Goal: Information Seeking & Learning: Learn about a topic

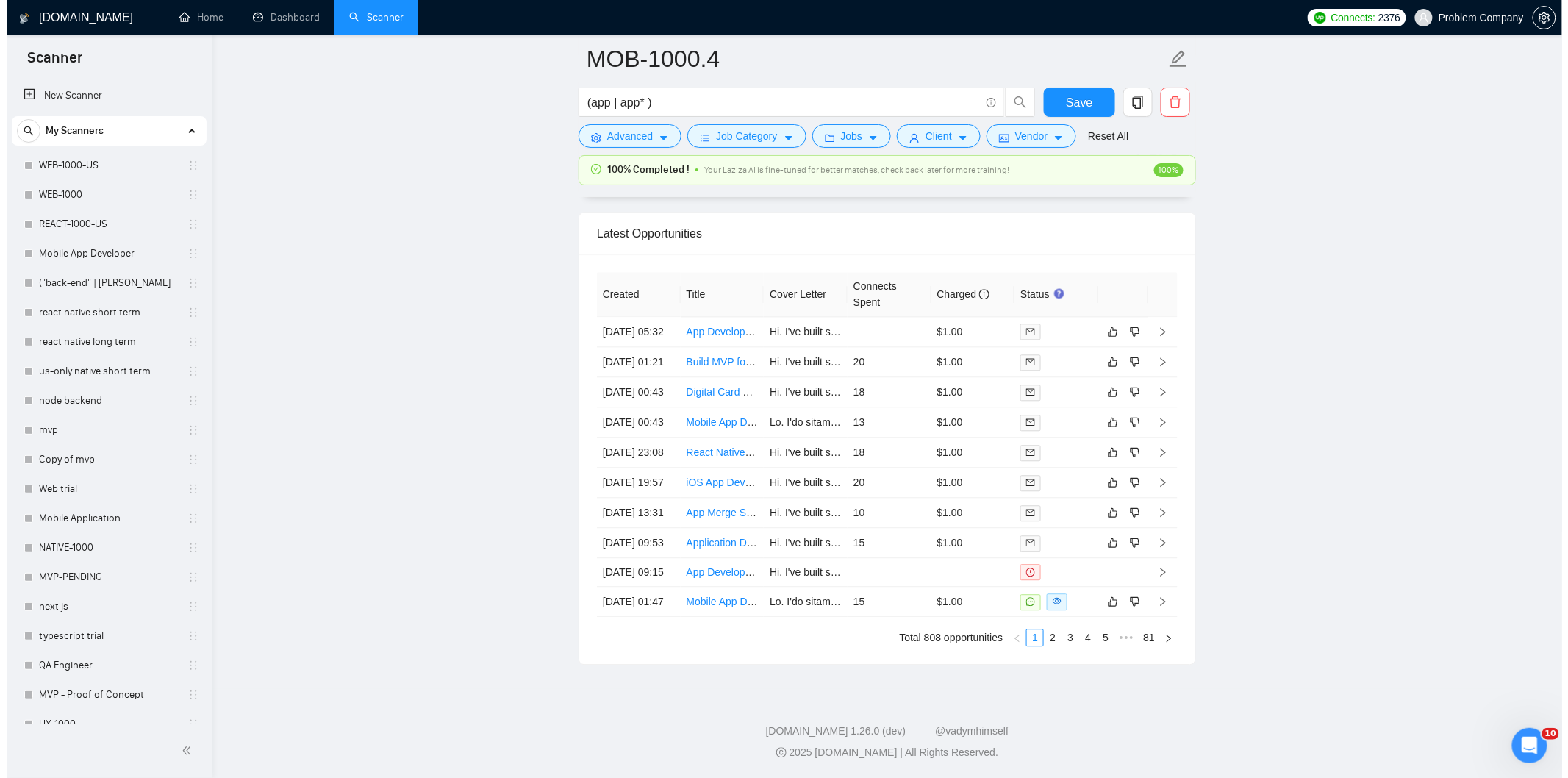
scroll to position [3687, 0]
click at [644, 478] on td "[DATE] 19:57" at bounding box center [632, 483] width 84 height 30
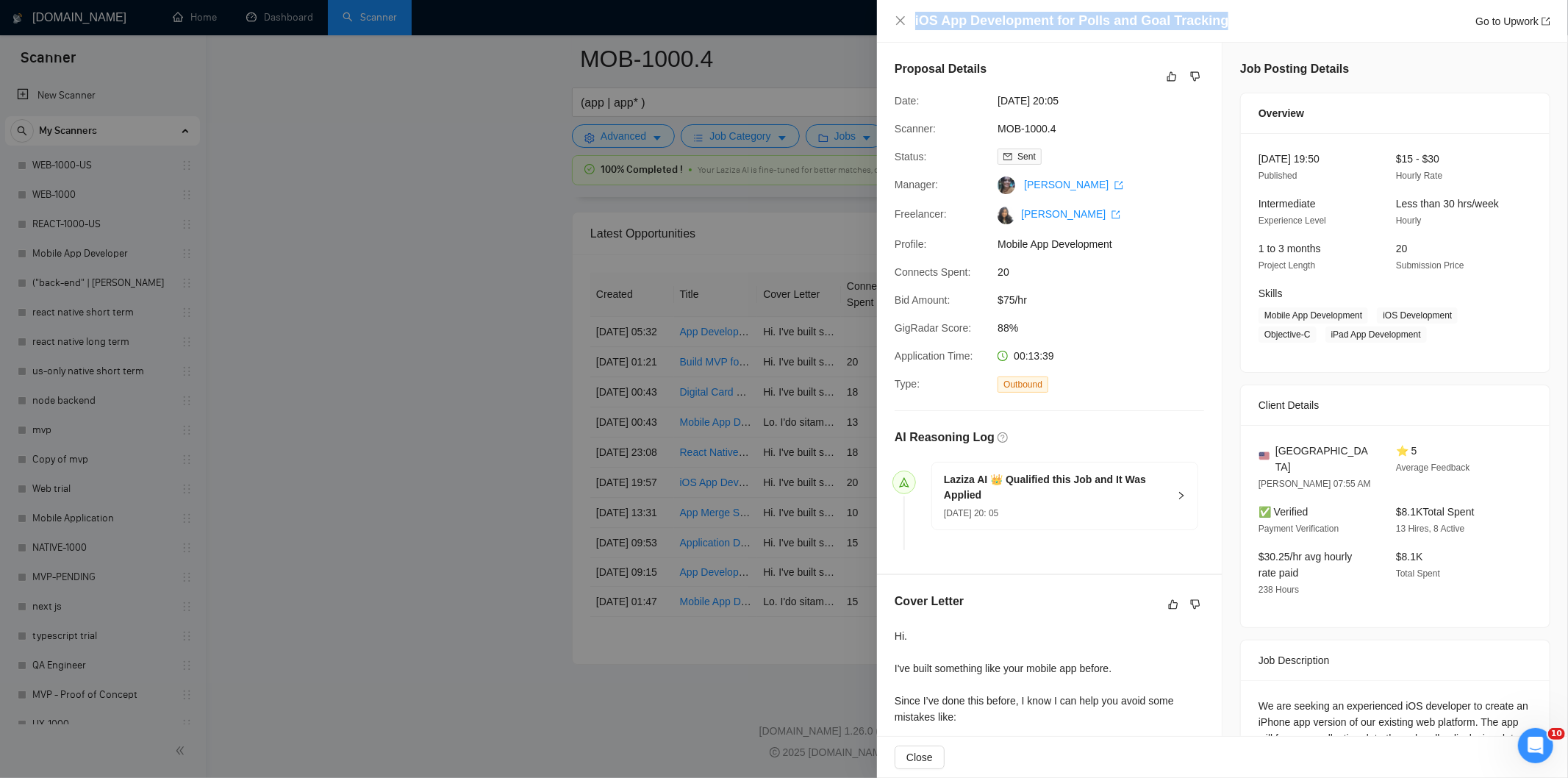
drag, startPoint x: 1239, startPoint y: 13, endPoint x: 915, endPoint y: 25, distance: 324.2
click at [915, 25] on div "iOS App Development for Polls and Goal Tracking Go to Upwork" at bounding box center [1233, 21] width 635 height 19
copy h4 "iOS App Development for Polls and Goal Tracking"
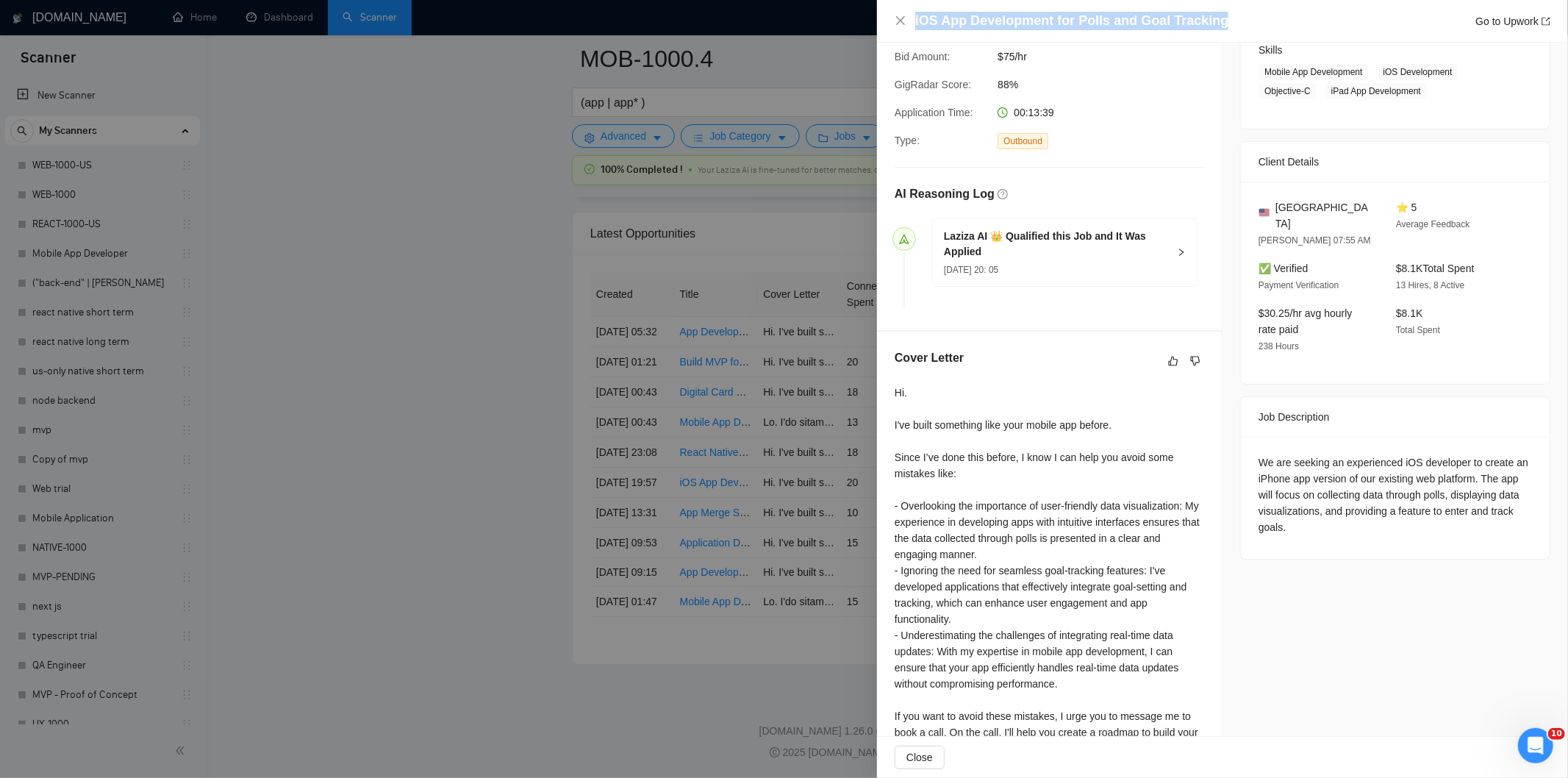
scroll to position [245, 0]
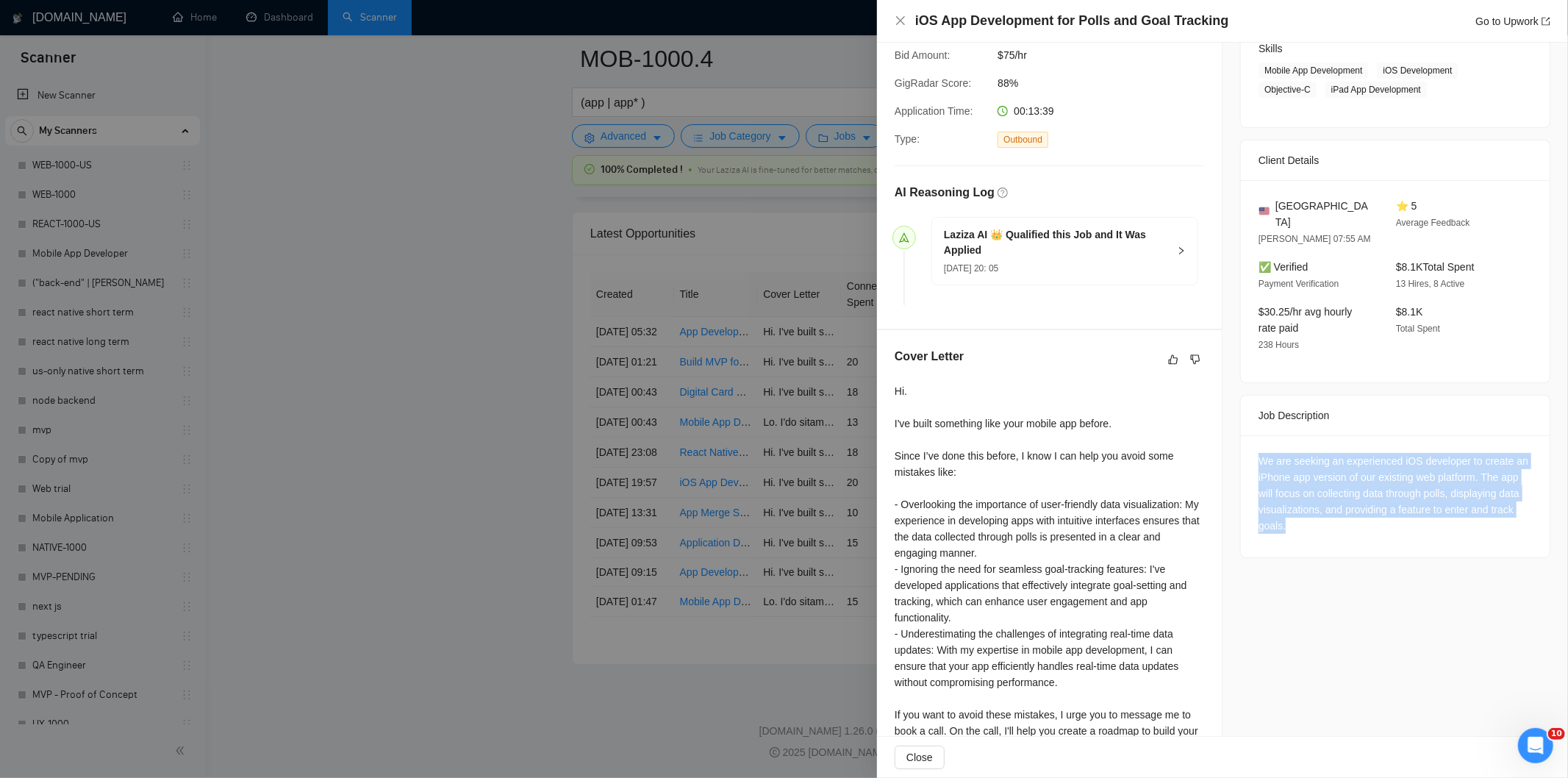
drag, startPoint x: 1248, startPoint y: 446, endPoint x: 1339, endPoint y: 518, distance: 116.0
click at [1339, 518] on div "We are seeking an experienced iOS developer to create an iPhone app version of …" at bounding box center [1395, 496] width 308 height 122
copy div "We are seeking an experienced iOS developer to create an iPhone app version of …"
click at [895, 22] on icon "close" at bounding box center [900, 20] width 12 height 12
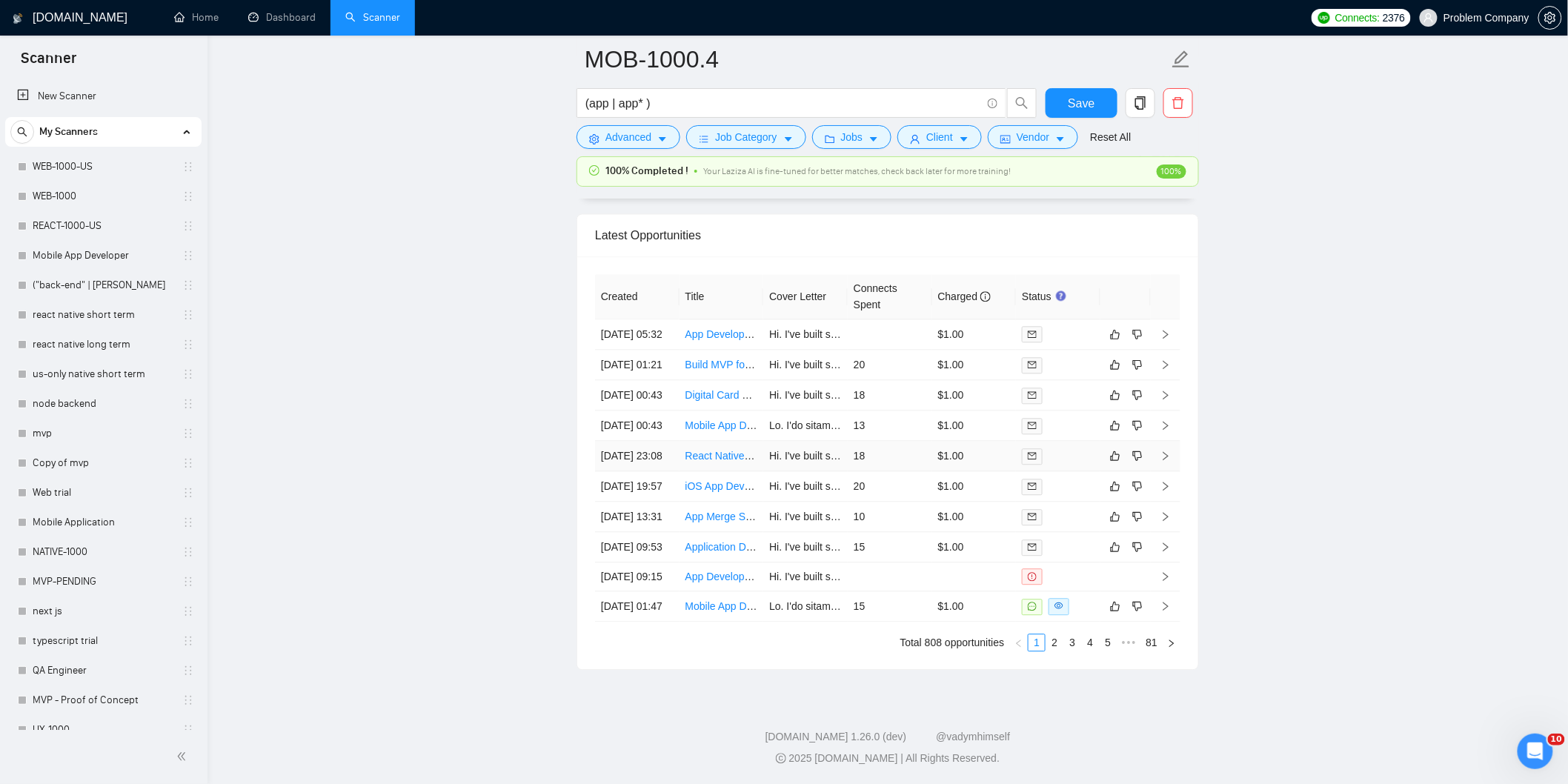
click at [668, 441] on td "[DATE] 23:08" at bounding box center [637, 456] width 85 height 31
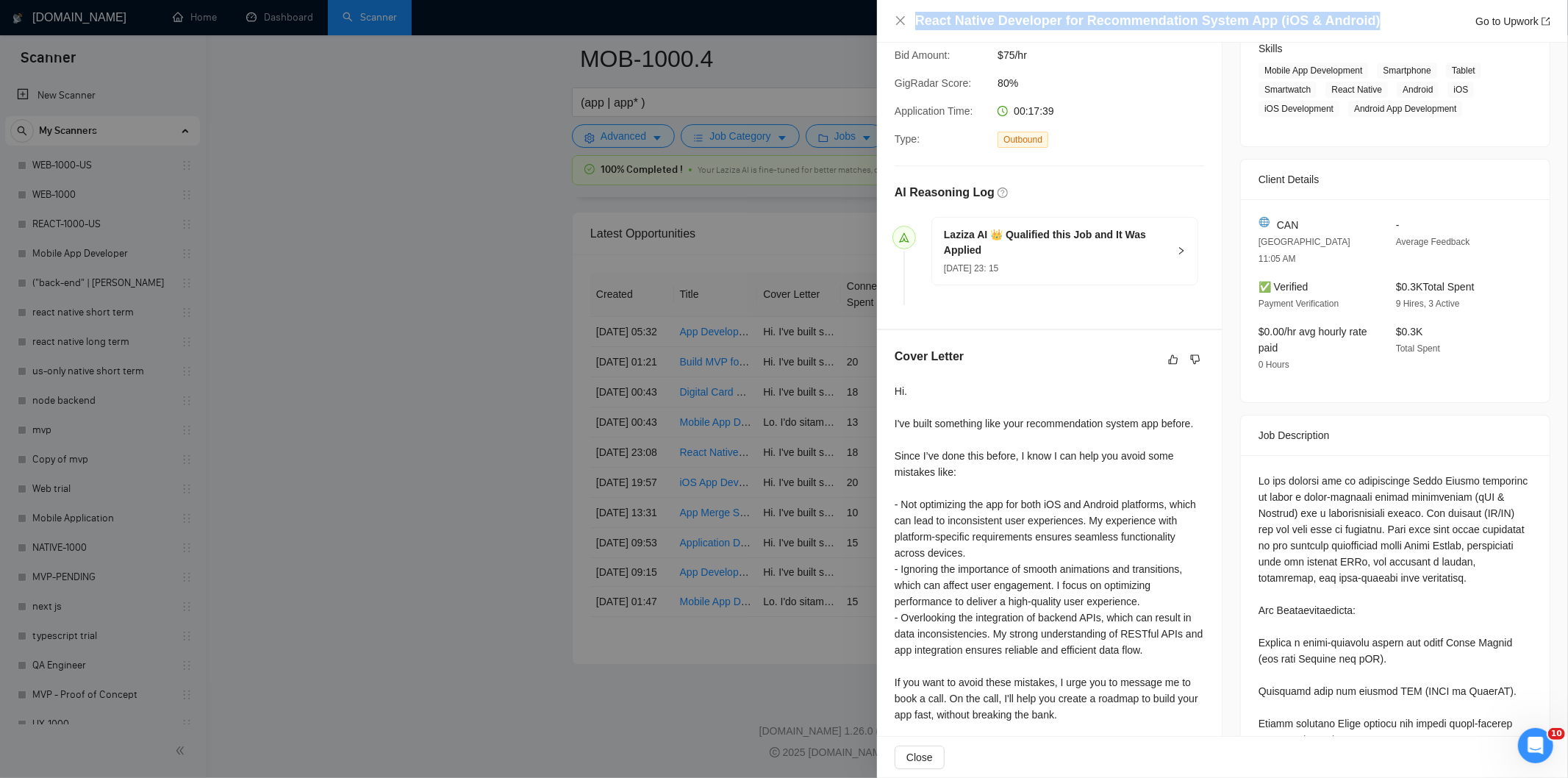
drag, startPoint x: 1378, startPoint y: 21, endPoint x: 908, endPoint y: 27, distance: 470.0
click at [908, 27] on div "React Native Developer for Recommendation System App (iOS & Android) Go to Upwo…" at bounding box center [1222, 21] width 655 height 19
copy h4 "React Native Developer for Recommendation System App (iOS & Android)"
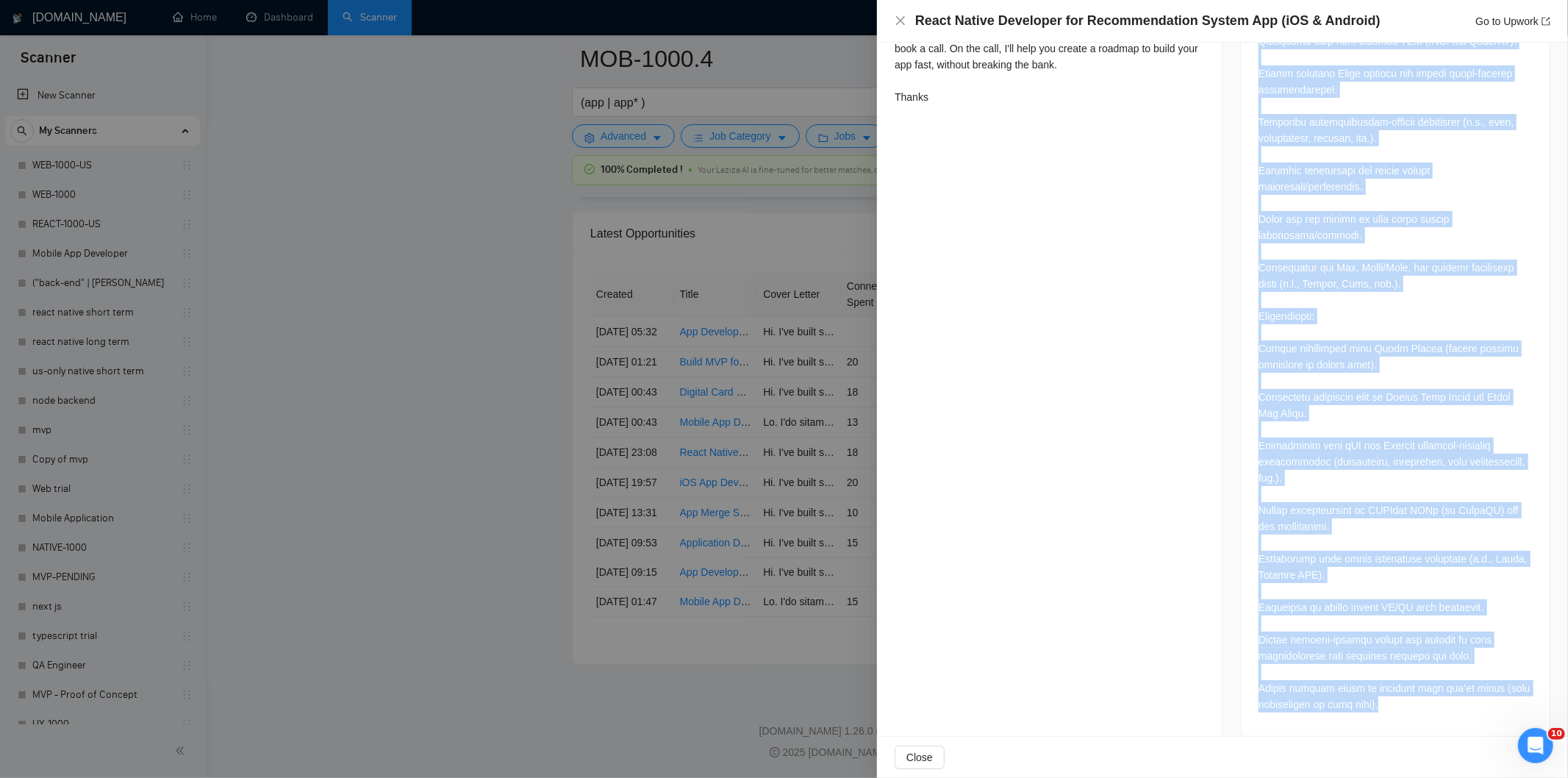
scroll to position [895, 0]
drag, startPoint x: 1247, startPoint y: 213, endPoint x: 1420, endPoint y: 744, distance: 558.5
click at [1420, 744] on div "React Native Developer for Recommendation System App (iOS & Android) Go to Upwo…" at bounding box center [1222, 389] width 691 height 778
copy div "We are looking for an experienced React [DEMOGRAPHIC_DATA] developer to build a…"
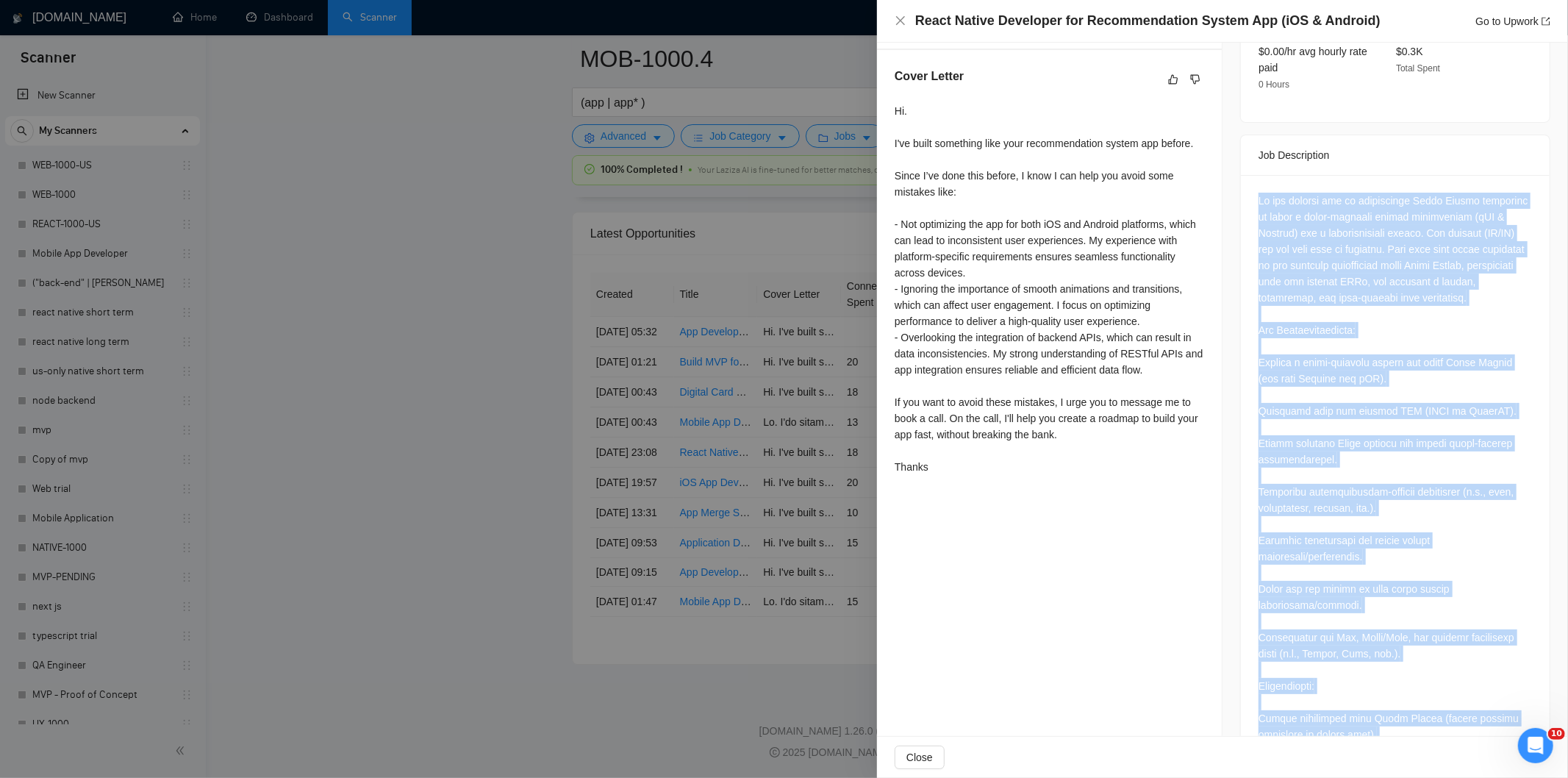
scroll to position [651, 0]
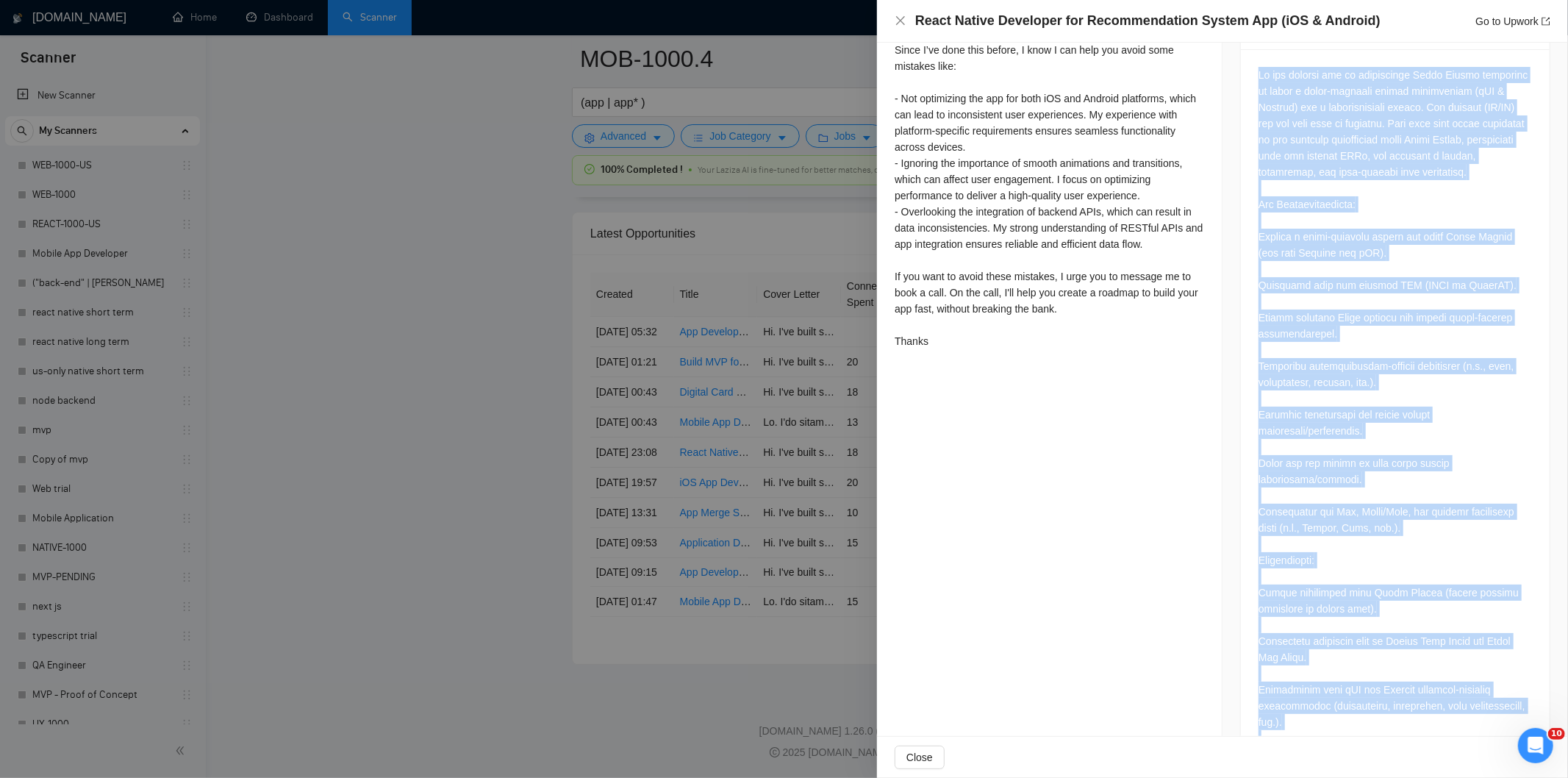
click at [1372, 295] on div at bounding box center [1395, 512] width 274 height 890
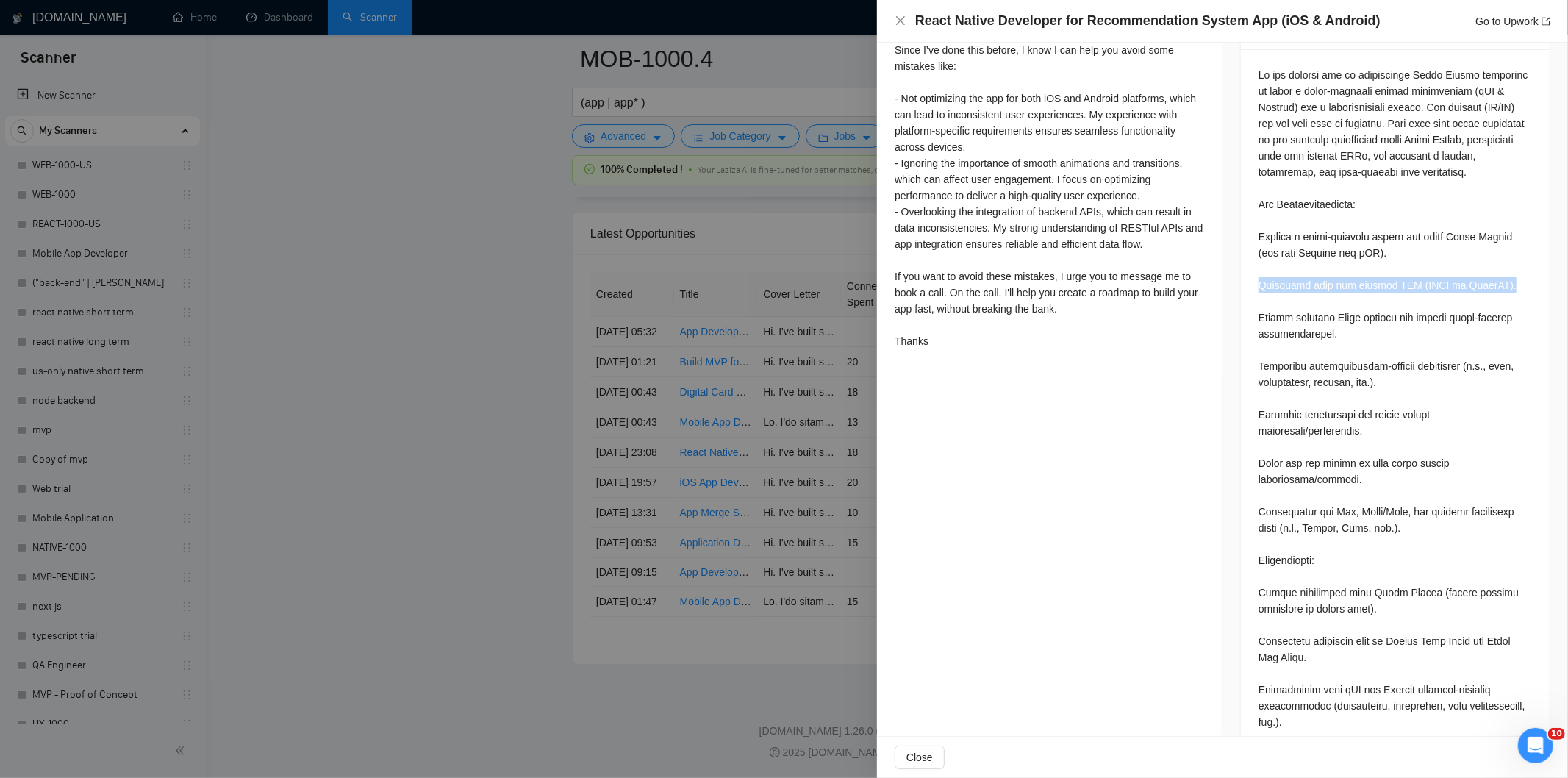
drag, startPoint x: 1507, startPoint y: 271, endPoint x: 1246, endPoint y: 263, distance: 261.1
click at [1246, 263] on div at bounding box center [1395, 514] width 308 height 931
click at [898, 22] on icon "close" at bounding box center [900, 20] width 12 height 12
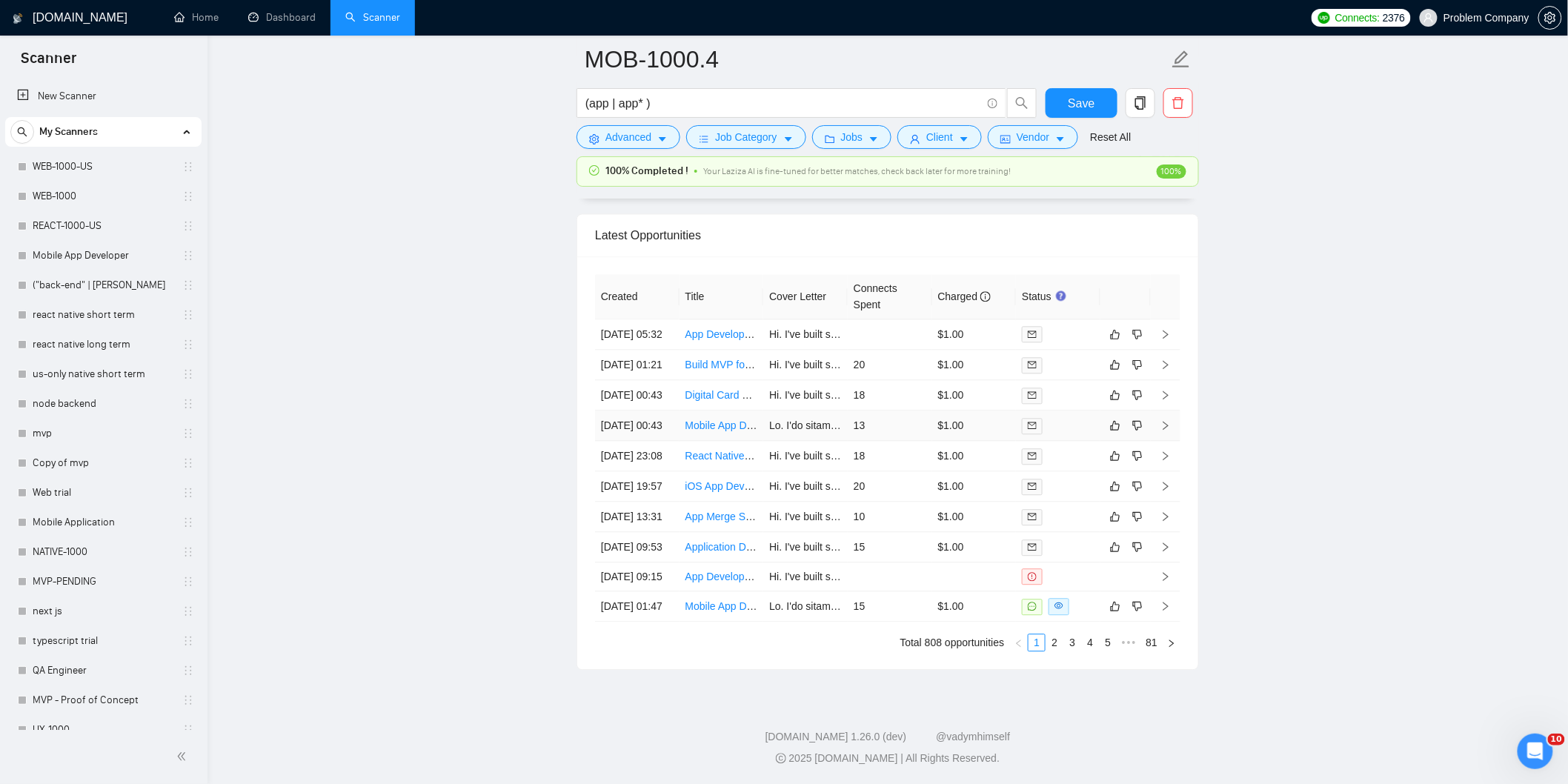
click at [643, 411] on td "[DATE] 00:43" at bounding box center [637, 426] width 85 height 31
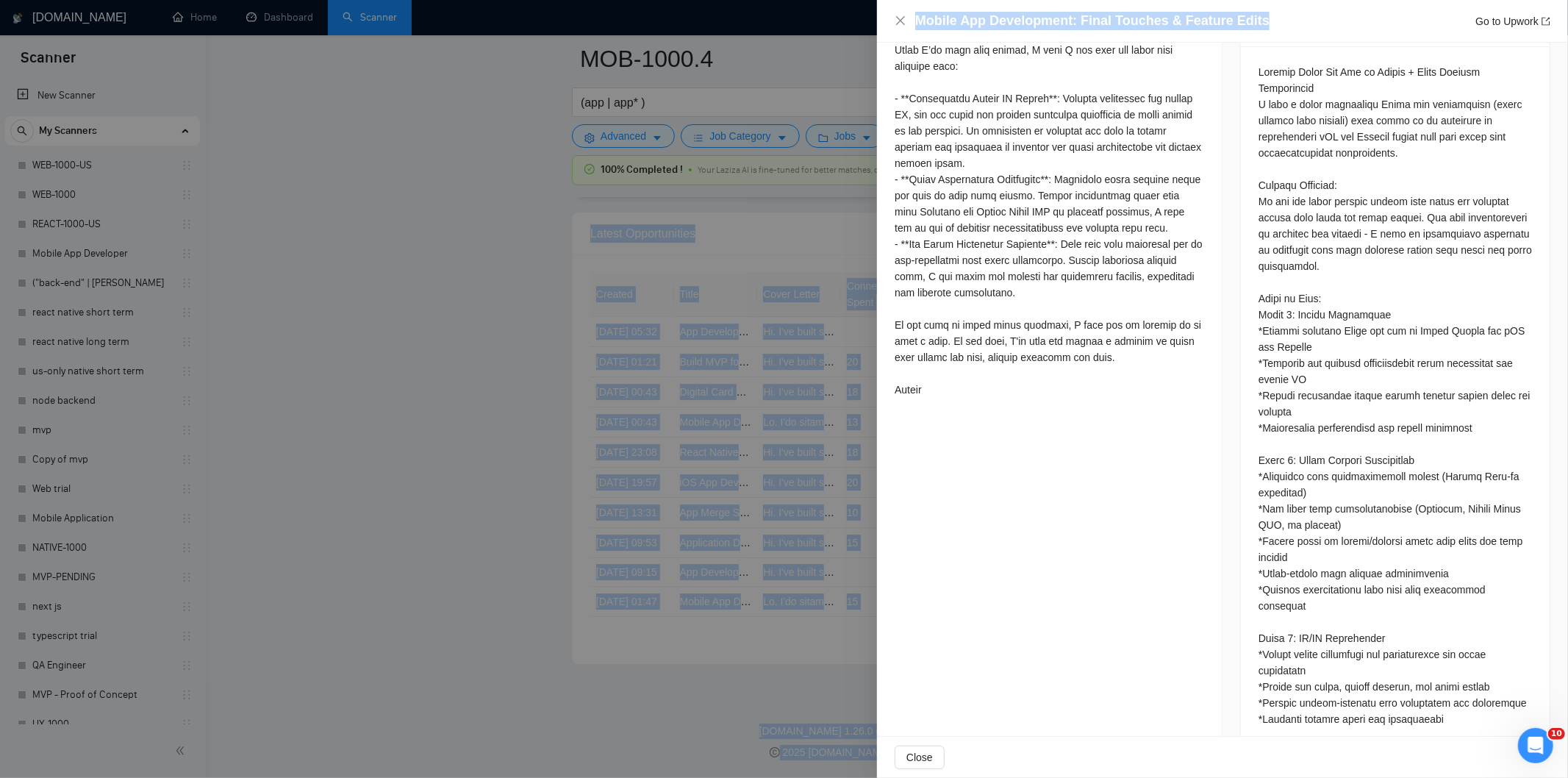
drag, startPoint x: 1261, startPoint y: 20, endPoint x: 940, endPoint y: -3, distance: 321.8
click at [1246, 11] on div "Mobile App Development: Final Touches & Feature Edits Go to Upwork" at bounding box center [1222, 21] width 691 height 43
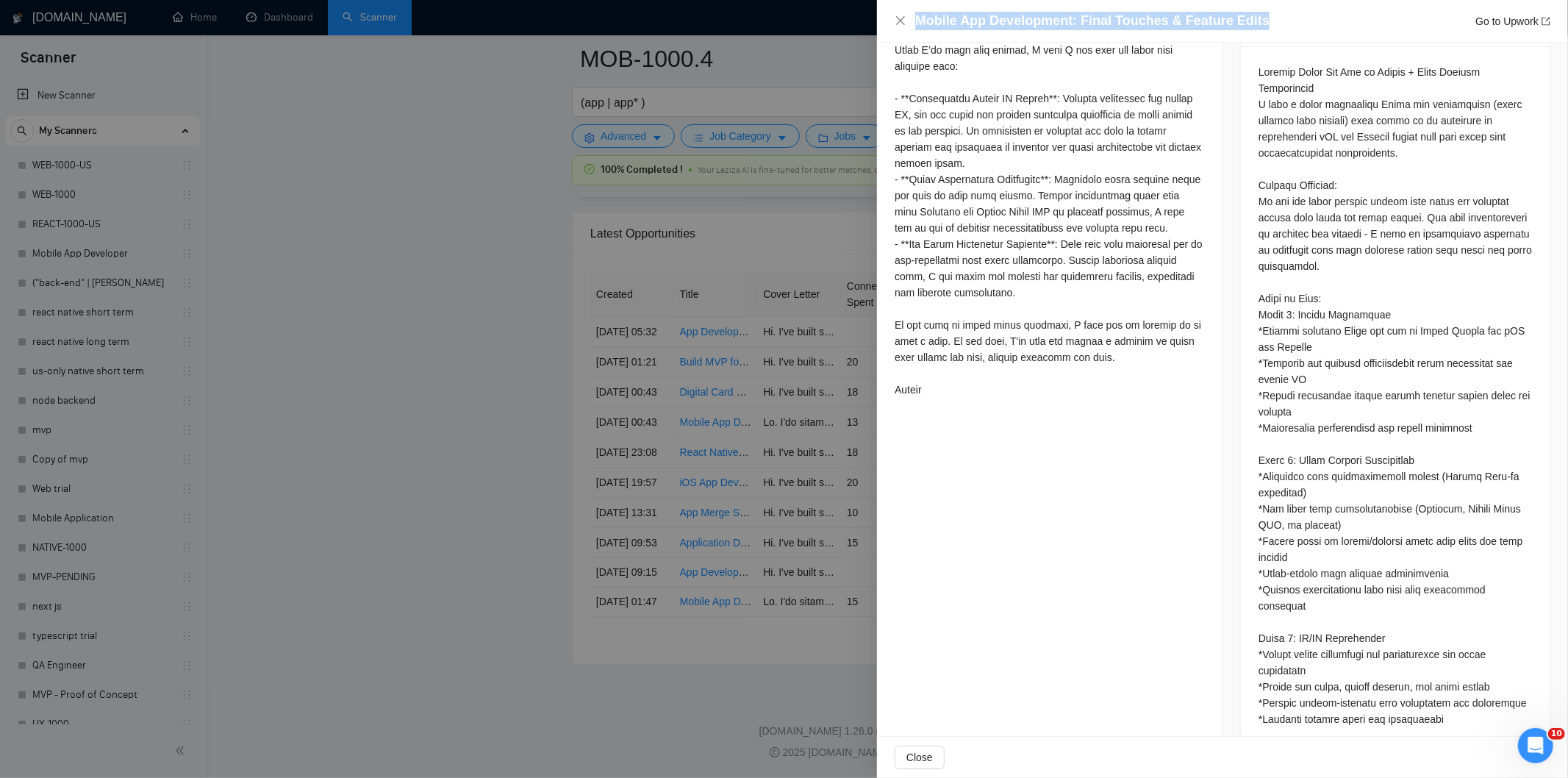
drag, startPoint x: 1260, startPoint y: 19, endPoint x: 898, endPoint y: 10, distance: 362.1
click at [898, 10] on div "Mobile App Development: Final Touches & Feature Edits Go to Upwork" at bounding box center [1222, 21] width 691 height 43
copy h4 "Mobile App Development: Final Touches & Feature Edits"
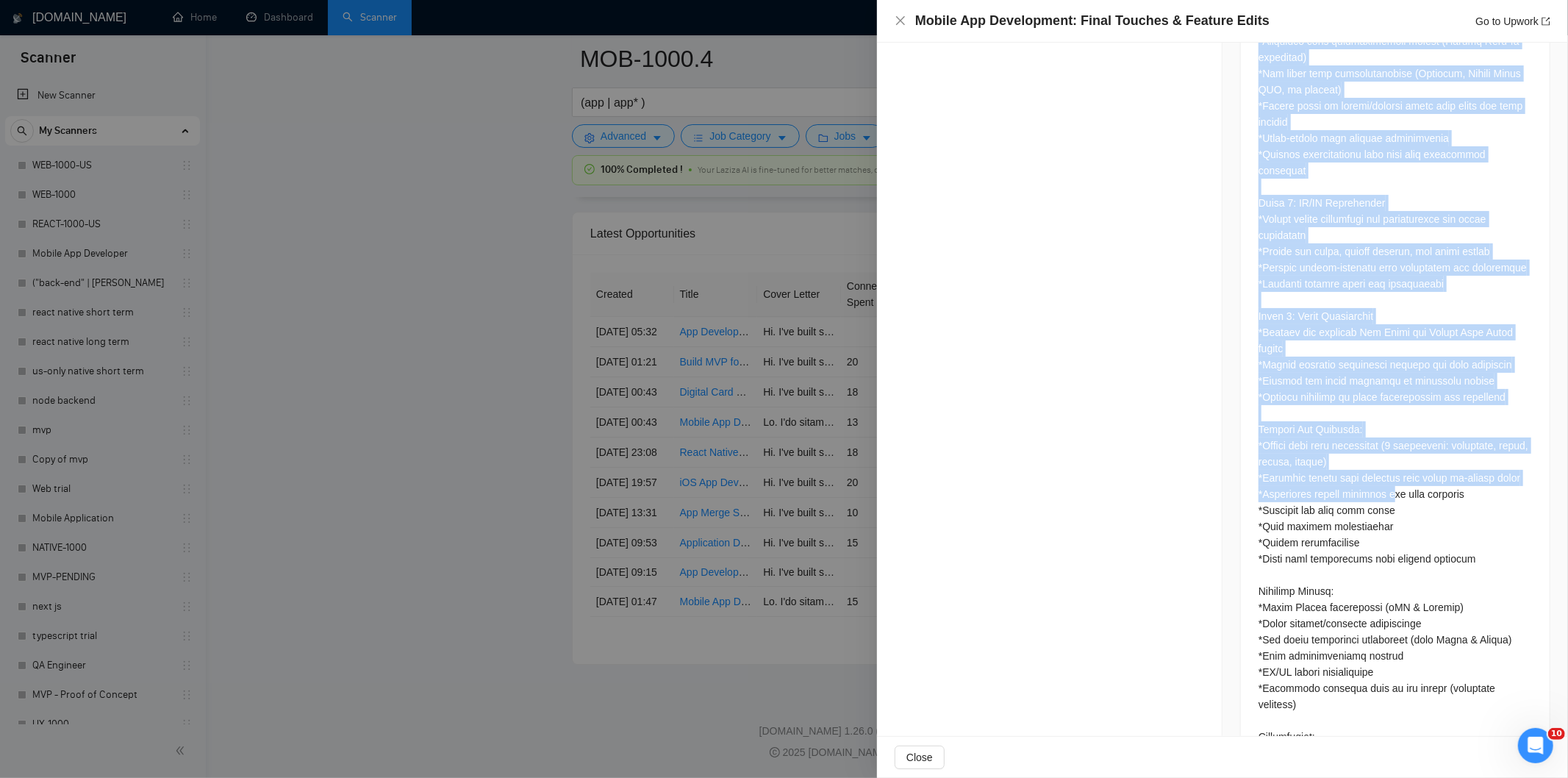
scroll to position [1247, 0]
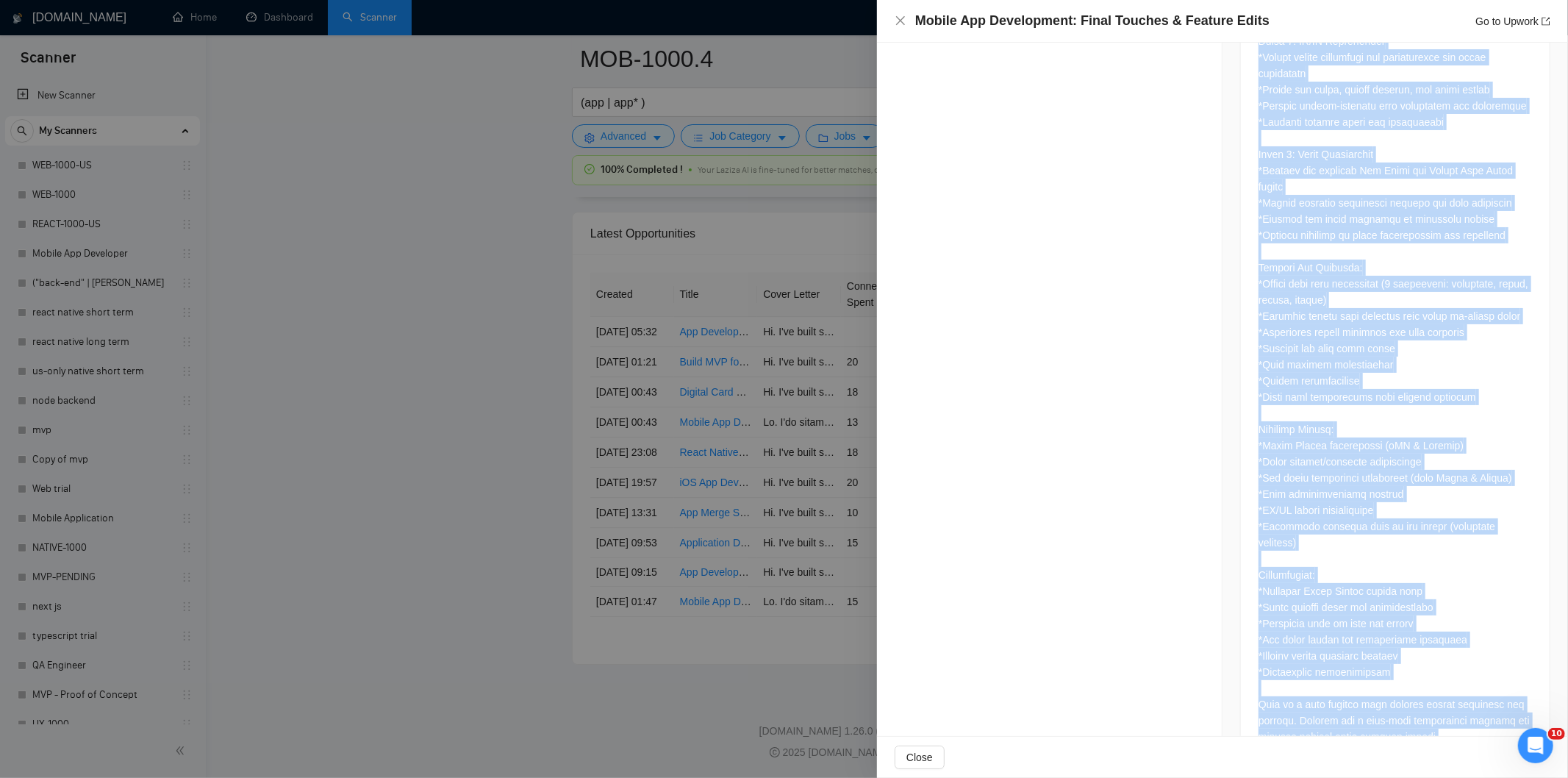
drag, startPoint x: 1248, startPoint y: 280, endPoint x: 1462, endPoint y: 682, distance: 455.4
click at [1462, 682] on div at bounding box center [1395, 108] width 308 height 1319
copy div "Convert React Web App to Mobile + Cloud Storage Integration I have a fully func…"
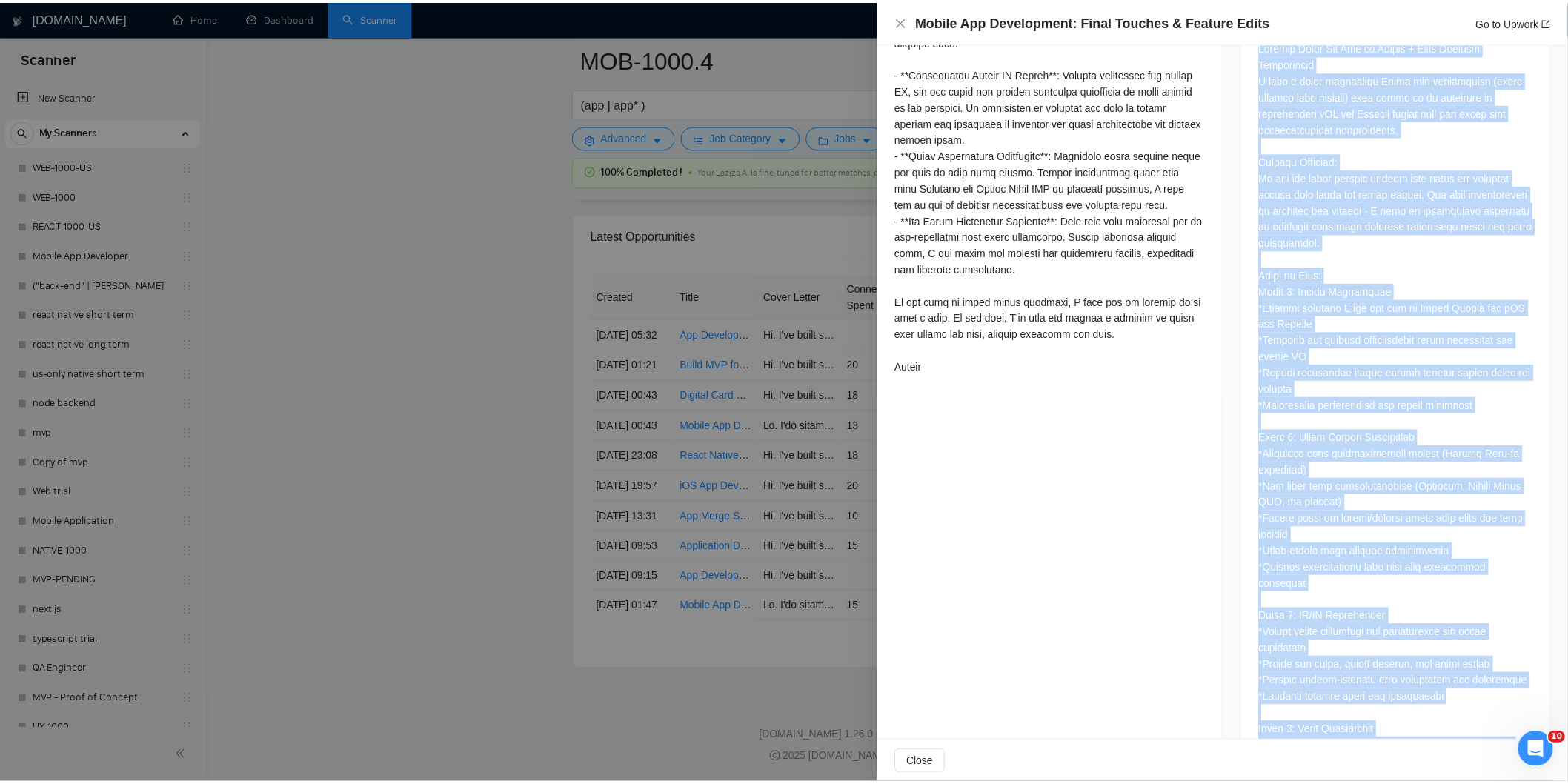
scroll to position [352, 0]
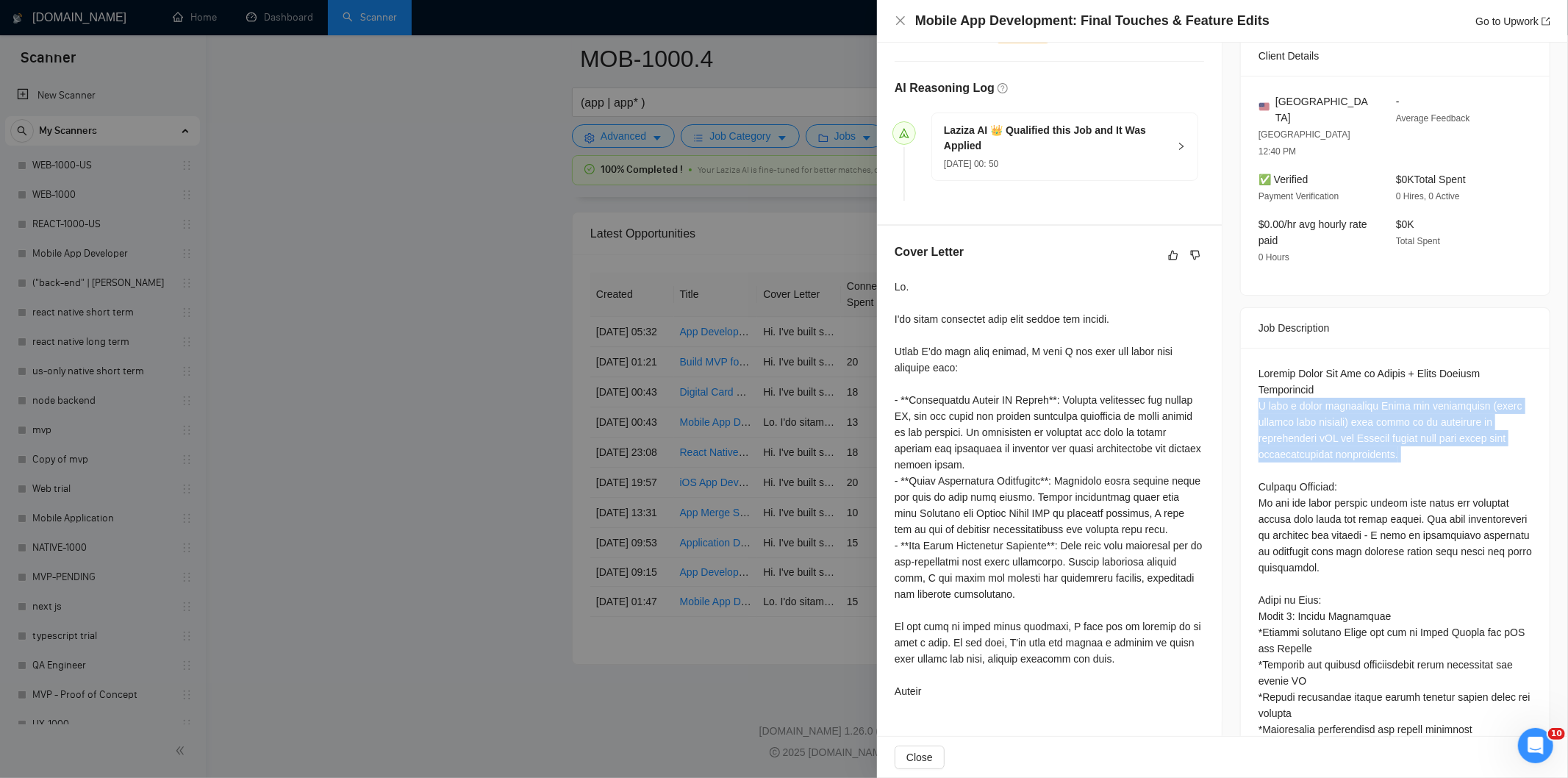
drag, startPoint x: 1246, startPoint y: 372, endPoint x: 1378, endPoint y: 439, distance: 148.0
copy div "I have a fully functional React web application (picky toddler meal planner) th…"
click at [899, 22] on icon "close" at bounding box center [900, 21] width 9 height 9
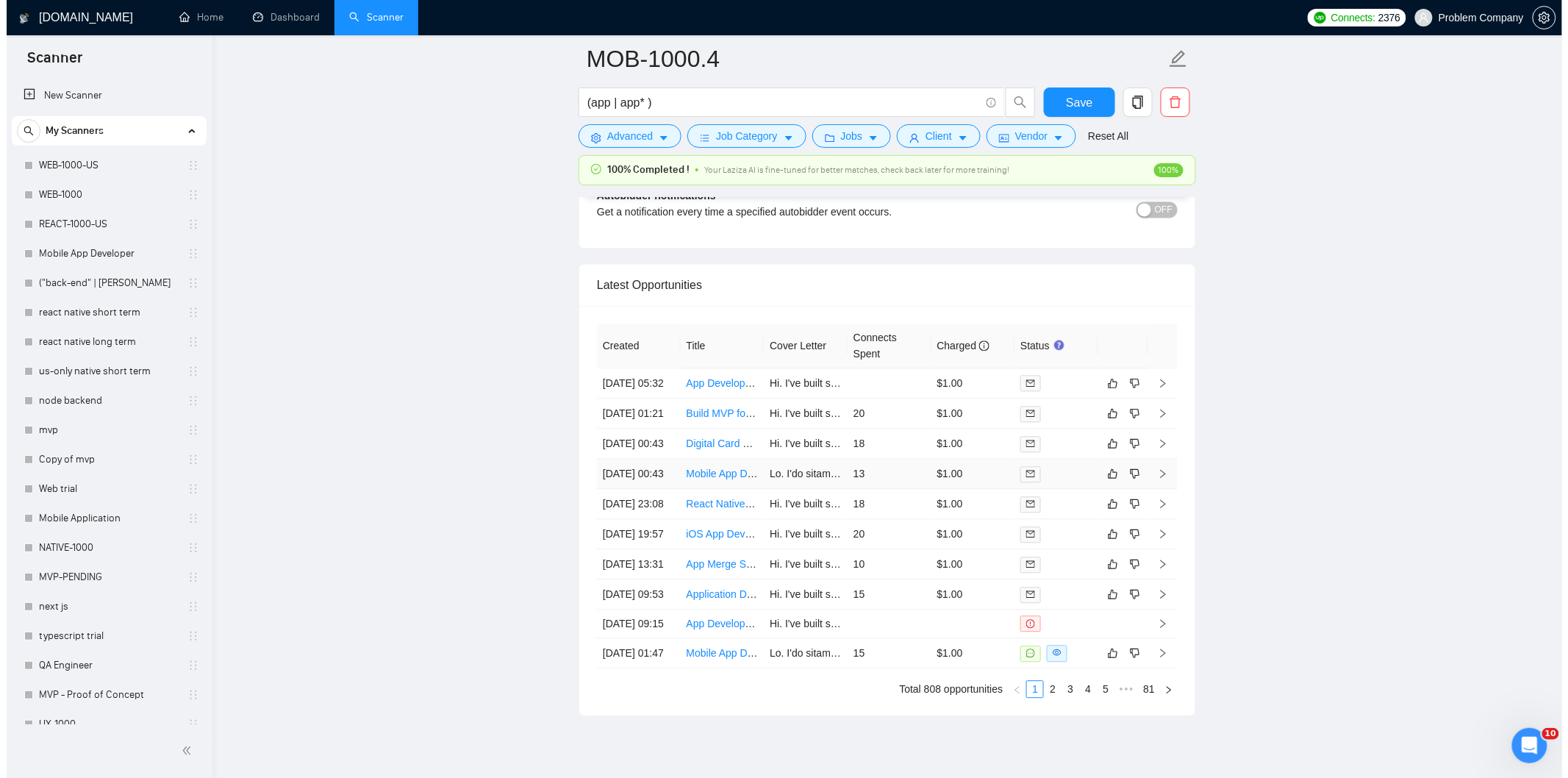
scroll to position [3524, 0]
click at [651, 462] on td "[DATE] 00:43" at bounding box center [632, 447] width 84 height 30
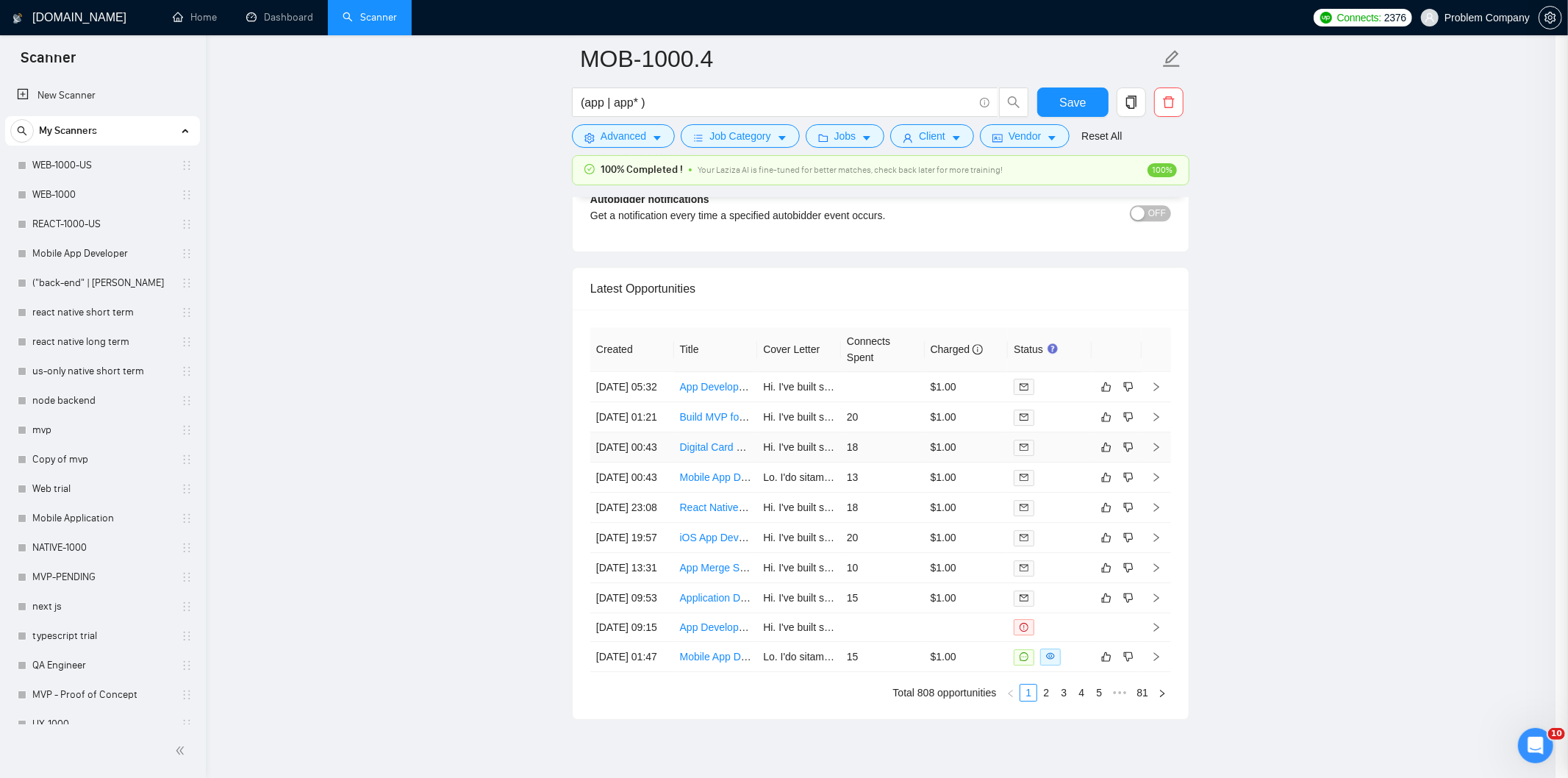
scroll to position [273, 0]
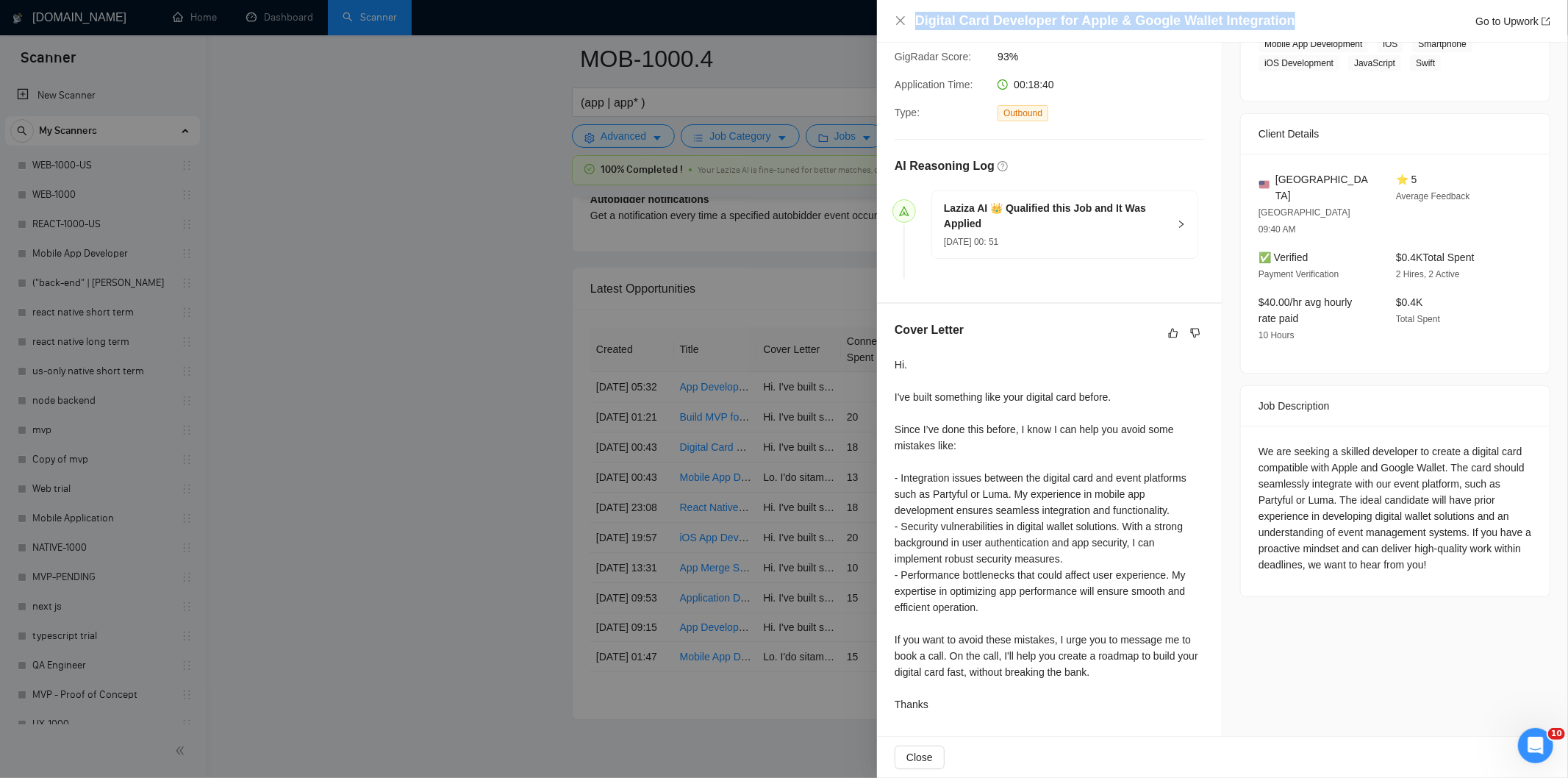
drag, startPoint x: 1284, startPoint y: 22, endPoint x: 912, endPoint y: 24, distance: 372.0
click at [912, 24] on div "Digital Card Developer for Apple & Google Wallet Integration Go to Upwork" at bounding box center [1222, 21] width 655 height 19
copy h4 "Digital Card Developer for Apple & Google Wallet Integration"
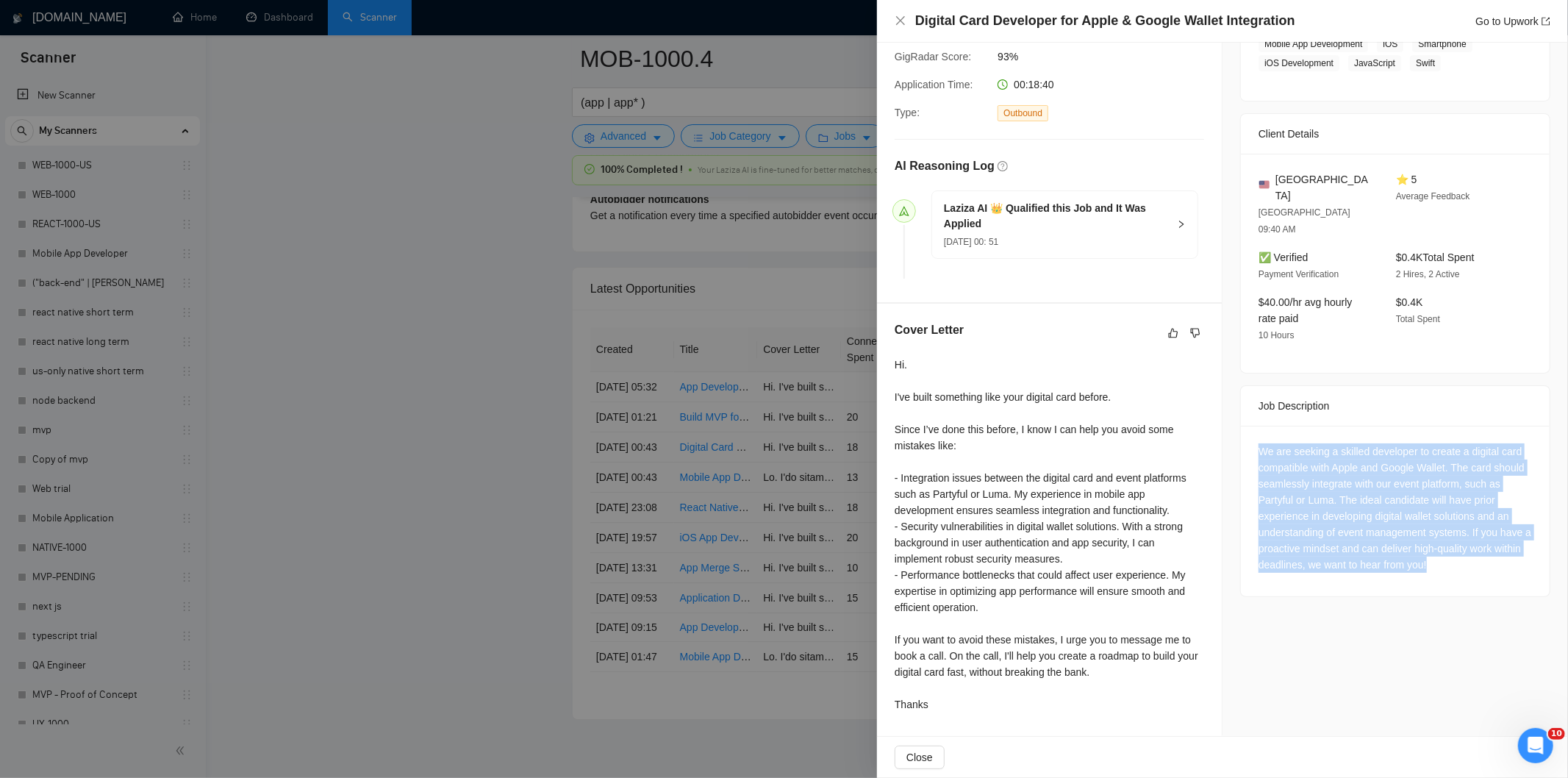
copy div "We are seeking a skilled developer to create a digital card compatible with App…"
drag, startPoint x: 1247, startPoint y: 415, endPoint x: 1500, endPoint y: 531, distance: 278.3
click at [1500, 531] on div "We are seeking a skilled developer to create a digital card compatible with App…" at bounding box center [1395, 511] width 308 height 171
click at [901, 21] on icon "close" at bounding box center [900, 20] width 12 height 12
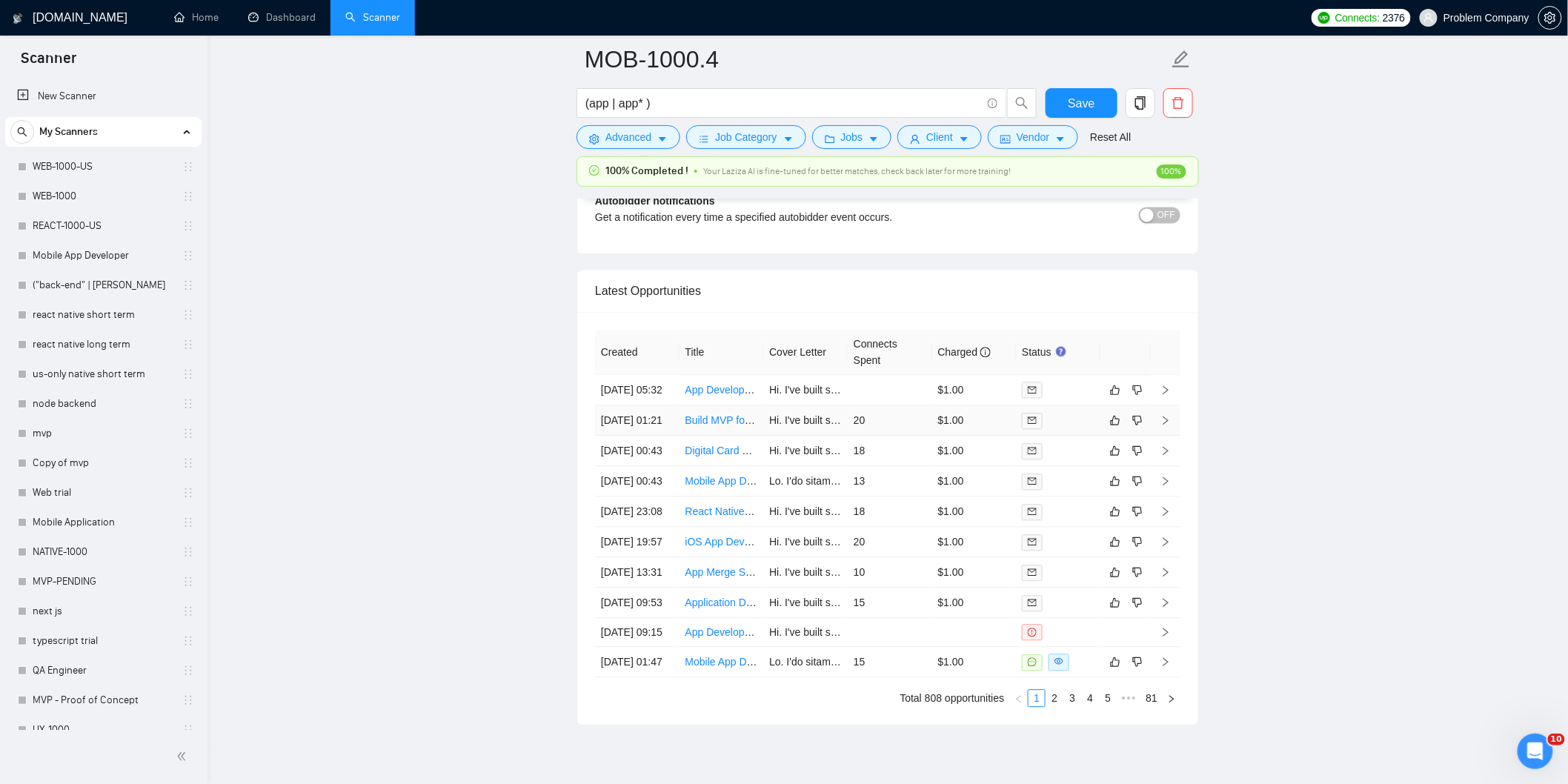
click at [676, 435] on td "[DATE] 01:21" at bounding box center [637, 421] width 85 height 31
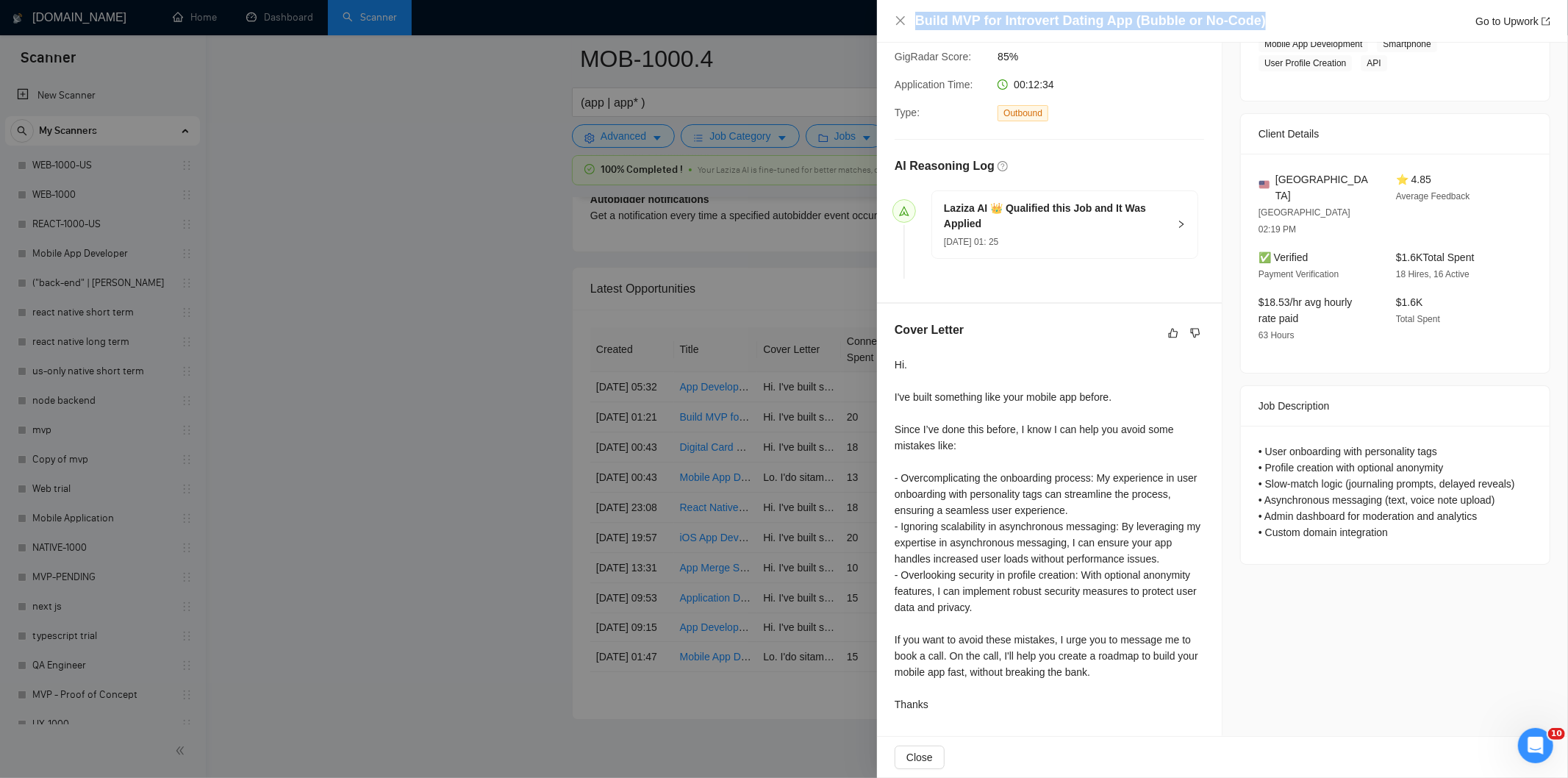
drag, startPoint x: 1276, startPoint y: 18, endPoint x: 916, endPoint y: 23, distance: 360.0
click at [916, 23] on div "Build MVP for Introvert Dating App (Bubble or No-Code) Go to Upwork" at bounding box center [1233, 21] width 635 height 19
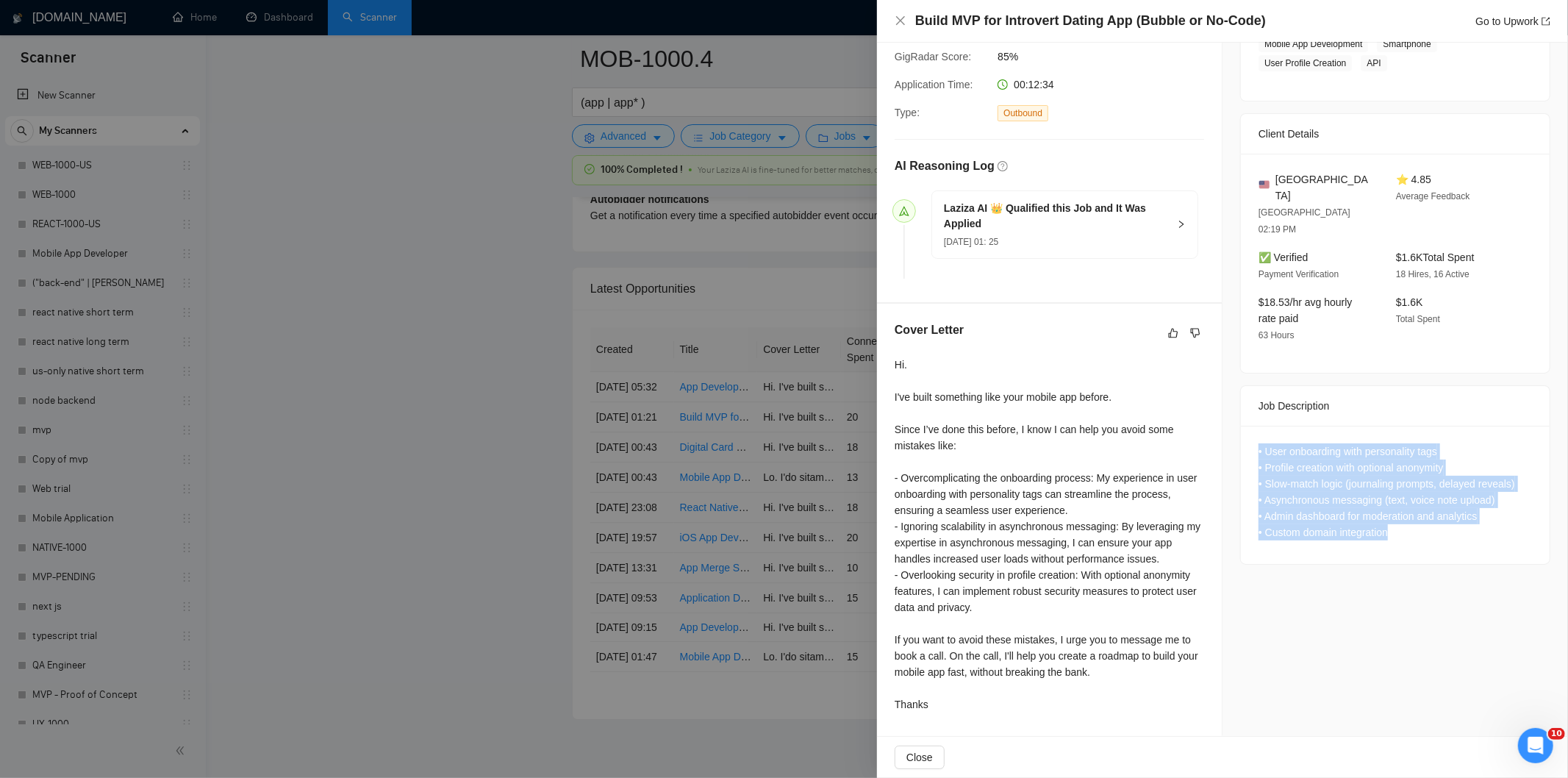
drag, startPoint x: 1248, startPoint y: 416, endPoint x: 1407, endPoint y: 515, distance: 187.3
click at [1407, 515] on div "• User onboarding with personality tags • Profile creation with optional anonym…" at bounding box center [1395, 495] width 308 height 139
click at [901, 19] on icon "close" at bounding box center [900, 21] width 9 height 9
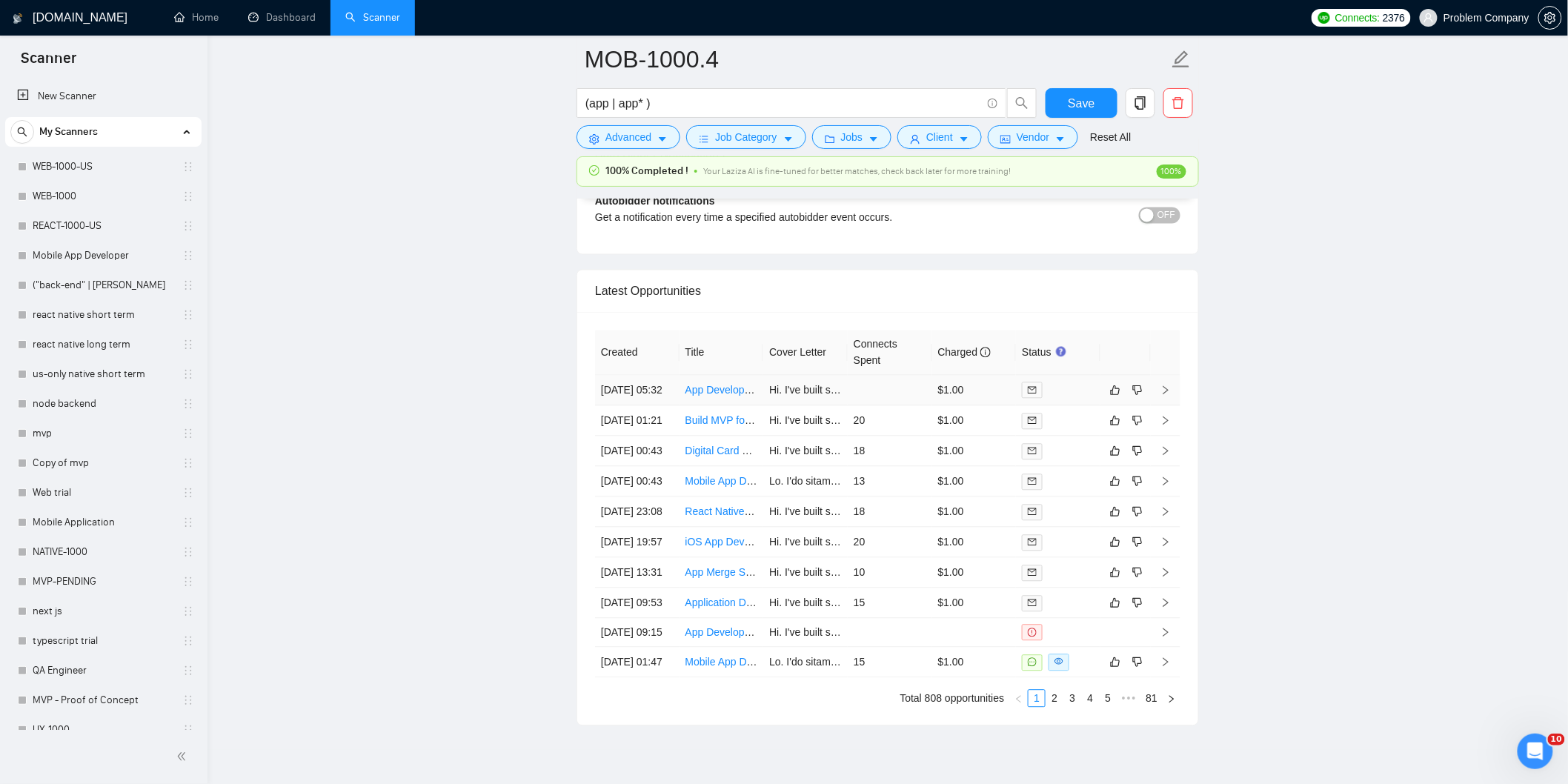
click at [669, 406] on td "[DATE] 05:32" at bounding box center [637, 390] width 85 height 31
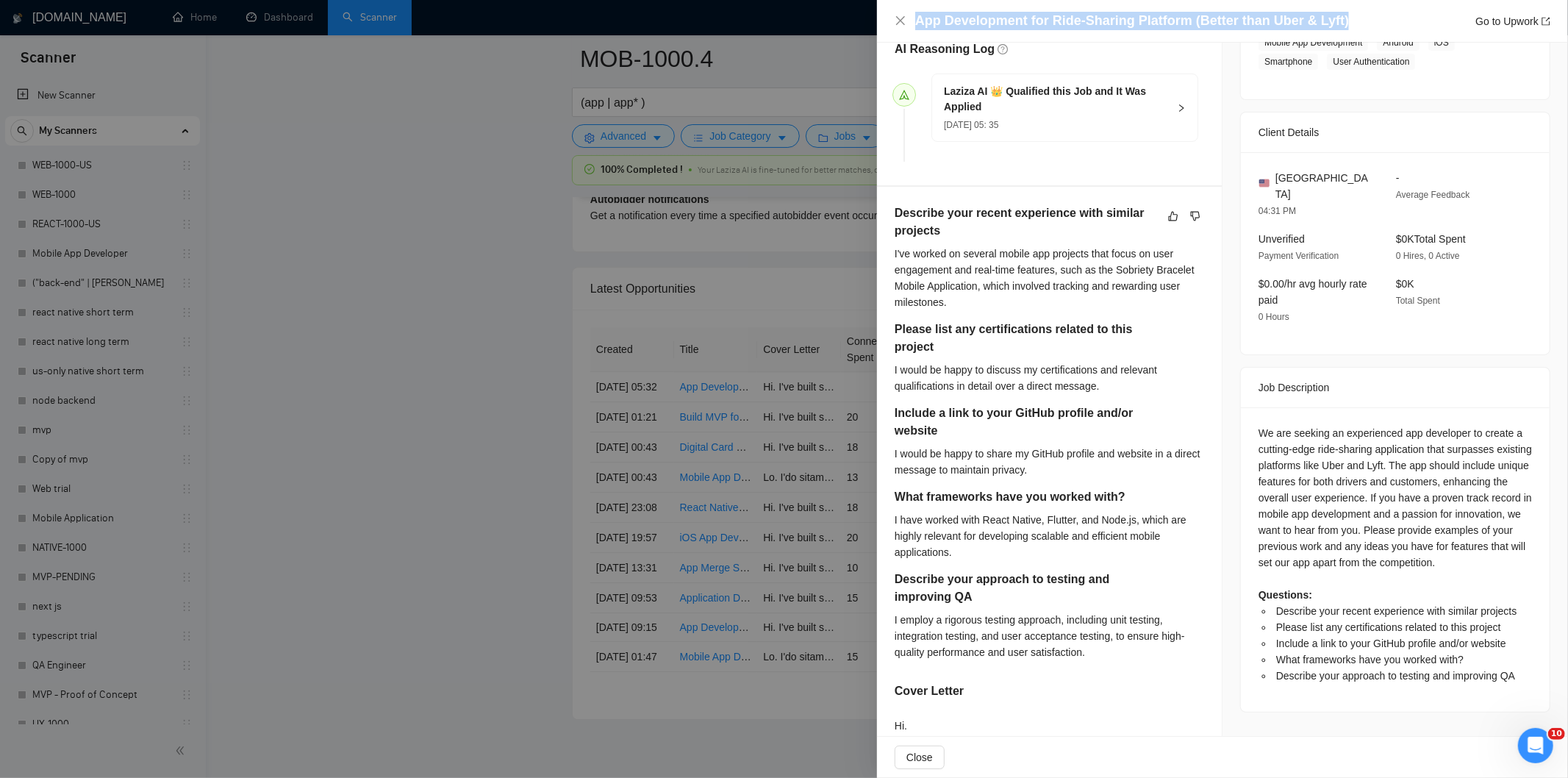
drag, startPoint x: 1360, startPoint y: 18, endPoint x: 915, endPoint y: 22, distance: 445.0
click at [915, 22] on div "App Development for Ride-Sharing Platform (Better than Uber & Lyft) Go to Upwork" at bounding box center [1233, 21] width 635 height 19
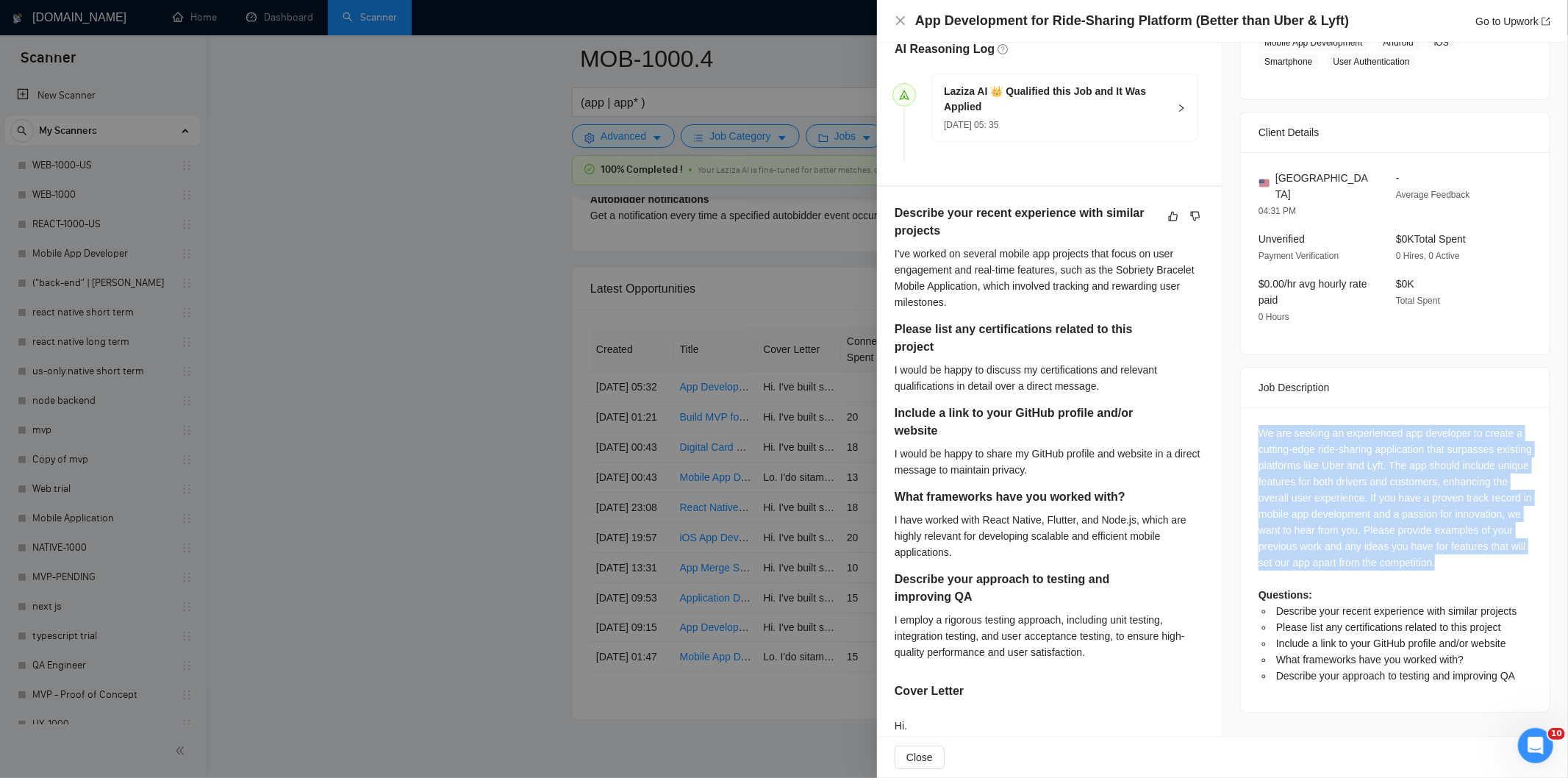
drag, startPoint x: 1271, startPoint y: 419, endPoint x: 1412, endPoint y: 562, distance: 200.8
click at [1412, 562] on div "We are seeking an experienced app developer to create a cutting-edge ride-shari…" at bounding box center [1395, 560] width 308 height 304
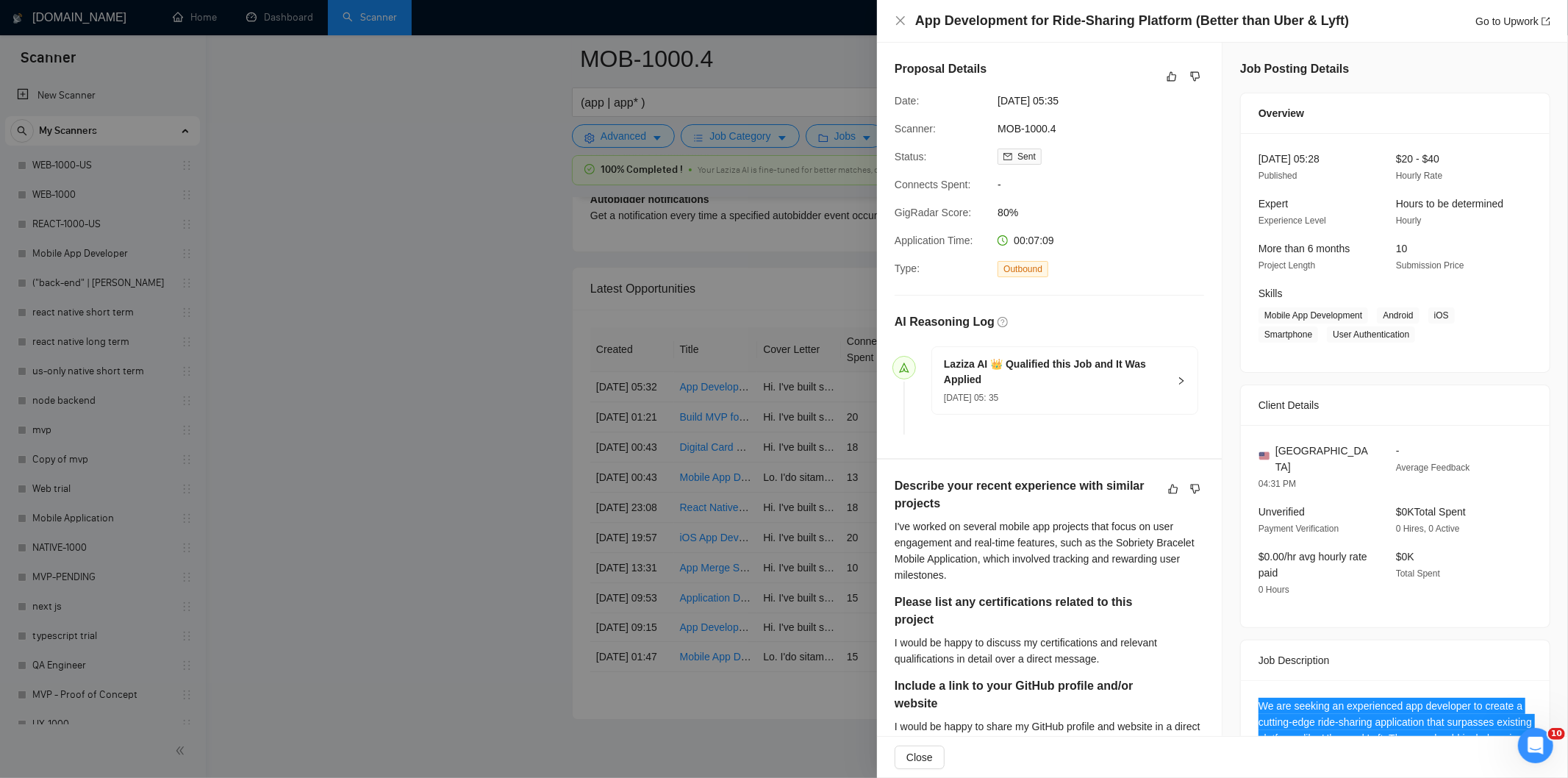
drag, startPoint x: 1099, startPoint y: 101, endPoint x: 994, endPoint y: 100, distance: 105.0
click at [994, 100] on div "[DATE] 05:35" at bounding box center [1068, 101] width 155 height 16
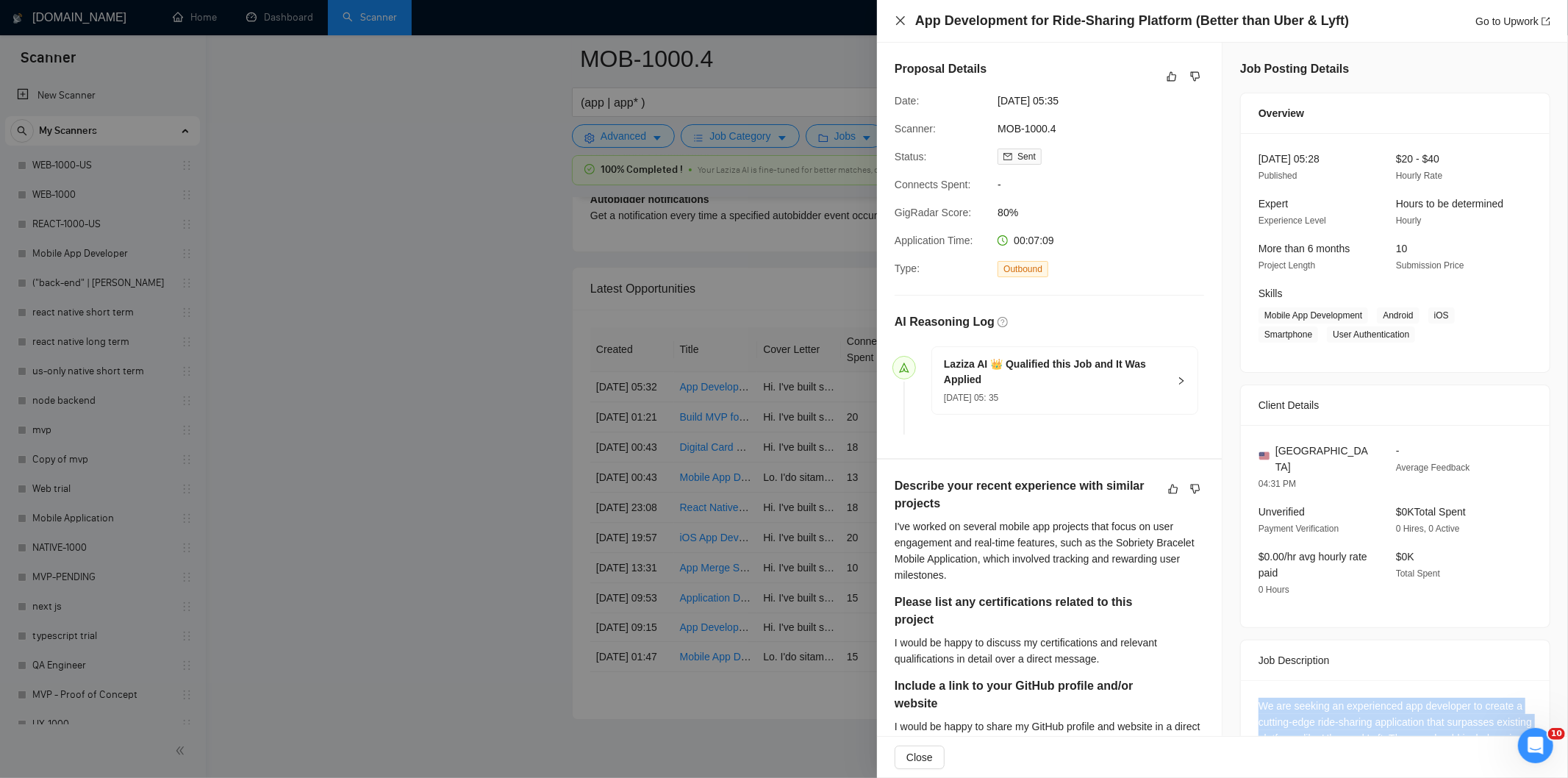
click at [898, 20] on icon "close" at bounding box center [900, 20] width 12 height 12
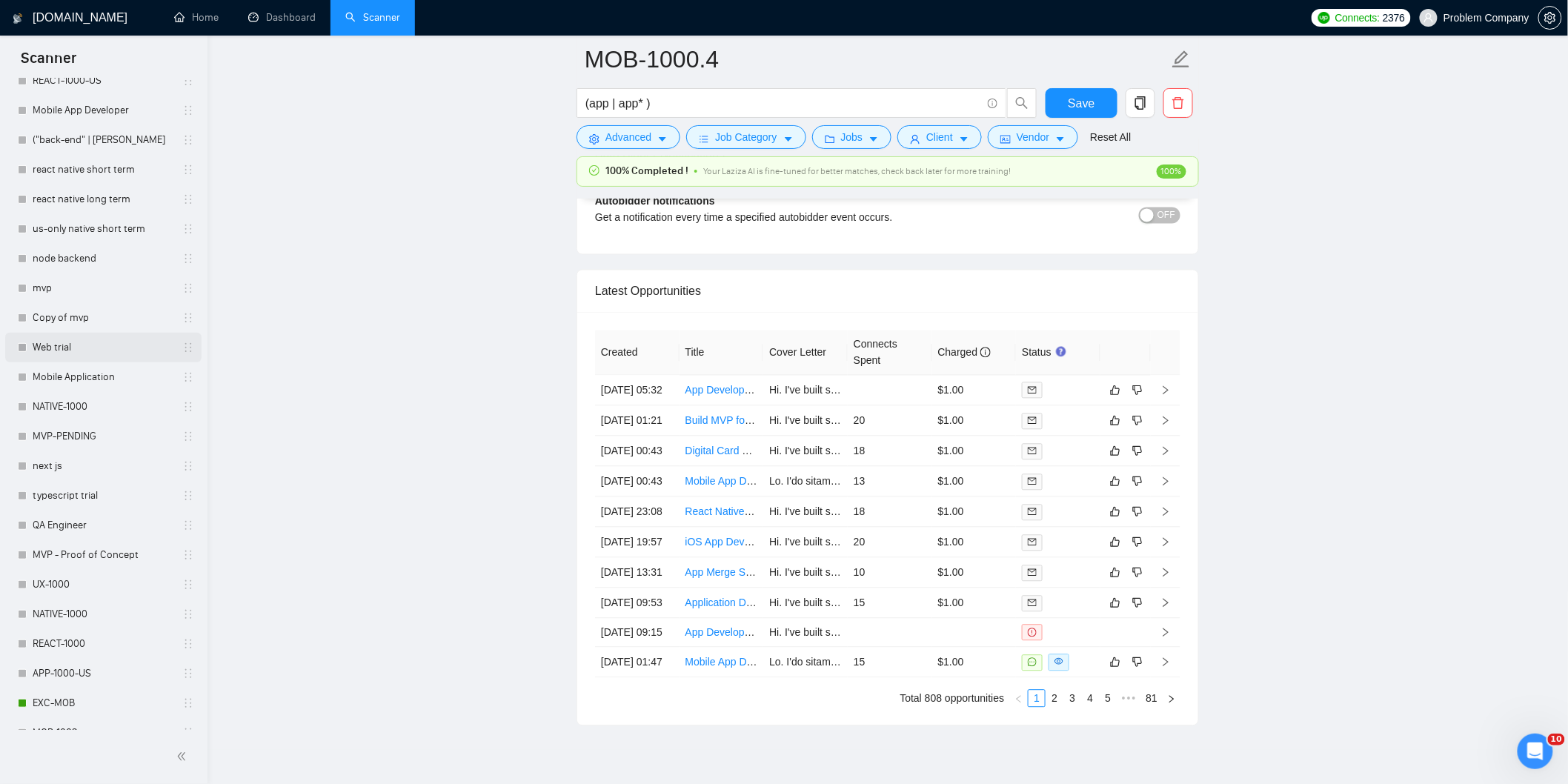
scroll to position [329, 0]
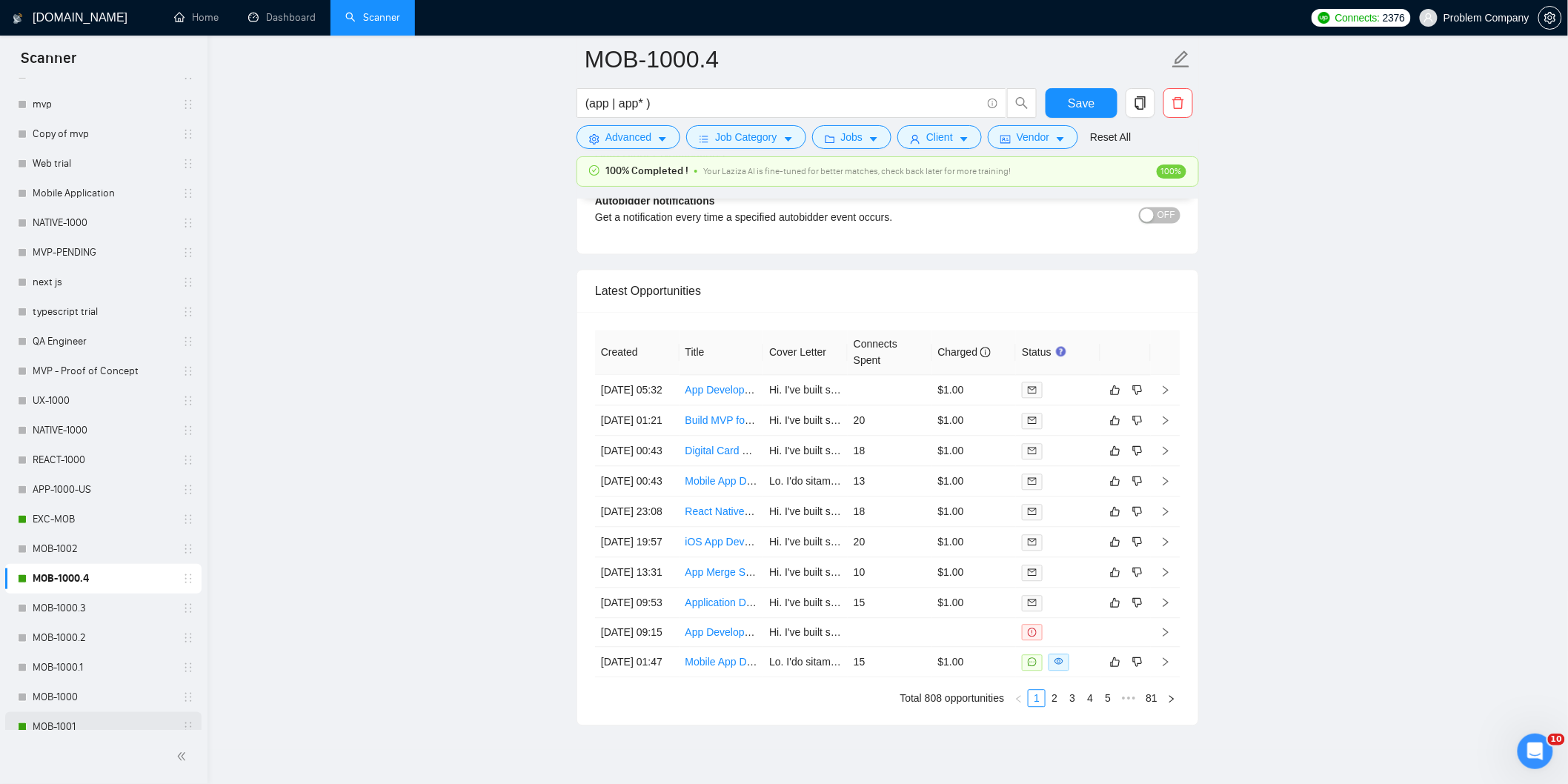
drag, startPoint x: 63, startPoint y: 728, endPoint x: 93, endPoint y: 729, distance: 30.0
click at [63, 730] on link "MOB-1001" at bounding box center [103, 726] width 141 height 30
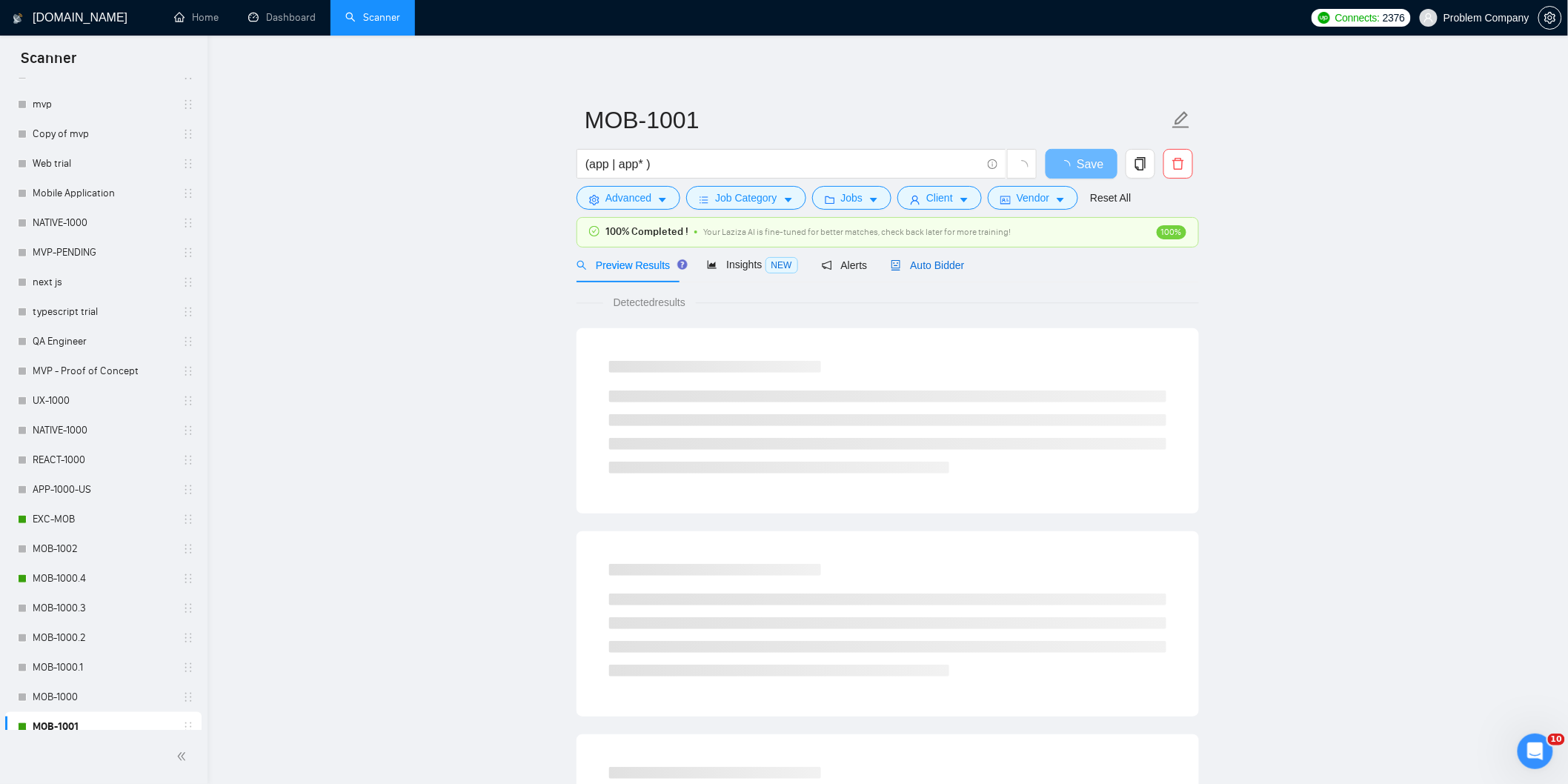
click at [953, 268] on span "Auto Bidder" at bounding box center [926, 265] width 73 height 12
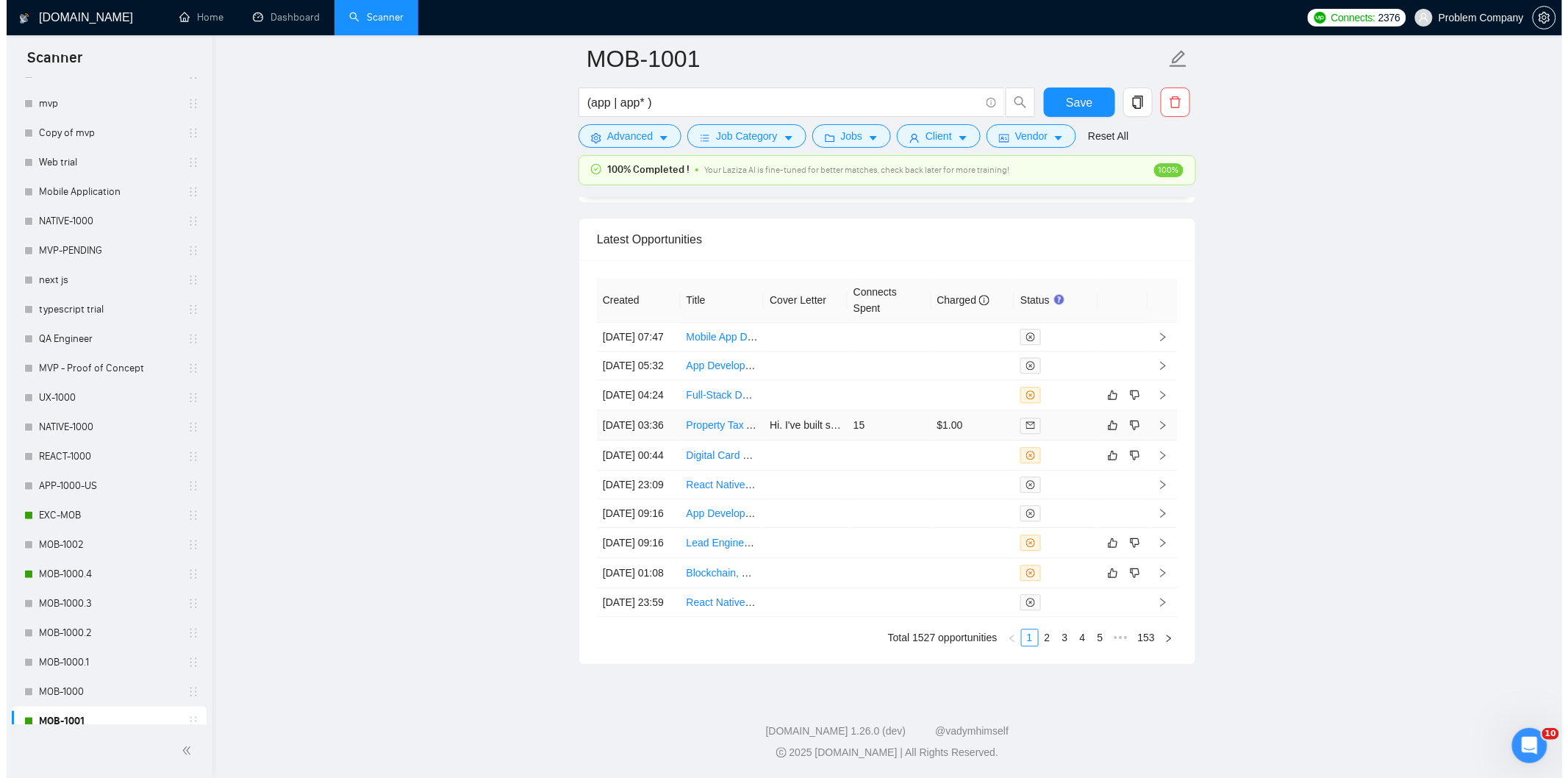
scroll to position [3576, 0]
click at [640, 470] on td "[DATE] 00:44" at bounding box center [632, 456] width 84 height 30
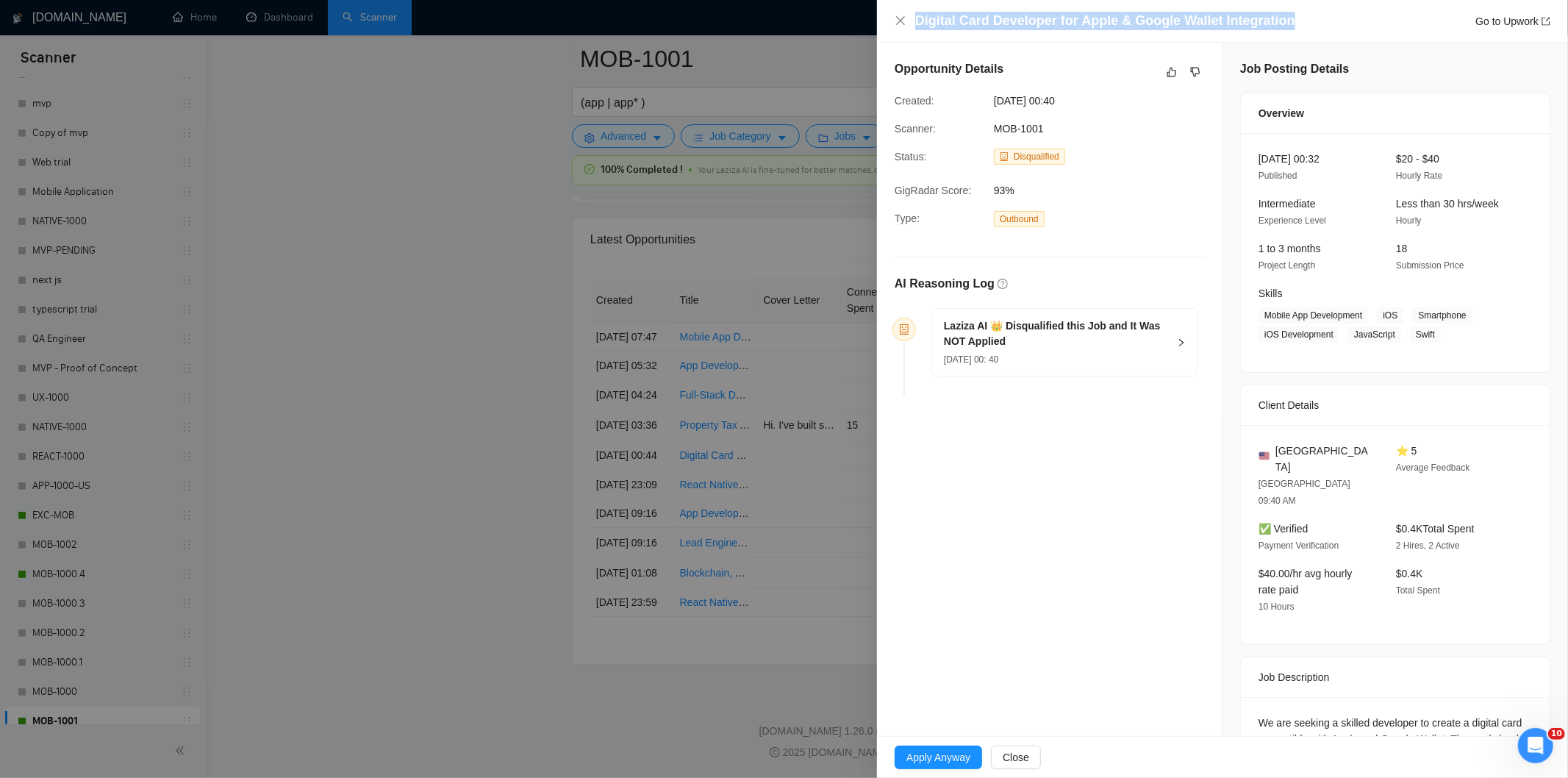
drag, startPoint x: 1286, startPoint y: 19, endPoint x: 915, endPoint y: 20, distance: 371.0
click at [915, 20] on div "Digital Card Developer for Apple & Google Wallet Integration Go to Upwork" at bounding box center [1233, 21] width 635 height 19
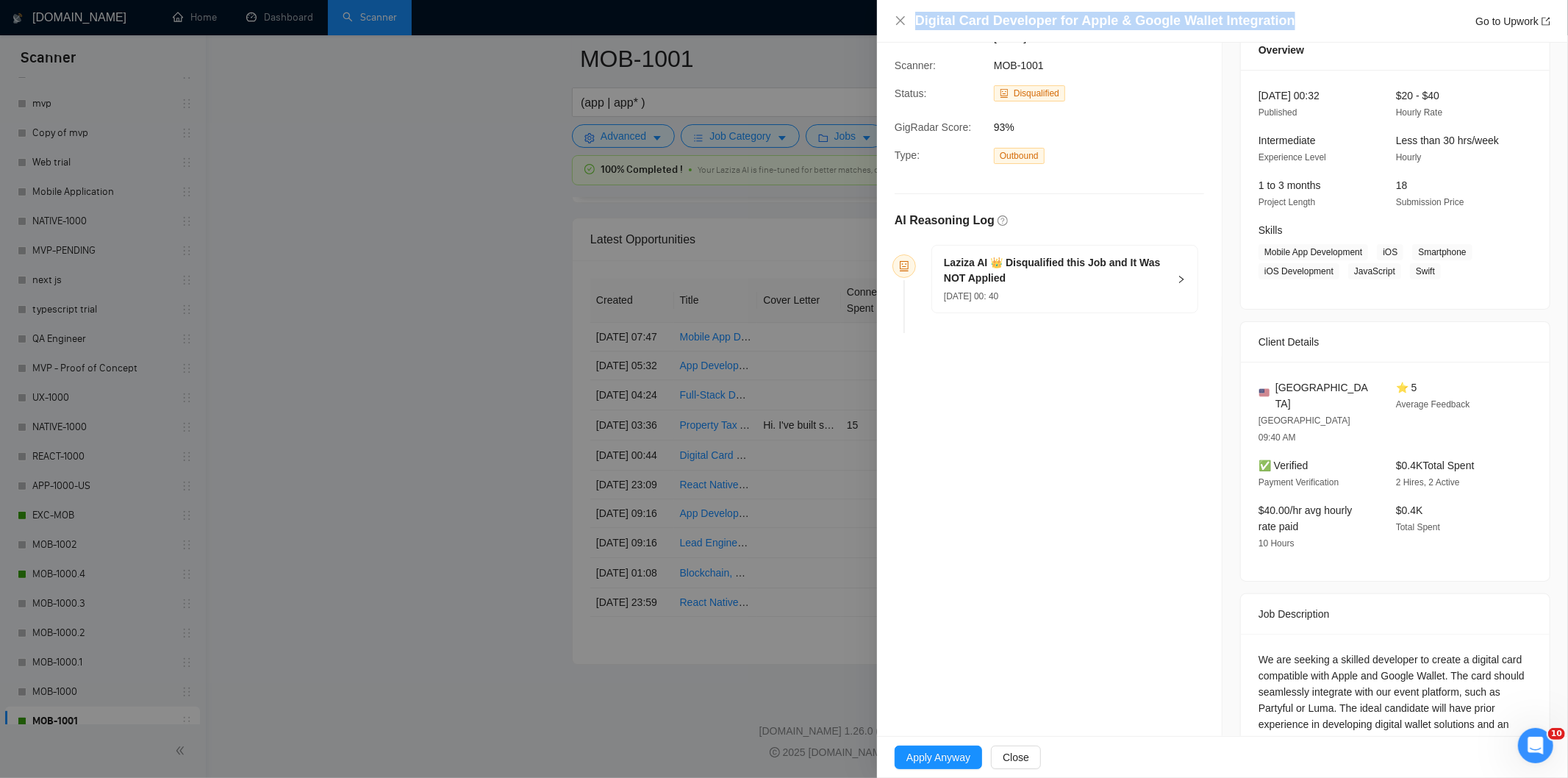
scroll to position [116, 0]
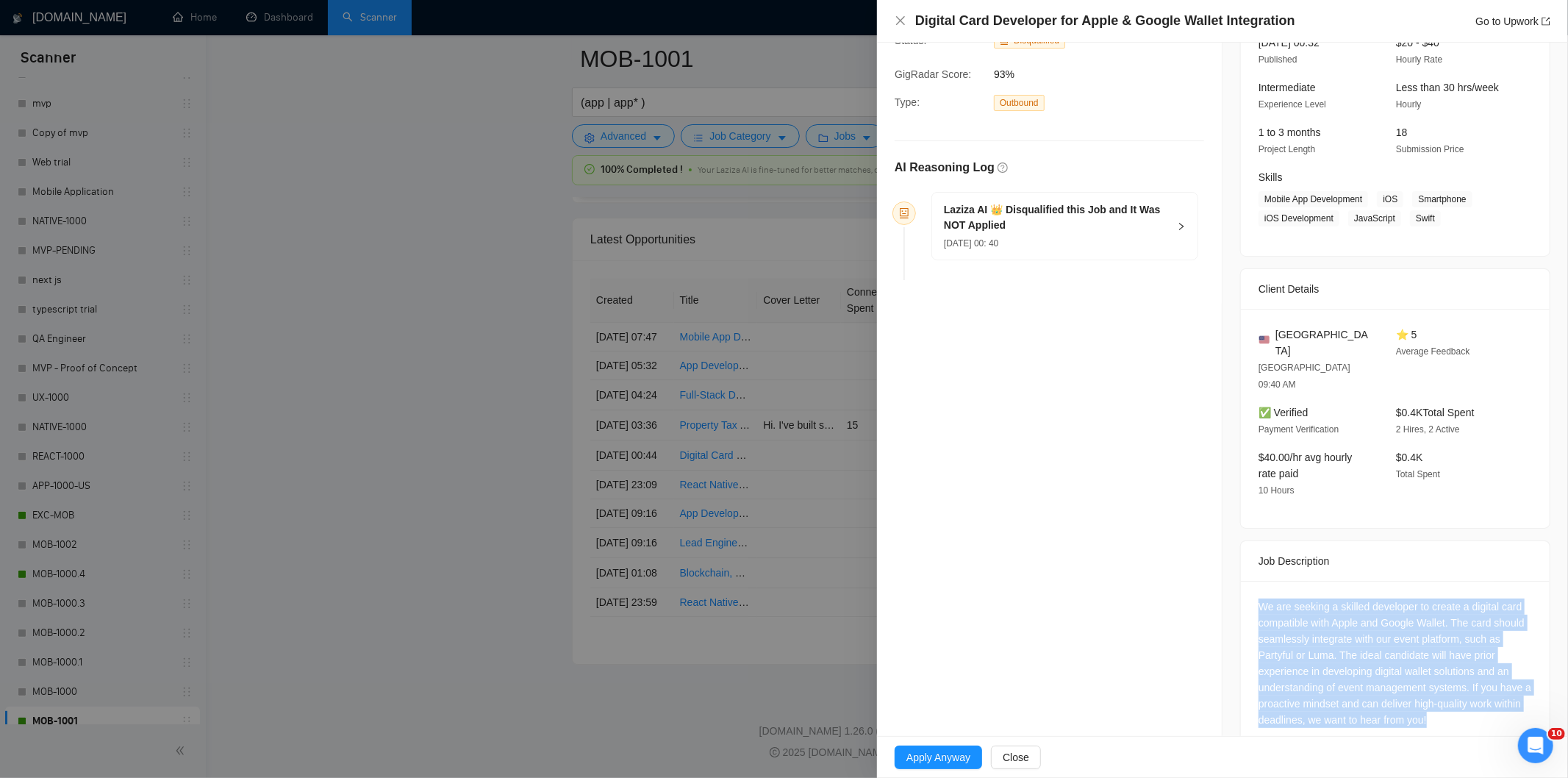
drag, startPoint x: 1246, startPoint y: 570, endPoint x: 1464, endPoint y: 708, distance: 258.0
click at [1464, 708] on div "We are seeking a skilled developer to create a digital card compatible with App…" at bounding box center [1395, 666] width 308 height 171
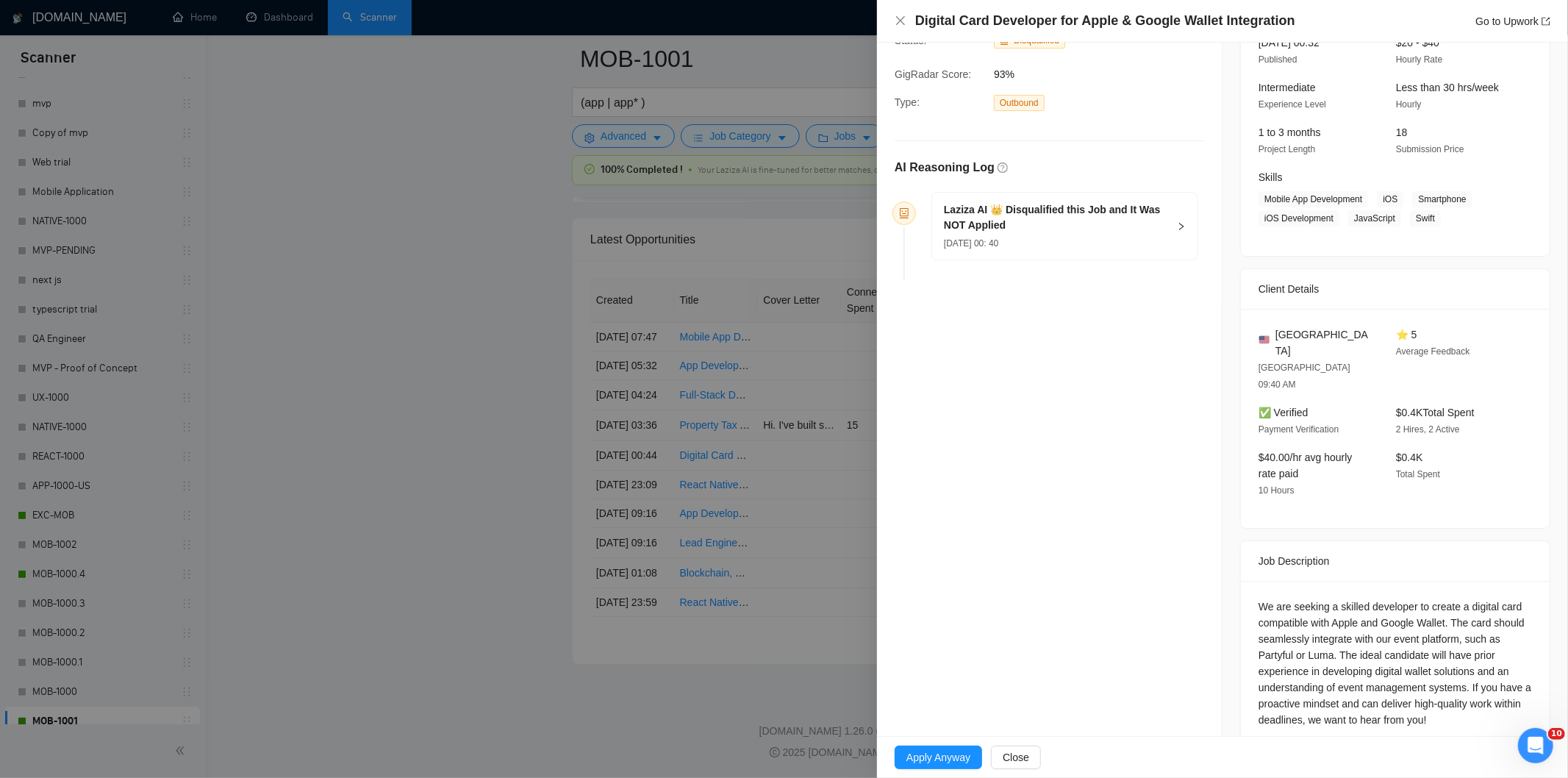
click at [1093, 248] on div "[DATE] 00: 40" at bounding box center [1056, 242] width 224 height 16
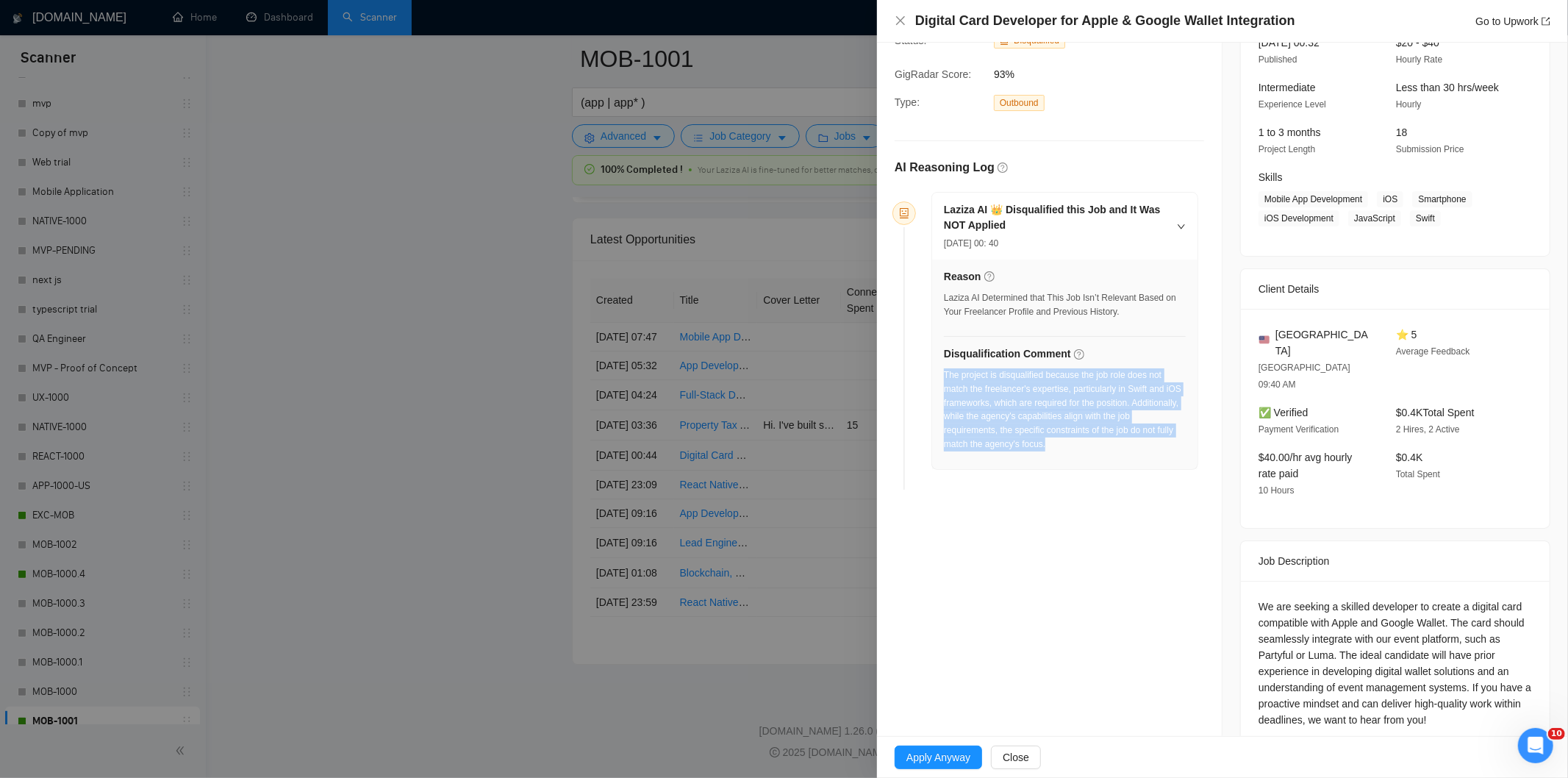
drag, startPoint x: 1088, startPoint y: 453, endPoint x: 944, endPoint y: 377, distance: 162.8
click at [944, 377] on div "The project is disqualified because the job role does not match the freelancer'…" at bounding box center [1065, 414] width 242 height 92
click at [902, 24] on icon "close" at bounding box center [900, 20] width 12 height 12
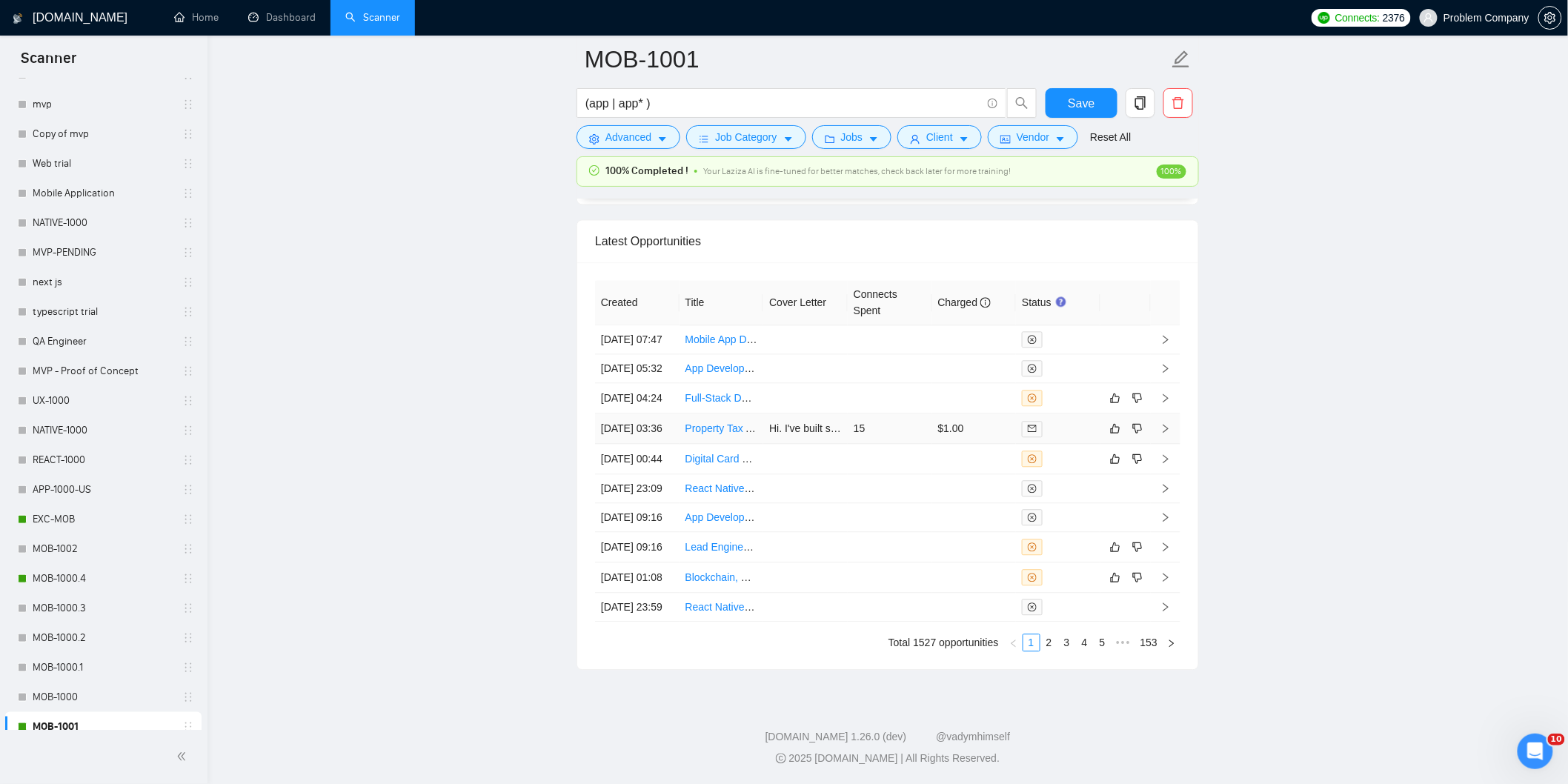
click at [670, 444] on td "[DATE] 03:36" at bounding box center [637, 429] width 85 height 31
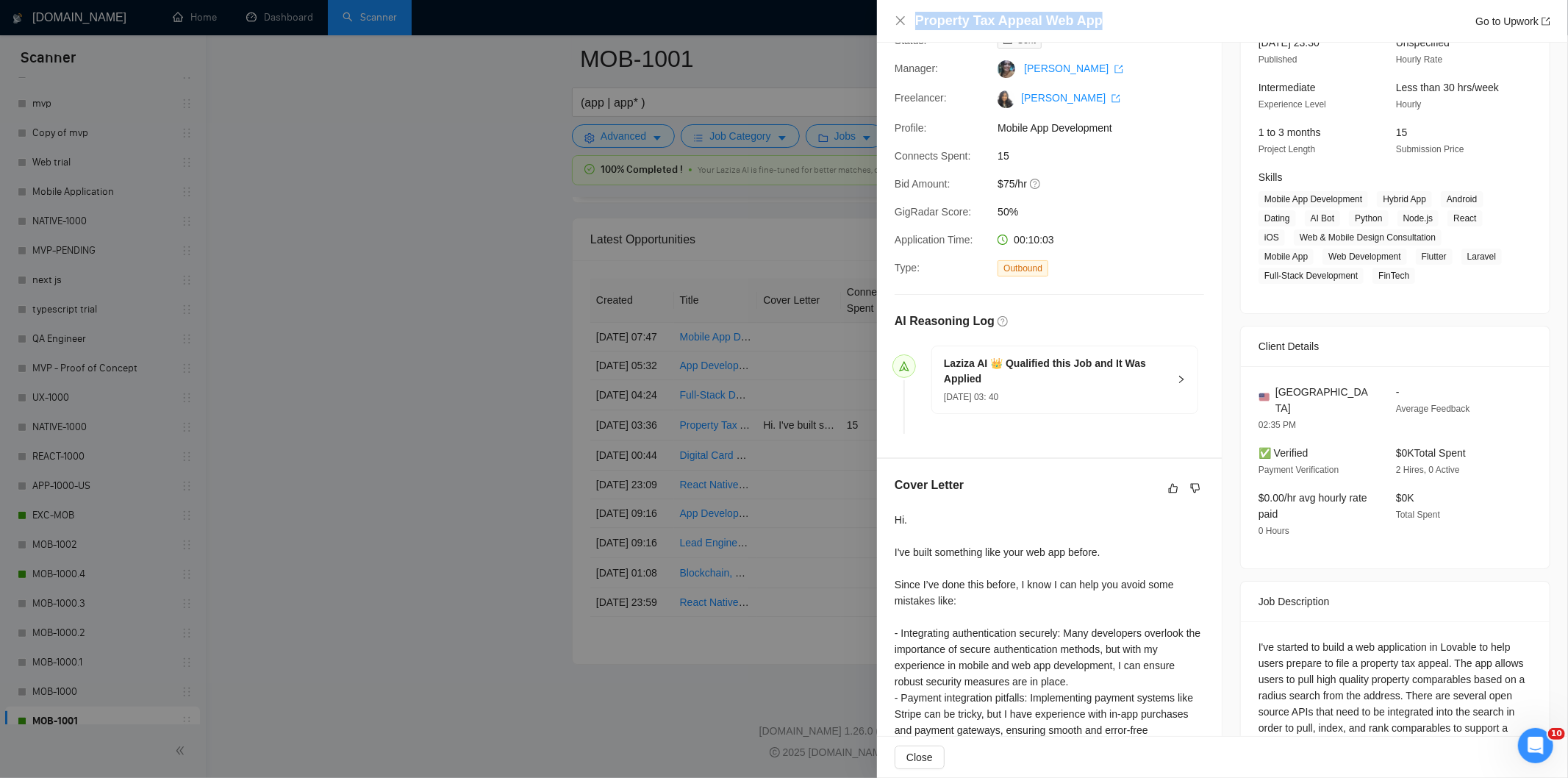
drag, startPoint x: 1113, startPoint y: 21, endPoint x: 882, endPoint y: 14, distance: 231.1
click at [882, 14] on div "Property Tax Appeal Web App Go to Upwork" at bounding box center [1222, 21] width 691 height 43
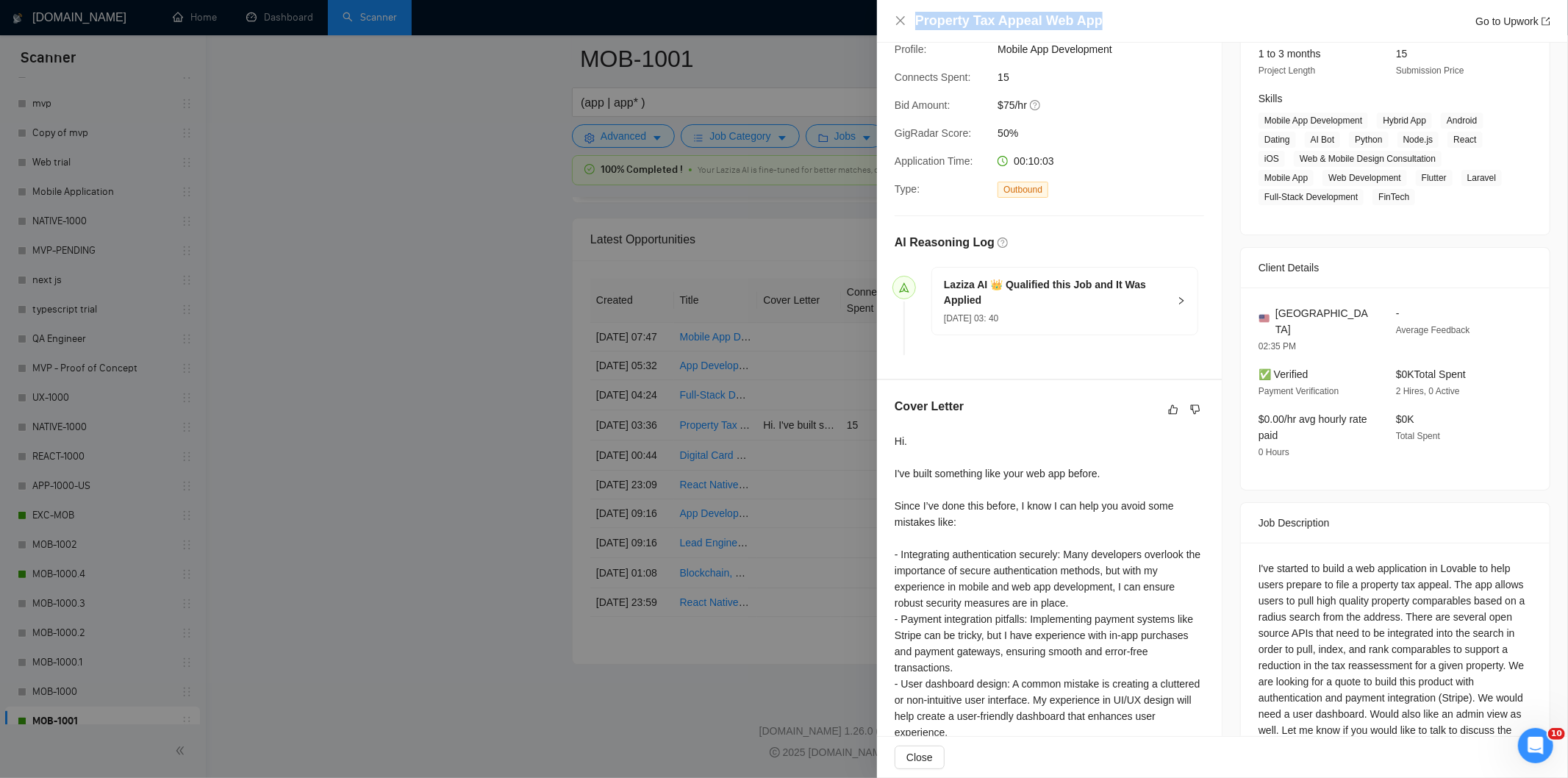
scroll to position [320, 0]
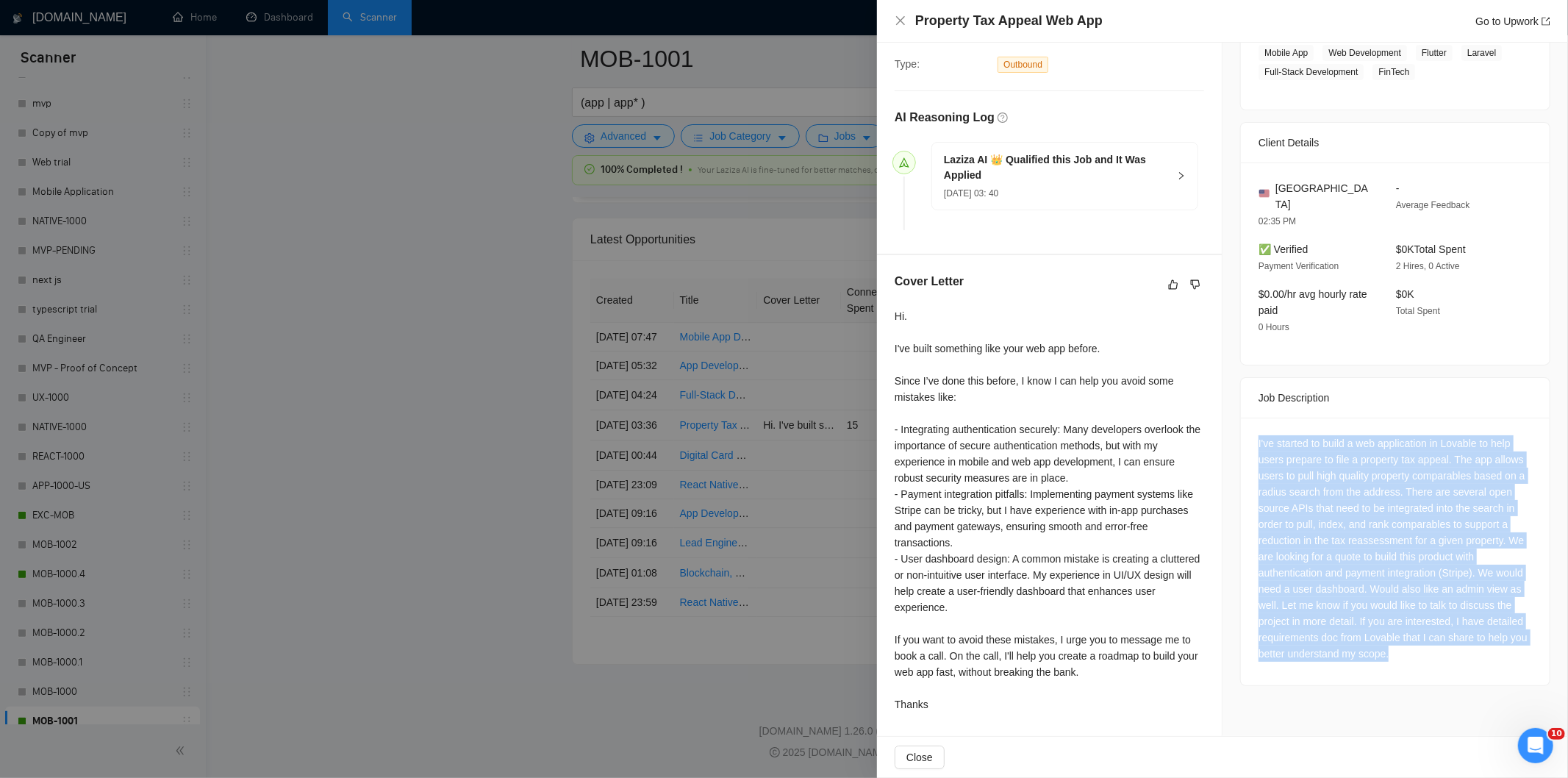
drag, startPoint x: 1250, startPoint y: 423, endPoint x: 1464, endPoint y: 642, distance: 306.2
click at [1464, 642] on div "I've started to build a web application in Lovable to help users prepare to fil…" at bounding box center [1395, 551] width 308 height 267
click at [904, 25] on icon "close" at bounding box center [900, 21] width 9 height 9
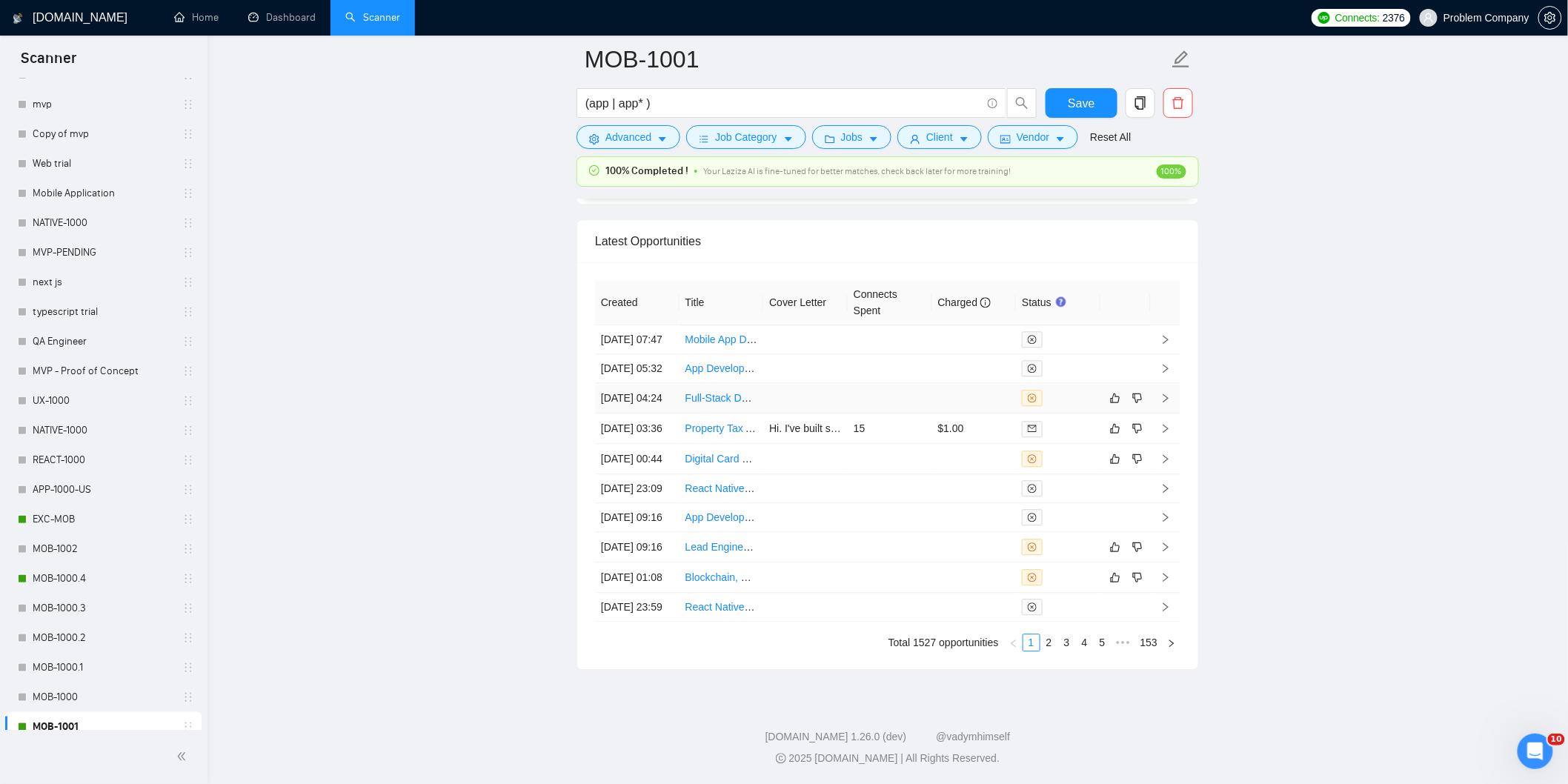
click at [664, 414] on td "[DATE] 04:24" at bounding box center [637, 398] width 85 height 31
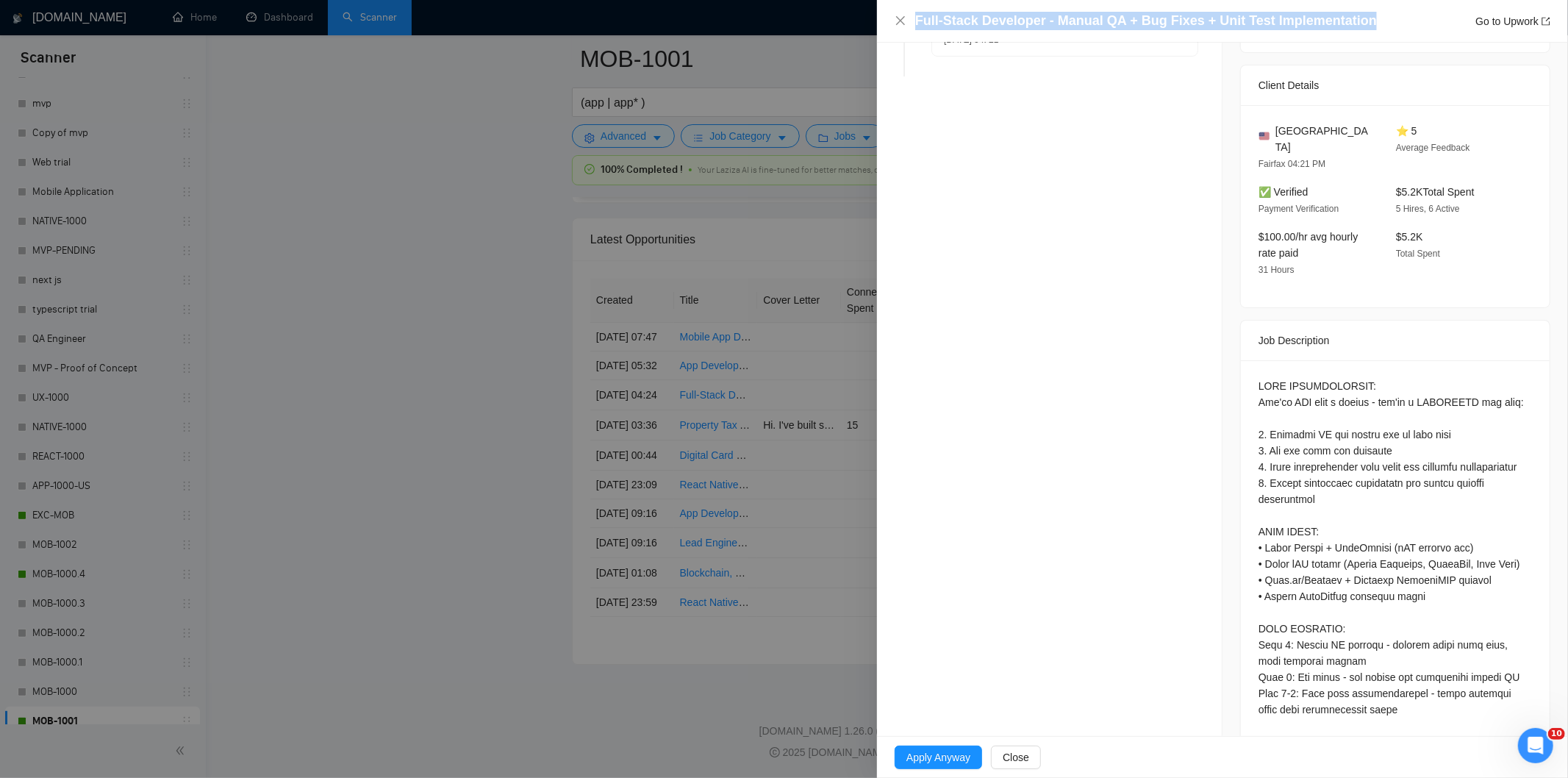
drag, startPoint x: 1375, startPoint y: 20, endPoint x: 912, endPoint y: 13, distance: 463.1
click at [912, 13] on div "Full-Stack Developer - Manual QA + Bug Fixes + Unit Test Implementation Go to U…" at bounding box center [1222, 21] width 655 height 19
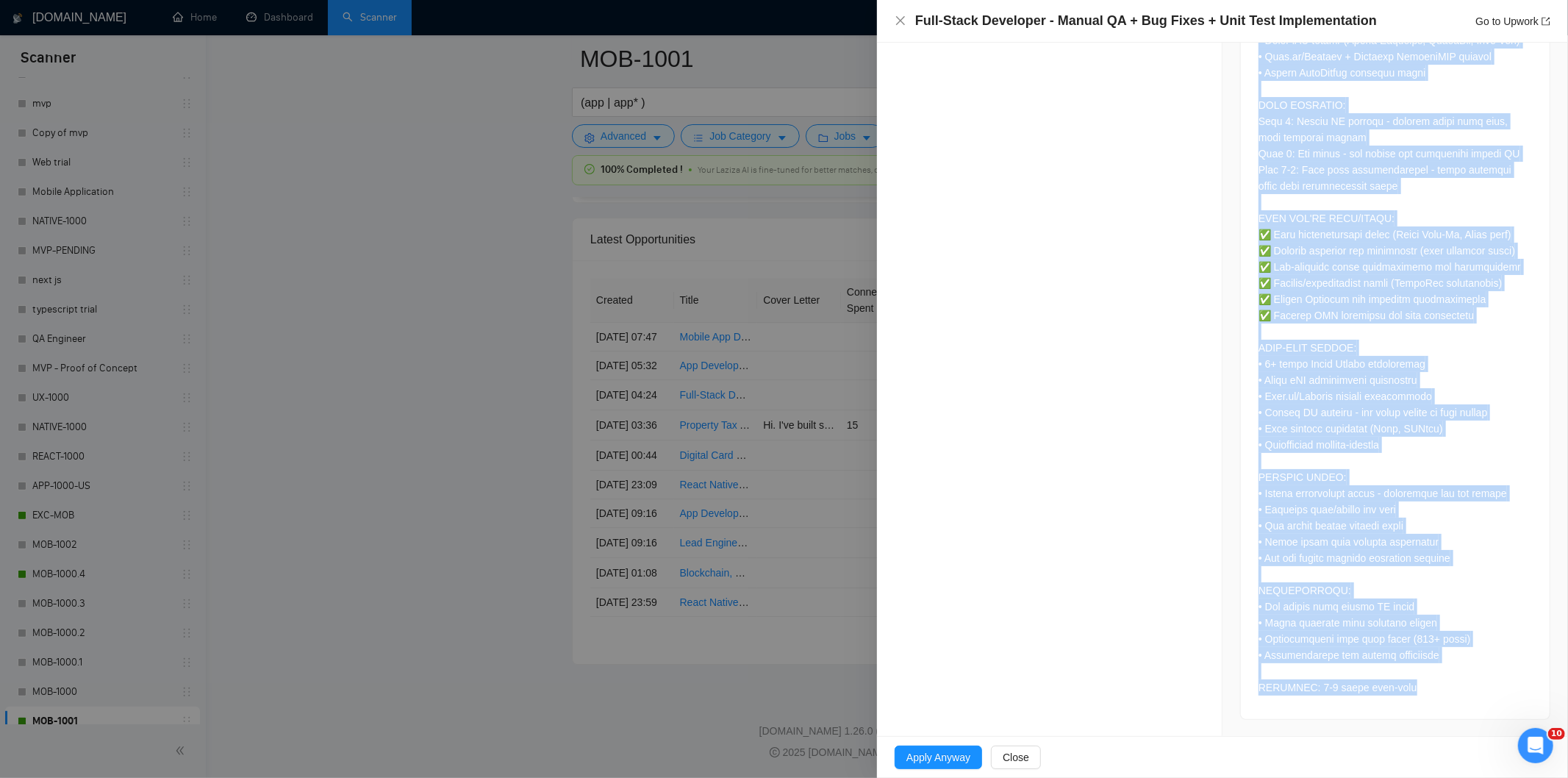
scroll to position [844, 0]
drag, startPoint x: 1239, startPoint y: 125, endPoint x: 1410, endPoint y: 723, distance: 622.0
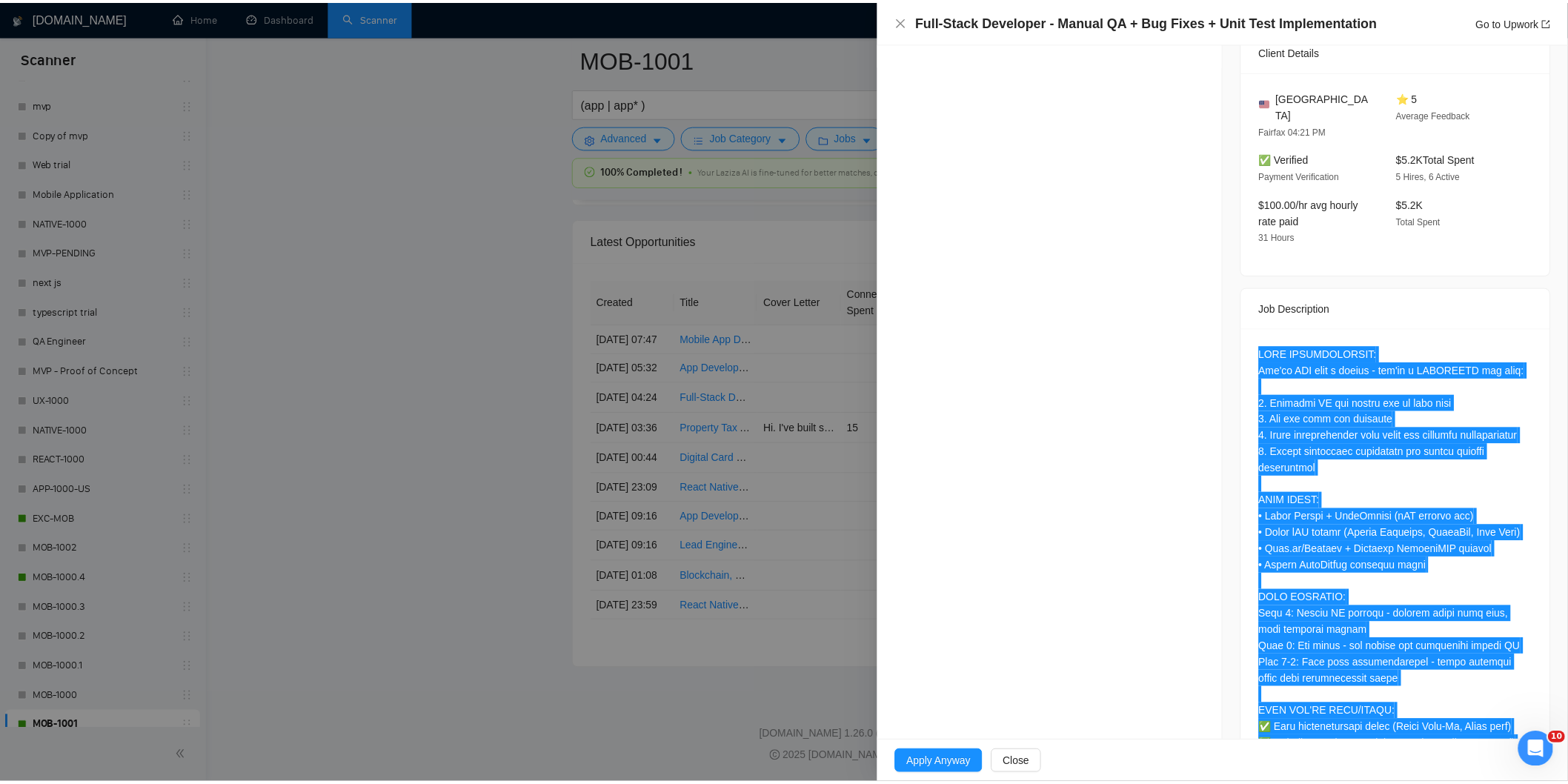
scroll to position [0, 0]
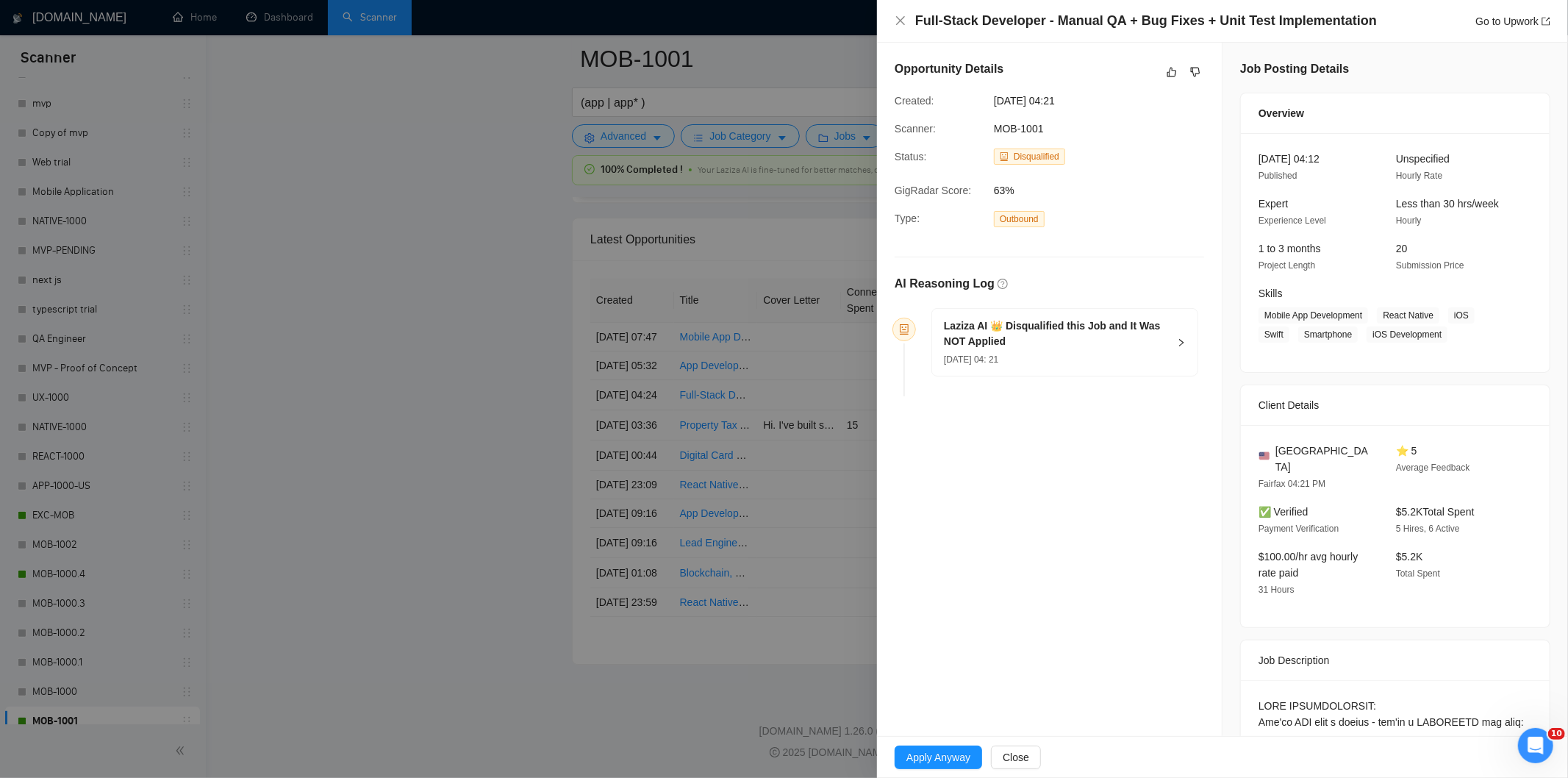
click at [1055, 350] on h5 "Laziza AI 👑 Disqualified this Job and It Was NOT Applied" at bounding box center [1056, 334] width 224 height 31
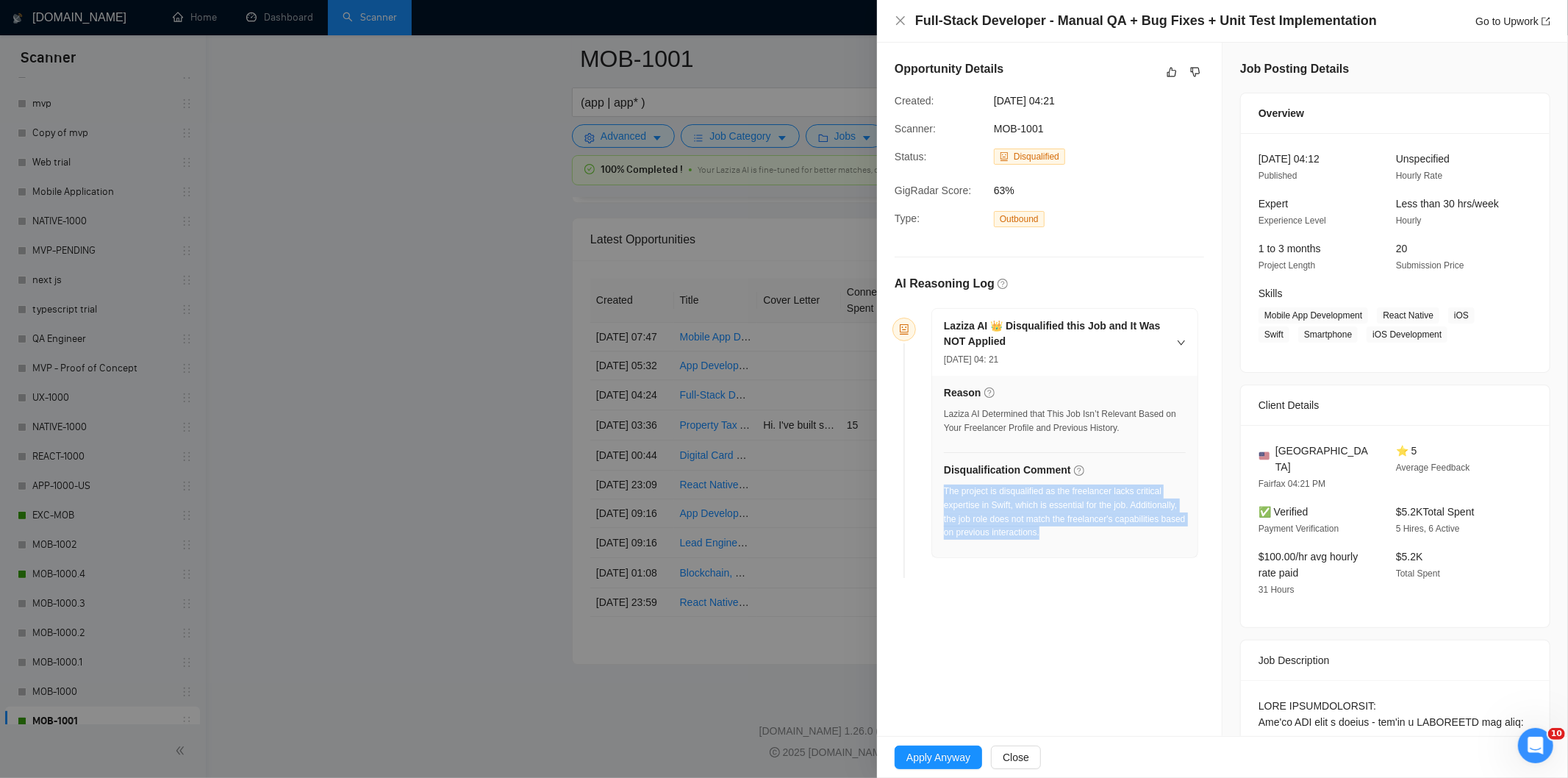
drag, startPoint x: 1083, startPoint y: 539, endPoint x: 945, endPoint y: 495, distance: 144.8
click at [945, 495] on div "The project is disqualified as the freelancer lacks critical expertise in Swift…" at bounding box center [1065, 512] width 242 height 55
click at [898, 20] on icon "close" at bounding box center [900, 20] width 12 height 12
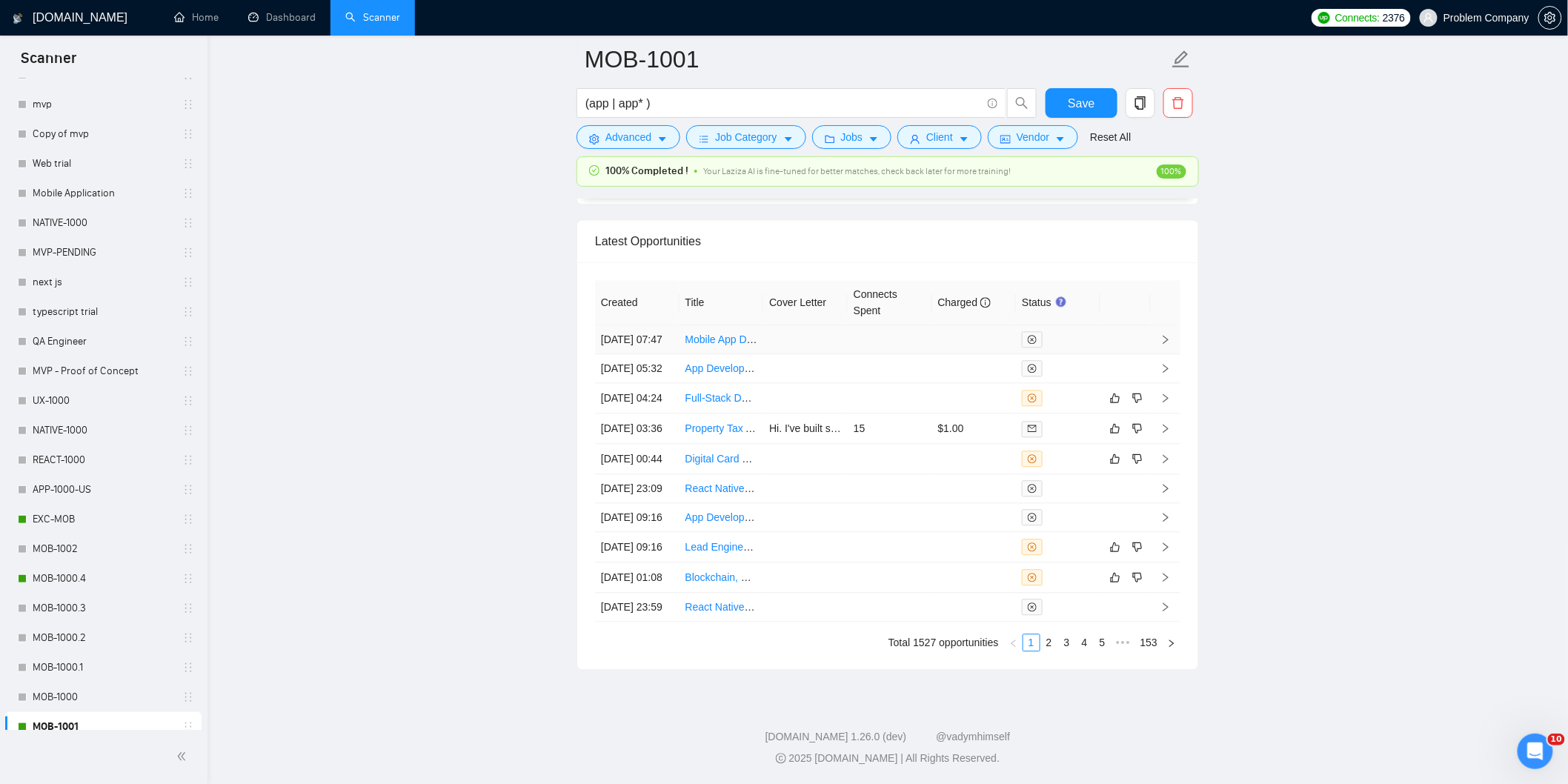
click at [661, 354] on td "[DATE] 07:47" at bounding box center [637, 340] width 85 height 29
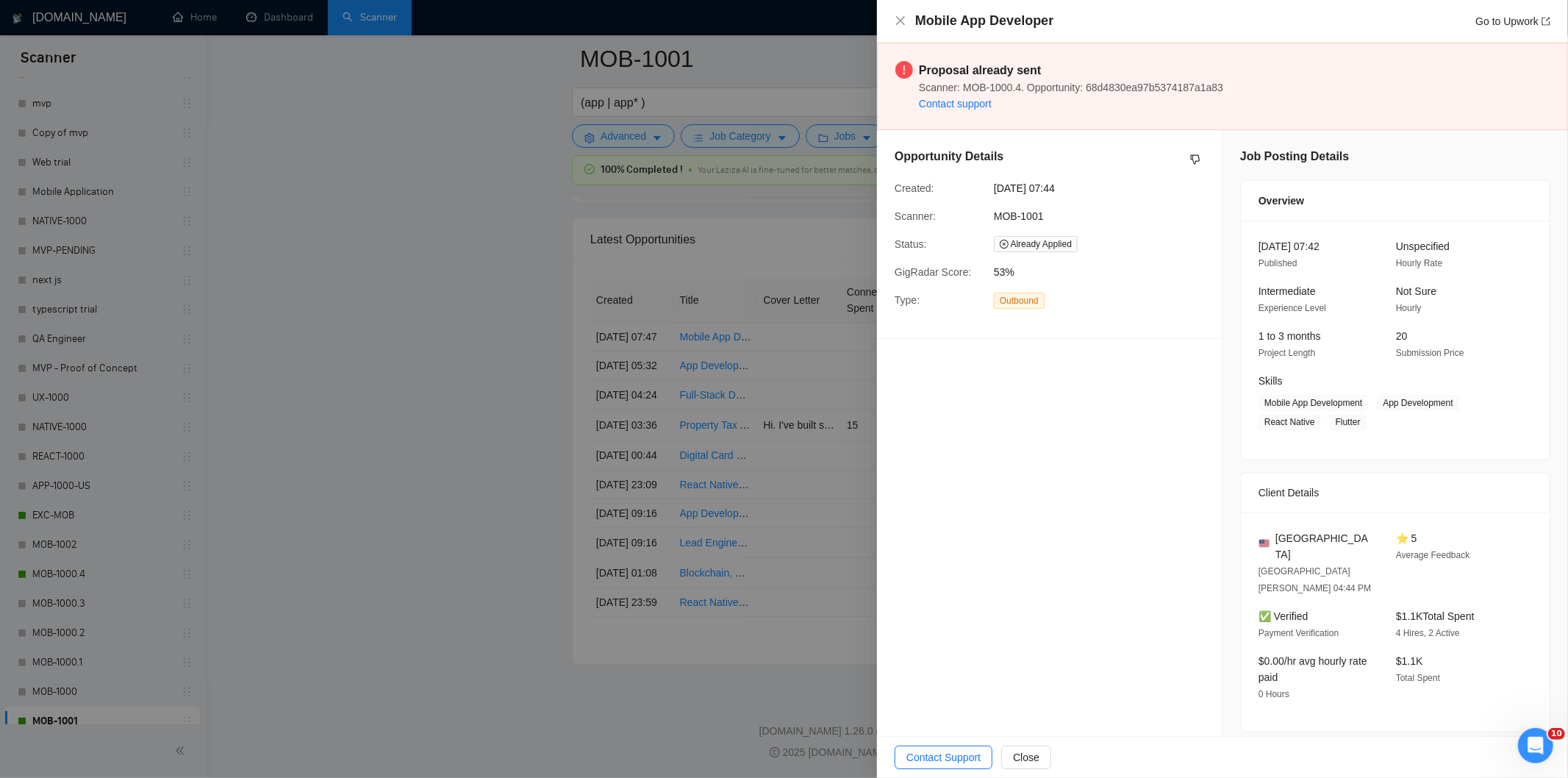
drag, startPoint x: 1102, startPoint y: 188, endPoint x: 994, endPoint y: 191, distance: 108.0
click at [994, 191] on span "[DATE] 07:44" at bounding box center [1104, 188] width 221 height 16
click at [898, 19] on icon "close" at bounding box center [900, 21] width 9 height 9
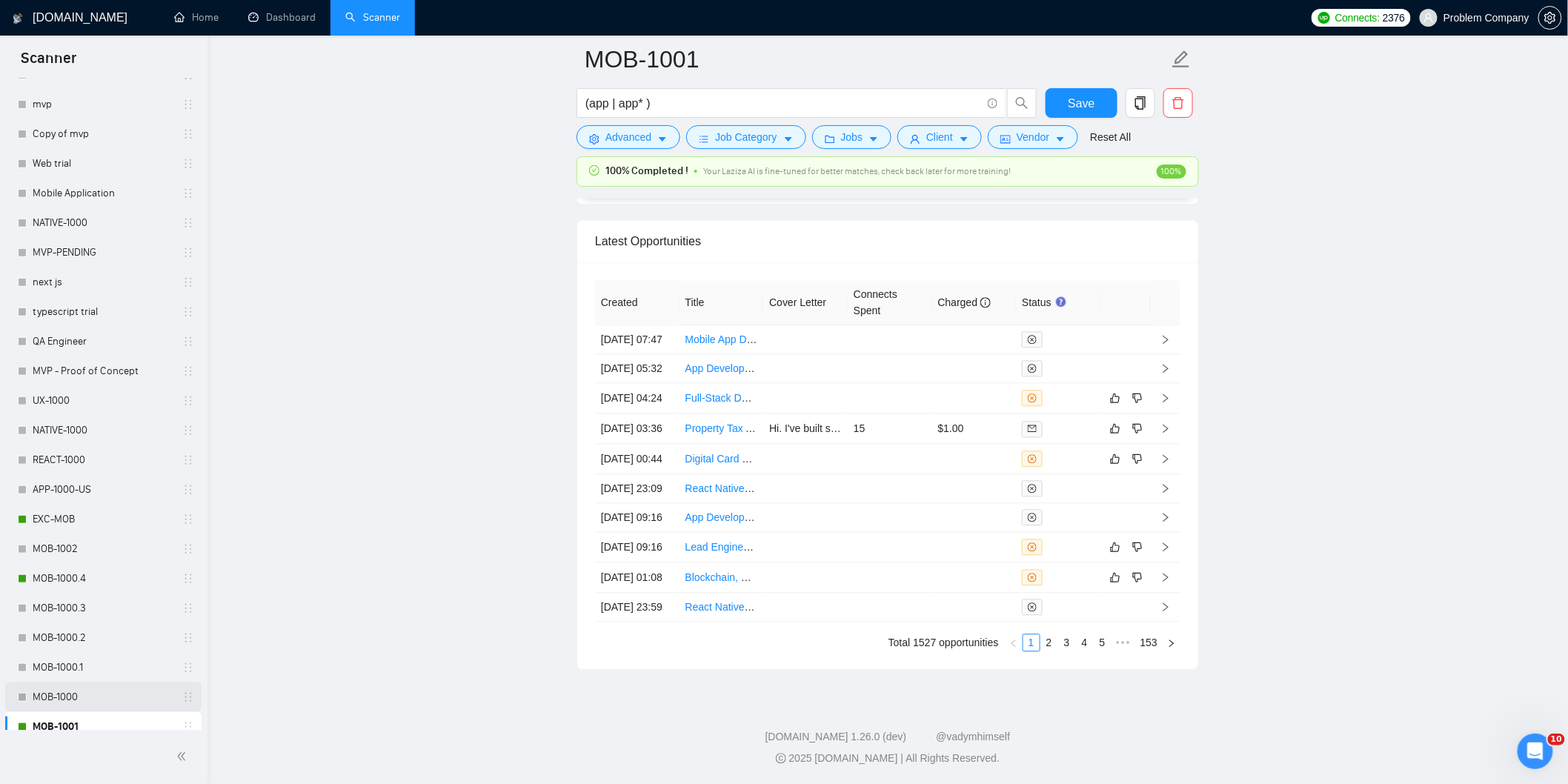
scroll to position [576, 0]
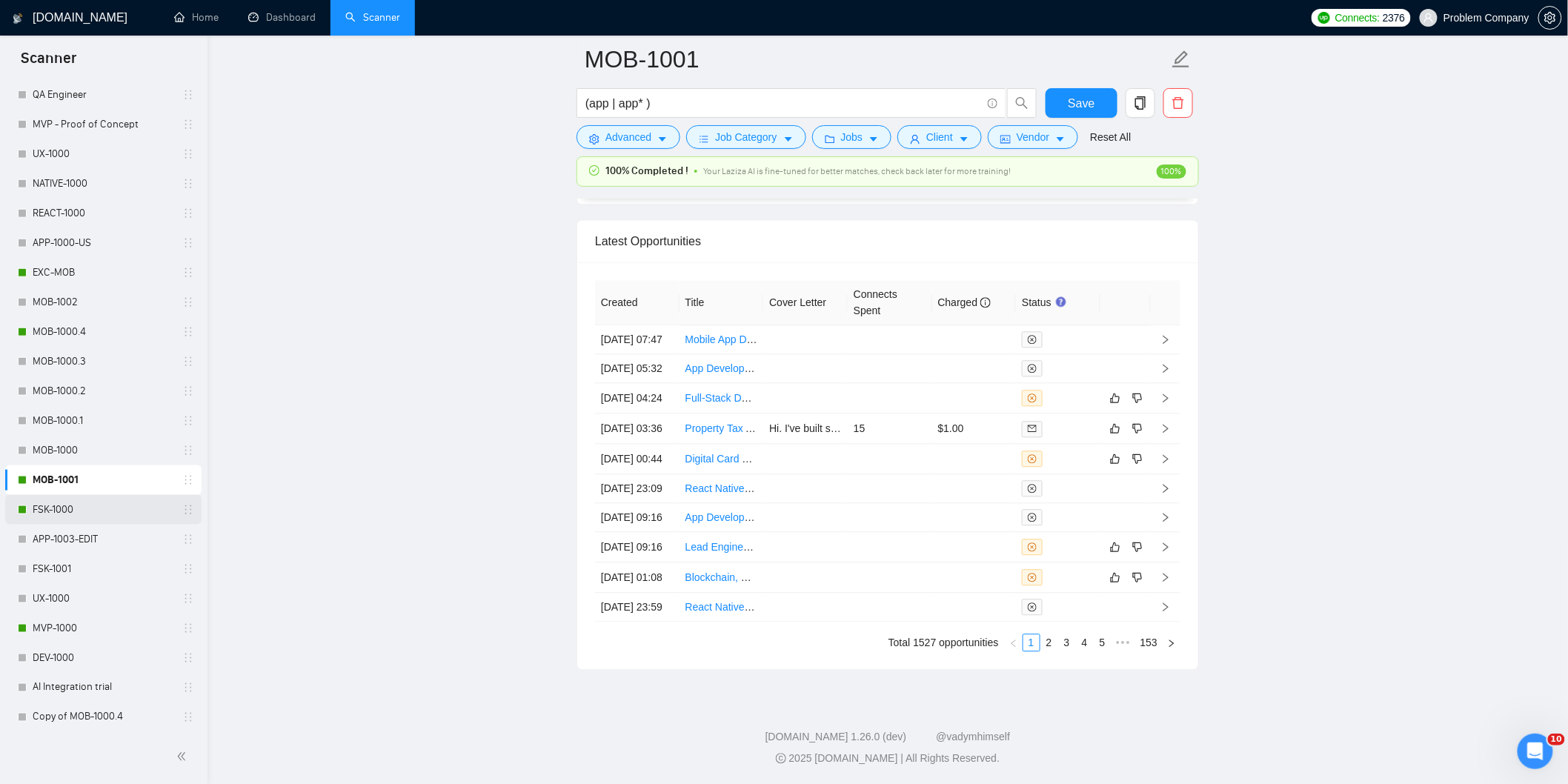
click at [77, 507] on link "FSK-1000" at bounding box center [103, 509] width 141 height 30
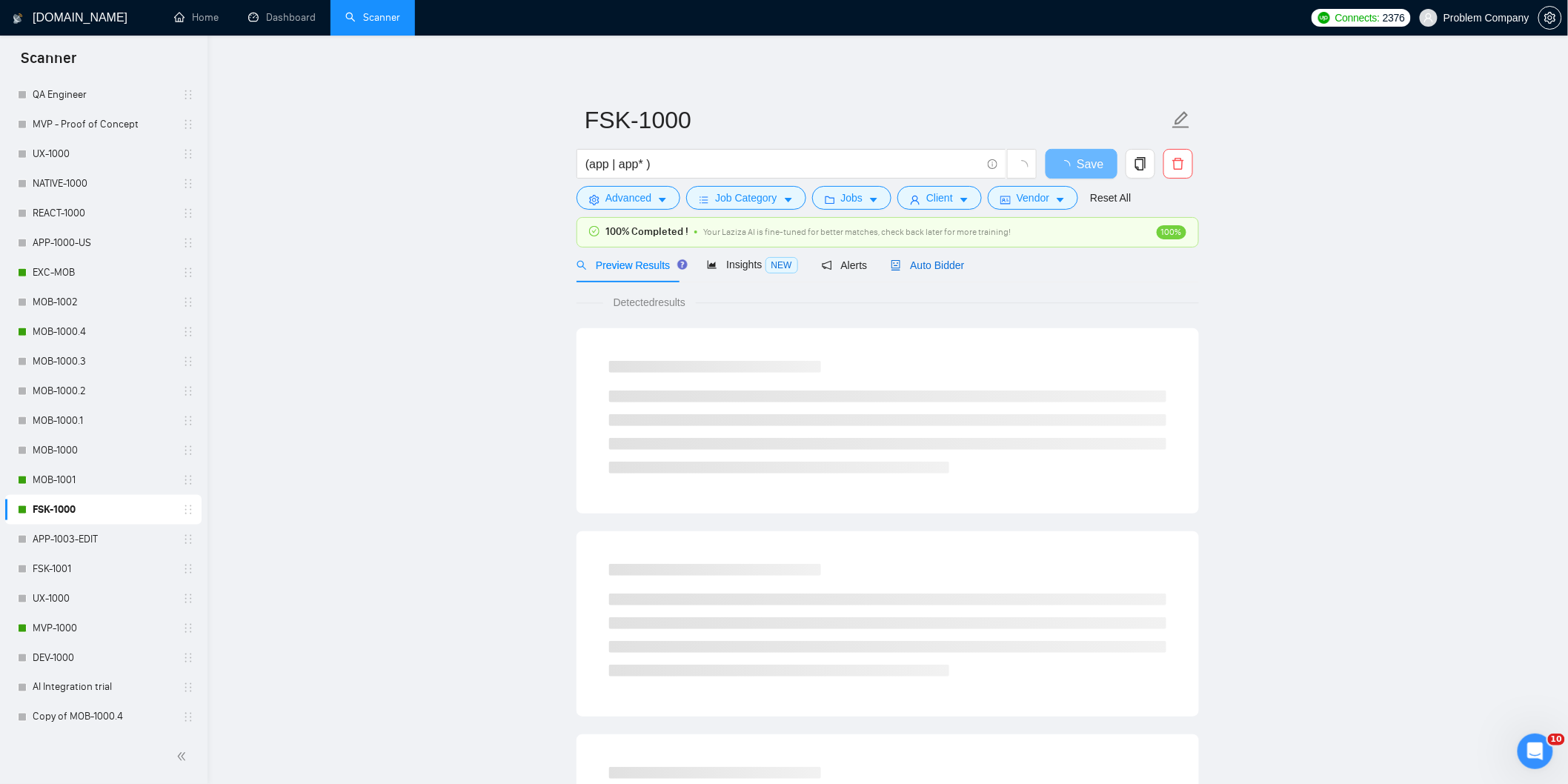
click at [954, 265] on span "Auto Bidder" at bounding box center [926, 265] width 73 height 12
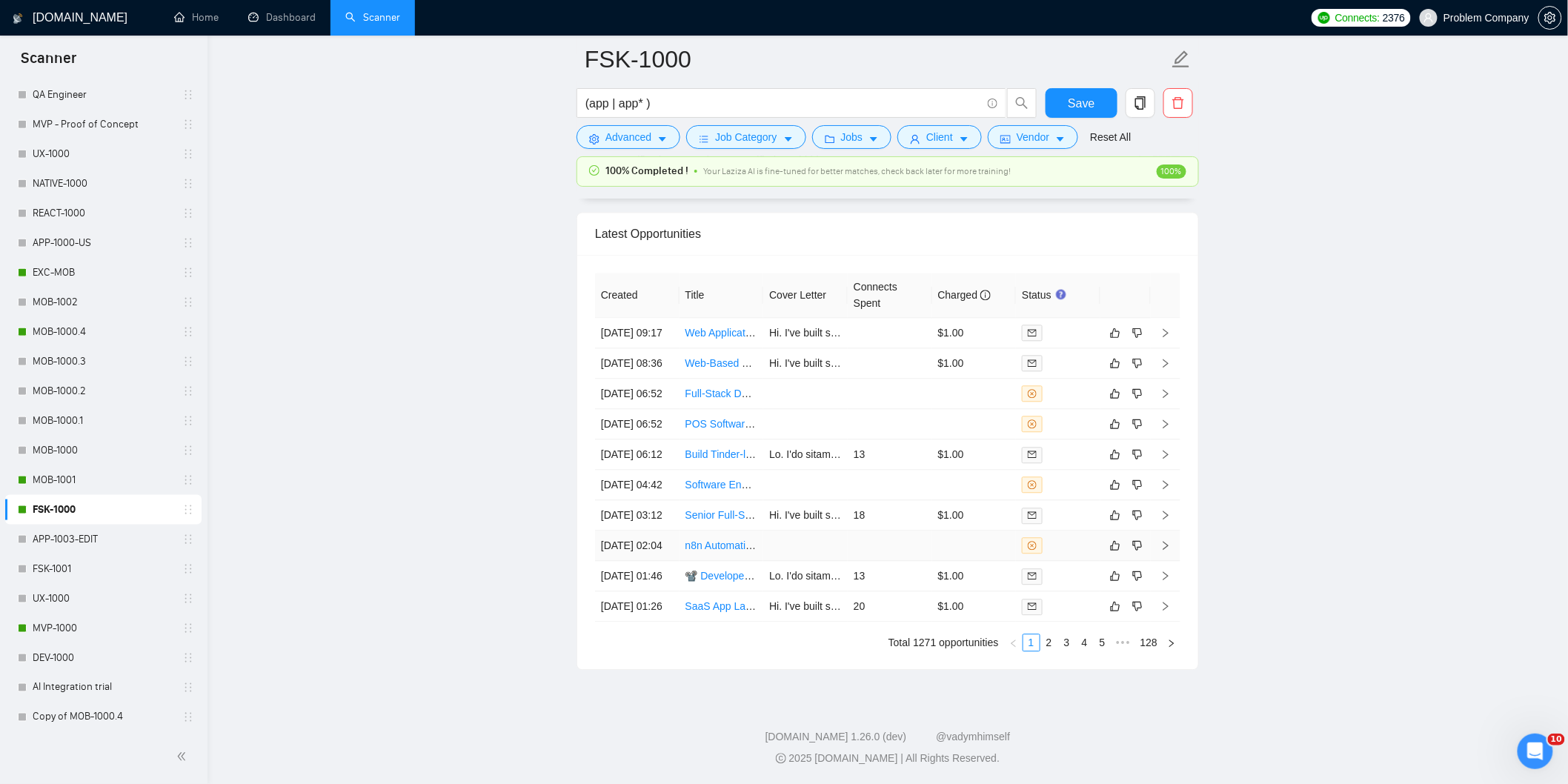
scroll to position [3773, 0]
click at [1046, 647] on link "2" at bounding box center [1049, 643] width 16 height 16
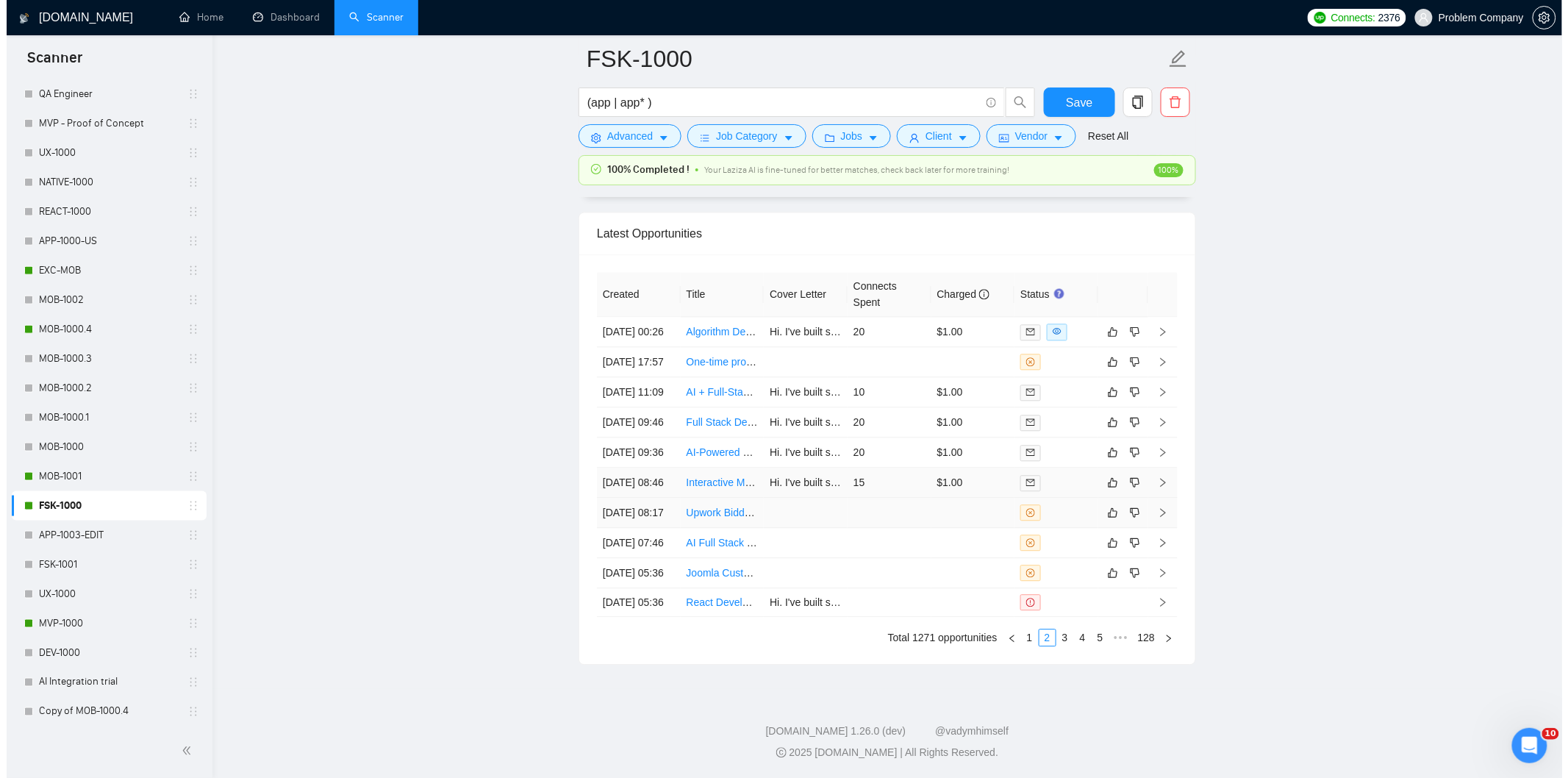
scroll to position [3662, 0]
click at [630, 347] on td "[DATE] 17:57" at bounding box center [632, 362] width 84 height 30
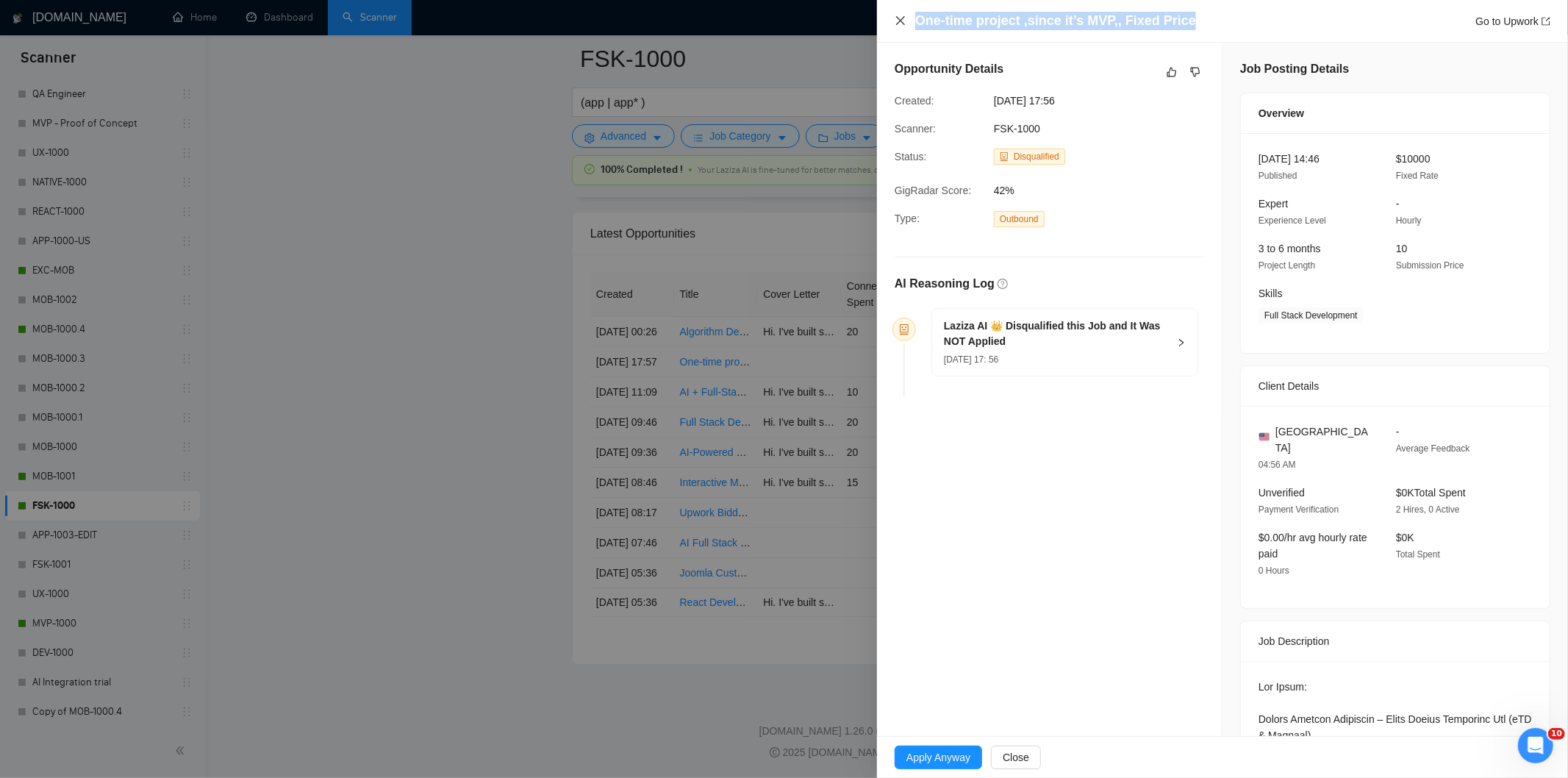
drag, startPoint x: 1210, startPoint y: 26, endPoint x: 906, endPoint y: 25, distance: 304.0
click at [906, 25] on div "One-time project ,since it’s MVP,, Fixed Price Go to Upwork" at bounding box center [1222, 21] width 655 height 19
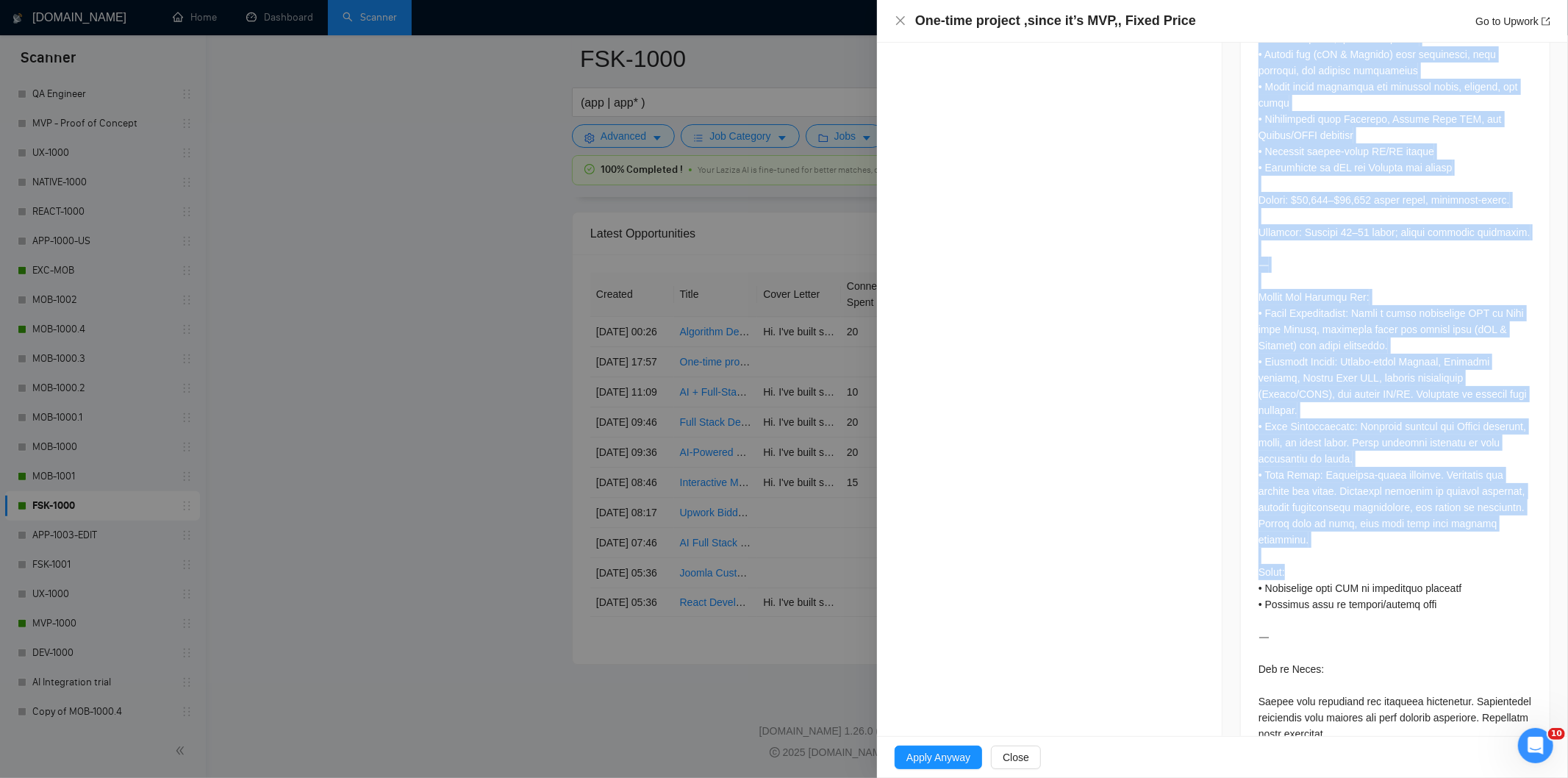
scroll to position [938, 0]
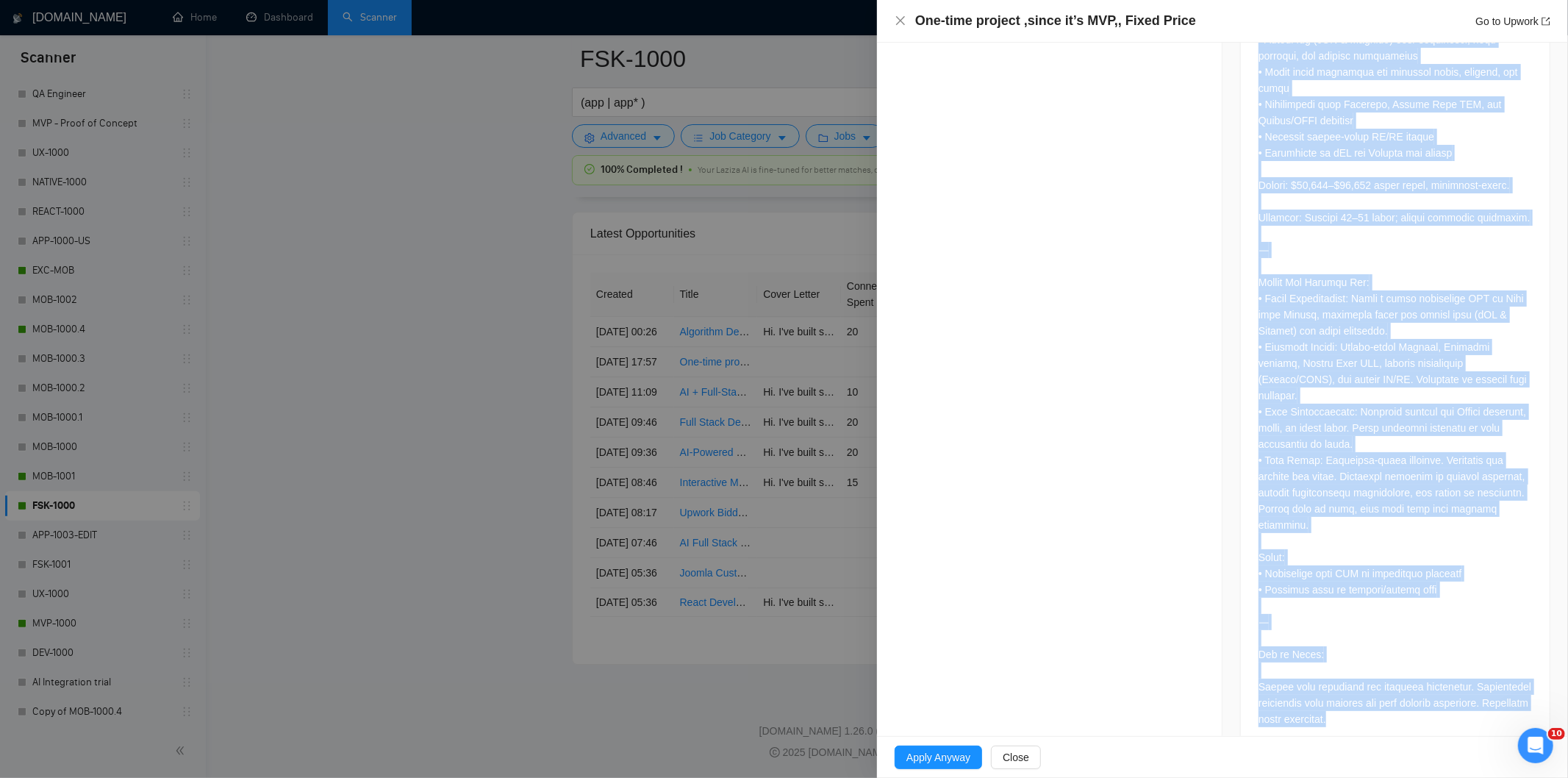
drag, startPoint x: 1254, startPoint y: 103, endPoint x: 1400, endPoint y: 711, distance: 625.3
click at [1400, 711] on div at bounding box center [1395, 236] width 308 height 1027
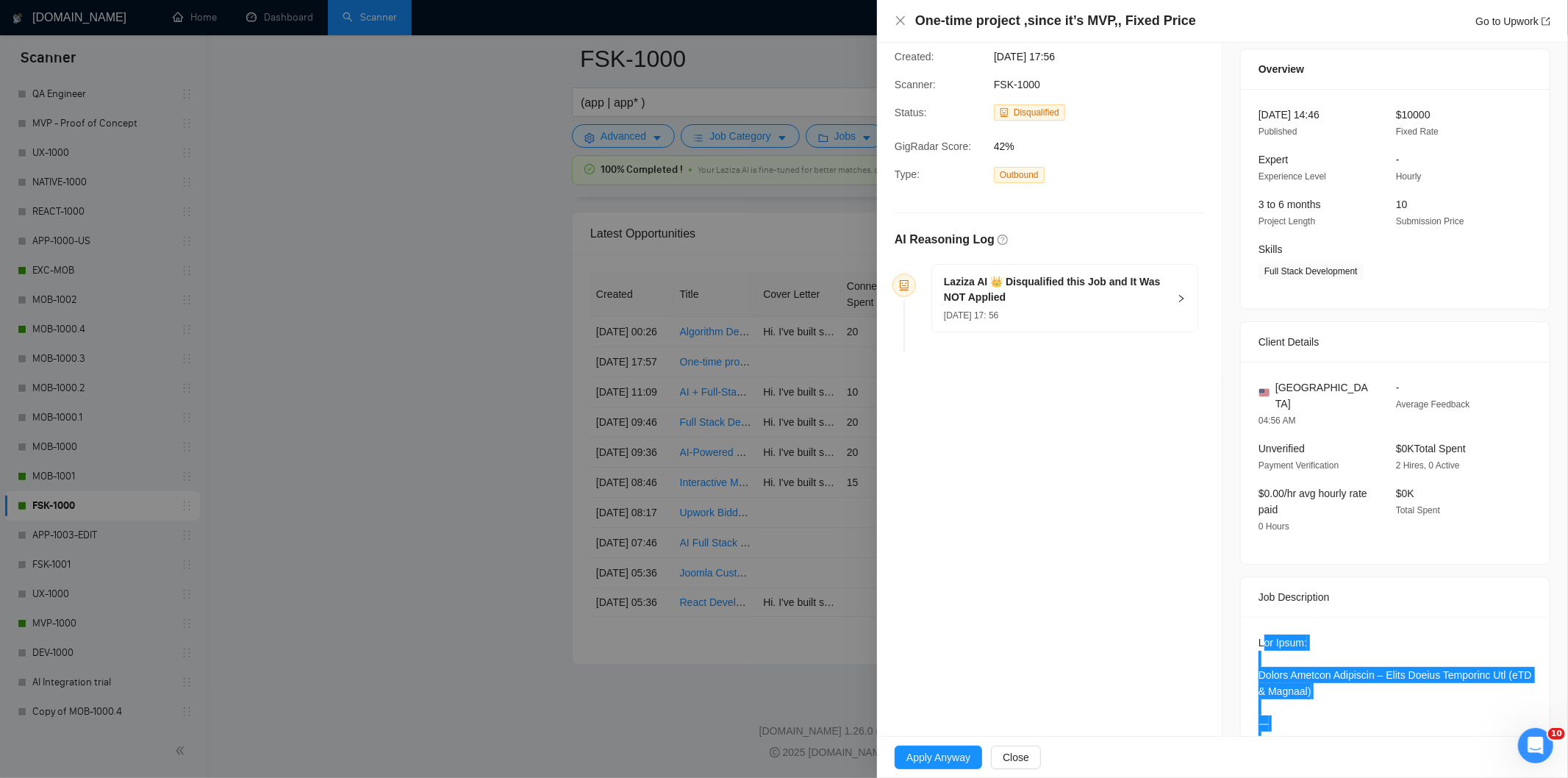
scroll to position [39, 0]
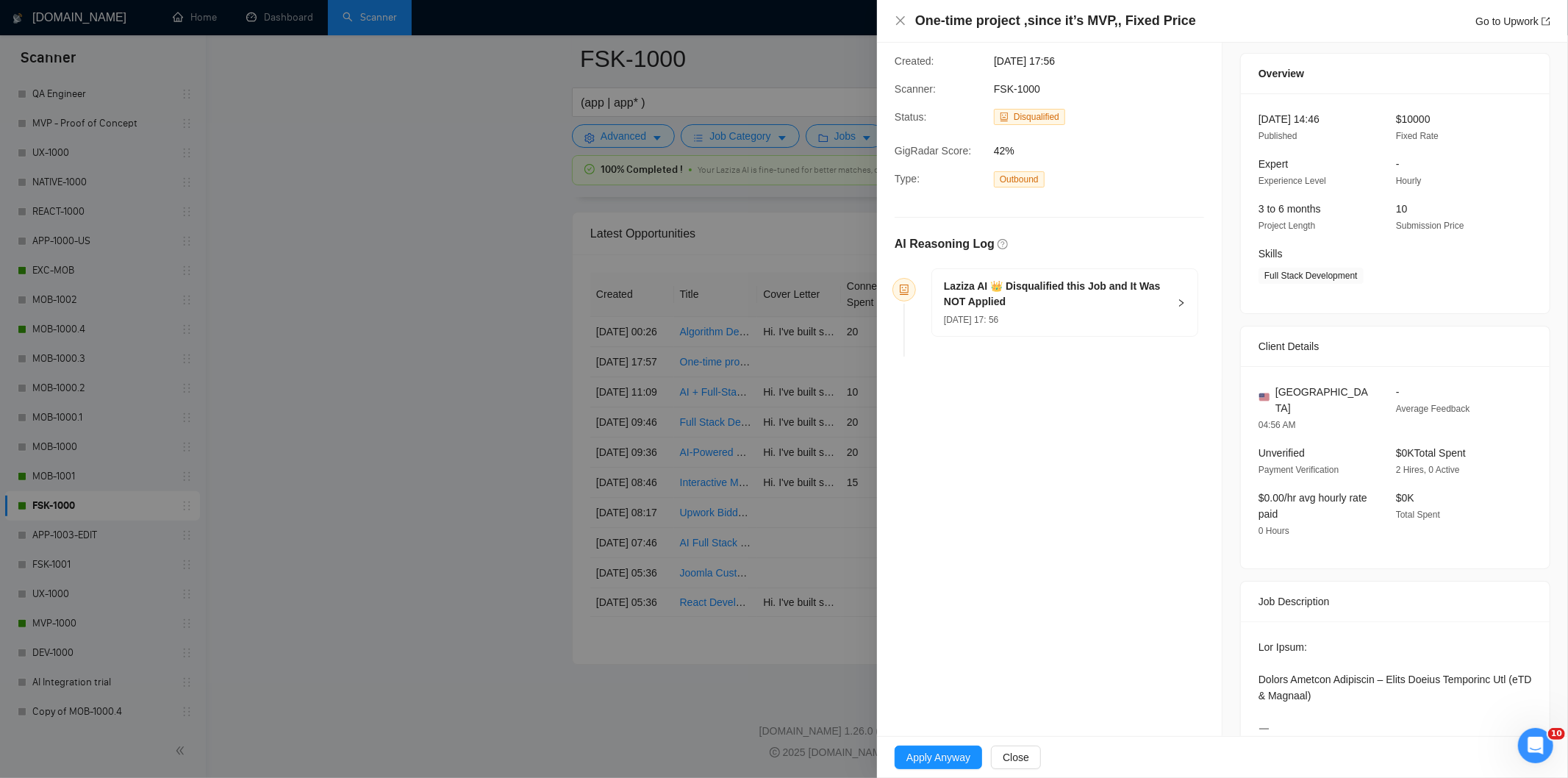
click at [1112, 307] on h5 "Laziza AI 👑 Disqualified this Job and It Was NOT Applied" at bounding box center [1056, 294] width 224 height 31
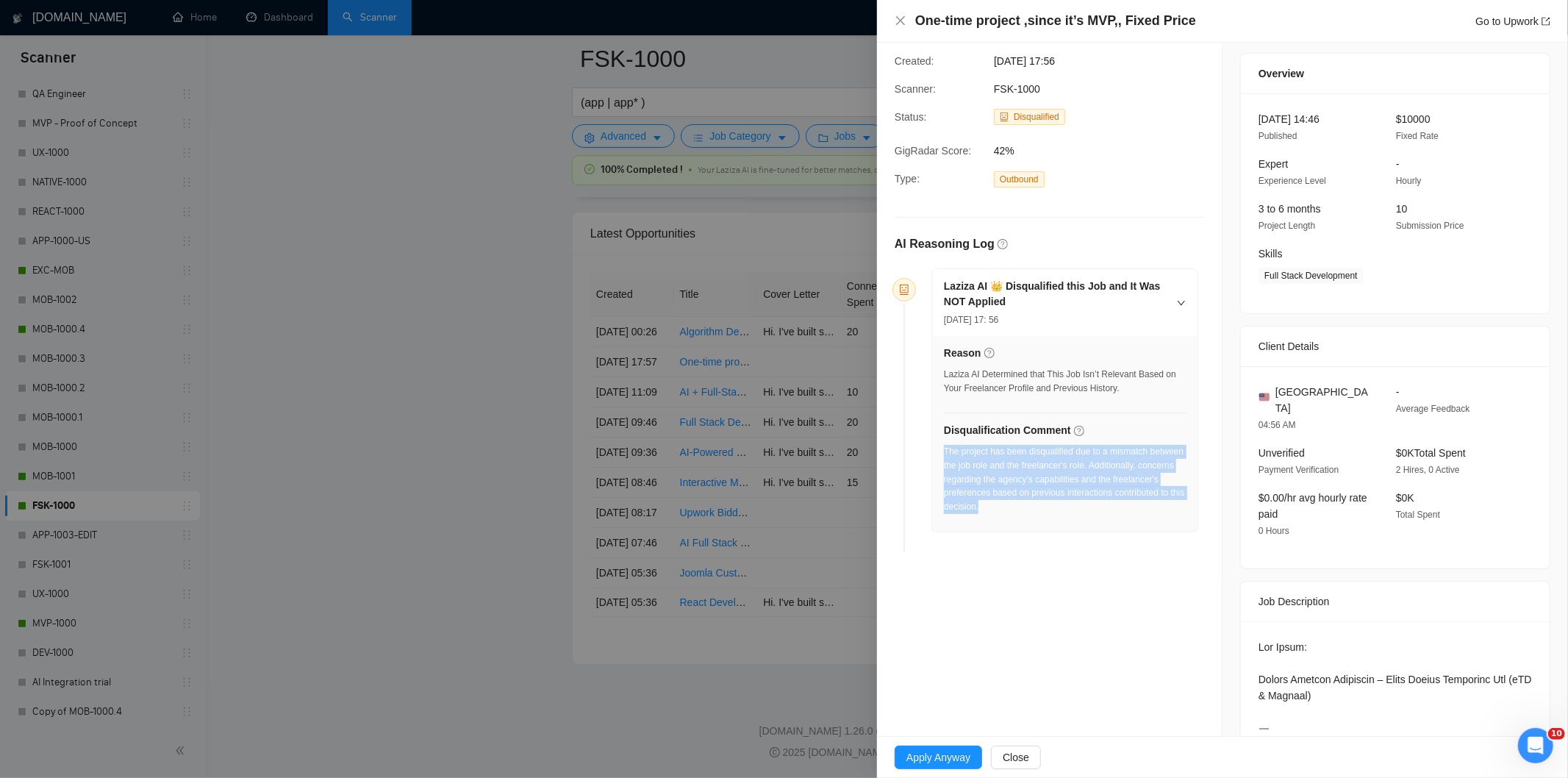
drag, startPoint x: 1081, startPoint y: 518, endPoint x: 945, endPoint y: 452, distance: 151.2
click at [945, 452] on div "The project has been disqualified due to a mismatch between the job role and th…" at bounding box center [1065, 483] width 242 height 78
click at [899, 20] on icon "close" at bounding box center [900, 21] width 9 height 9
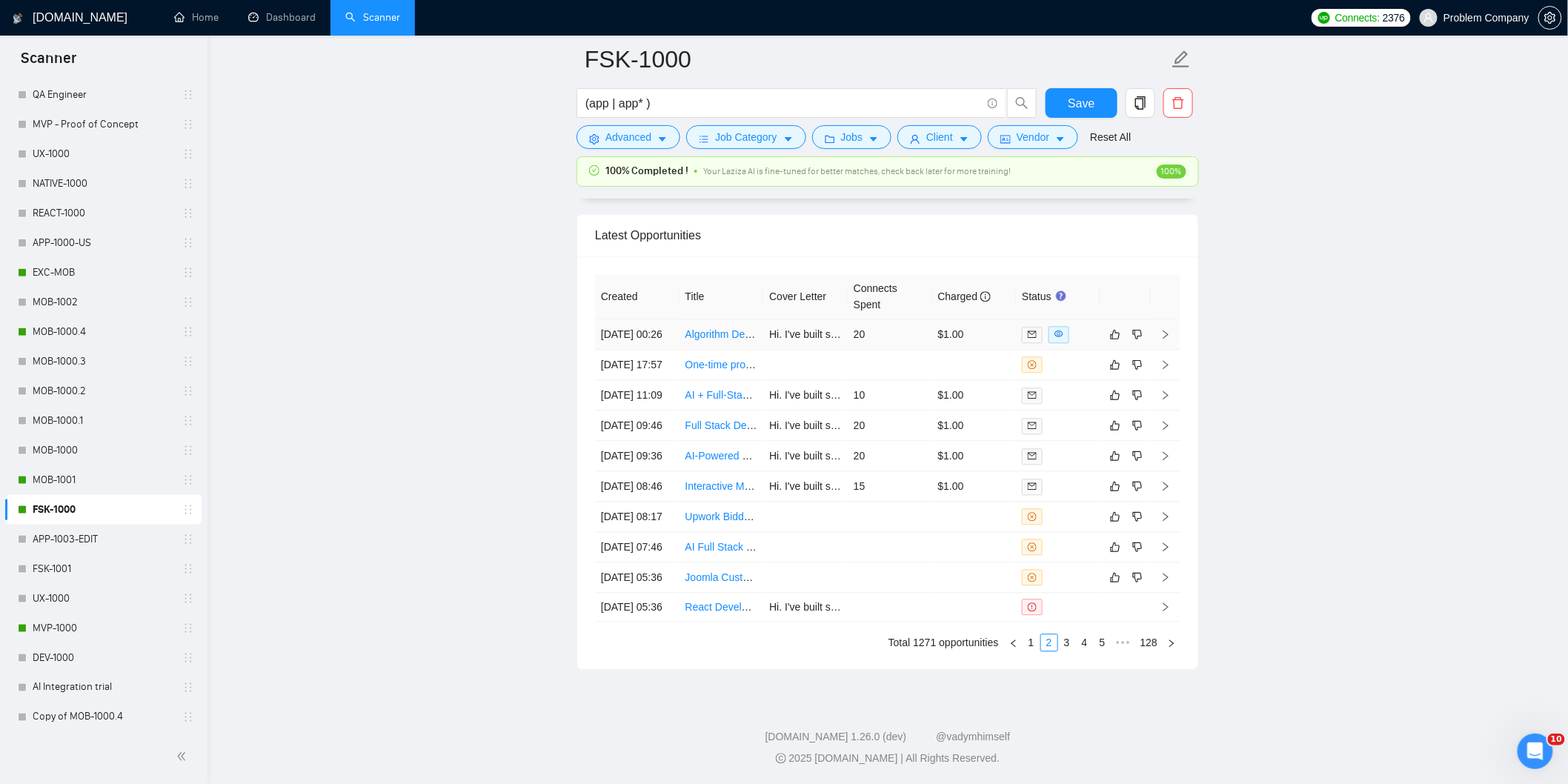
click at [648, 319] on td "[DATE] 00:26" at bounding box center [637, 334] width 85 height 31
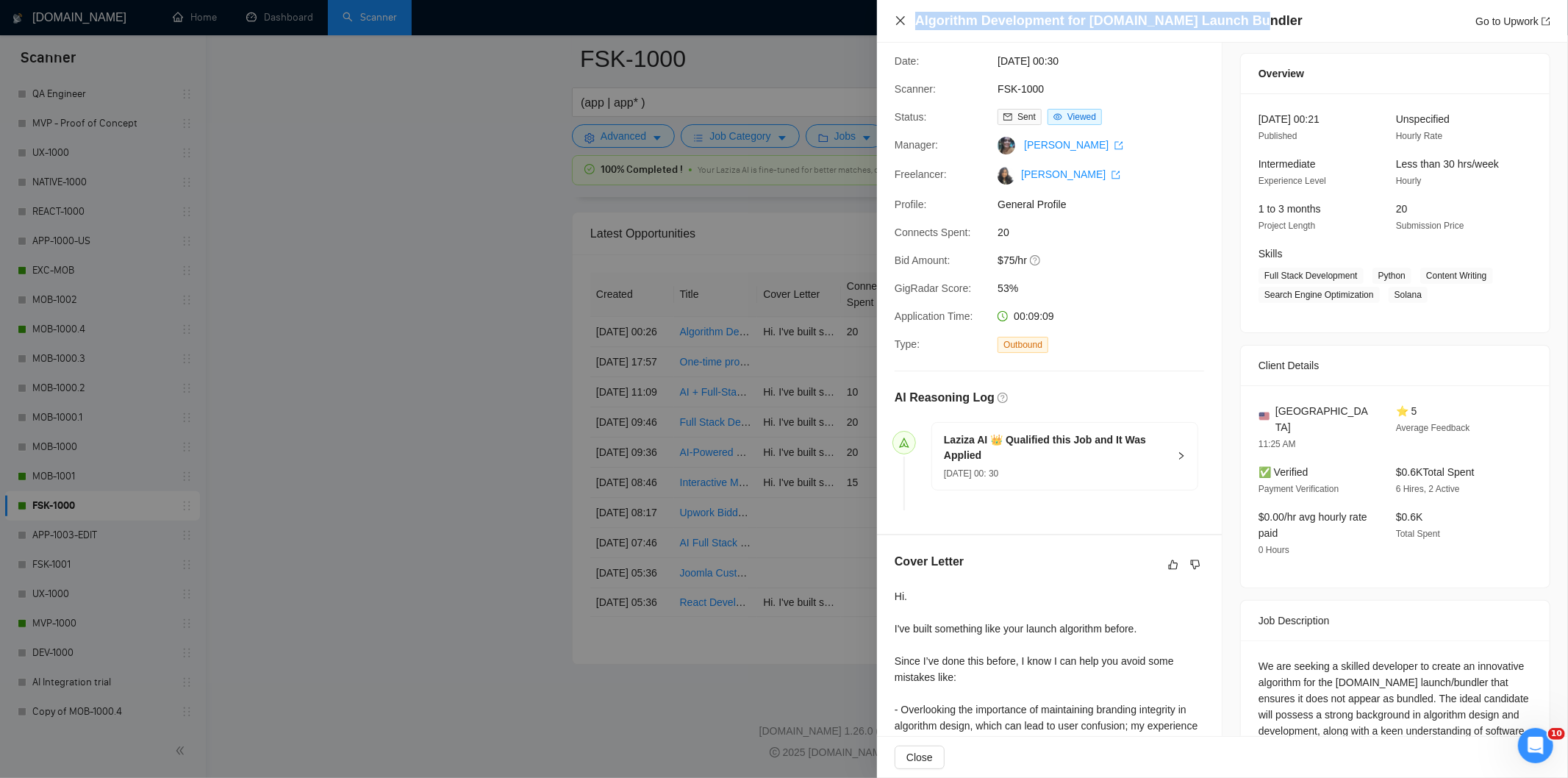
drag, startPoint x: 1248, startPoint y: 13, endPoint x: 904, endPoint y: 17, distance: 344.0
click at [904, 17] on div "Algorithm Development for [DOMAIN_NAME] Launch Bundler Go to Upwork" at bounding box center [1222, 21] width 655 height 19
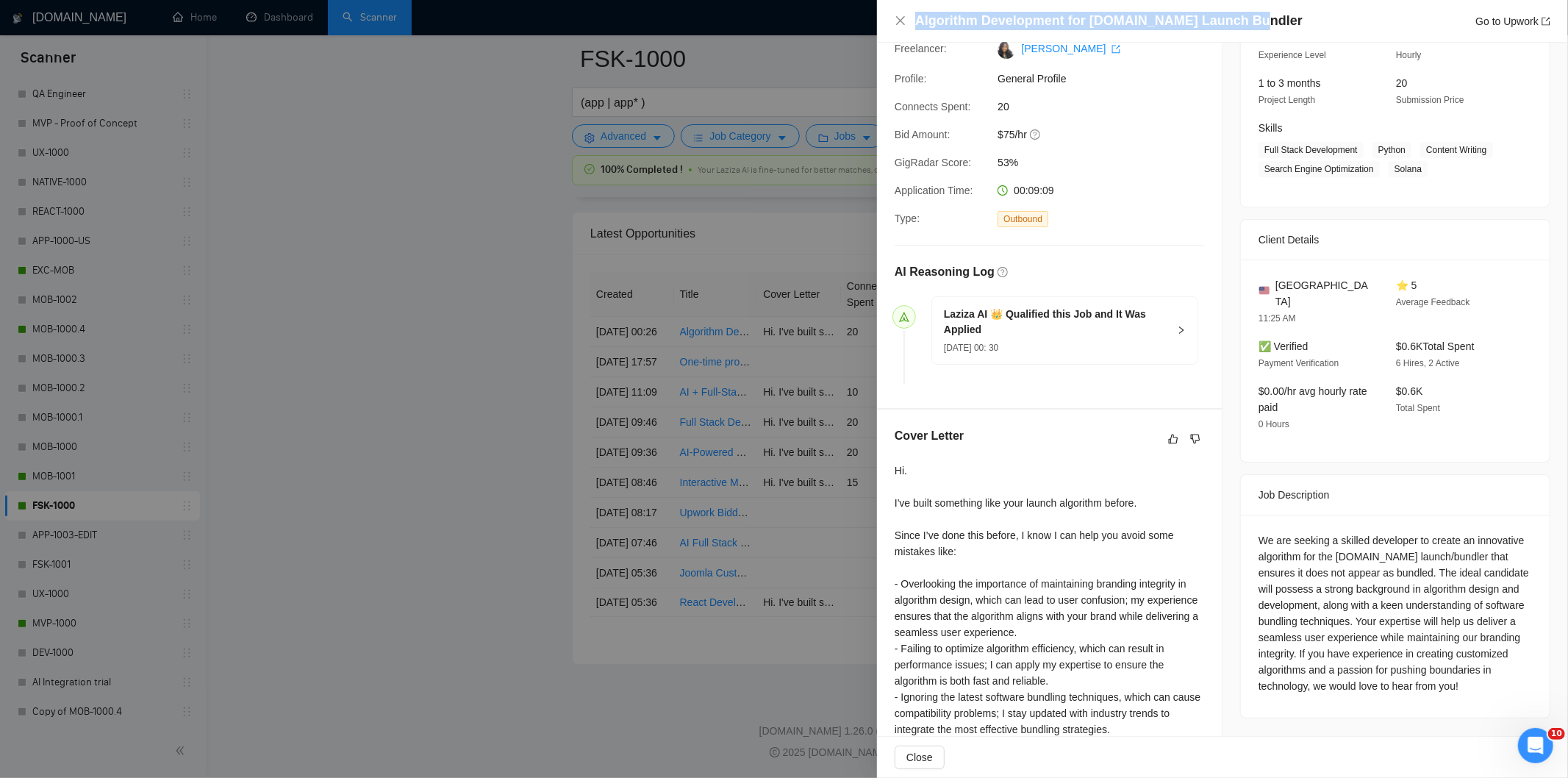
scroll to position [288, 0]
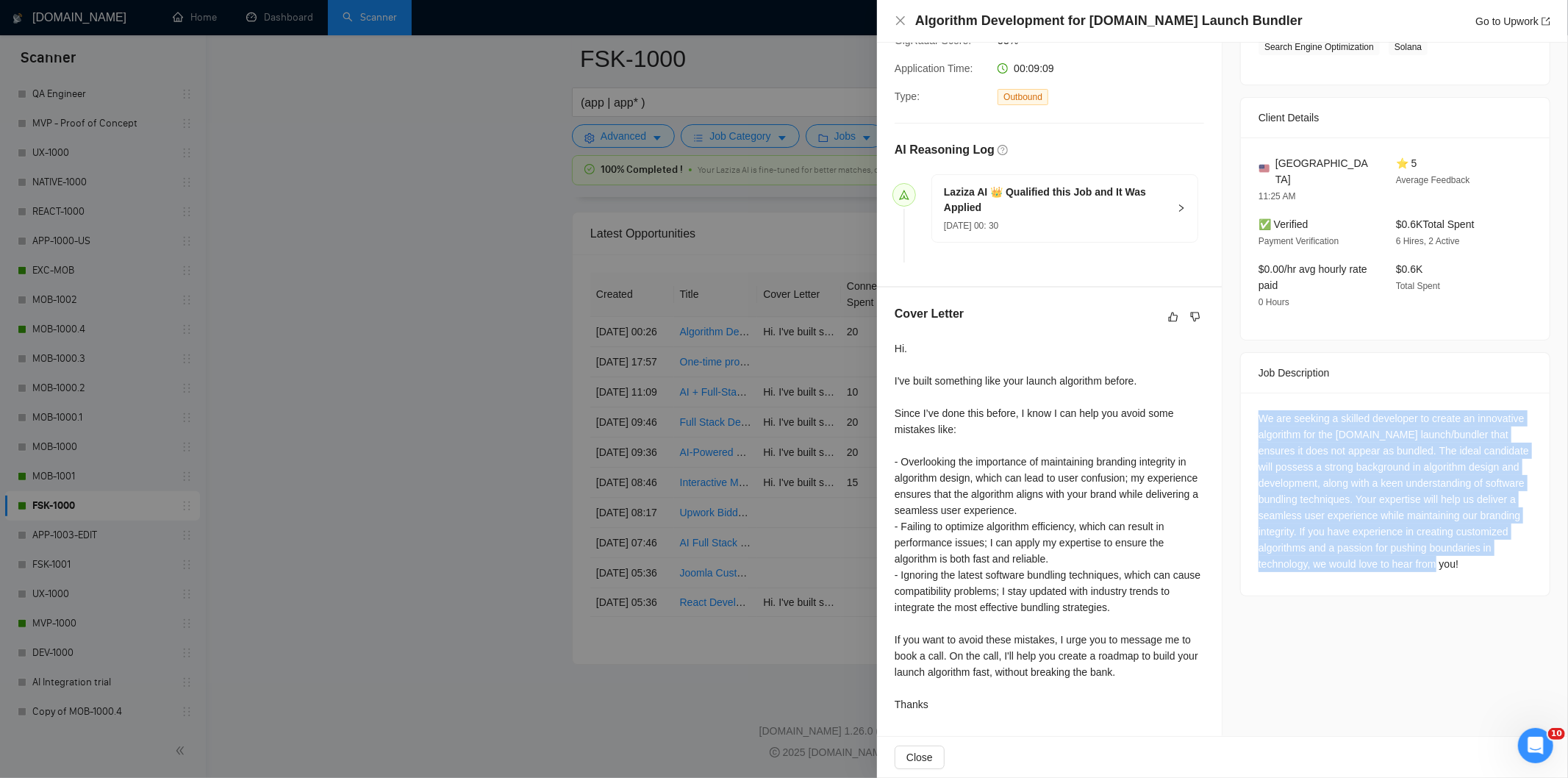
drag, startPoint x: 1243, startPoint y: 399, endPoint x: 1378, endPoint y: 568, distance: 216.3
click at [1378, 568] on div "We are seeking a skilled developer to create an innovative algorithm for the [D…" at bounding box center [1395, 494] width 308 height 203
click at [1345, 449] on div "We are seeking a skilled developer to create an innovative algorithm for the [D…" at bounding box center [1395, 491] width 274 height 162
click at [1375, 427] on div "We are seeking a skilled developer to create an innovative algorithm for the [D…" at bounding box center [1395, 491] width 274 height 162
drag, startPoint x: 1244, startPoint y: 404, endPoint x: 1435, endPoint y: 569, distance: 252.4
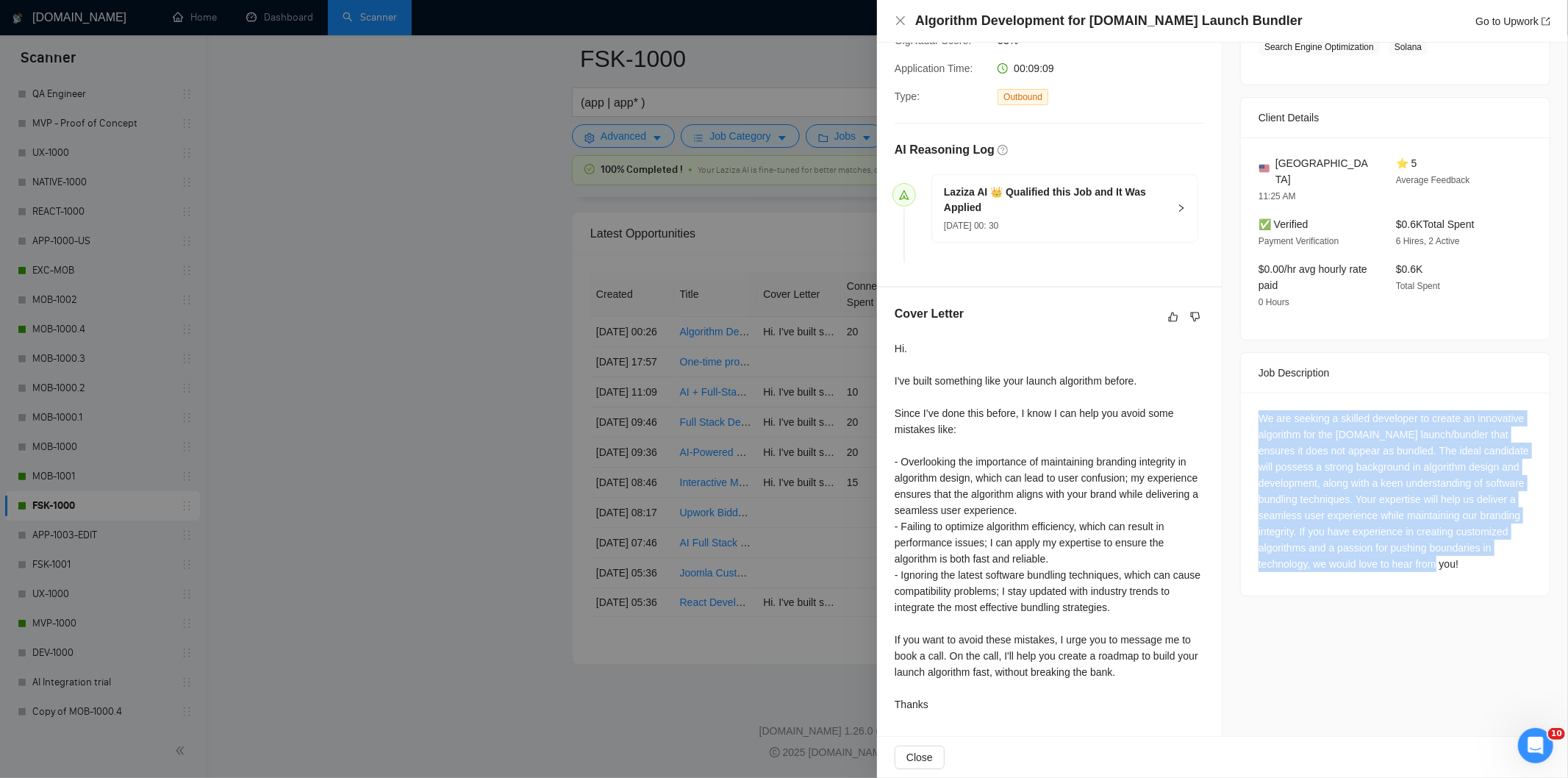
click at [1435, 569] on div "We are seeking a skilled developer to create an innovative algorithm for the [D…" at bounding box center [1395, 494] width 308 height 203
click at [900, 21] on icon "close" at bounding box center [900, 21] width 9 height 9
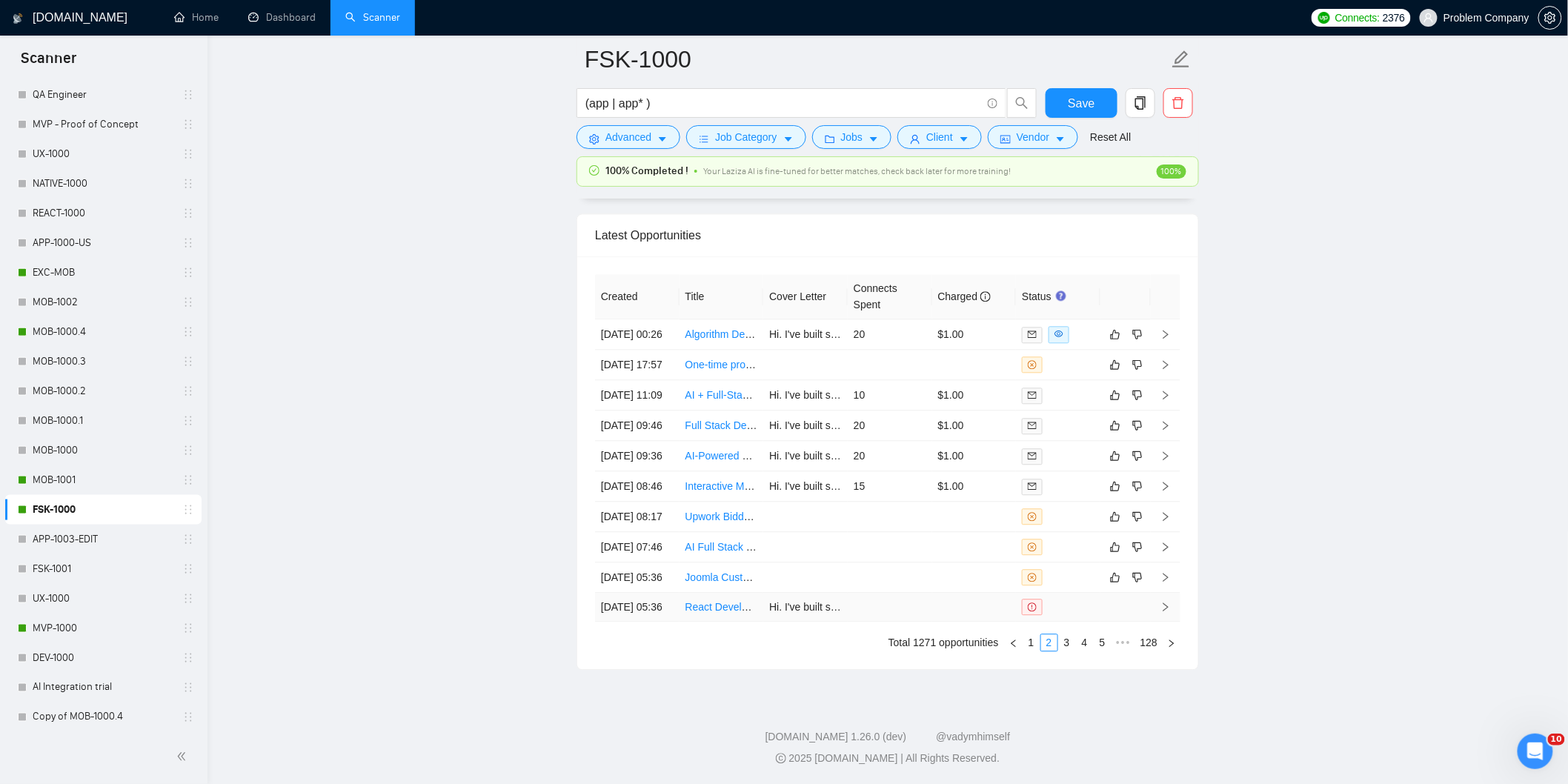
click at [653, 622] on td "[DATE] 05:36" at bounding box center [637, 607] width 85 height 29
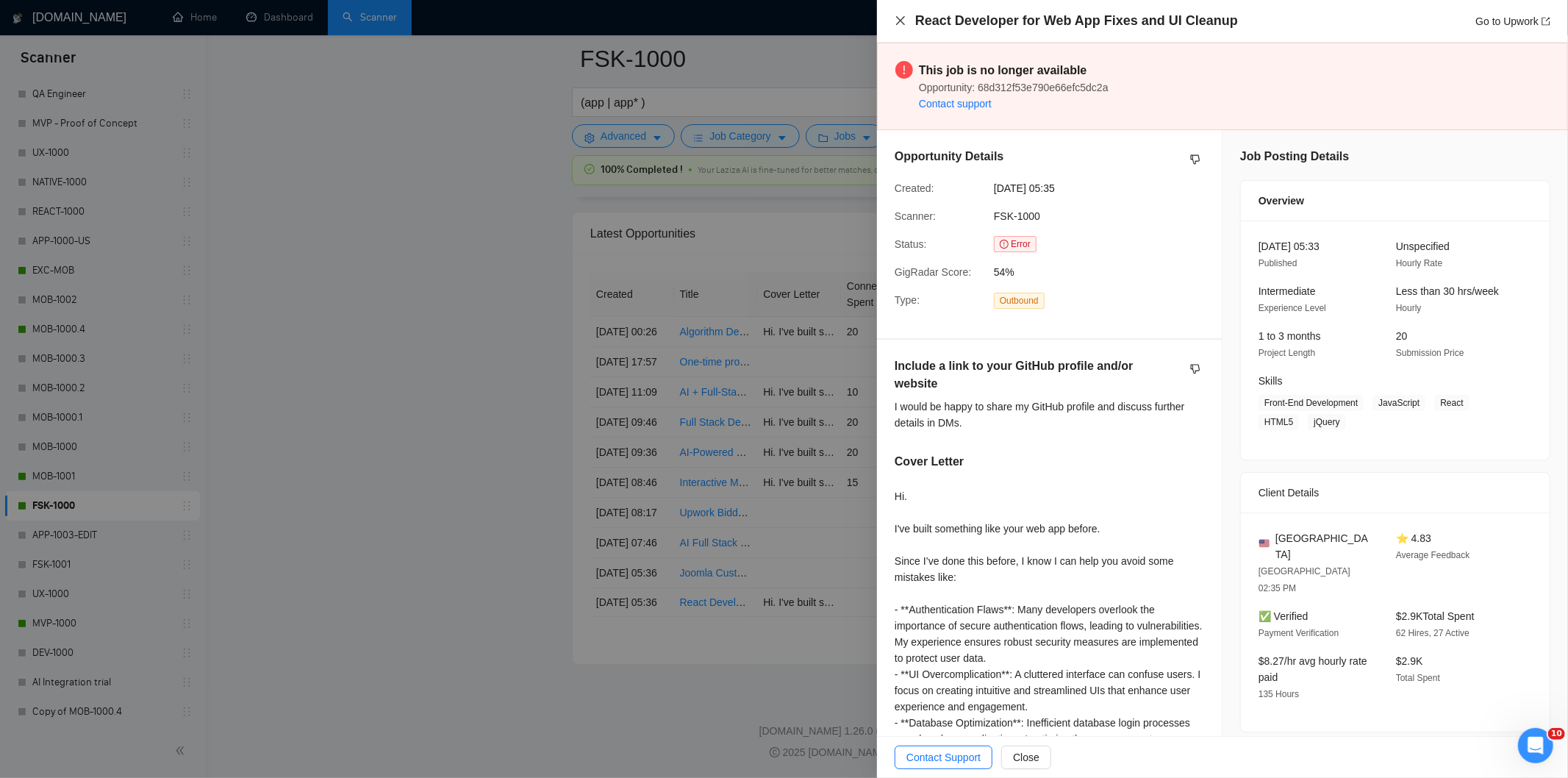
click at [899, 14] on icon "close" at bounding box center [900, 20] width 12 height 12
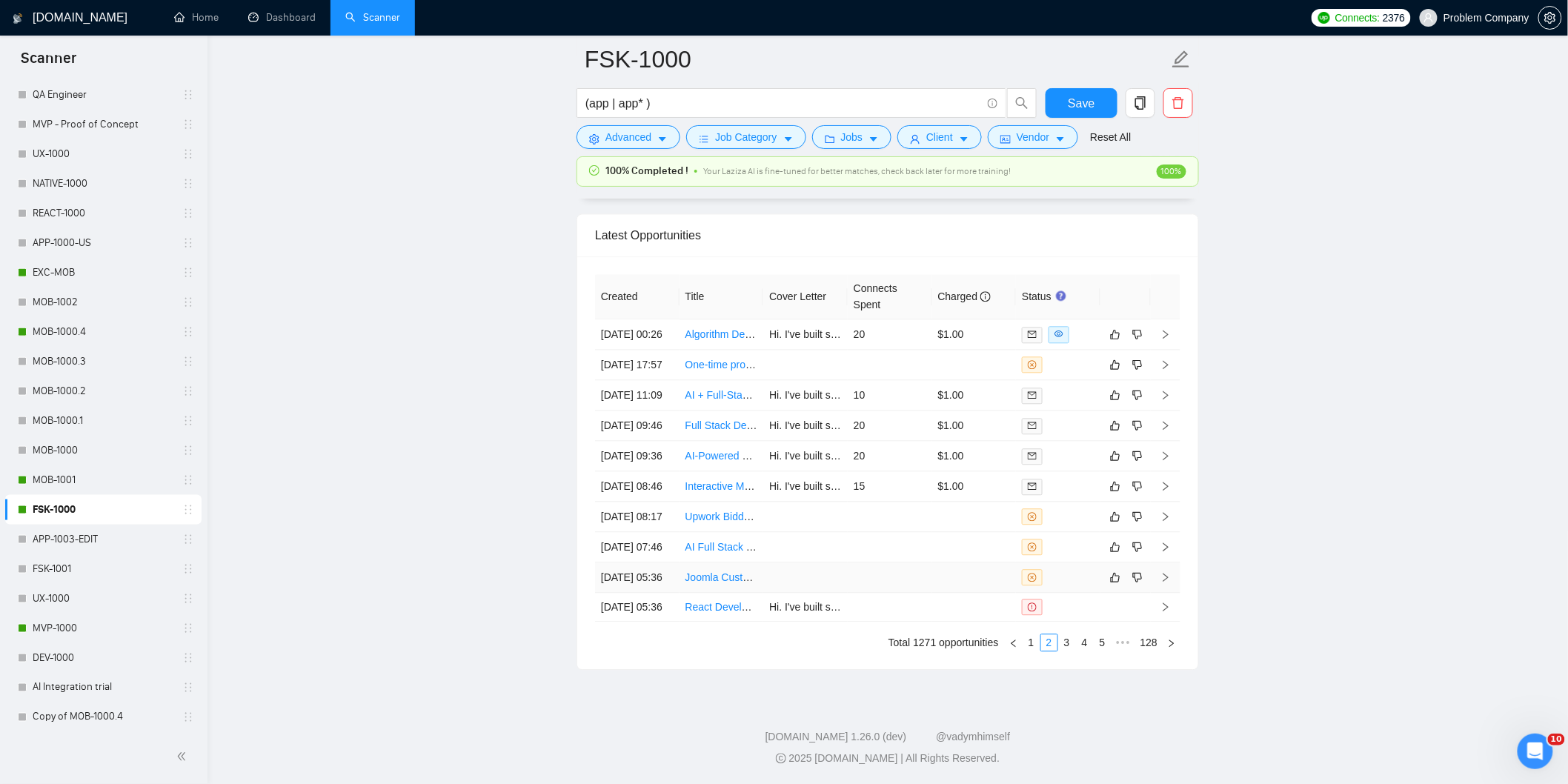
click at [657, 593] on td "[DATE] 05:36" at bounding box center [637, 578] width 85 height 31
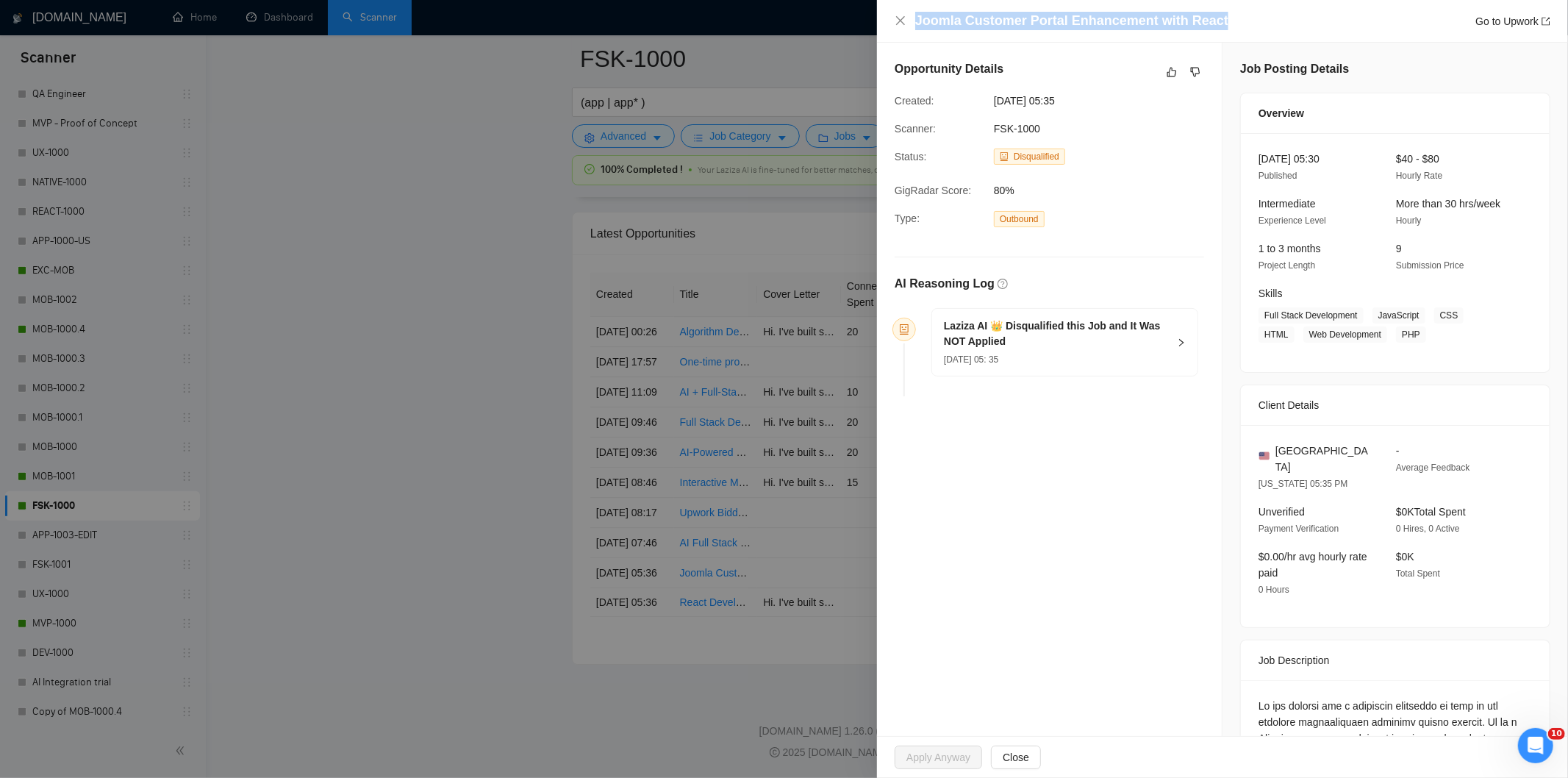
drag, startPoint x: 1260, startPoint y: 23, endPoint x: 907, endPoint y: 35, distance: 353.2
click at [907, 35] on div "Joomla Customer Portal Enhancement with React Go to Upwork" at bounding box center [1222, 21] width 691 height 43
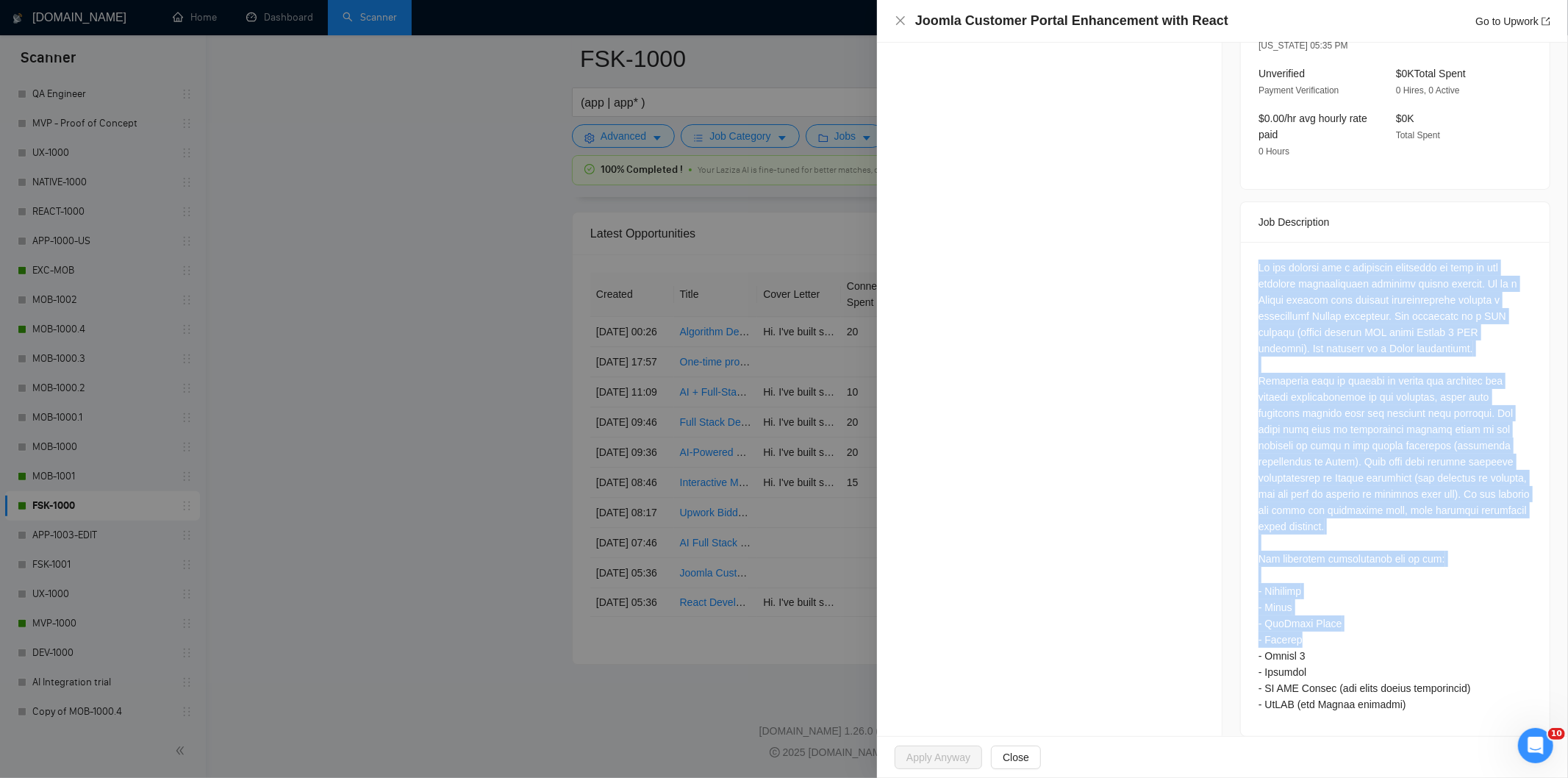
scroll to position [440, 0]
drag, startPoint x: 1250, startPoint y: 449, endPoint x: 1424, endPoint y: 687, distance: 294.8
click at [1424, 687] on div at bounding box center [1395, 487] width 308 height 495
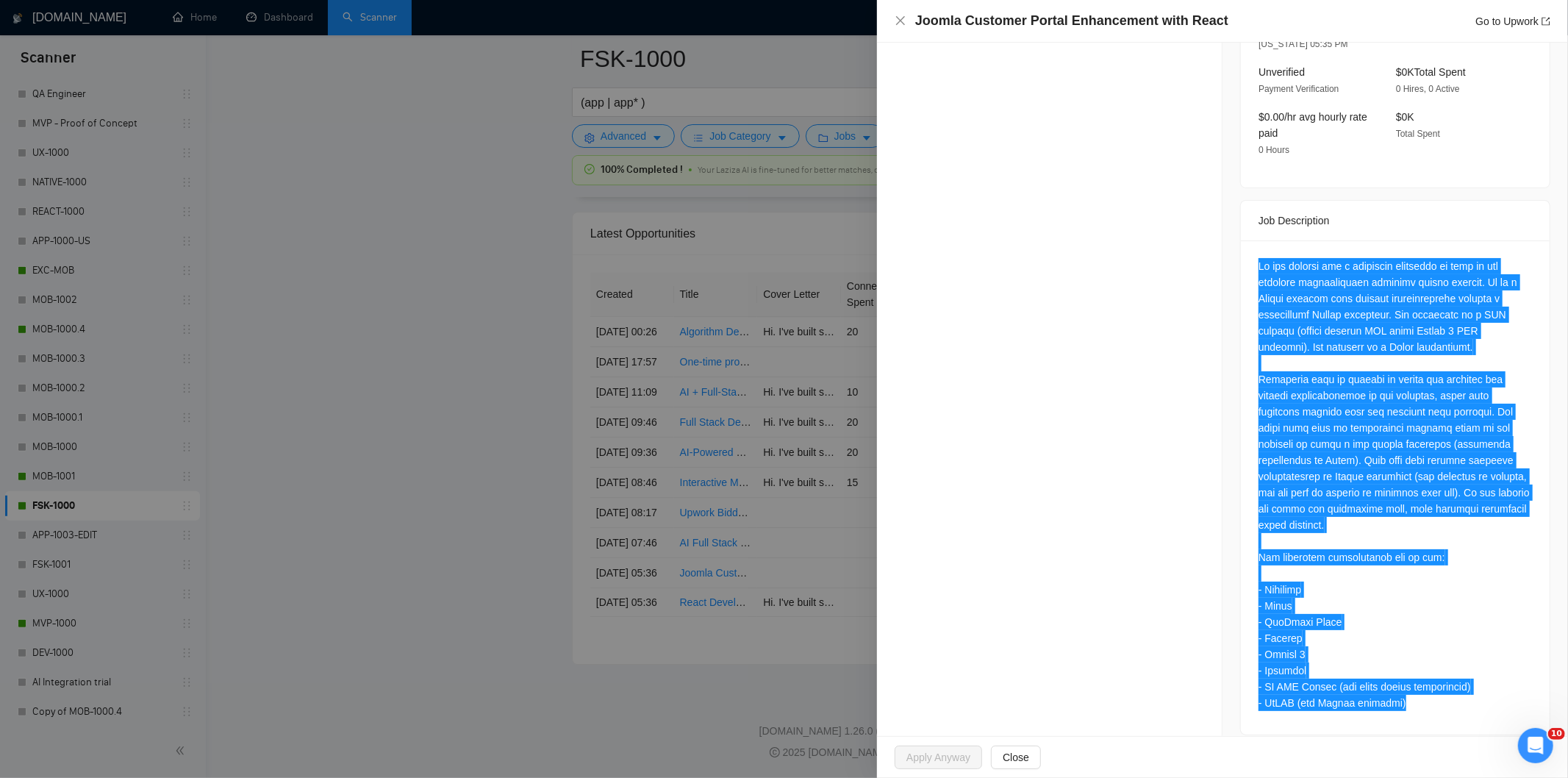
scroll to position [31, 0]
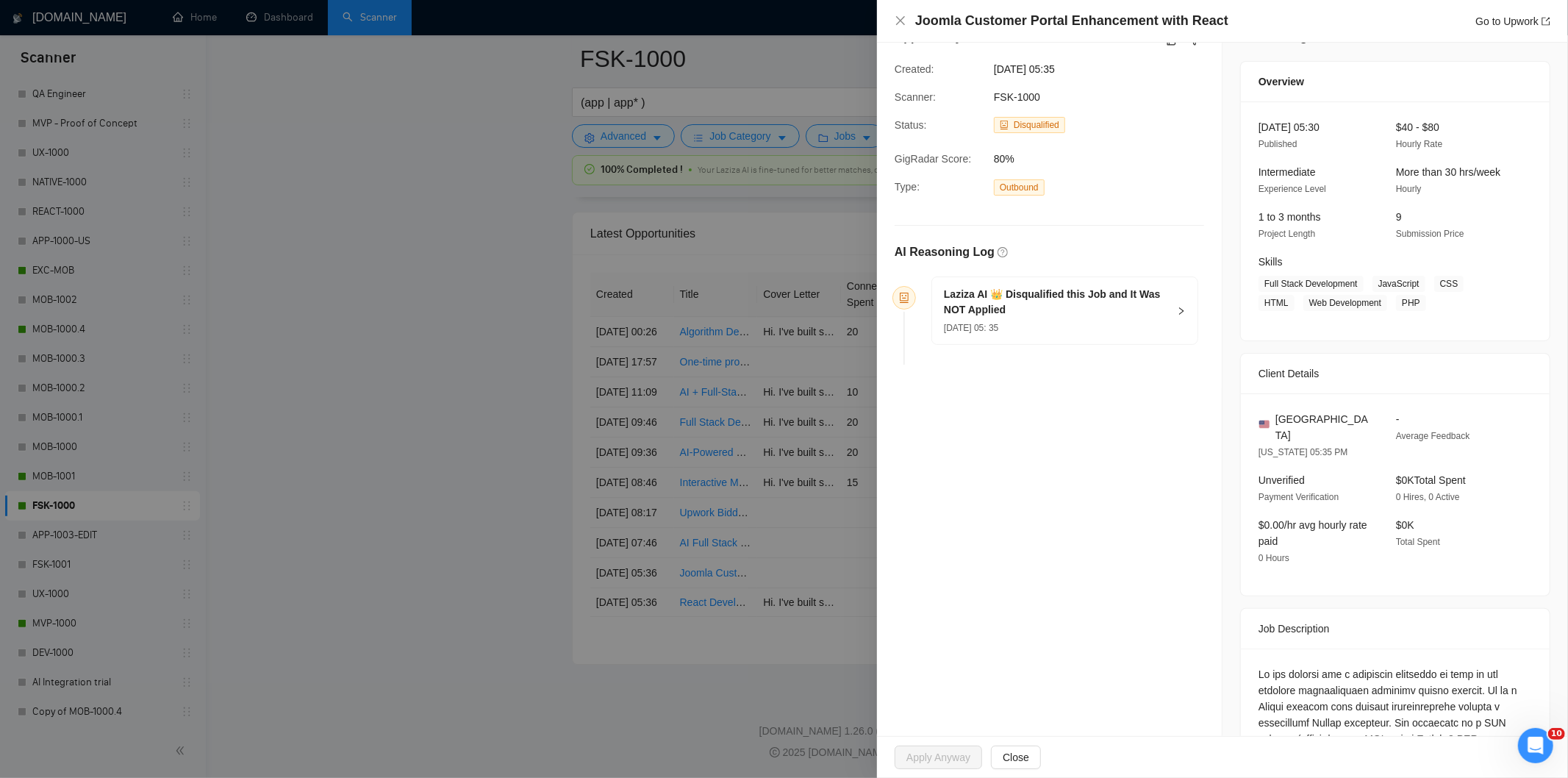
click at [1093, 331] on div "[DATE] 05: 35" at bounding box center [1056, 327] width 224 height 16
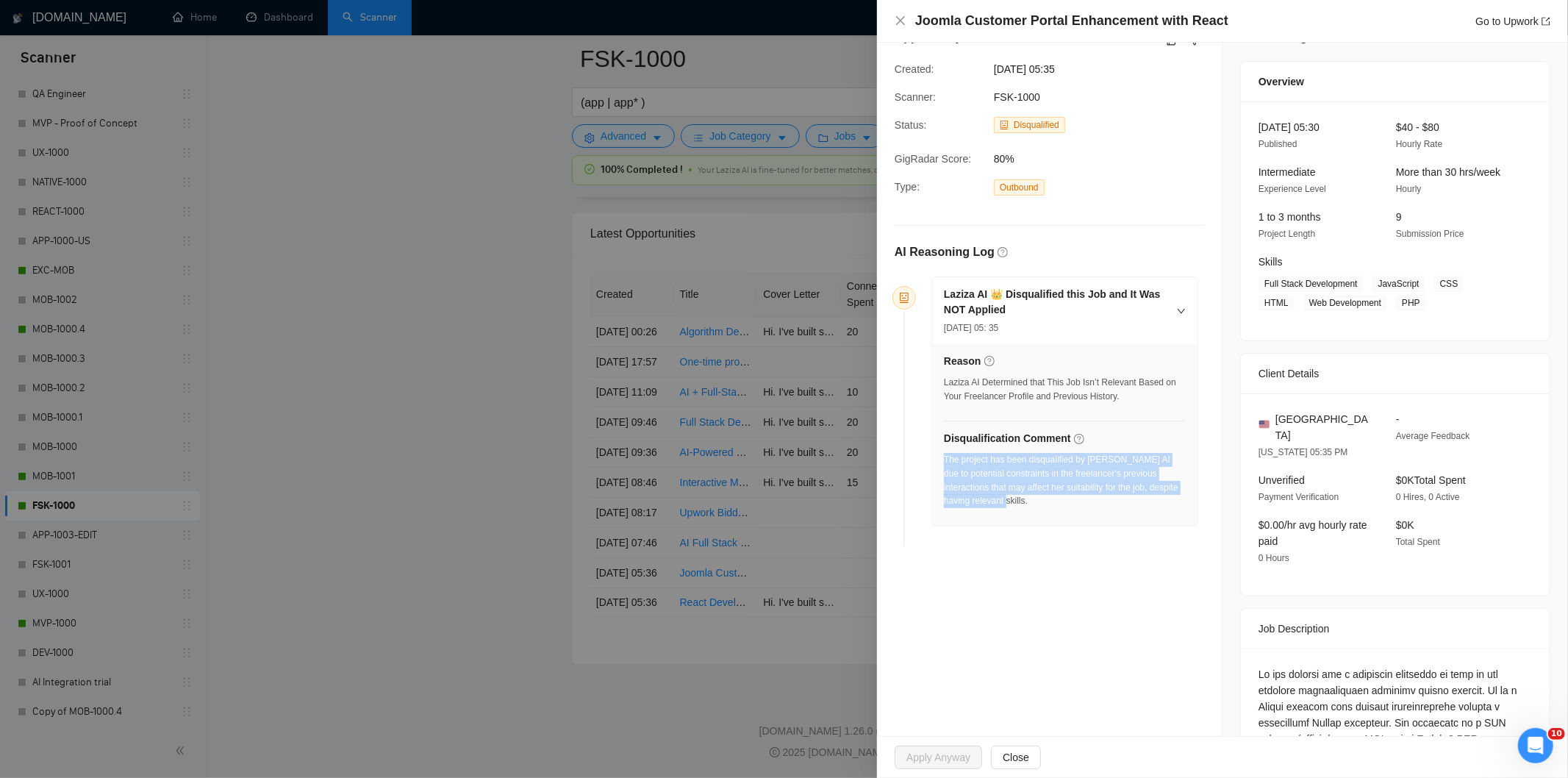
drag, startPoint x: 1016, startPoint y: 511, endPoint x: 945, endPoint y: 461, distance: 86.8
click at [945, 461] on div "The project has been disqualified by [PERSON_NAME] AI due to potential constrai…" at bounding box center [1065, 485] width 242 height 64
click at [906, 19] on icon "close" at bounding box center [900, 20] width 12 height 12
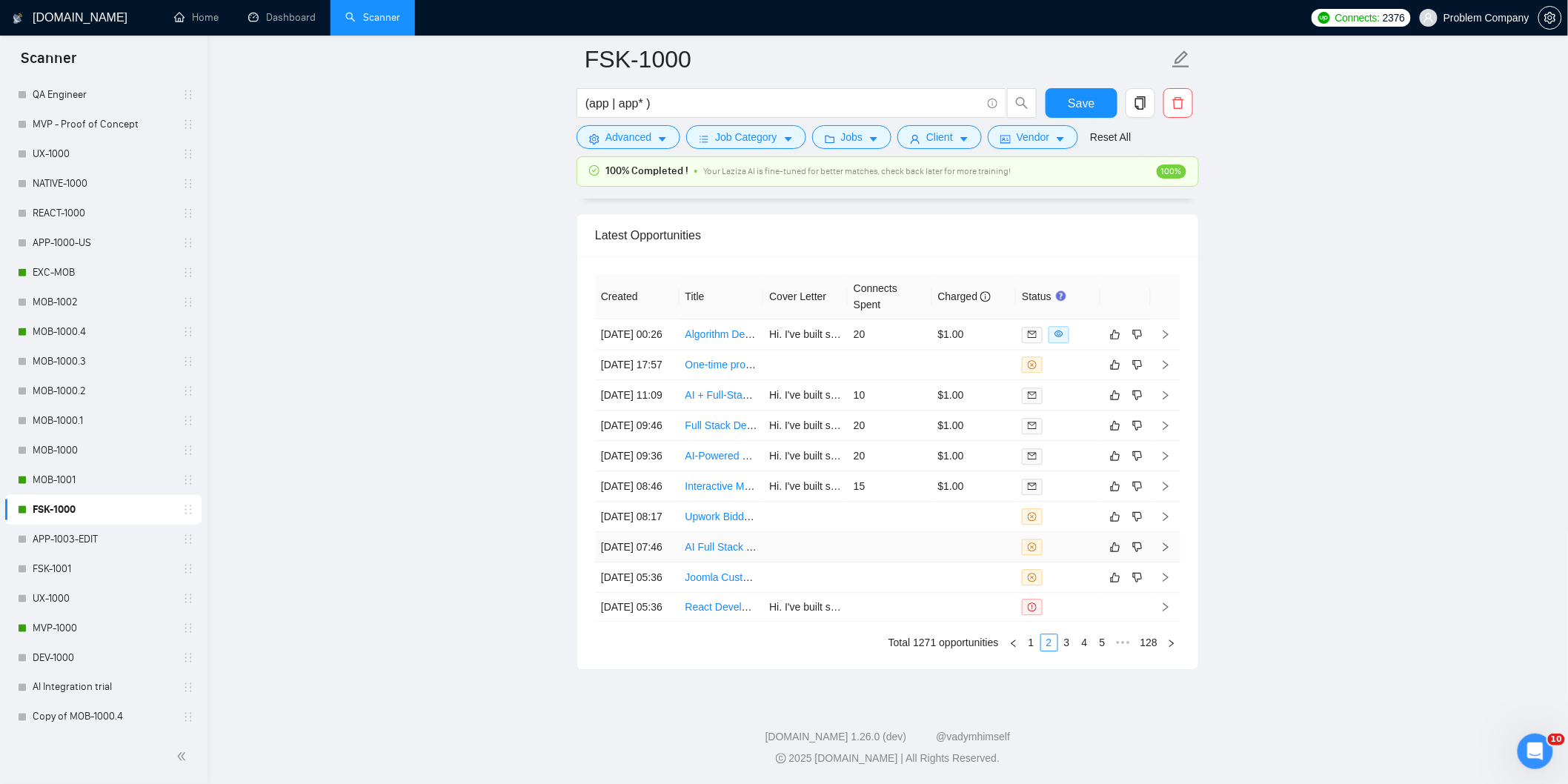
click at [661, 562] on td "[DATE] 07:46" at bounding box center [637, 547] width 85 height 31
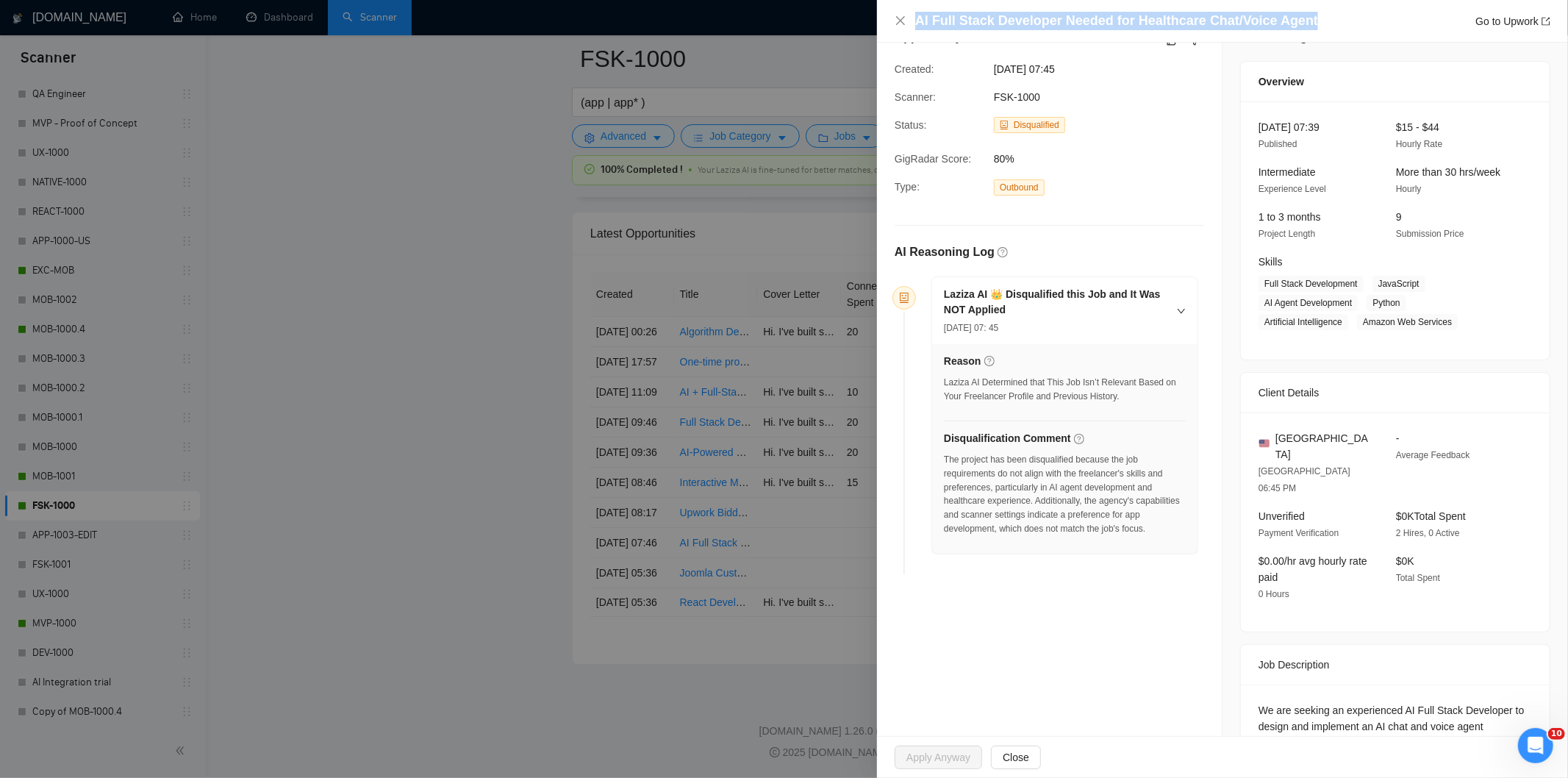
drag, startPoint x: 1309, startPoint y: 22, endPoint x: 916, endPoint y: 24, distance: 393.0
click at [916, 24] on div "AI Full Stack Developer Needed for Healthcare Chat/Voice Agent Go to Upwork" at bounding box center [1233, 21] width 635 height 19
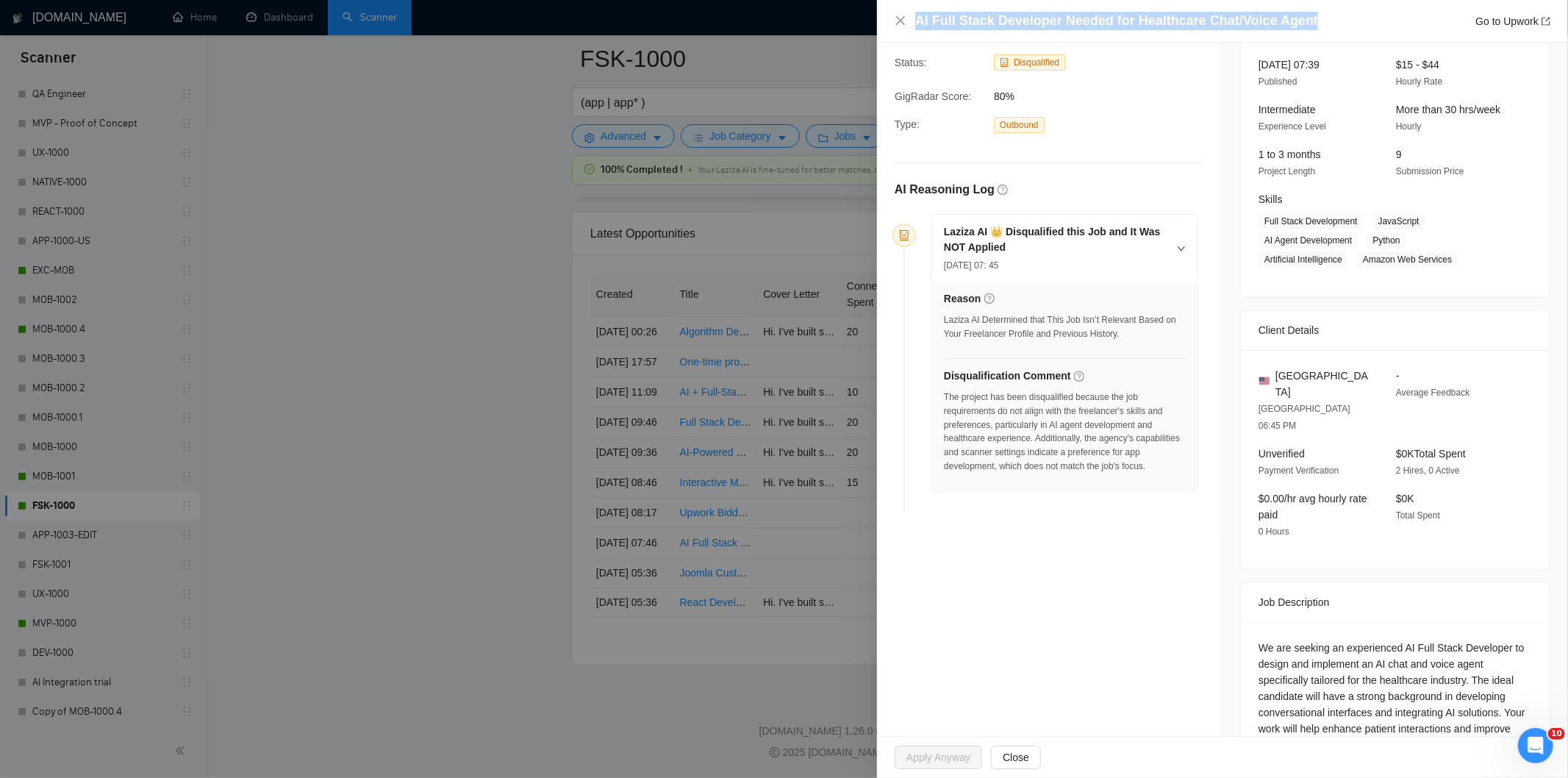
scroll to position [151, 0]
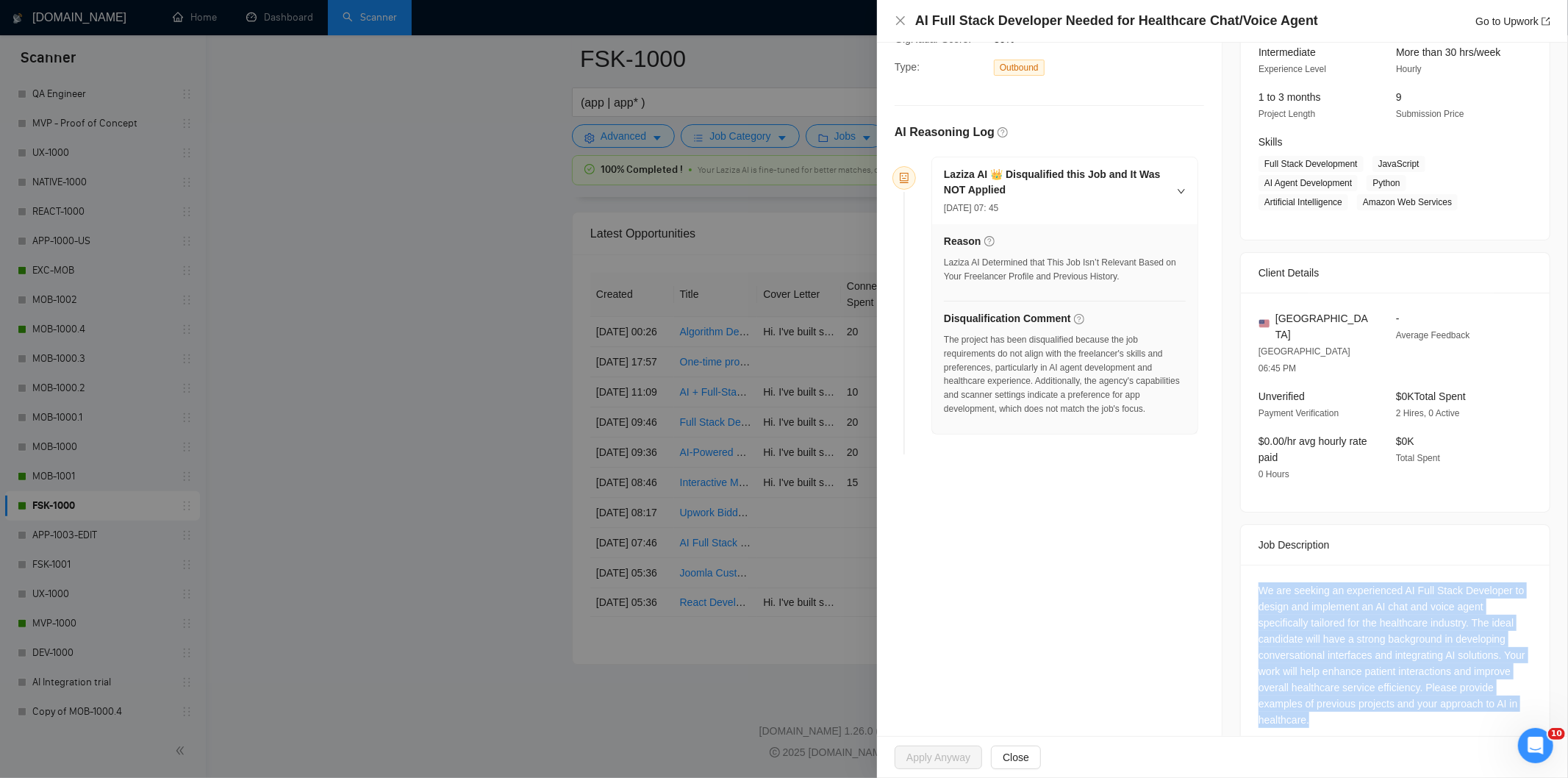
drag, startPoint x: 1243, startPoint y: 543, endPoint x: 1378, endPoint y: 693, distance: 201.8
click at [1378, 693] on div "We are seeking an experienced AI Full Stack Developer to design and implement a…" at bounding box center [1395, 657] width 308 height 187
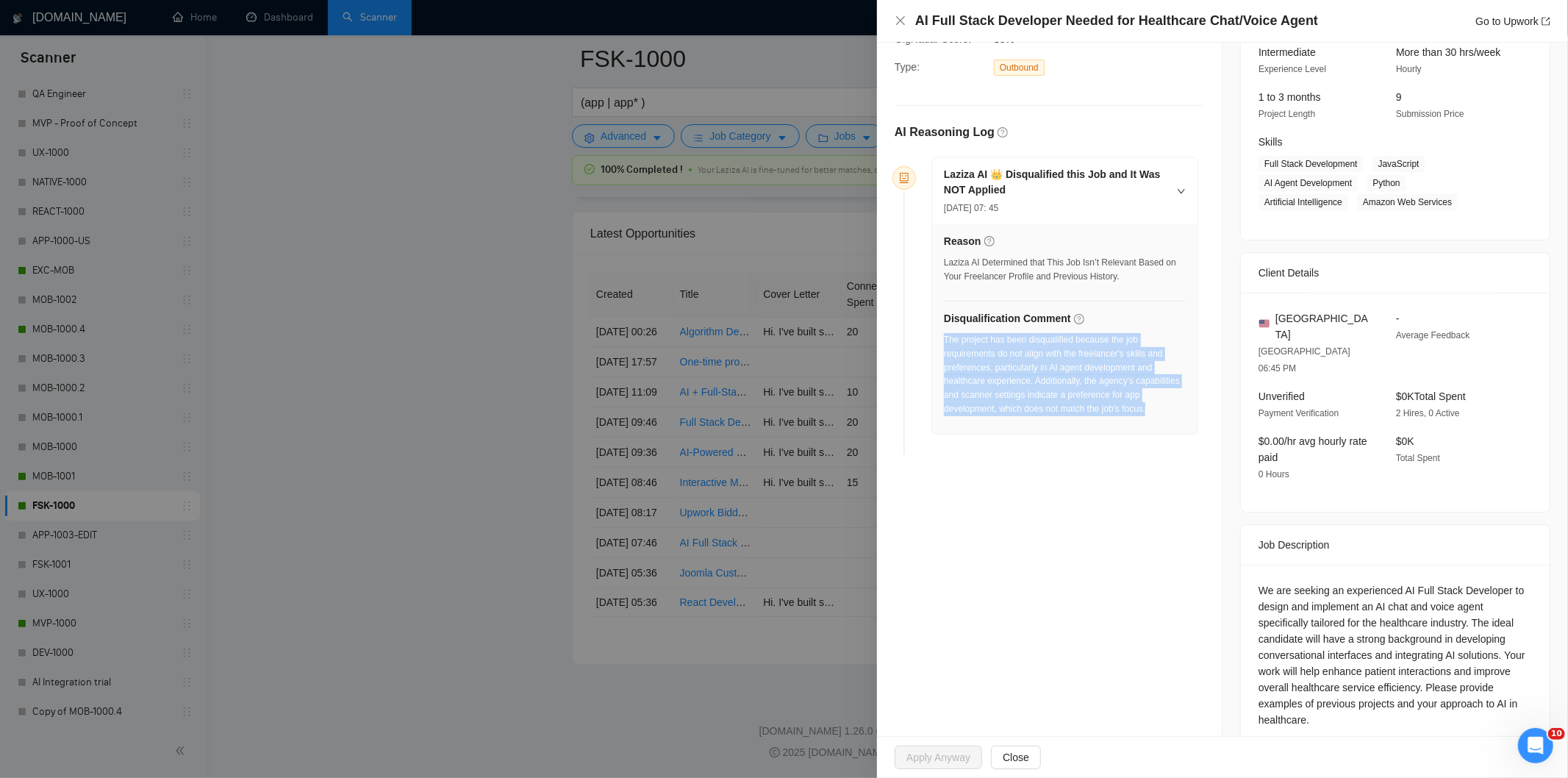
drag, startPoint x: 1156, startPoint y: 411, endPoint x: 945, endPoint y: 344, distance: 221.4
click at [945, 344] on div "The project has been disqualified because the job requirements do not align wit…" at bounding box center [1065, 374] width 242 height 83
click at [903, 22] on icon "close" at bounding box center [900, 20] width 12 height 12
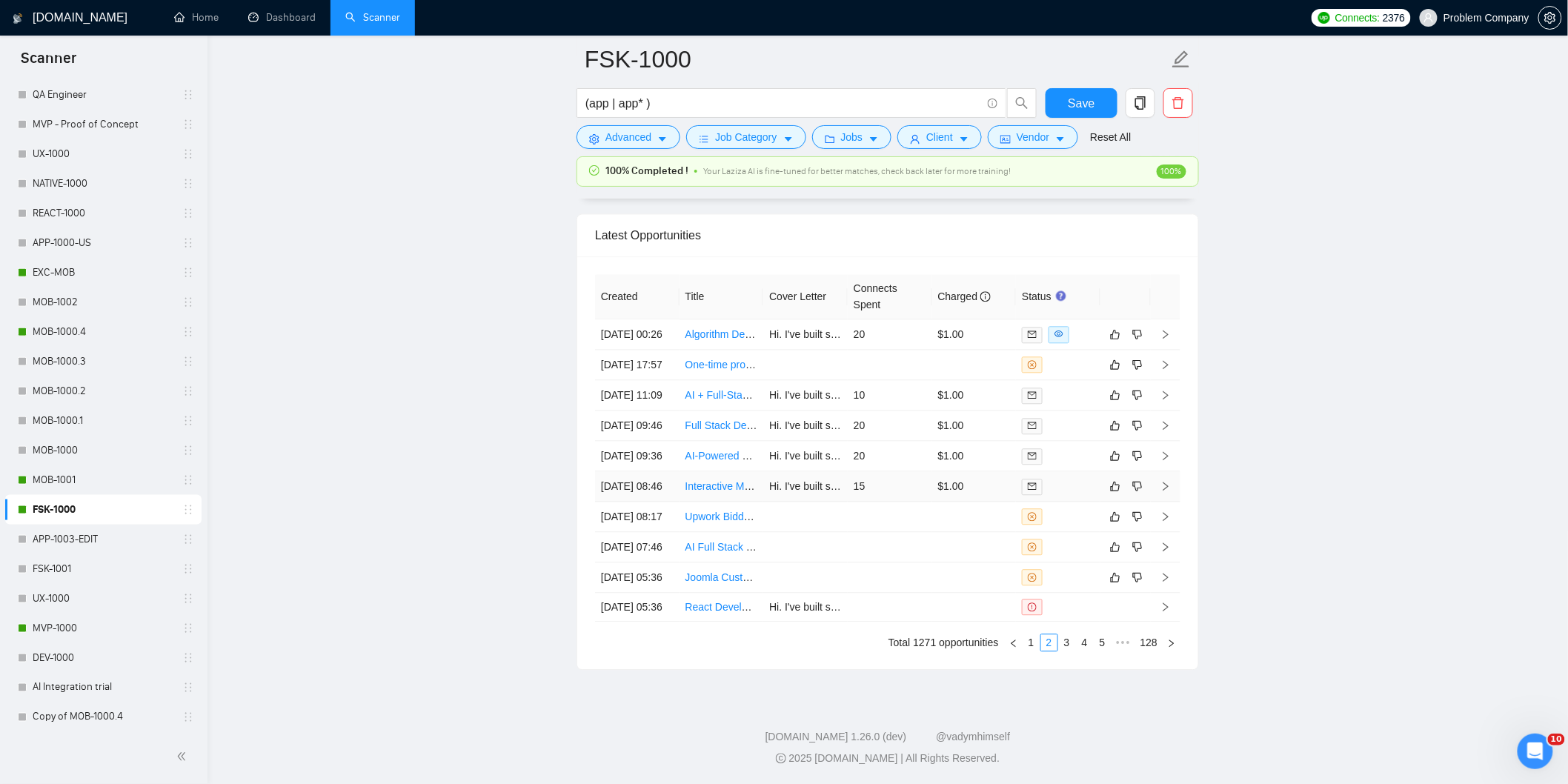
click at [654, 502] on td "[DATE] 08:46" at bounding box center [637, 487] width 85 height 31
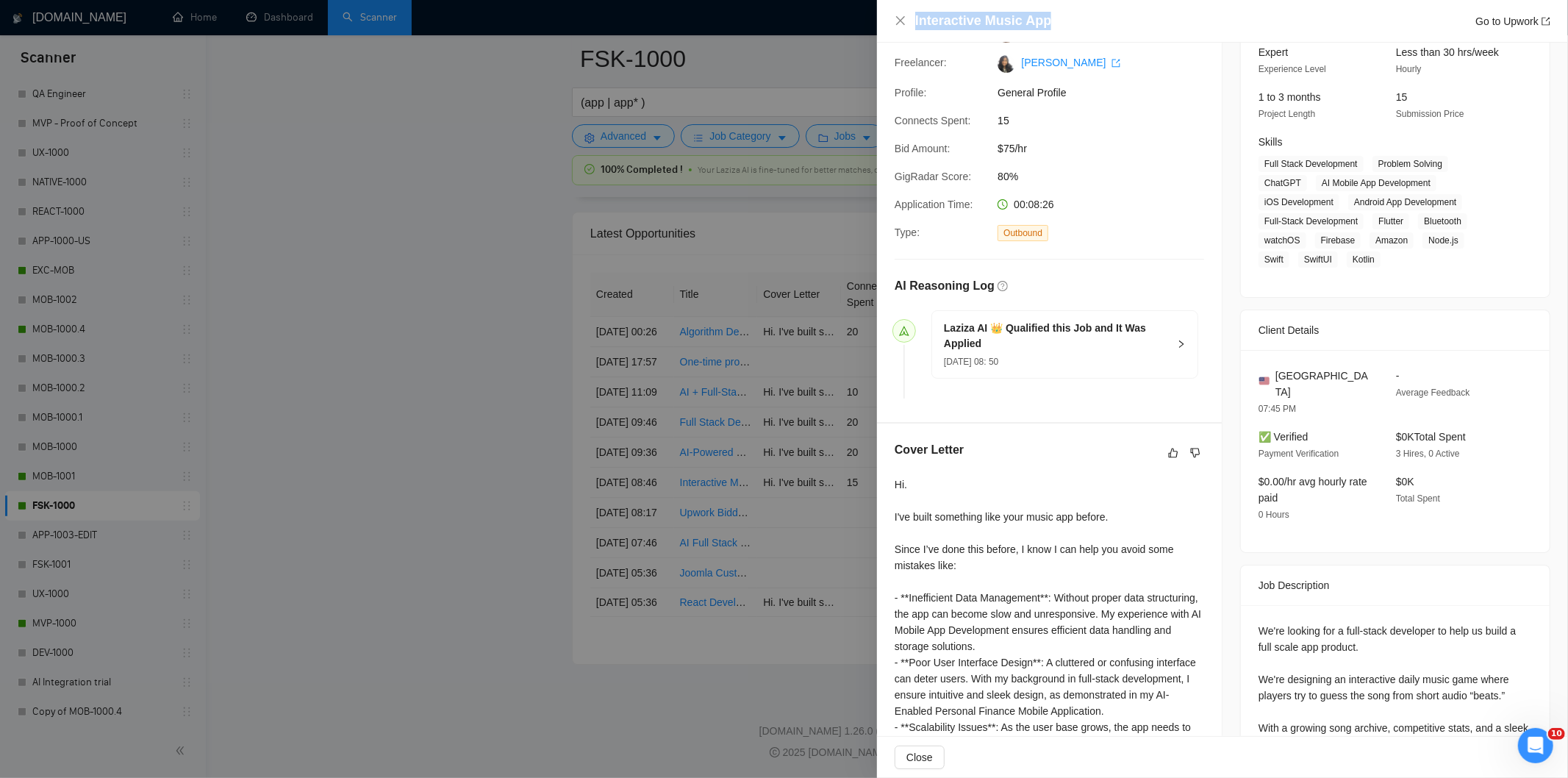
drag, startPoint x: 1075, startPoint y: 24, endPoint x: 913, endPoint y: 23, distance: 162.0
click at [913, 23] on div "Interactive Music App Go to Upwork" at bounding box center [1222, 21] width 655 height 19
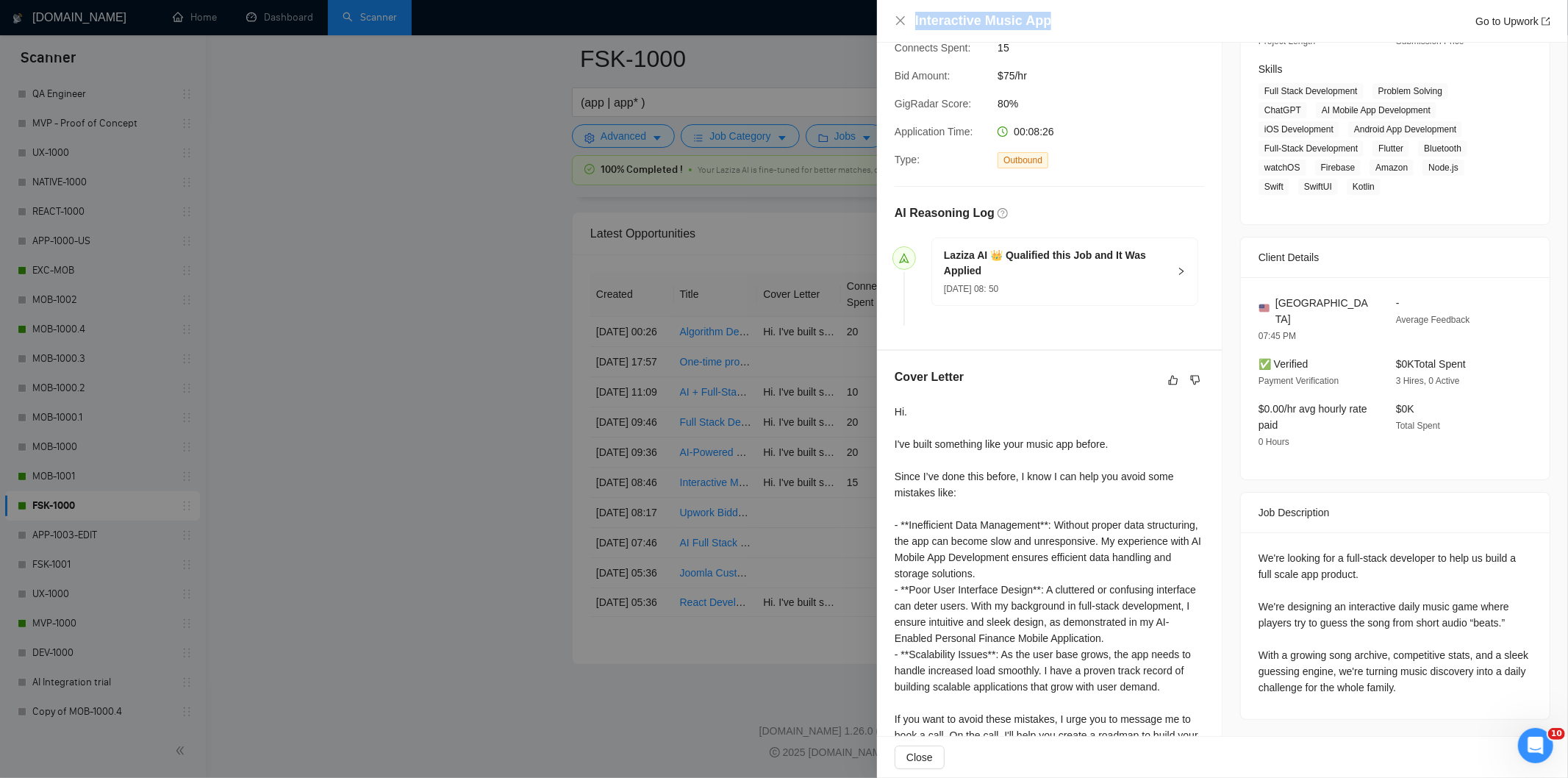
scroll to position [304, 0]
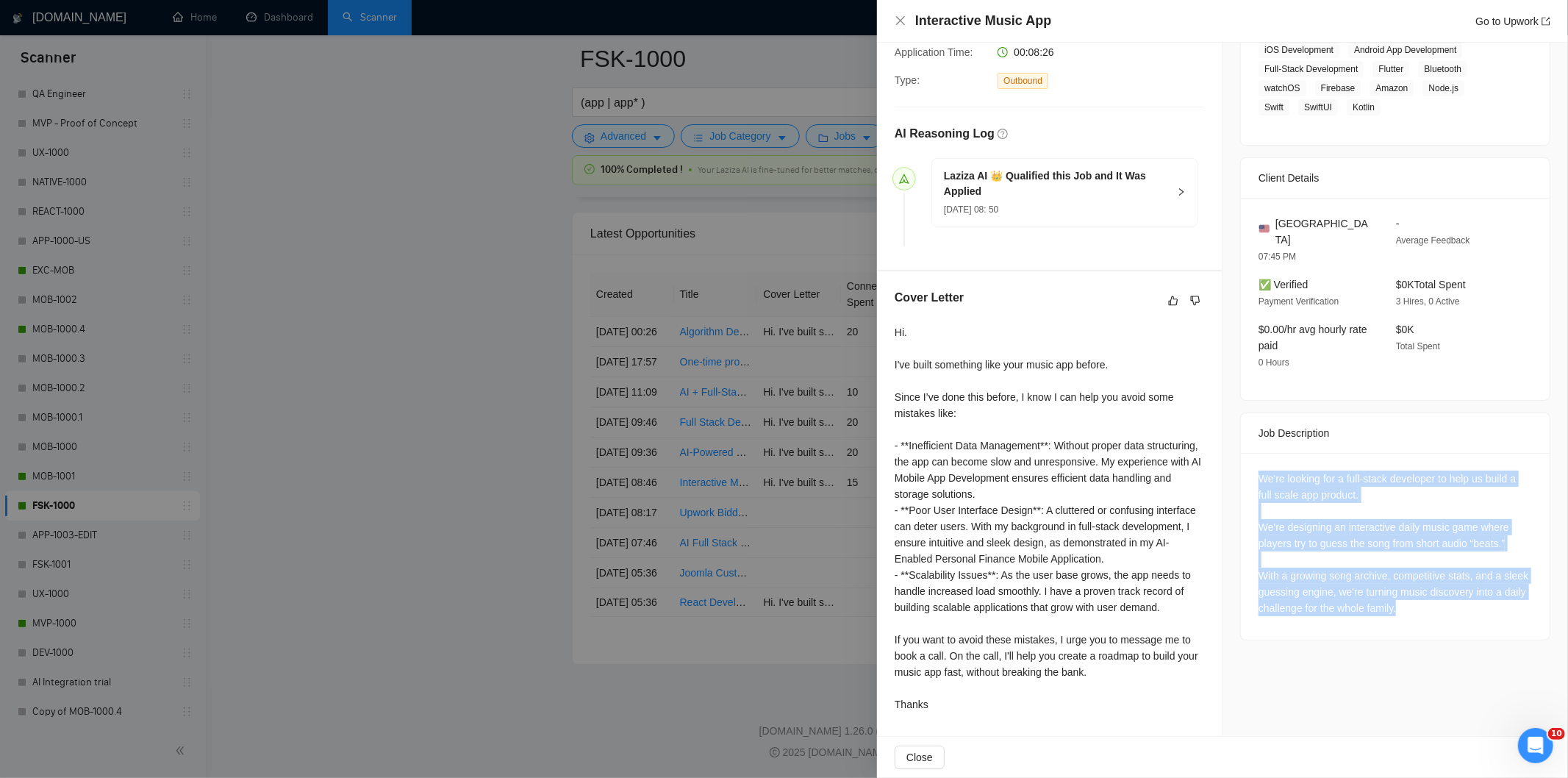
drag, startPoint x: 1244, startPoint y: 441, endPoint x: 1457, endPoint y: 573, distance: 250.6
click at [1457, 573] on div "We're looking for a full-stack developer to help us build a full scale app prod…" at bounding box center [1395, 545] width 308 height 187
click at [899, 22] on icon "close" at bounding box center [900, 21] width 9 height 9
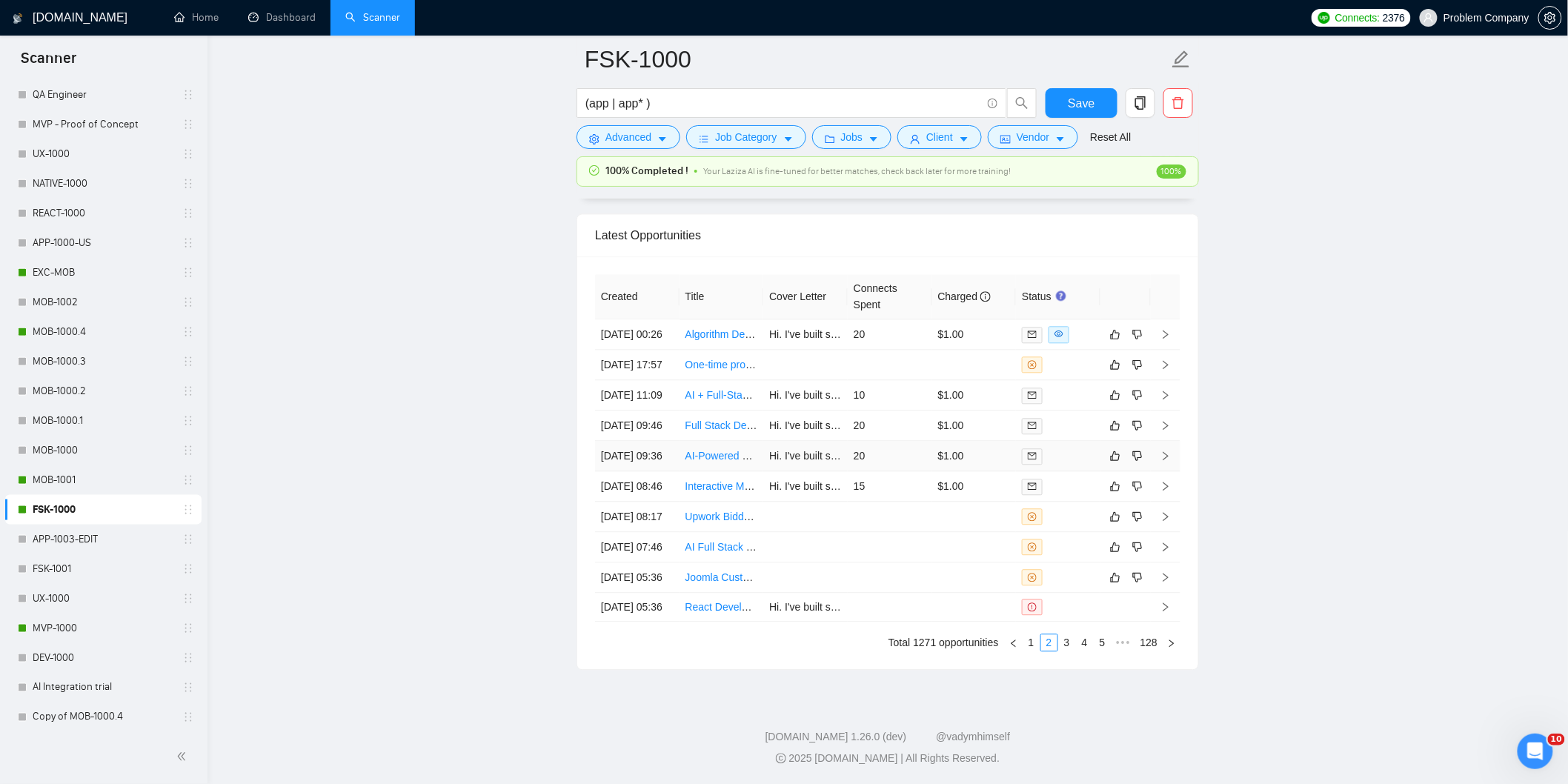
click at [656, 461] on td "[DATE] 09:36" at bounding box center [637, 456] width 85 height 31
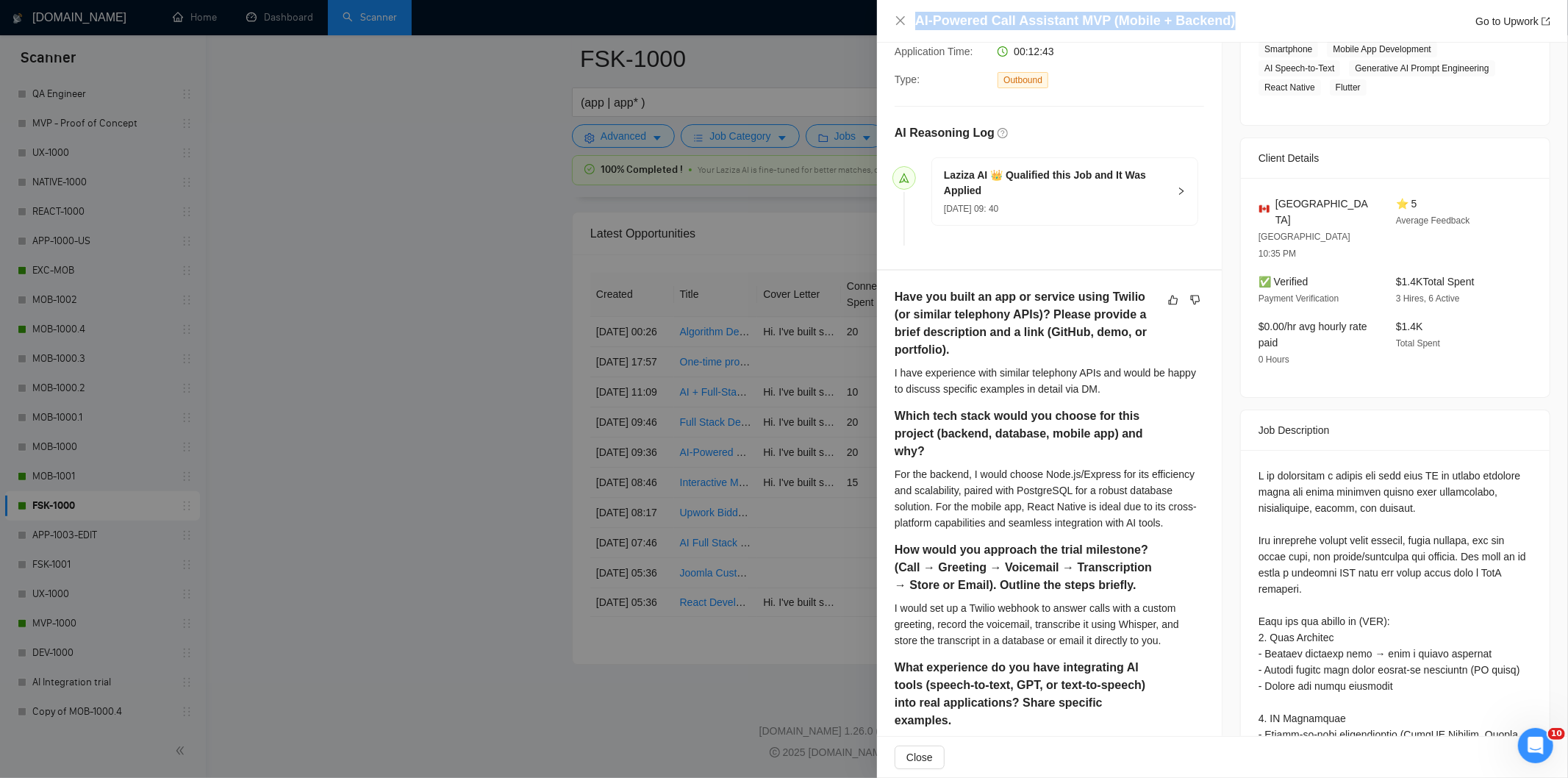
drag, startPoint x: 1236, startPoint y: 20, endPoint x: 899, endPoint y: 7, distance: 337.3
click at [899, 7] on div "AI-Powered Call Assistant MVP (Mobile + Backend) Go to Upwork" at bounding box center [1222, 21] width 691 height 43
click at [898, 19] on icon "close" at bounding box center [900, 21] width 9 height 9
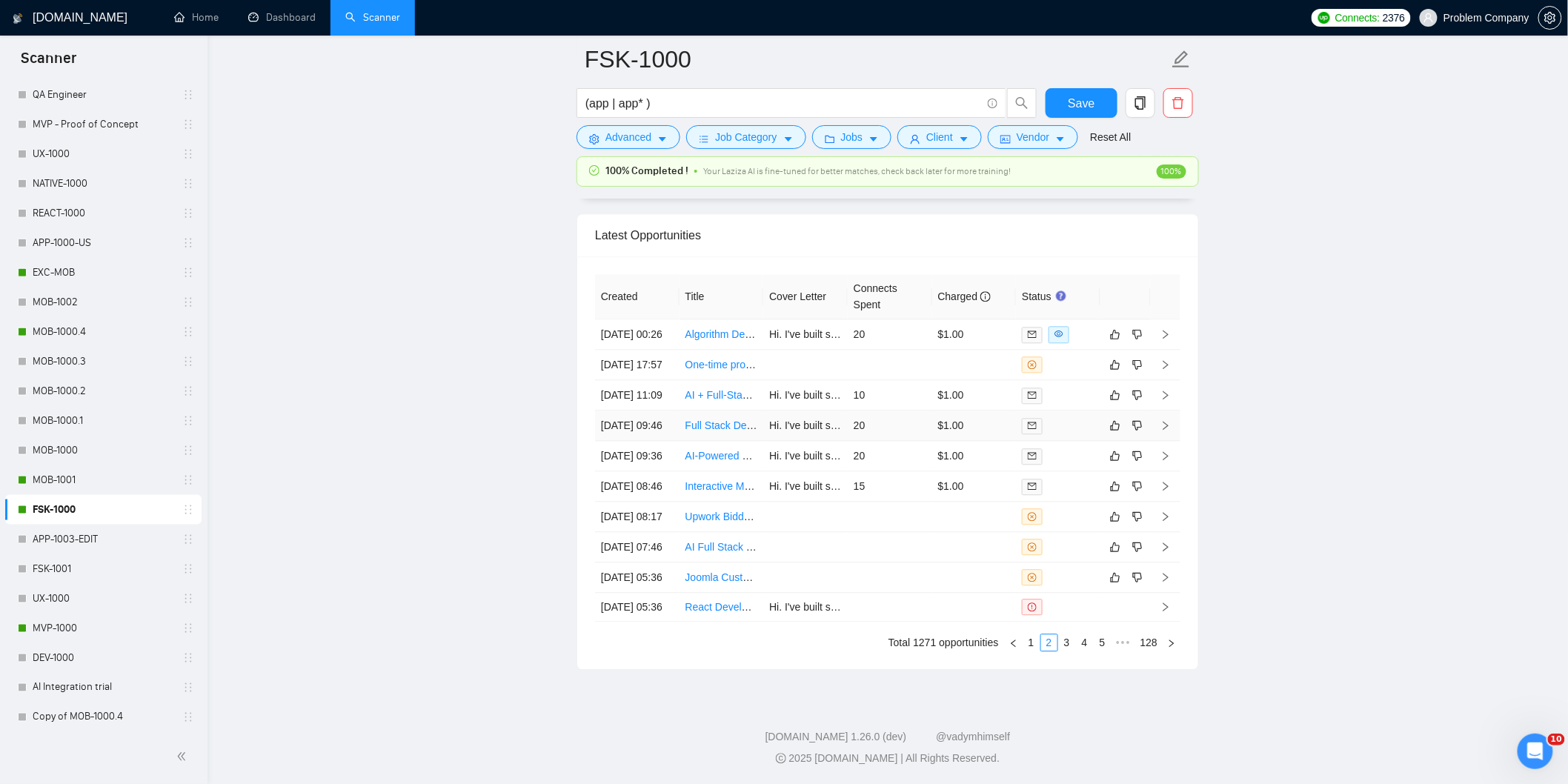
click at [656, 411] on td "[DATE] 09:46" at bounding box center [637, 426] width 85 height 31
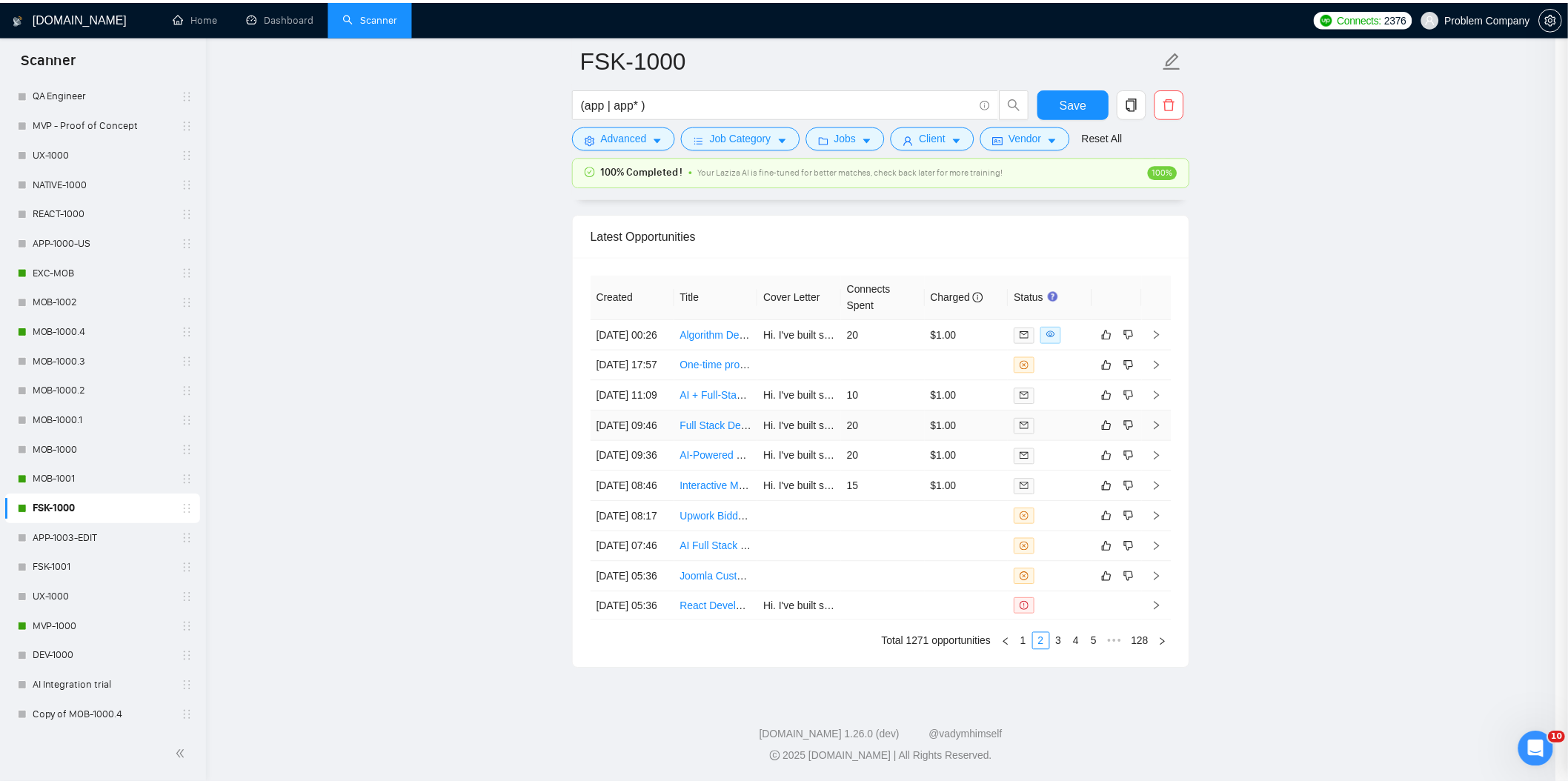
scroll to position [290, 0]
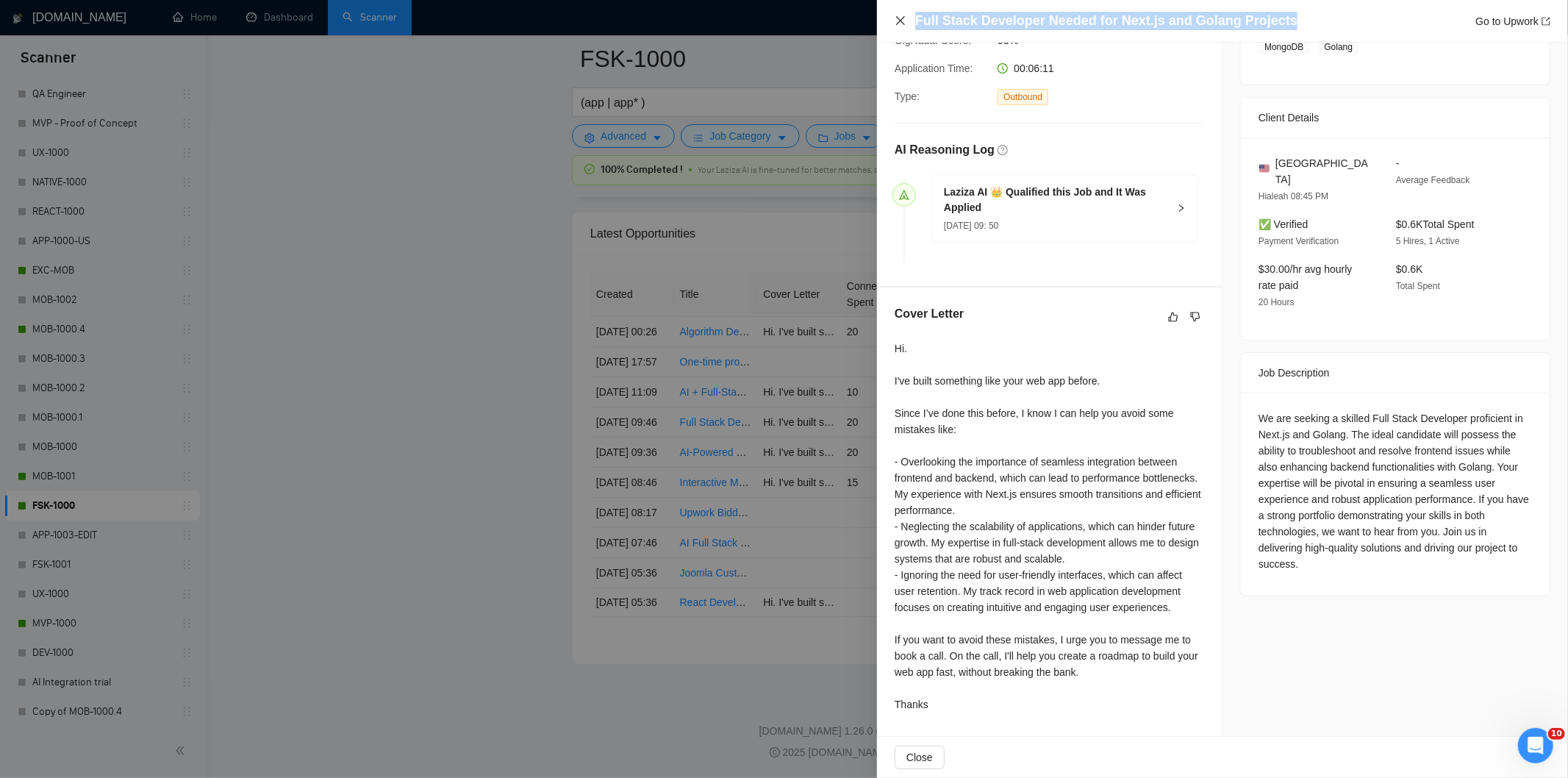
drag, startPoint x: 1158, startPoint y: 22, endPoint x: 900, endPoint y: 23, distance: 258.0
click at [900, 23] on div "Full Stack Developer Needed for Next.js and Golang Projects Go to Upwork" at bounding box center [1222, 21] width 655 height 19
click at [895, 27] on div "Full Stack Developer Needed for Next.js and Golang Projects Go to Upwork" at bounding box center [1222, 21] width 655 height 19
click at [898, 20] on icon "close" at bounding box center [900, 20] width 12 height 12
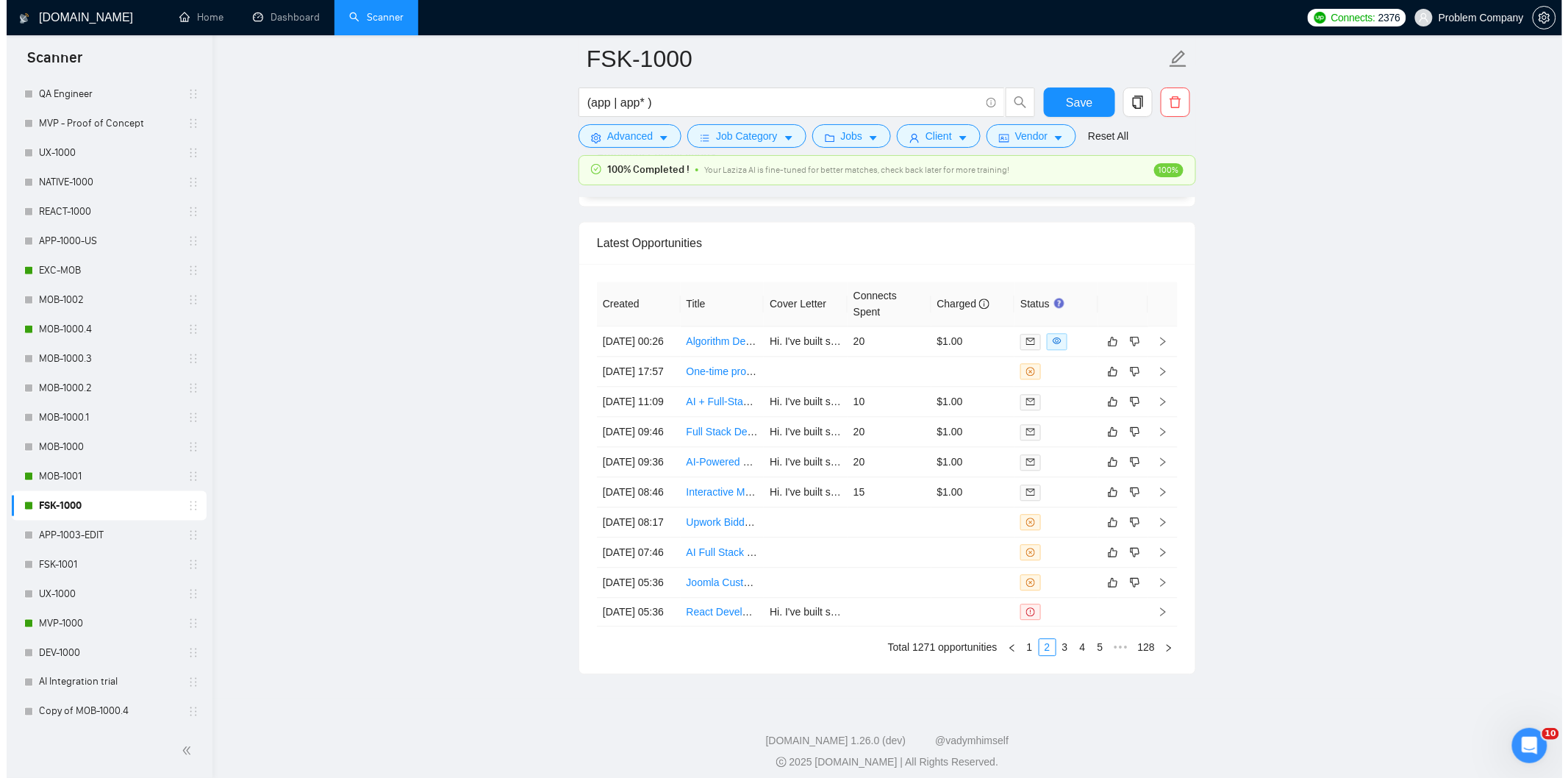
scroll to position [3417, 0]
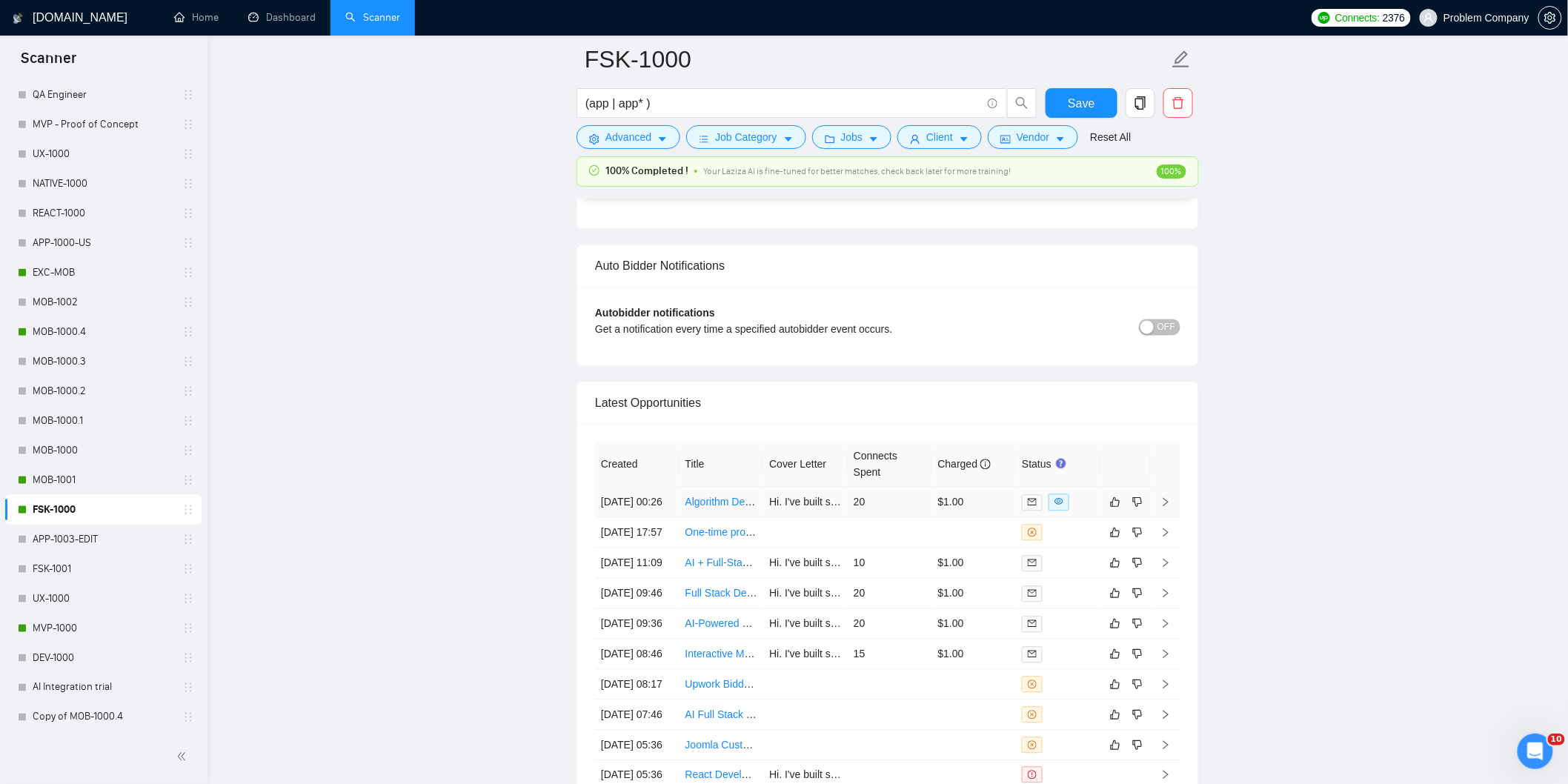
drag, startPoint x: 661, startPoint y: 526, endPoint x: 798, endPoint y: 326, distance: 242.4
click at [661, 518] on td "[DATE] 00:26" at bounding box center [637, 503] width 85 height 31
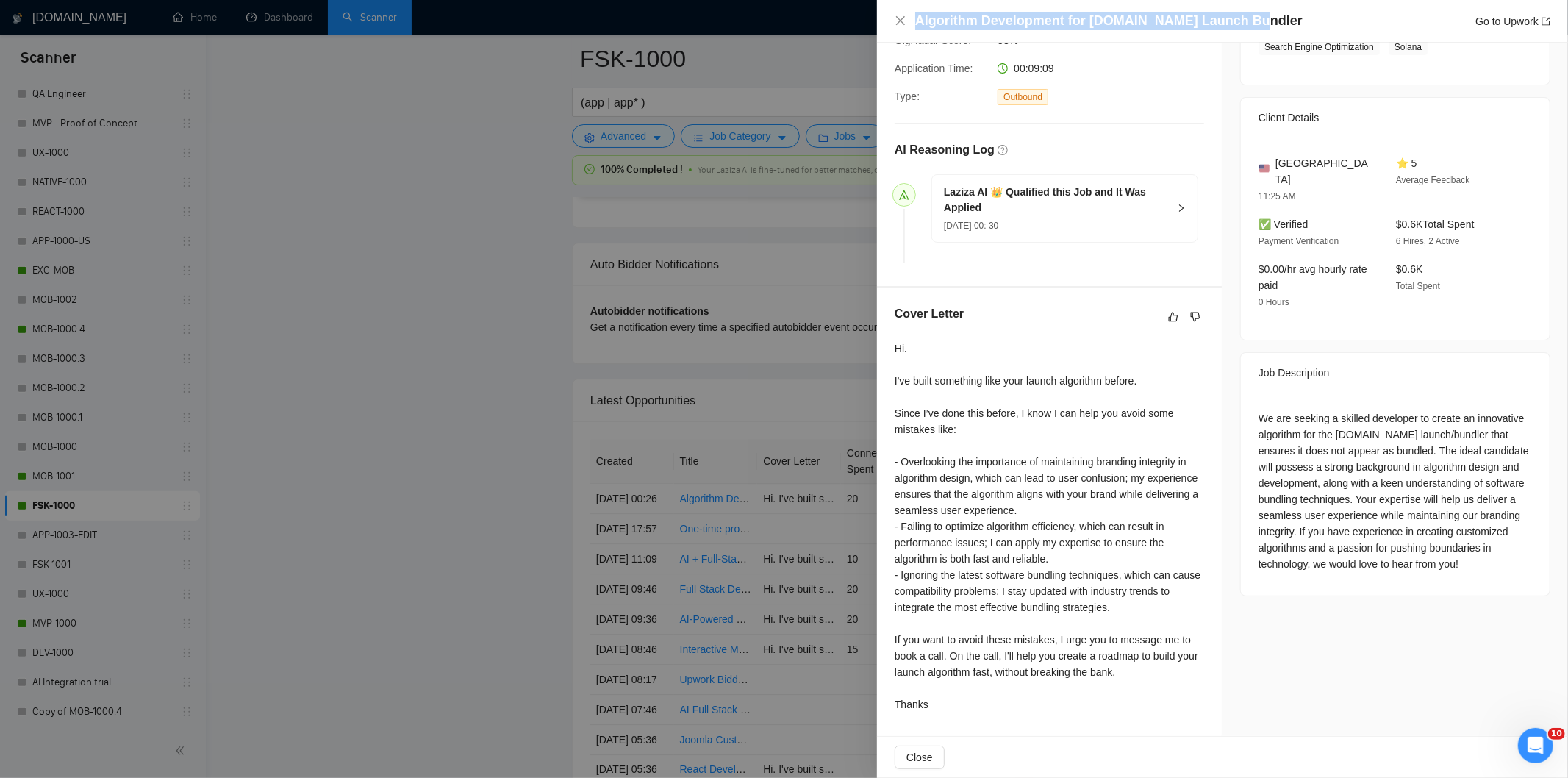
drag, startPoint x: 1279, startPoint y: 21, endPoint x: 913, endPoint y: 14, distance: 366.1
click at [913, 14] on div "Algorithm Development for [DOMAIN_NAME] Launch Bundler Go to Upwork" at bounding box center [1222, 21] width 655 height 19
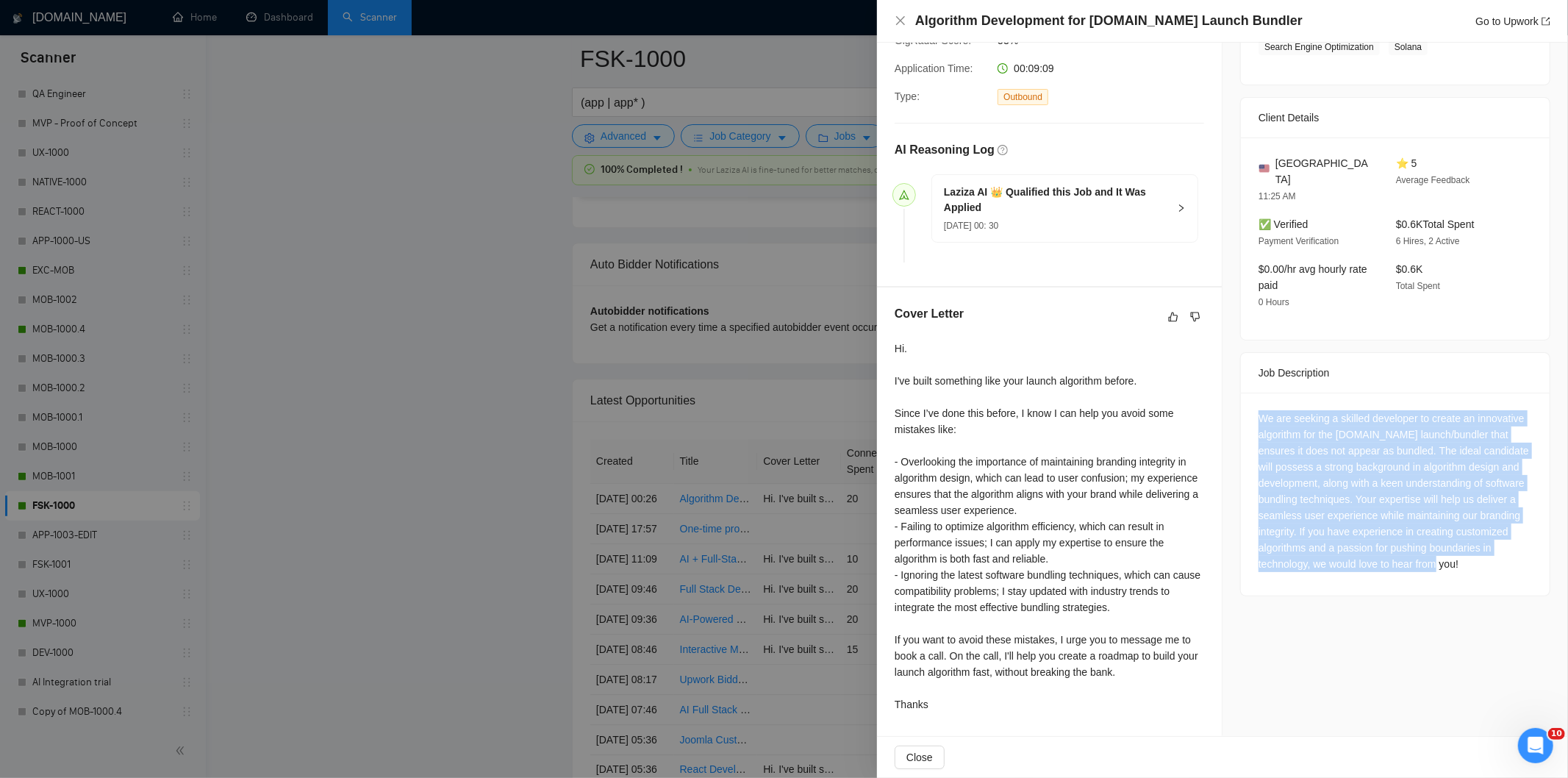
drag, startPoint x: 1244, startPoint y: 400, endPoint x: 1385, endPoint y: 577, distance: 226.3
click at [1385, 577] on div "We are seeking a skilled developer to create an innovative algorithm for the [D…" at bounding box center [1395, 494] width 308 height 203
click at [895, 20] on icon "close" at bounding box center [900, 20] width 12 height 12
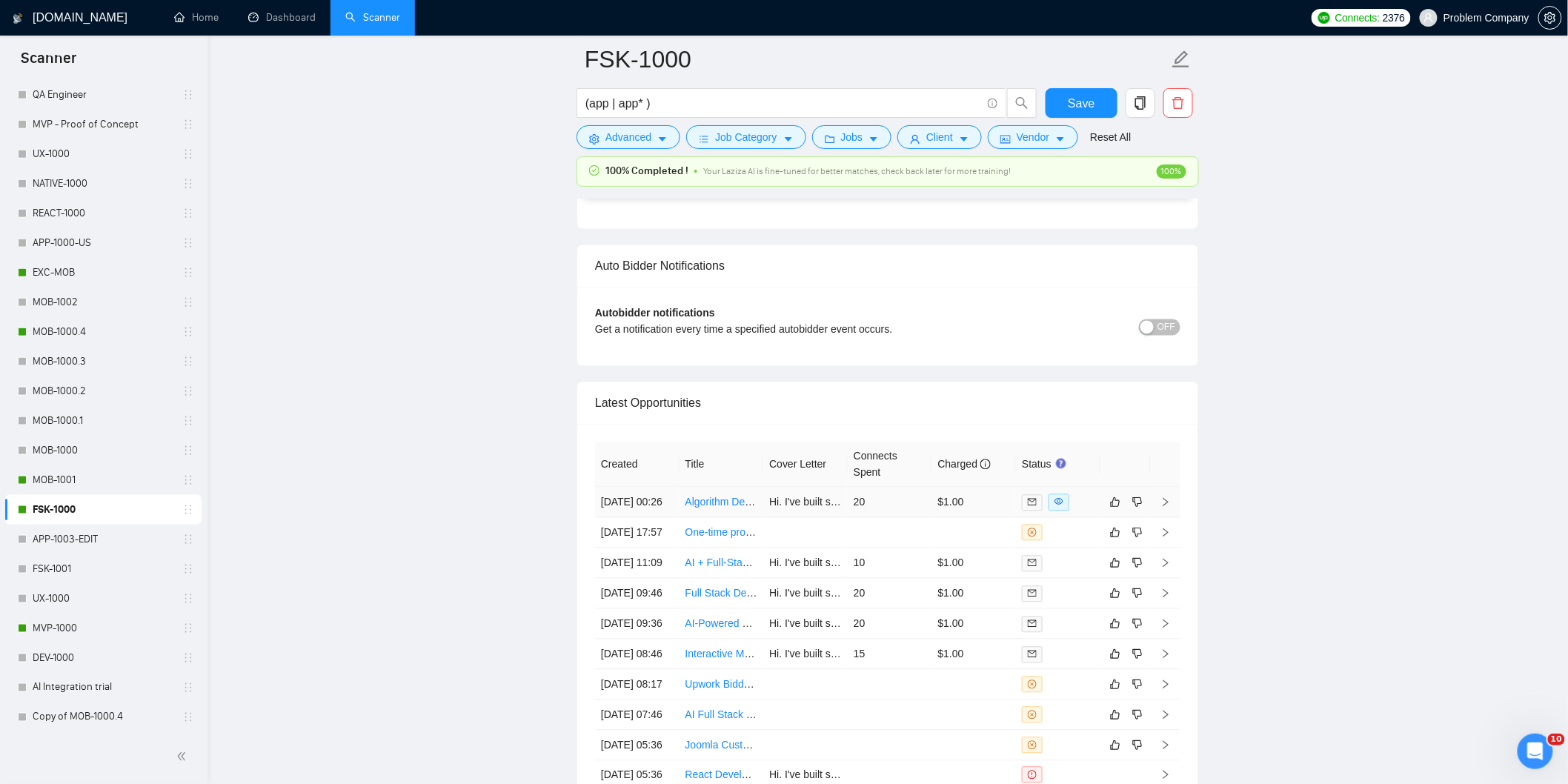
drag, startPoint x: 661, startPoint y: 528, endPoint x: 869, endPoint y: 160, distance: 422.7
click at [661, 518] on td "[DATE] 00:26" at bounding box center [637, 503] width 85 height 31
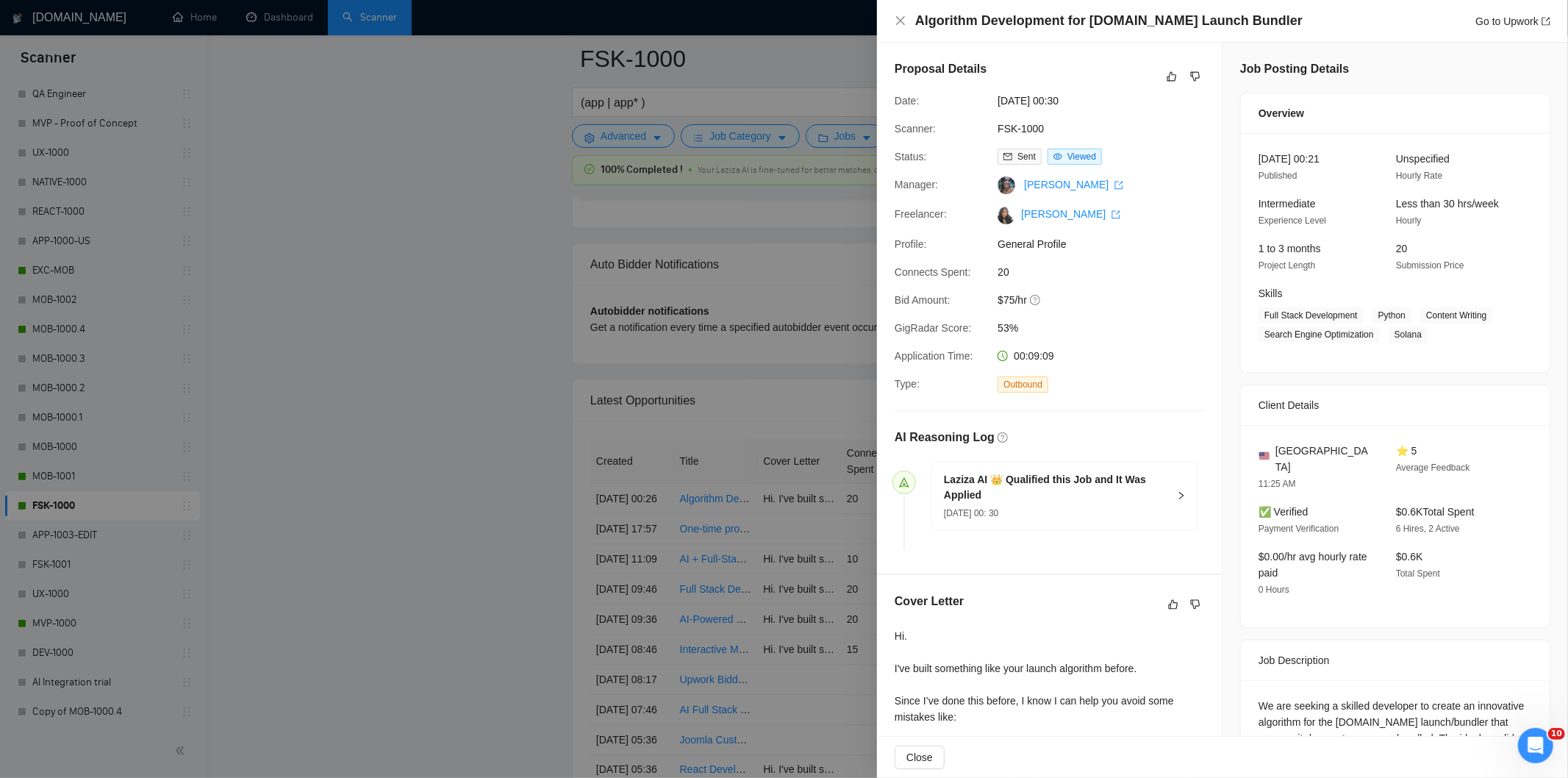
drag, startPoint x: 1098, startPoint y: 93, endPoint x: 994, endPoint y: 103, distance: 104.5
click at [994, 103] on div "[DATE] 00:30" at bounding box center [1068, 101] width 155 height 16
click at [902, 19] on icon "close" at bounding box center [900, 21] width 9 height 9
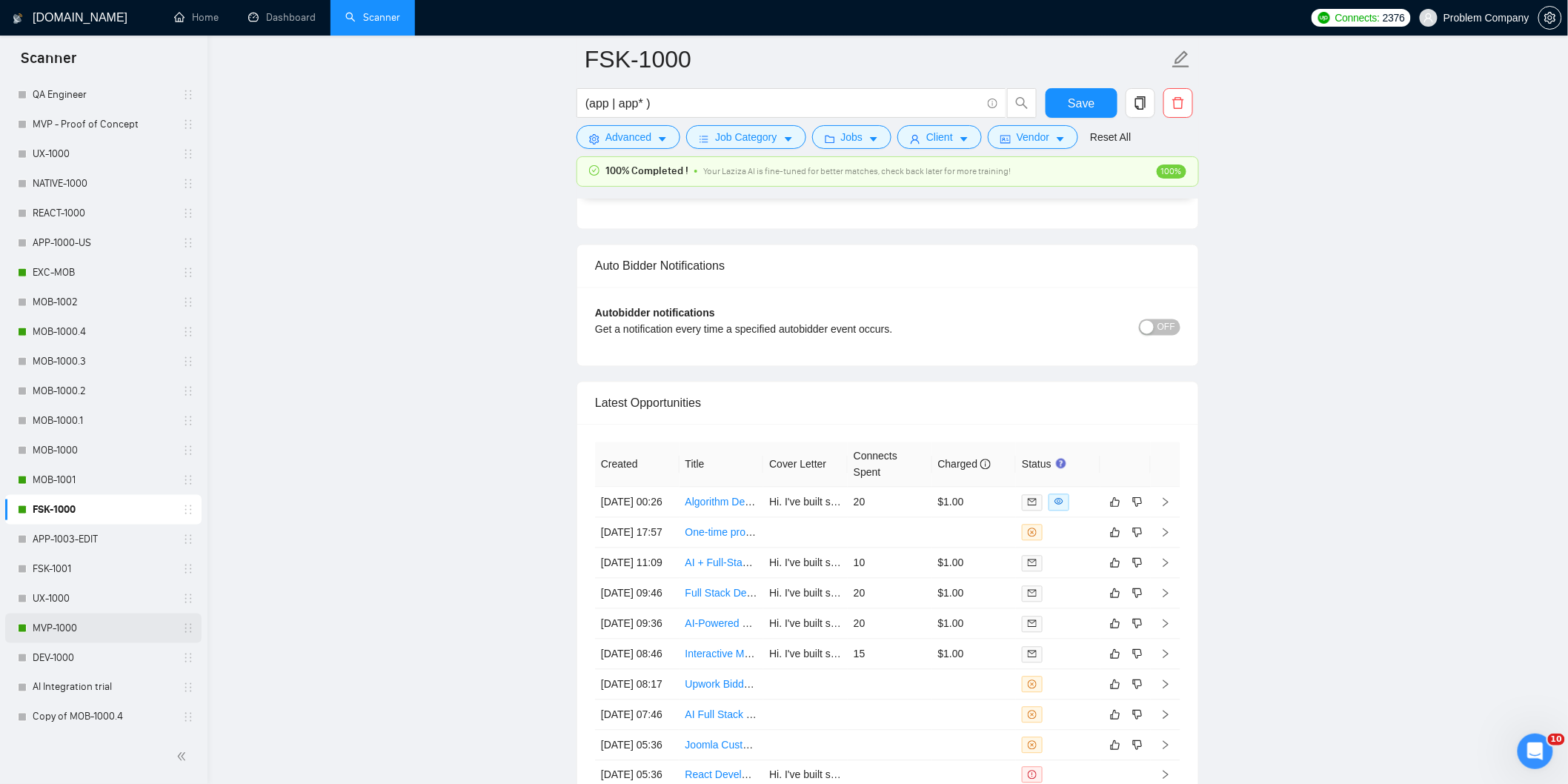
click at [87, 631] on link "MVP-1000" at bounding box center [103, 628] width 141 height 30
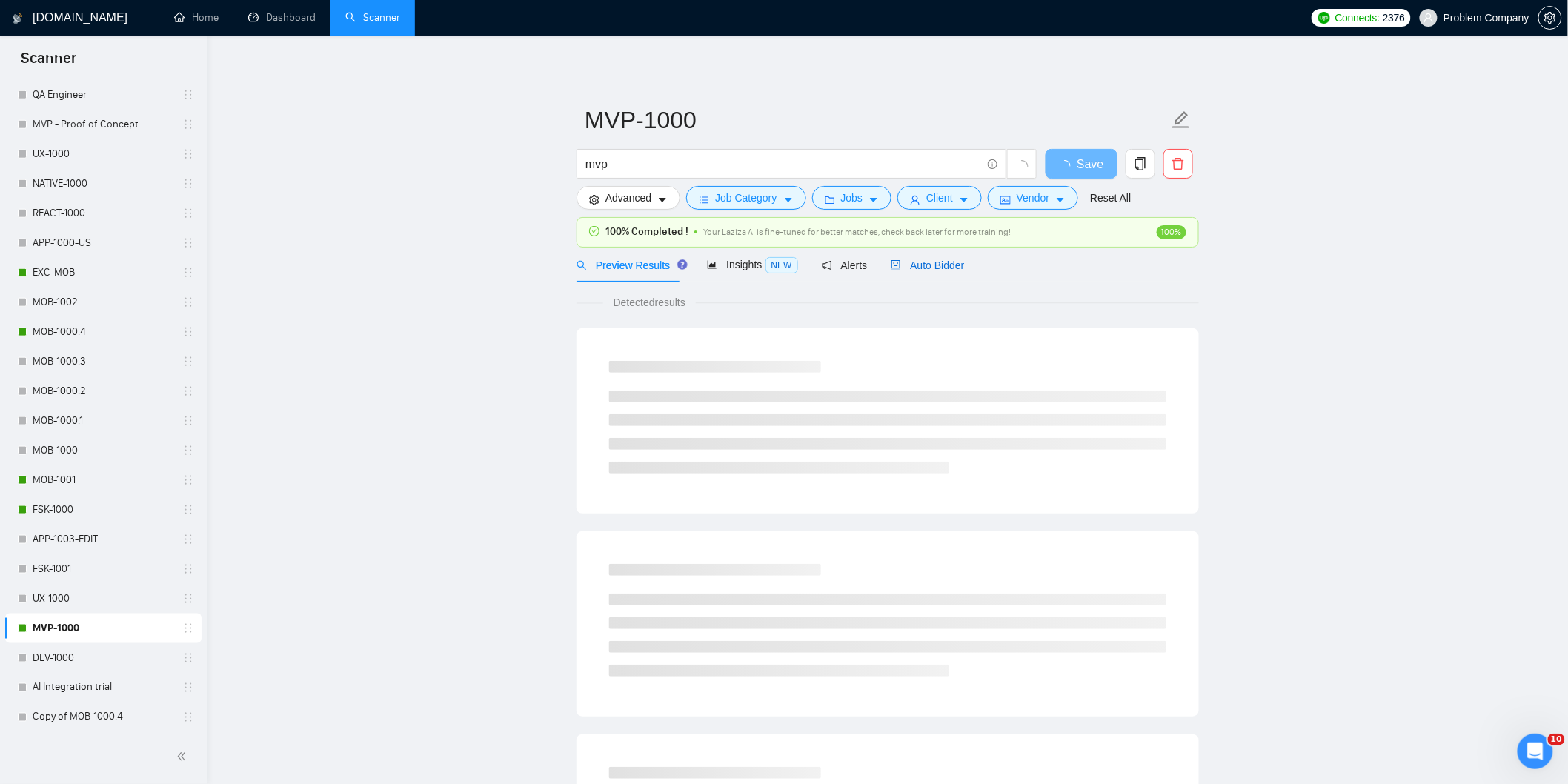
click at [939, 261] on span "Auto Bidder" at bounding box center [926, 265] width 73 height 12
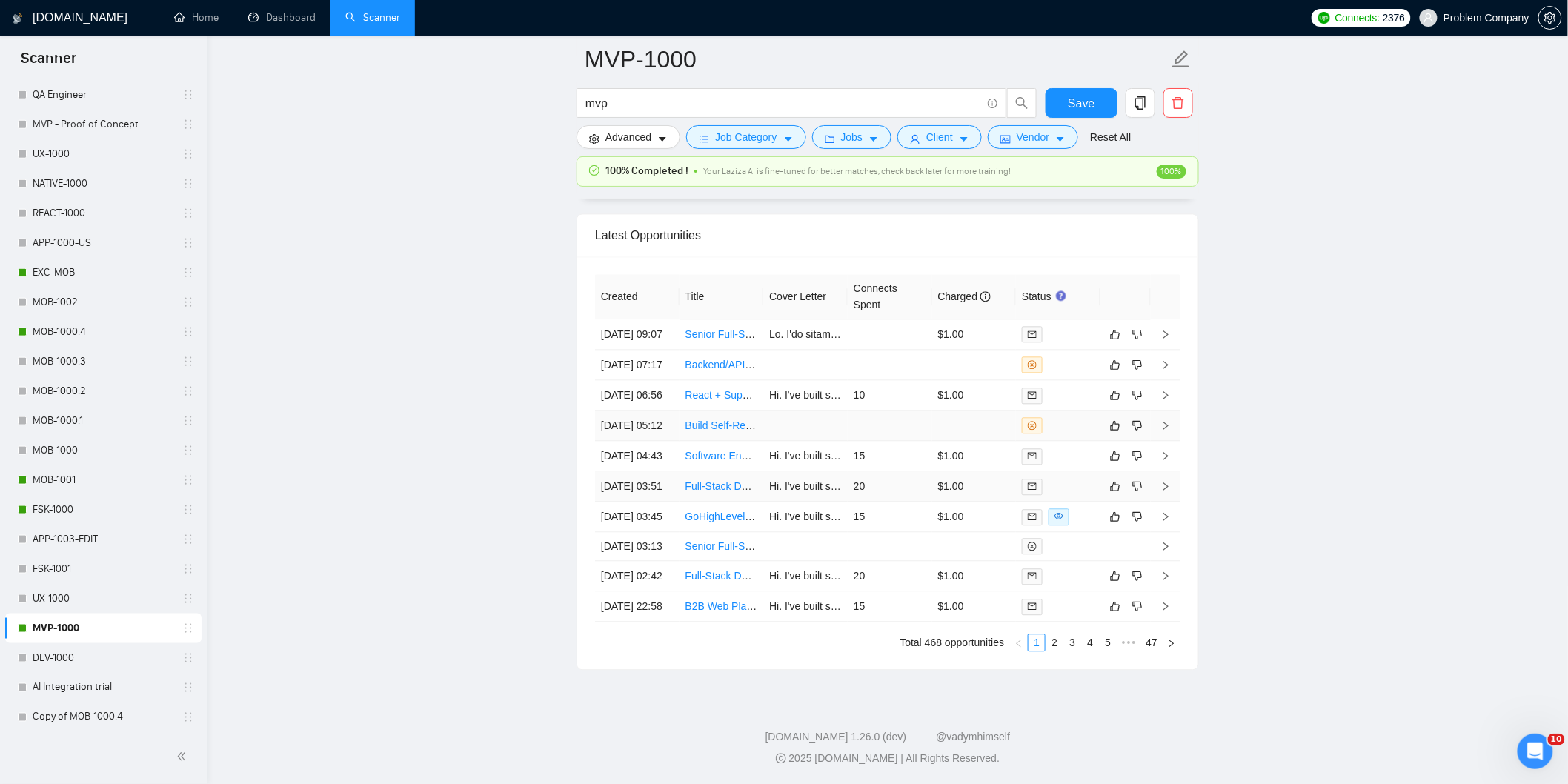
scroll to position [3717, 0]
click at [1060, 649] on link "2" at bounding box center [1054, 643] width 16 height 16
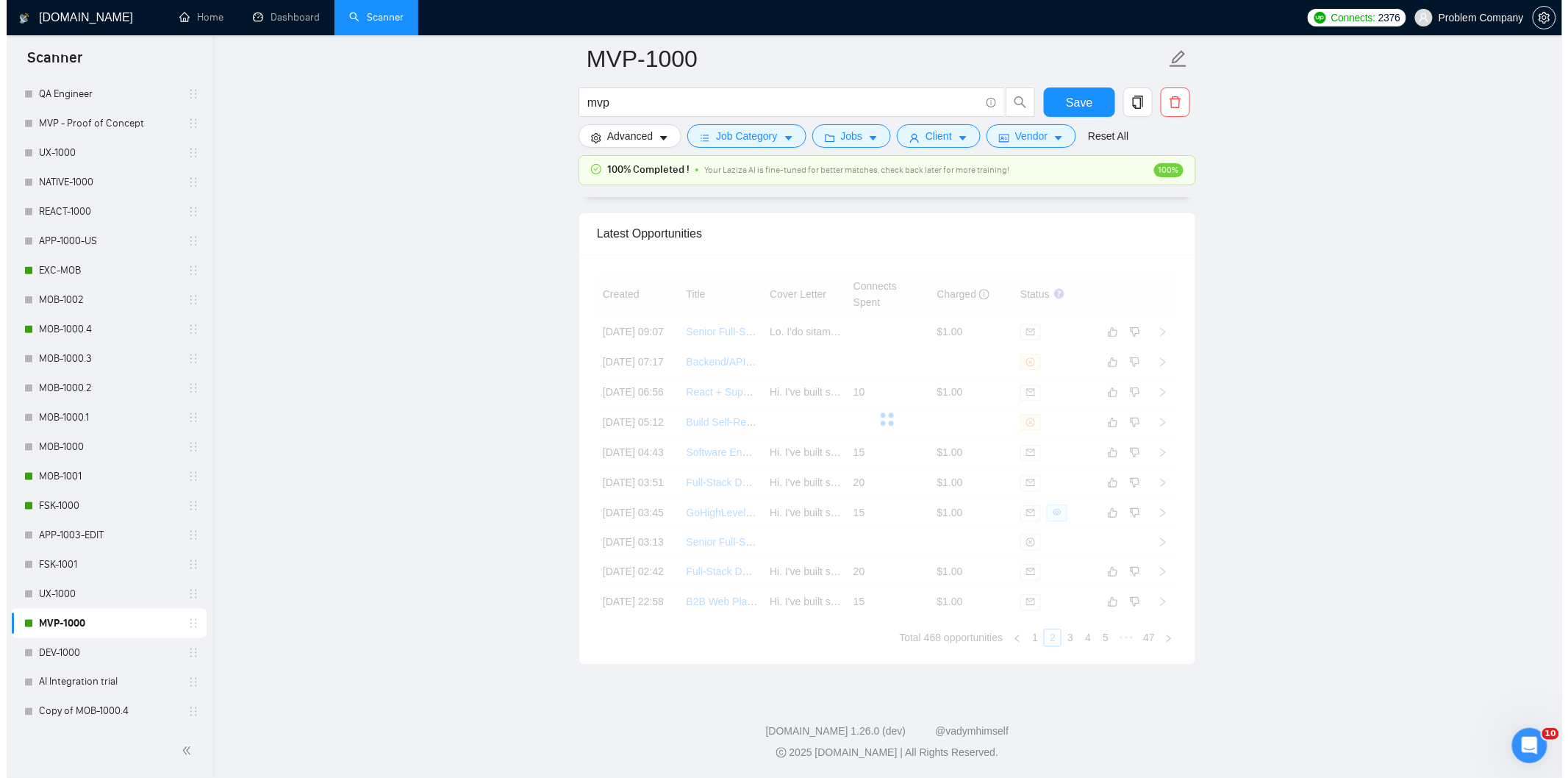
scroll to position [3607, 0]
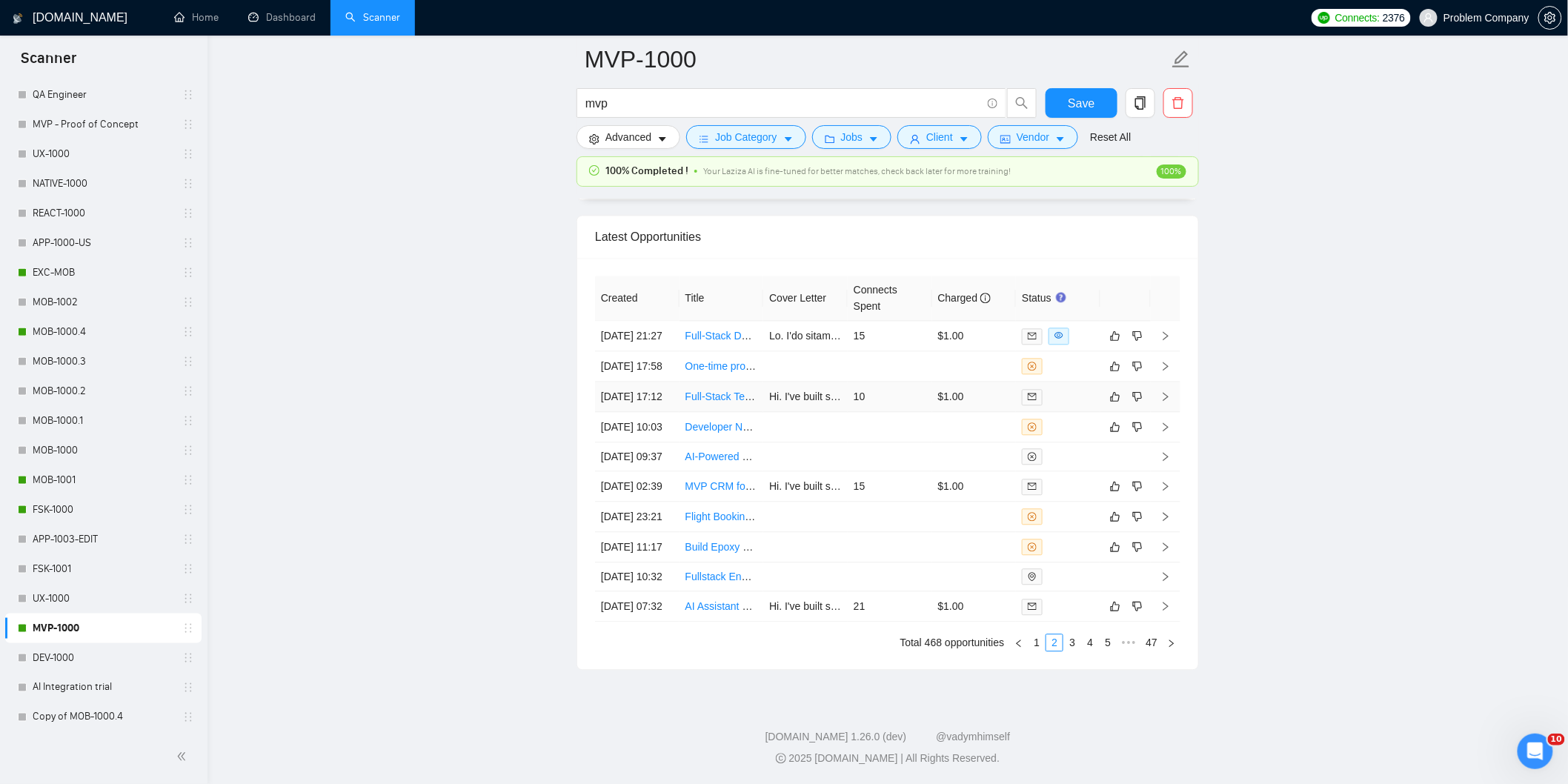
click at [644, 381] on td "[DATE] 17:12" at bounding box center [637, 397] width 85 height 31
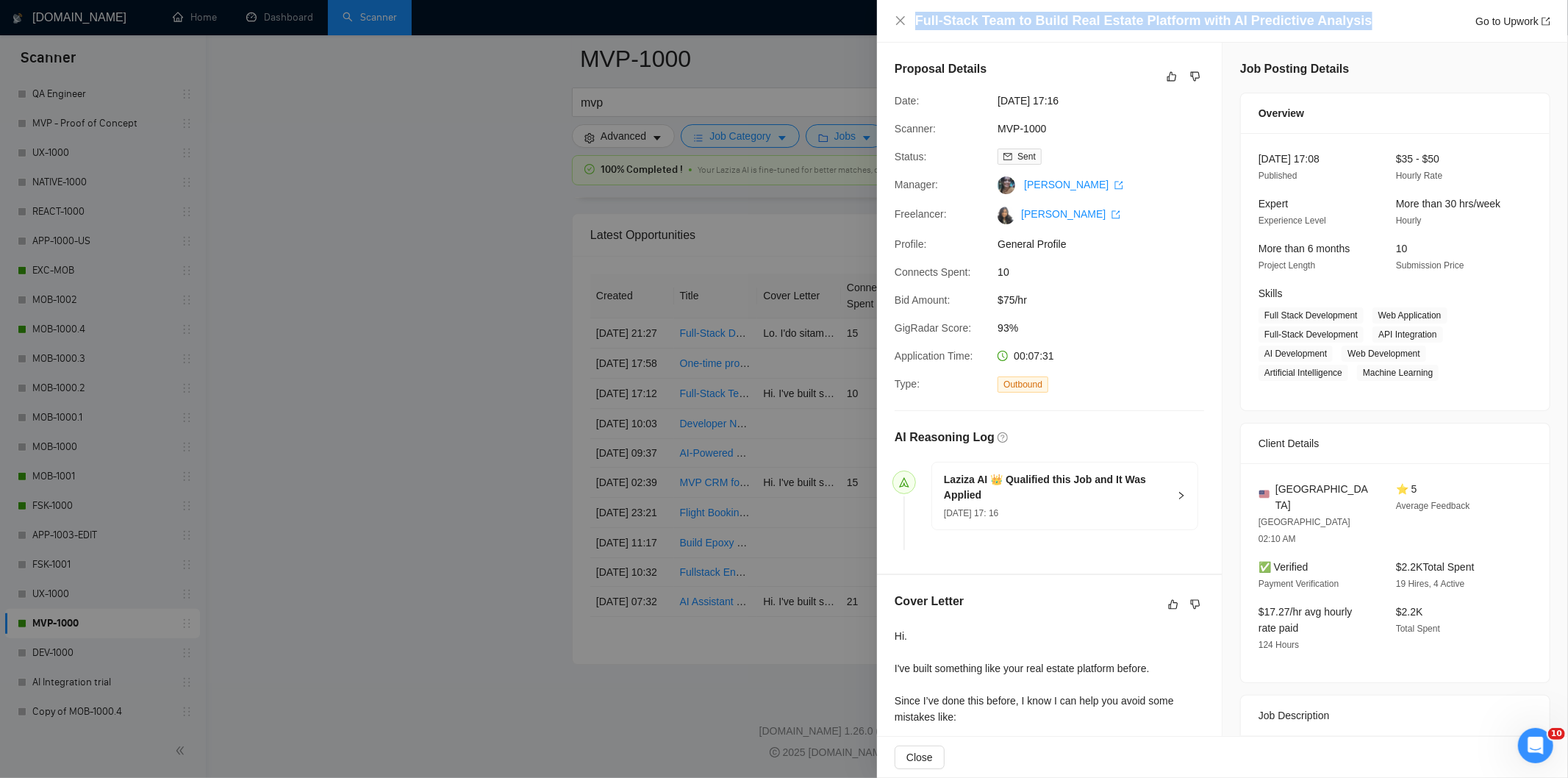
drag, startPoint x: 1363, startPoint y: 19, endPoint x: 932, endPoint y: 7, distance: 431.2
click at [932, 7] on div "Full-Stack Team to Build Real Estate Platform with AI Predictive Analysis Go to…" at bounding box center [1222, 21] width 691 height 43
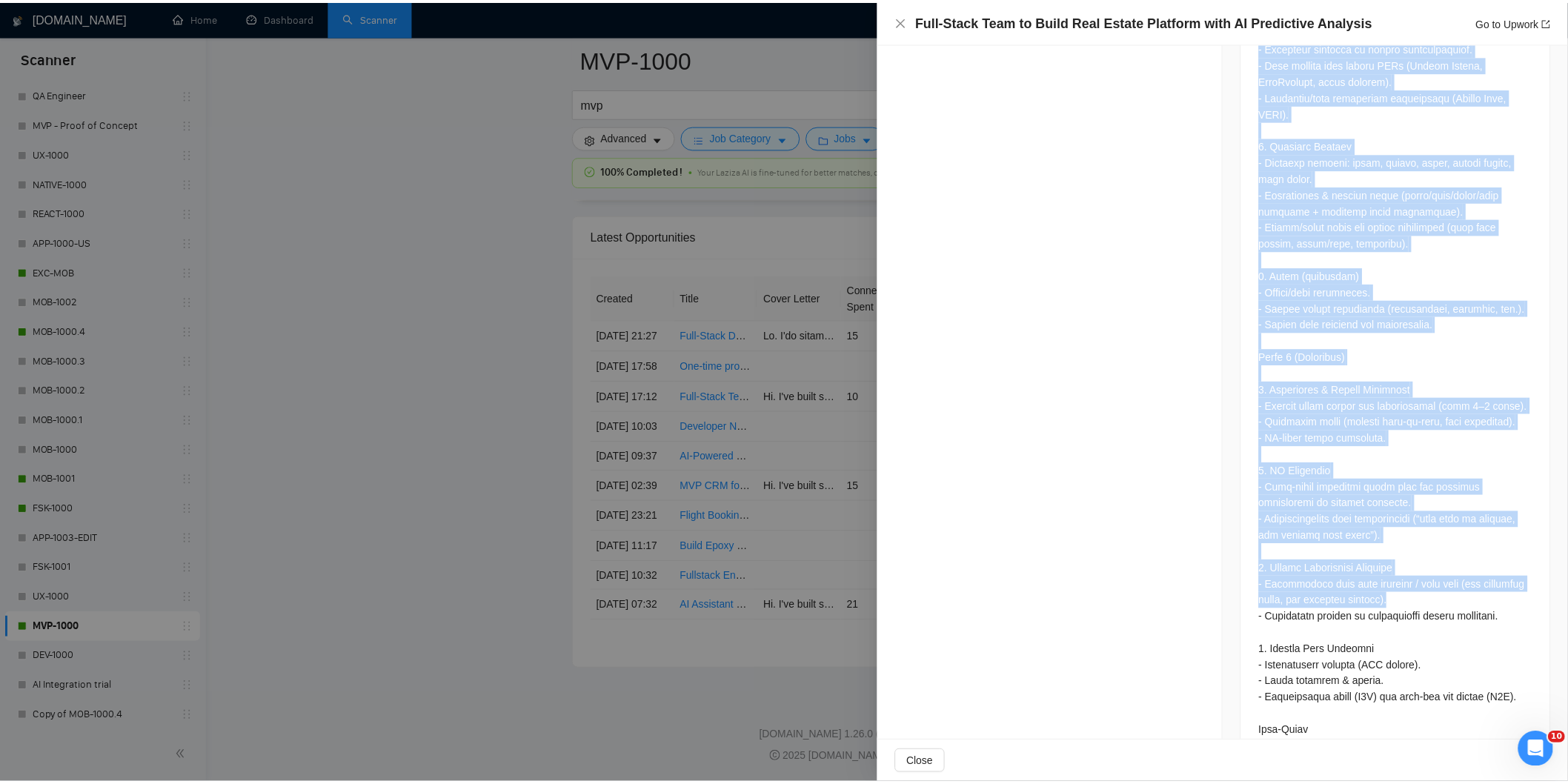
scroll to position [1378, 0]
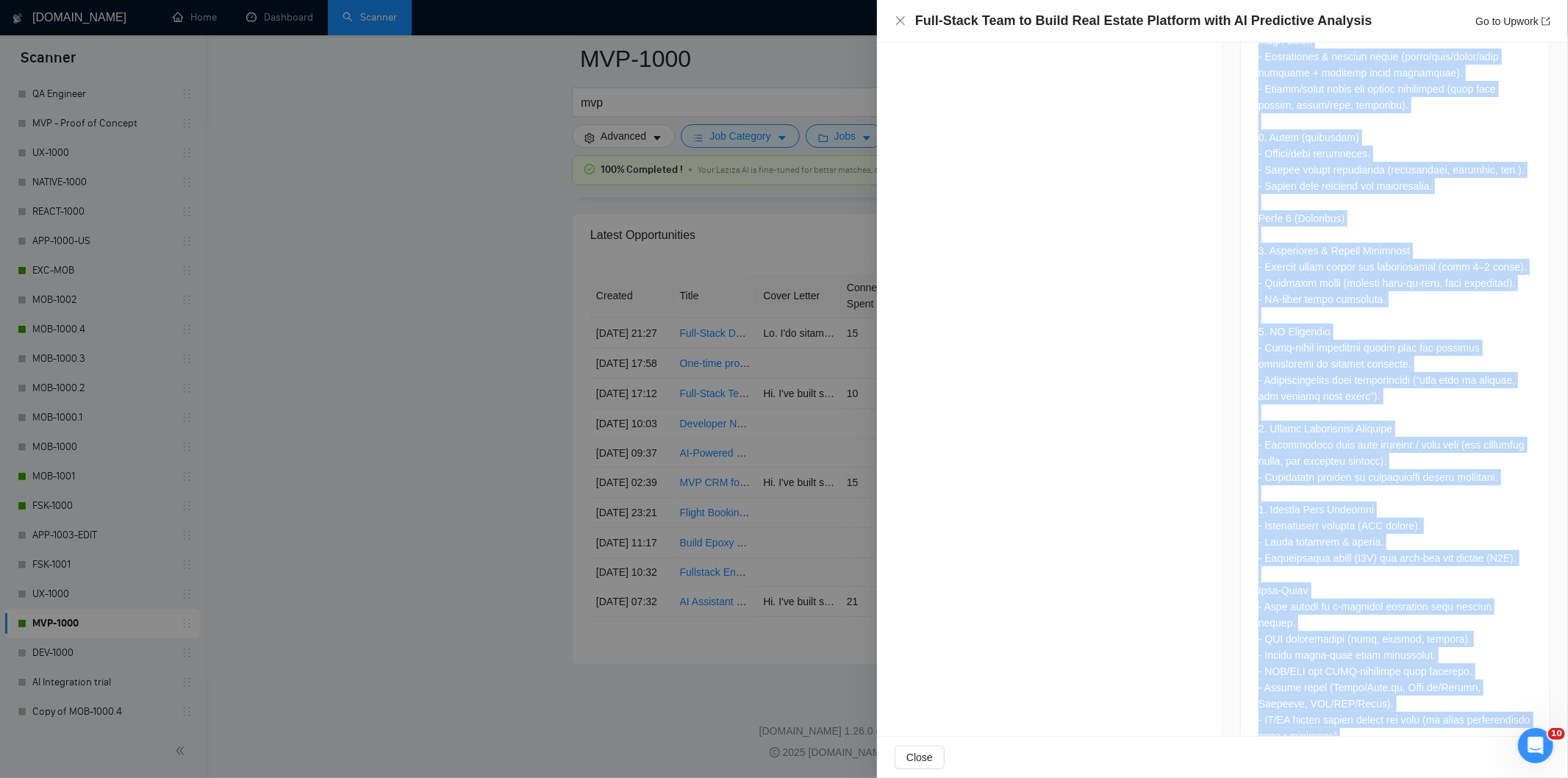
drag, startPoint x: 1246, startPoint y: 156, endPoint x: 1419, endPoint y: 699, distance: 569.9
click at [1419, 699] on div at bounding box center [1395, 67] width 308 height 1400
click at [897, 20] on icon "close" at bounding box center [900, 20] width 12 height 12
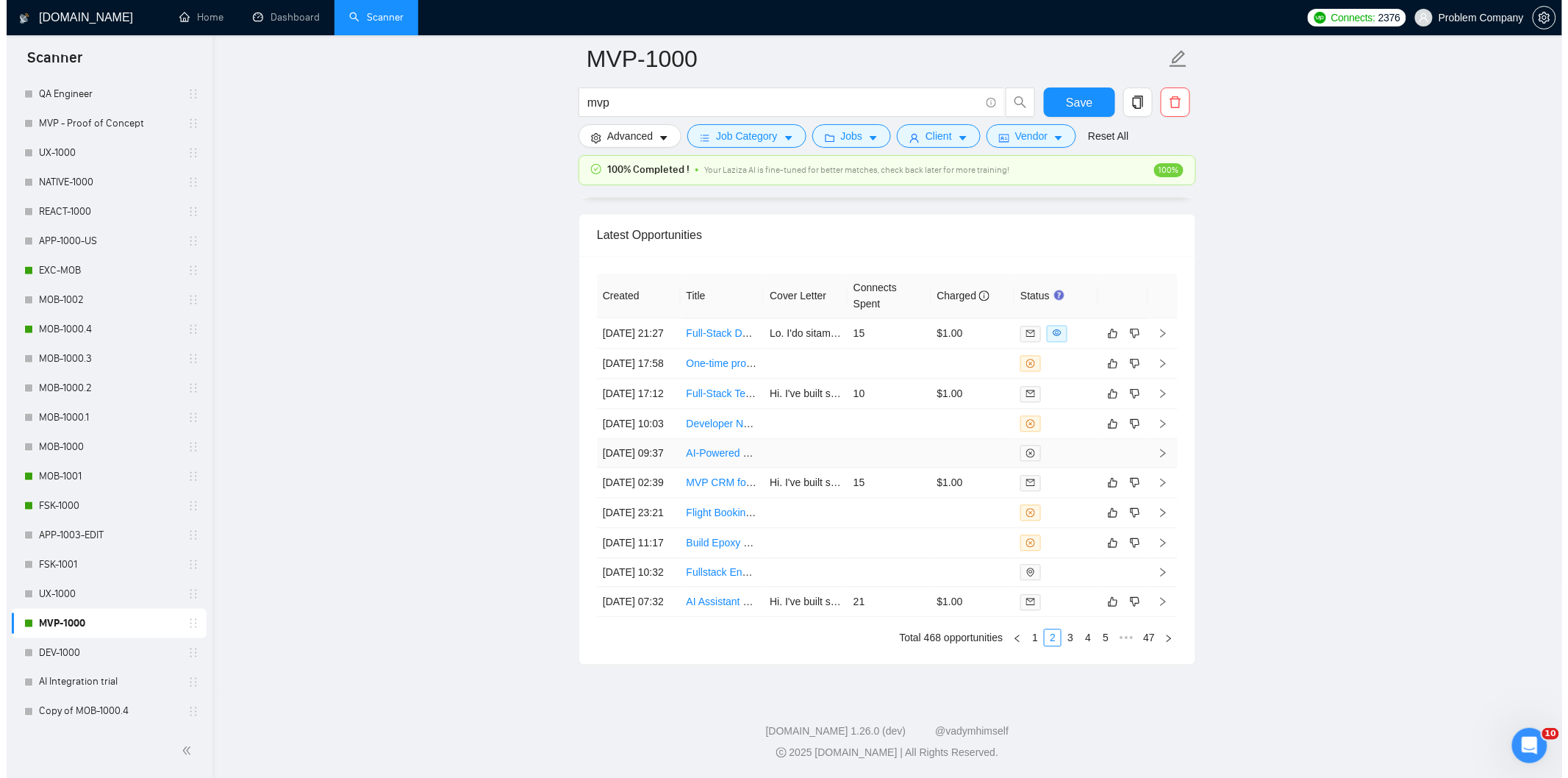
scroll to position [3525, 0]
click at [651, 381] on td "[DATE] 17:58" at bounding box center [632, 366] width 84 height 30
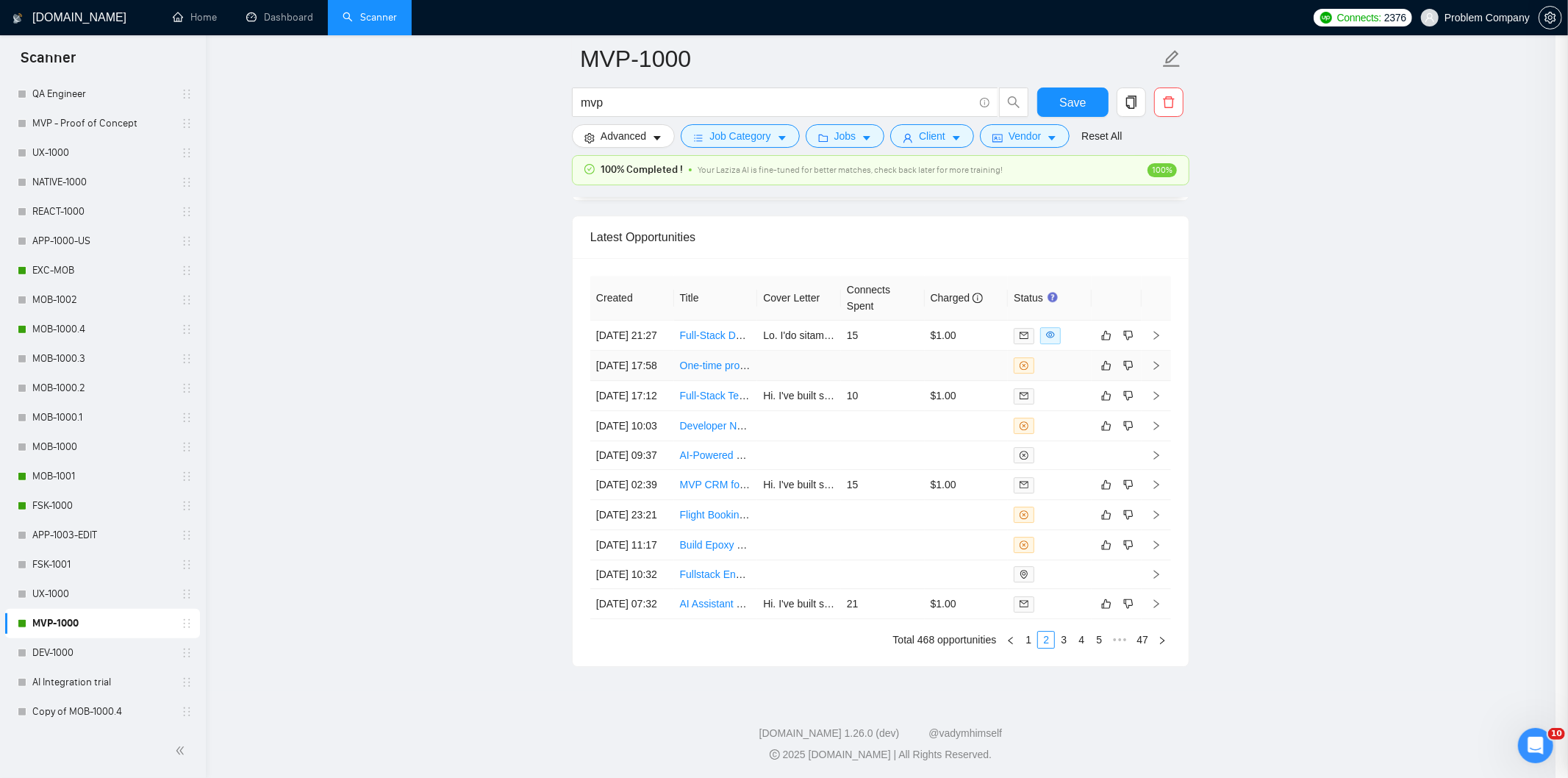
scroll to position [938, 0]
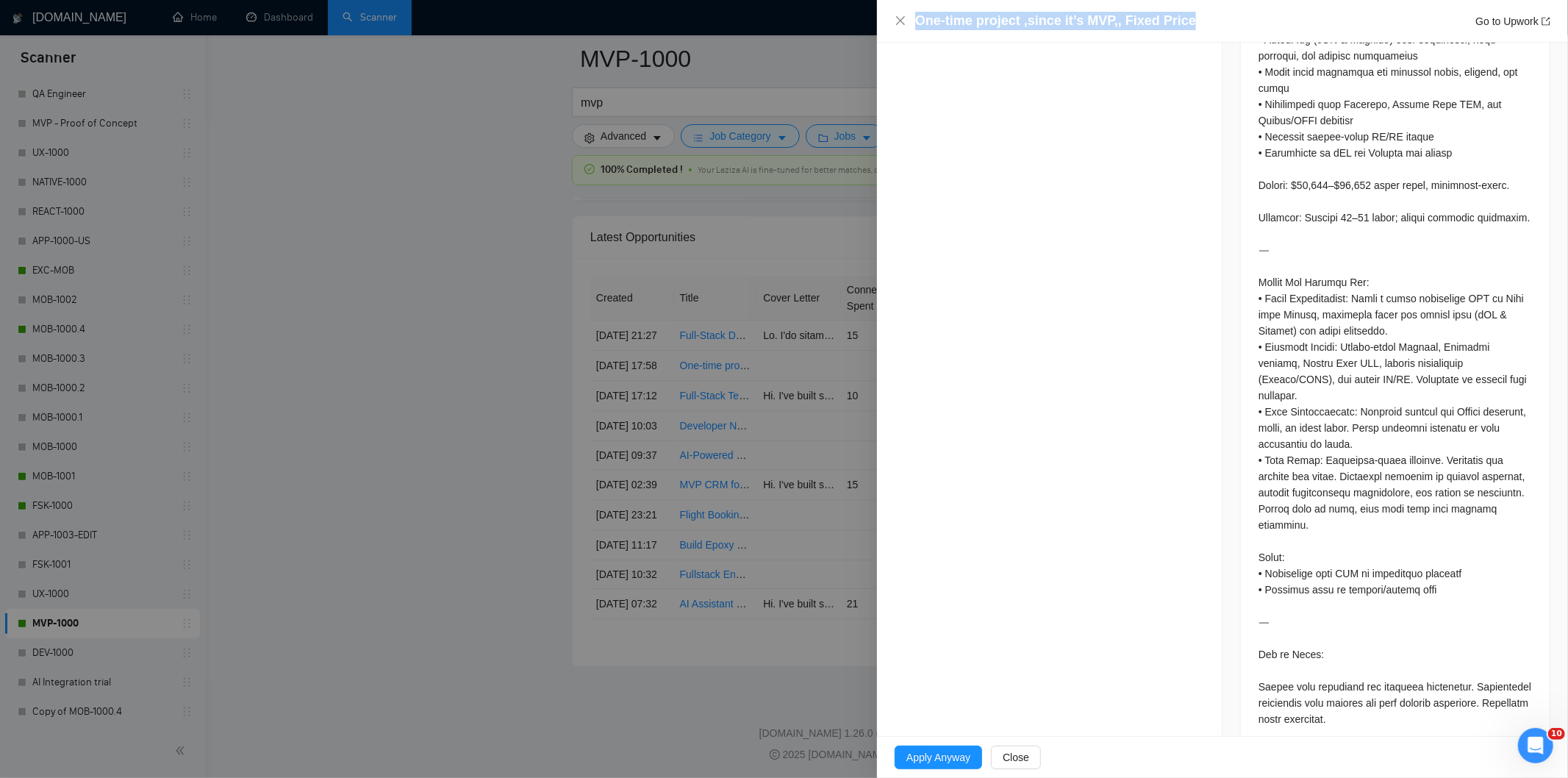
drag, startPoint x: 1235, startPoint y: 22, endPoint x: 914, endPoint y: 14, distance: 321.1
click at [914, 14] on div "One-time project ,since it’s MVP,, Fixed Price Go to Upwork" at bounding box center [1222, 21] width 655 height 19
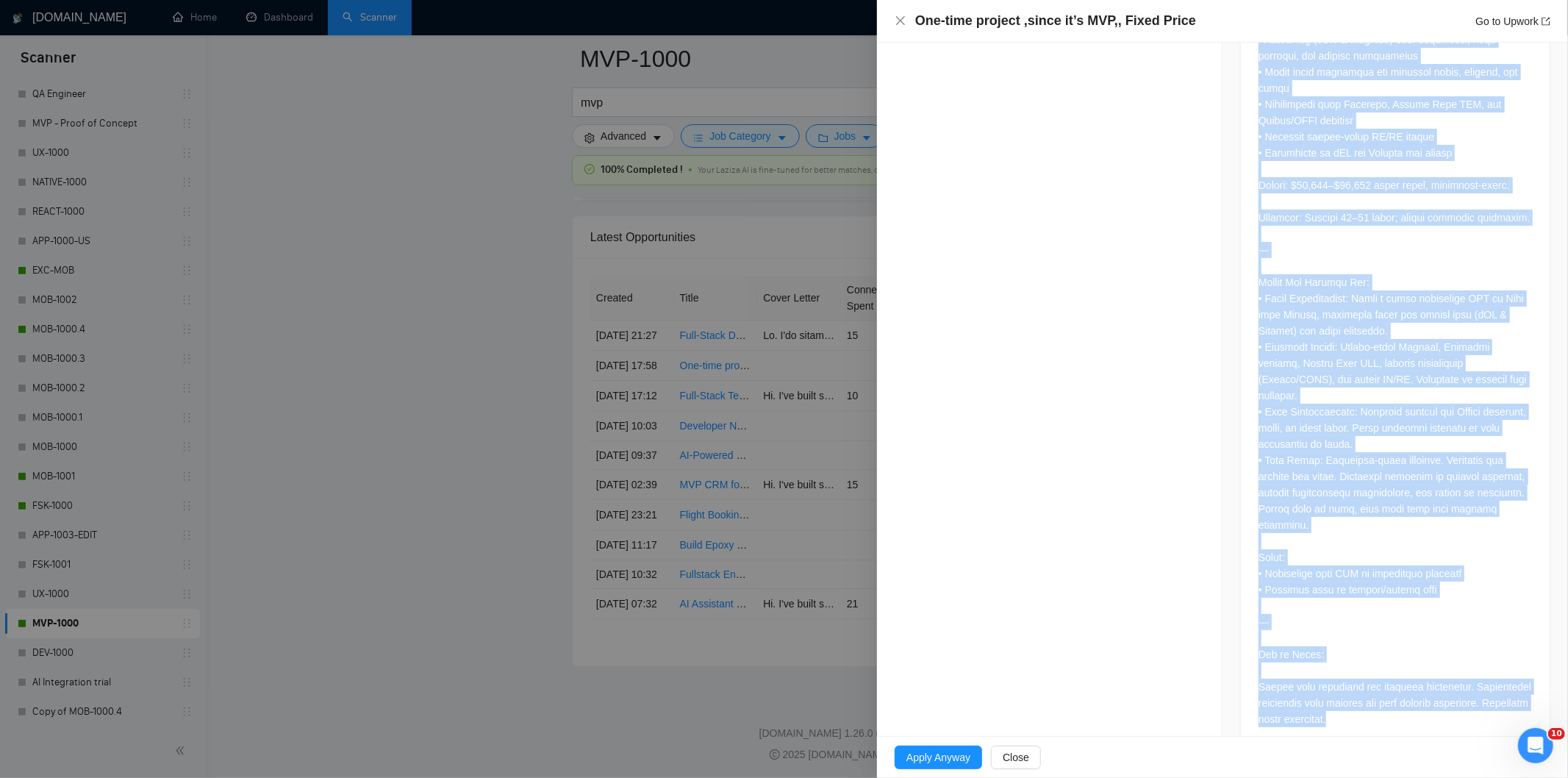
drag, startPoint x: 1245, startPoint y: 378, endPoint x: 1450, endPoint y: 693, distance: 375.8
click at [1450, 693] on div at bounding box center [1395, 236] width 308 height 1027
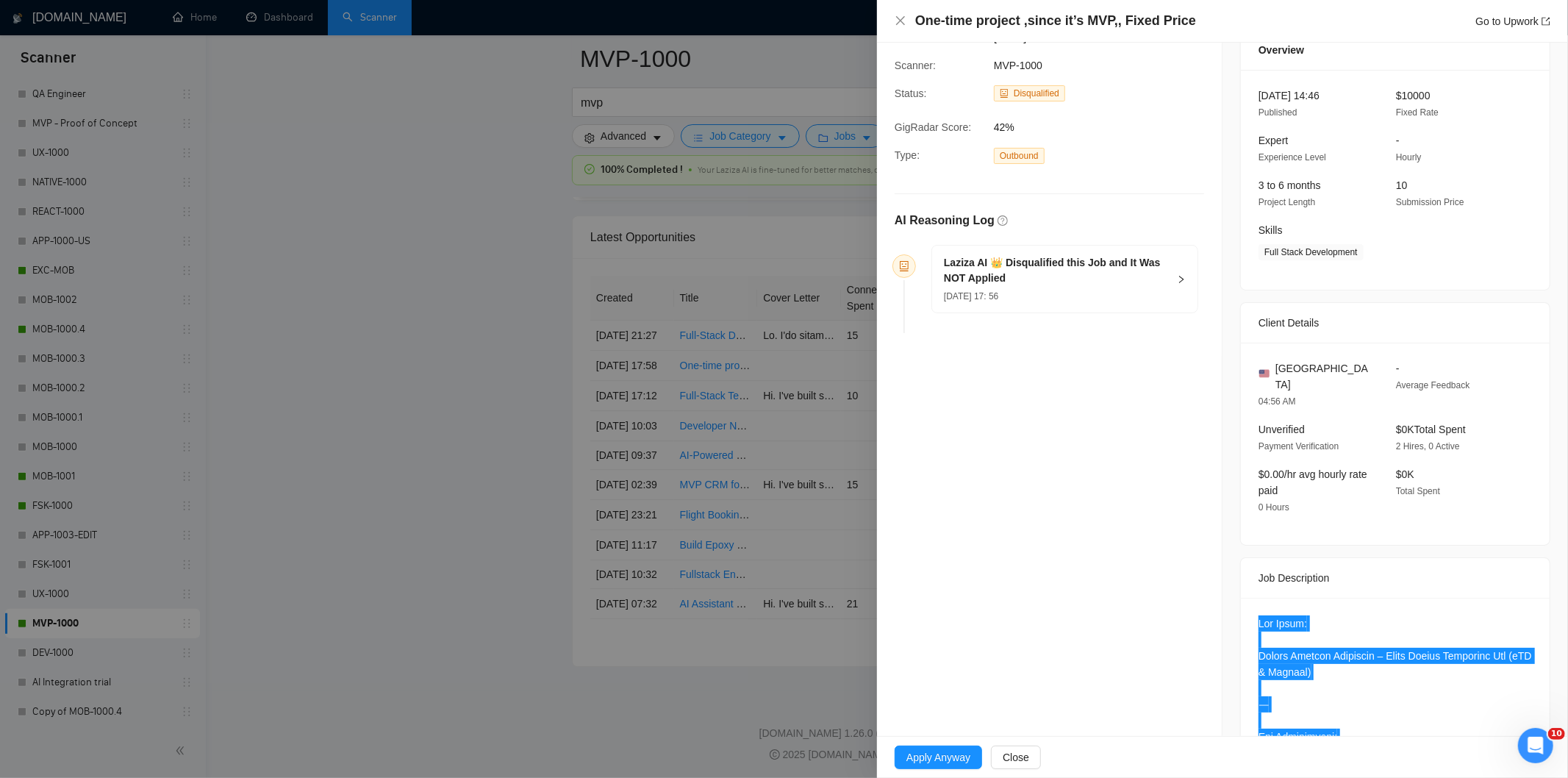
scroll to position [0, 0]
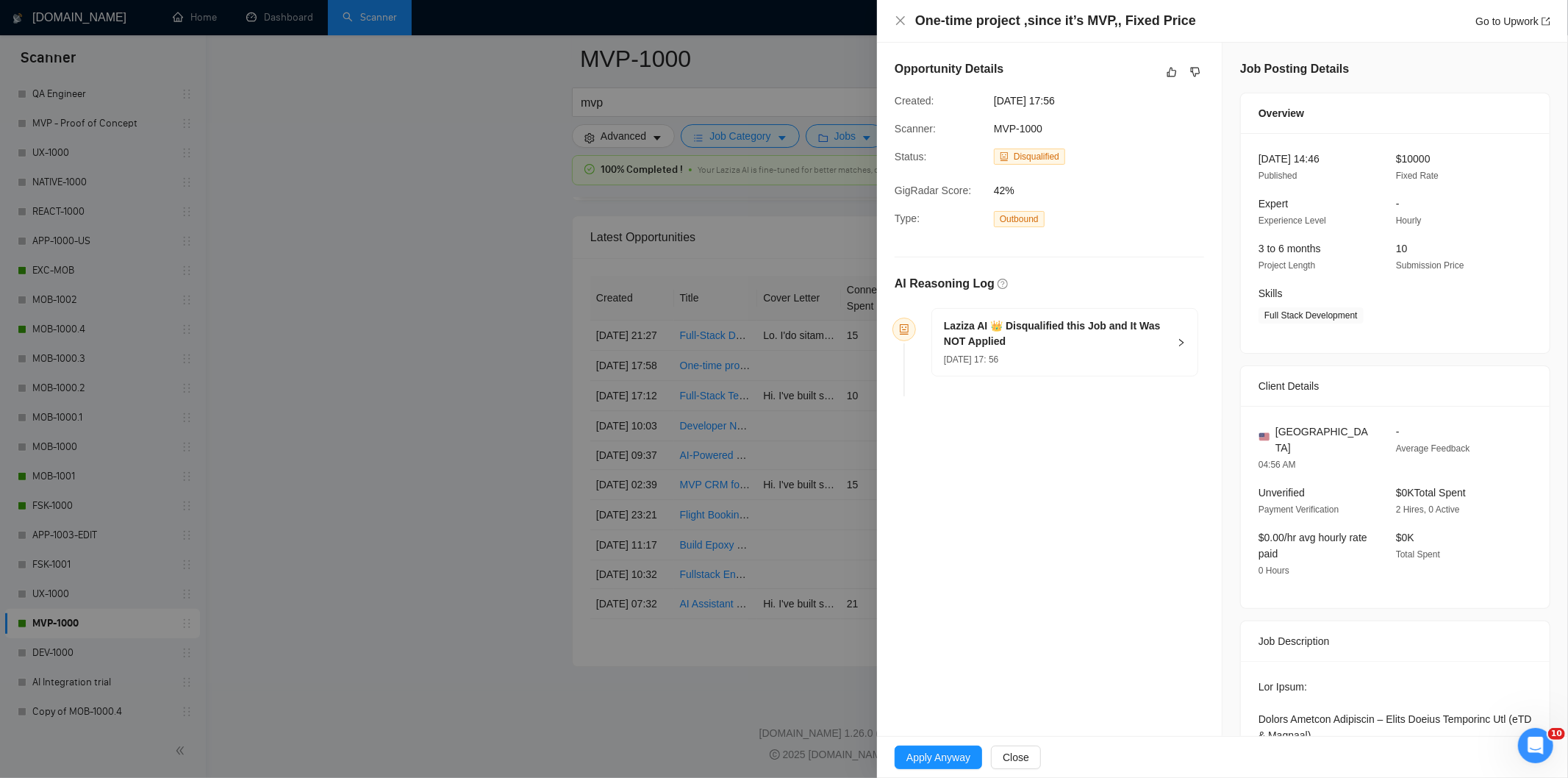
click at [1070, 365] on div "[DATE] 17: 56" at bounding box center [1056, 359] width 224 height 16
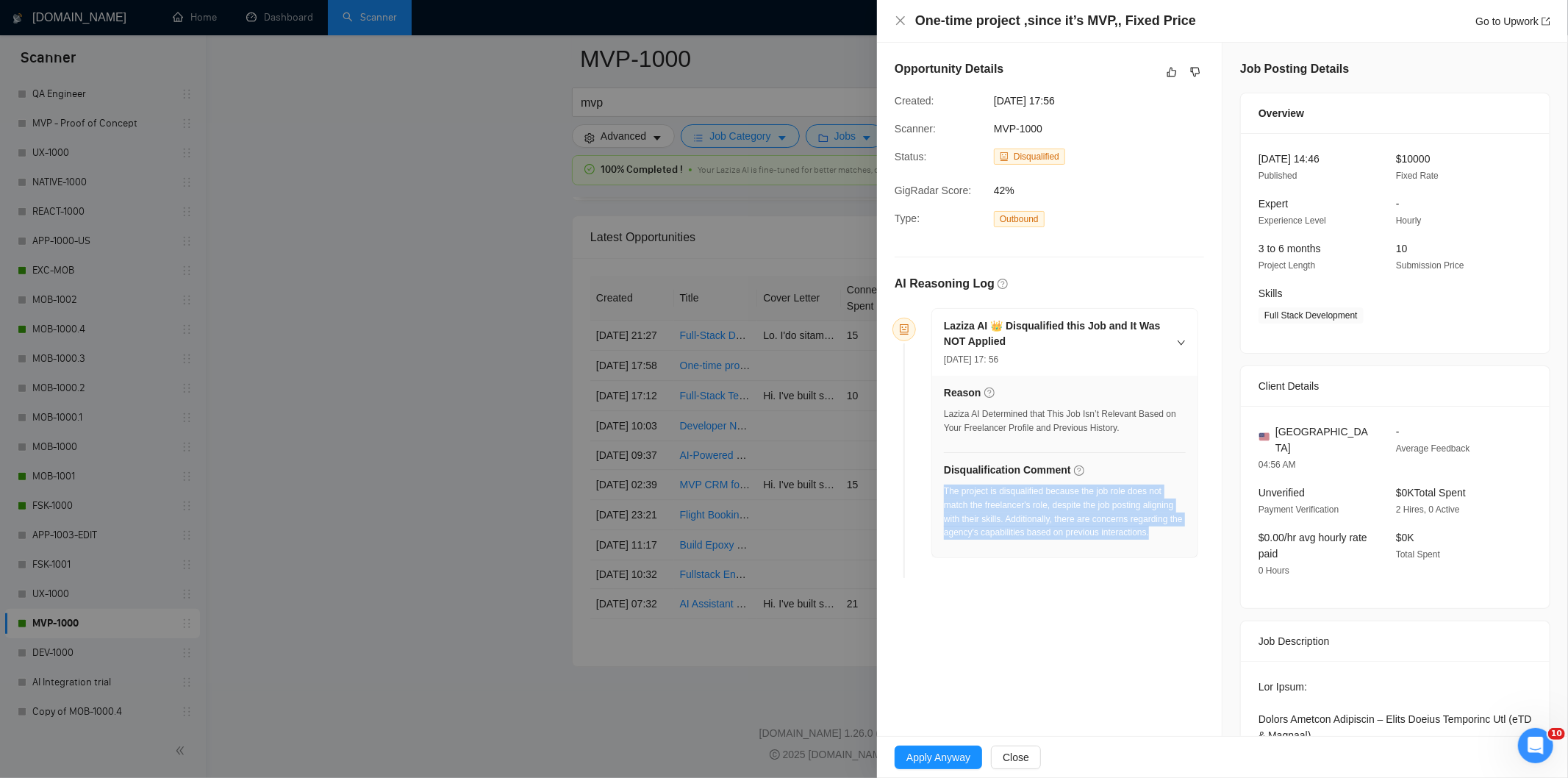
drag, startPoint x: 1168, startPoint y: 539, endPoint x: 945, endPoint y: 495, distance: 227.3
click at [945, 495] on div "The project is disqualified because the job role does not match the freelancer'…" at bounding box center [1065, 512] width 242 height 55
click at [892, 25] on div "One-time project ,since it’s MVP,, Fixed Price Go to Upwork" at bounding box center [1222, 21] width 691 height 43
click at [902, 25] on icon "close" at bounding box center [900, 20] width 12 height 12
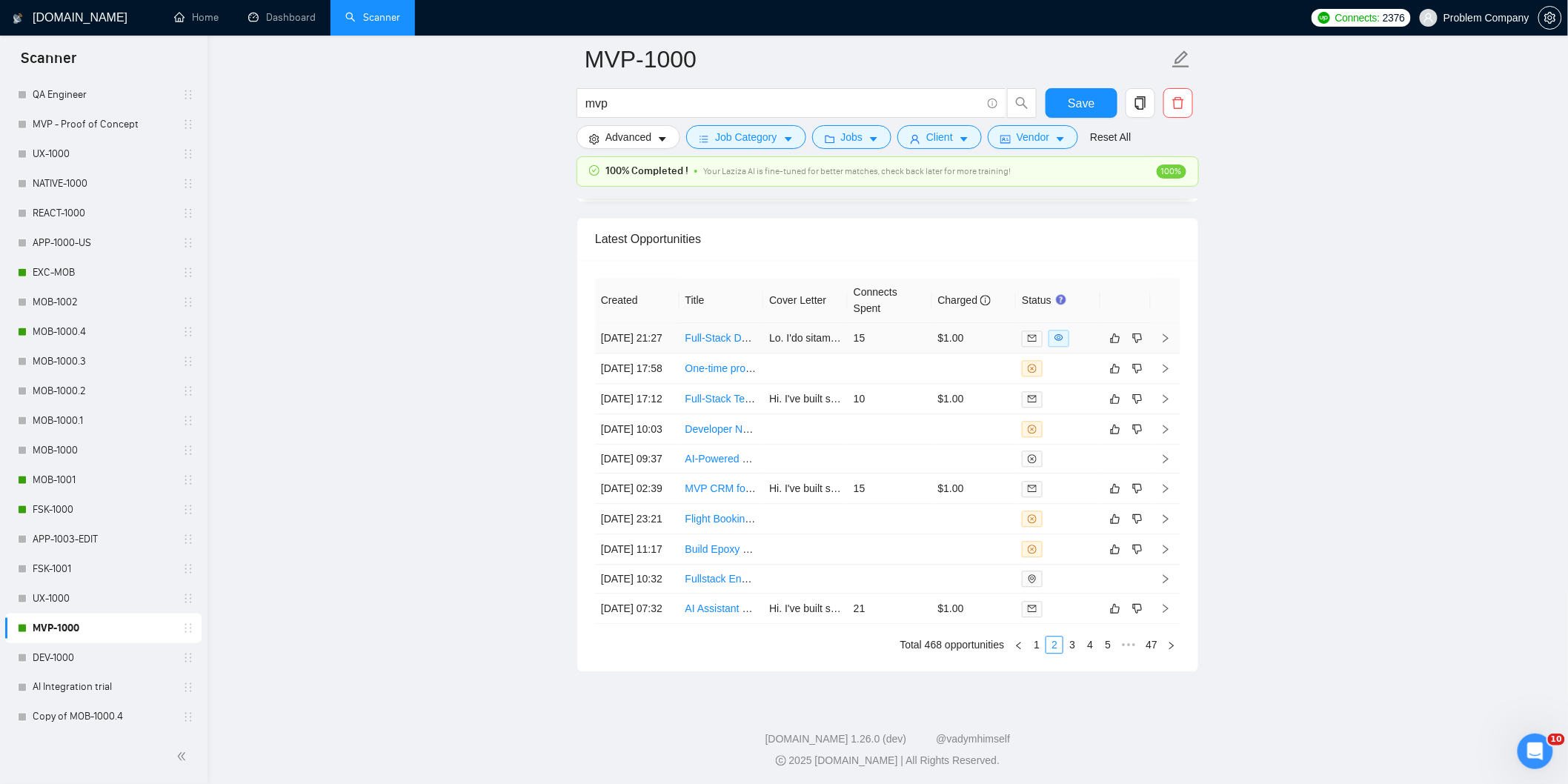
click at [651, 353] on td "[DATE] 21:27" at bounding box center [637, 338] width 85 height 31
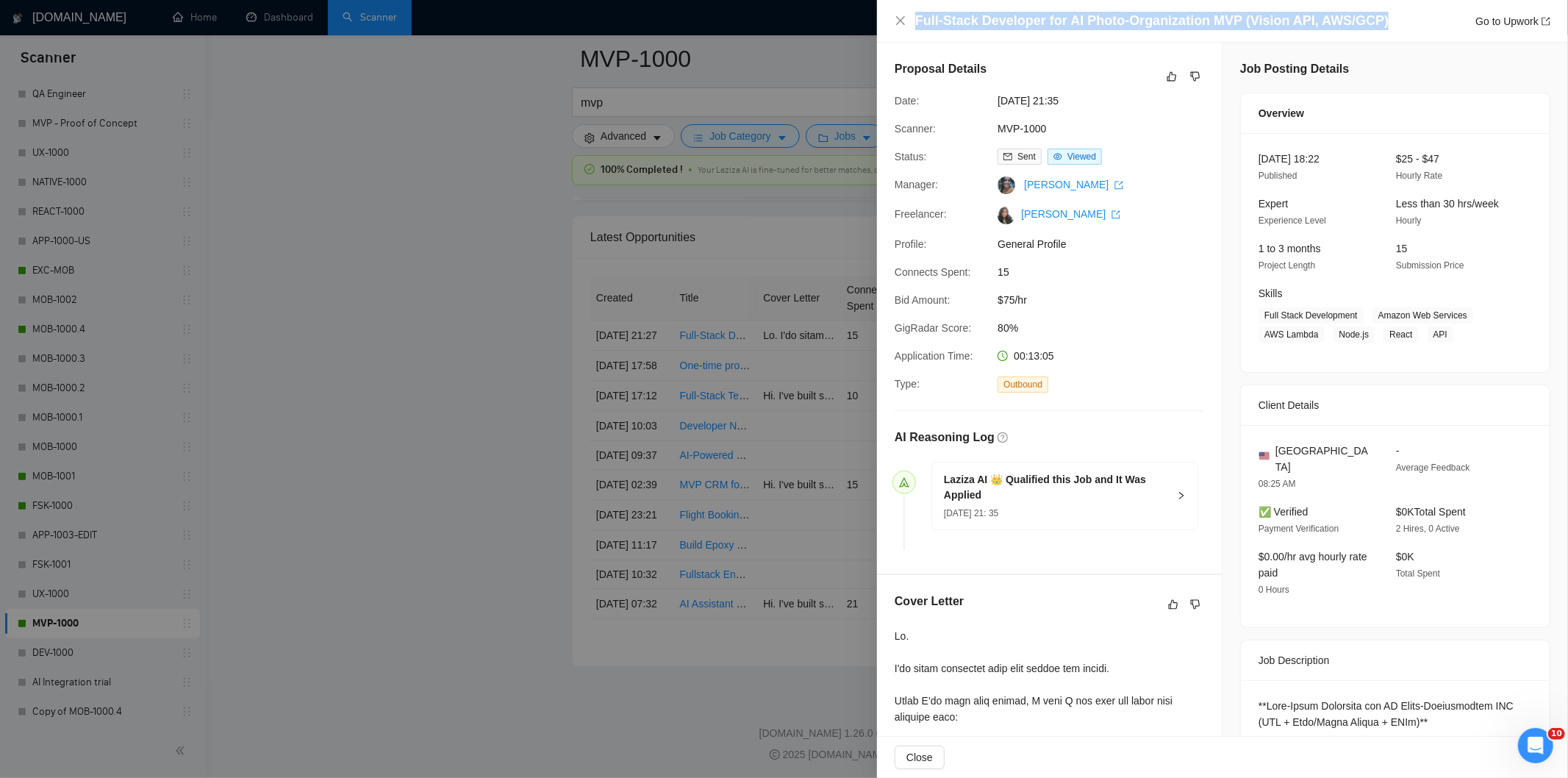
drag, startPoint x: 1375, startPoint y: 21, endPoint x: 915, endPoint y: 30, distance: 460.1
click at [915, 30] on div "Full-Stack Developer for AI Photo-Organization MVP (Vision API, AWS/GCP) Go to …" at bounding box center [1233, 21] width 635 height 19
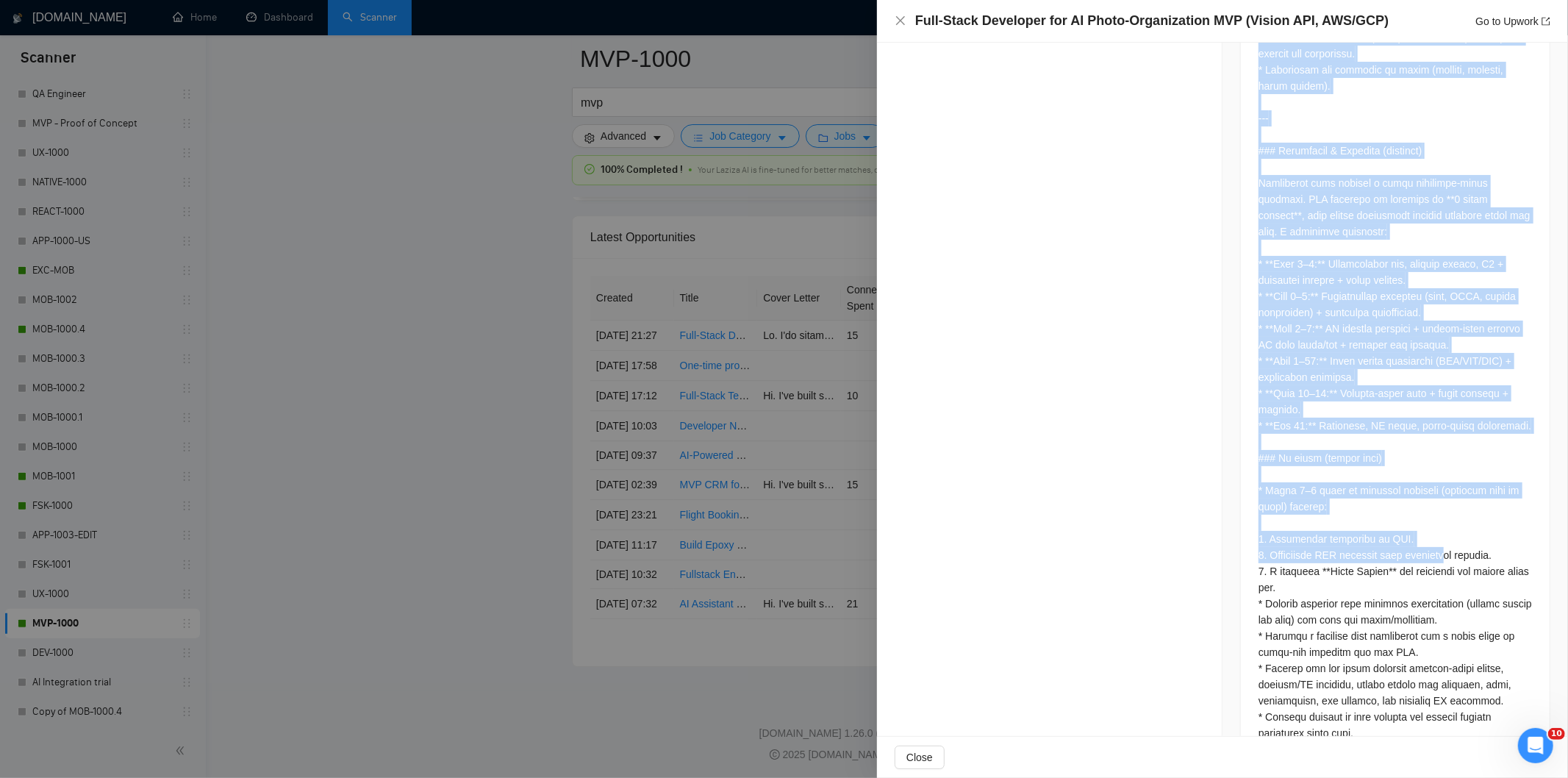
scroll to position [3704, 0]
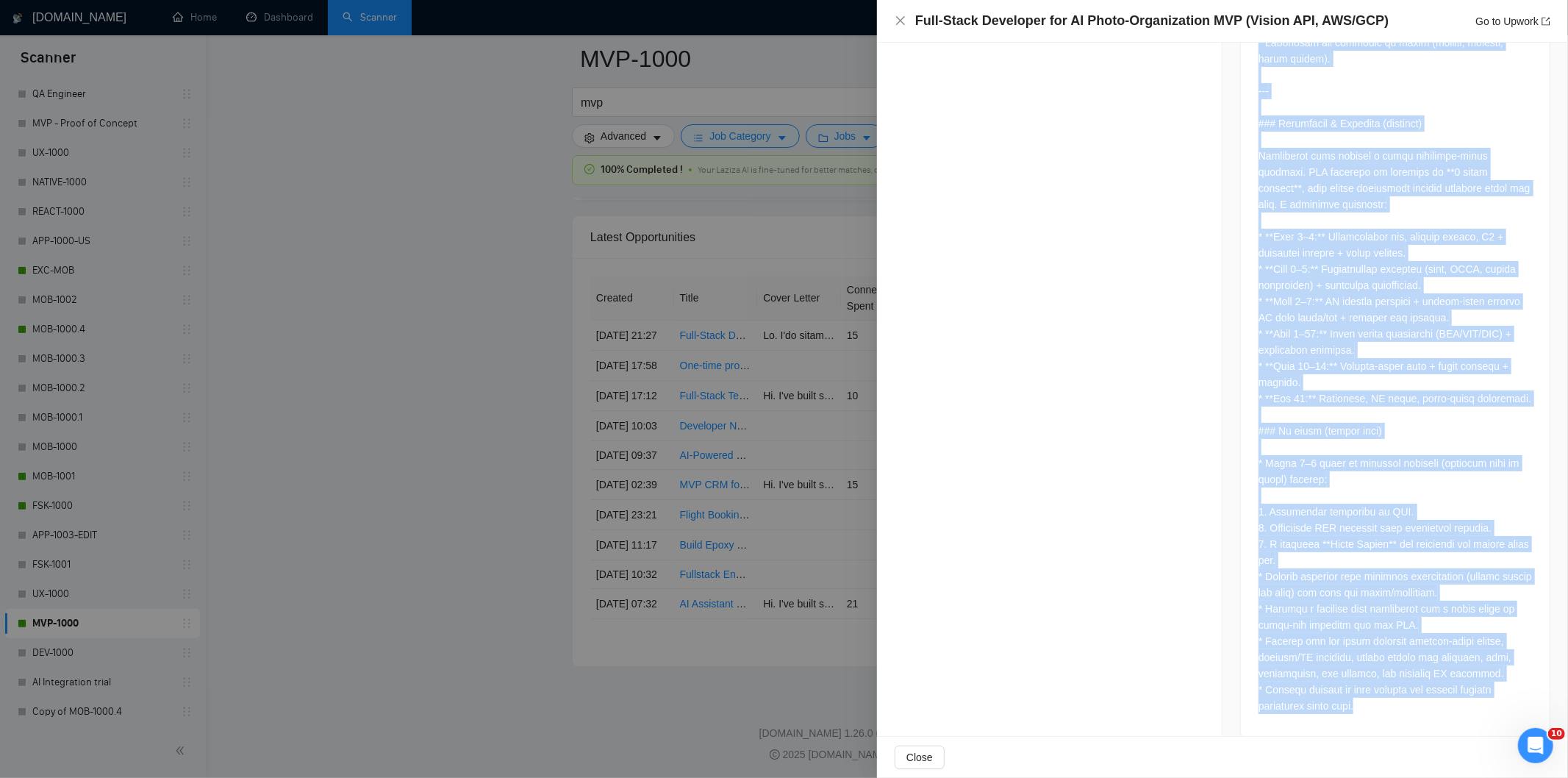
drag, startPoint x: 1246, startPoint y: 275, endPoint x: 1428, endPoint y: 681, distance: 444.9
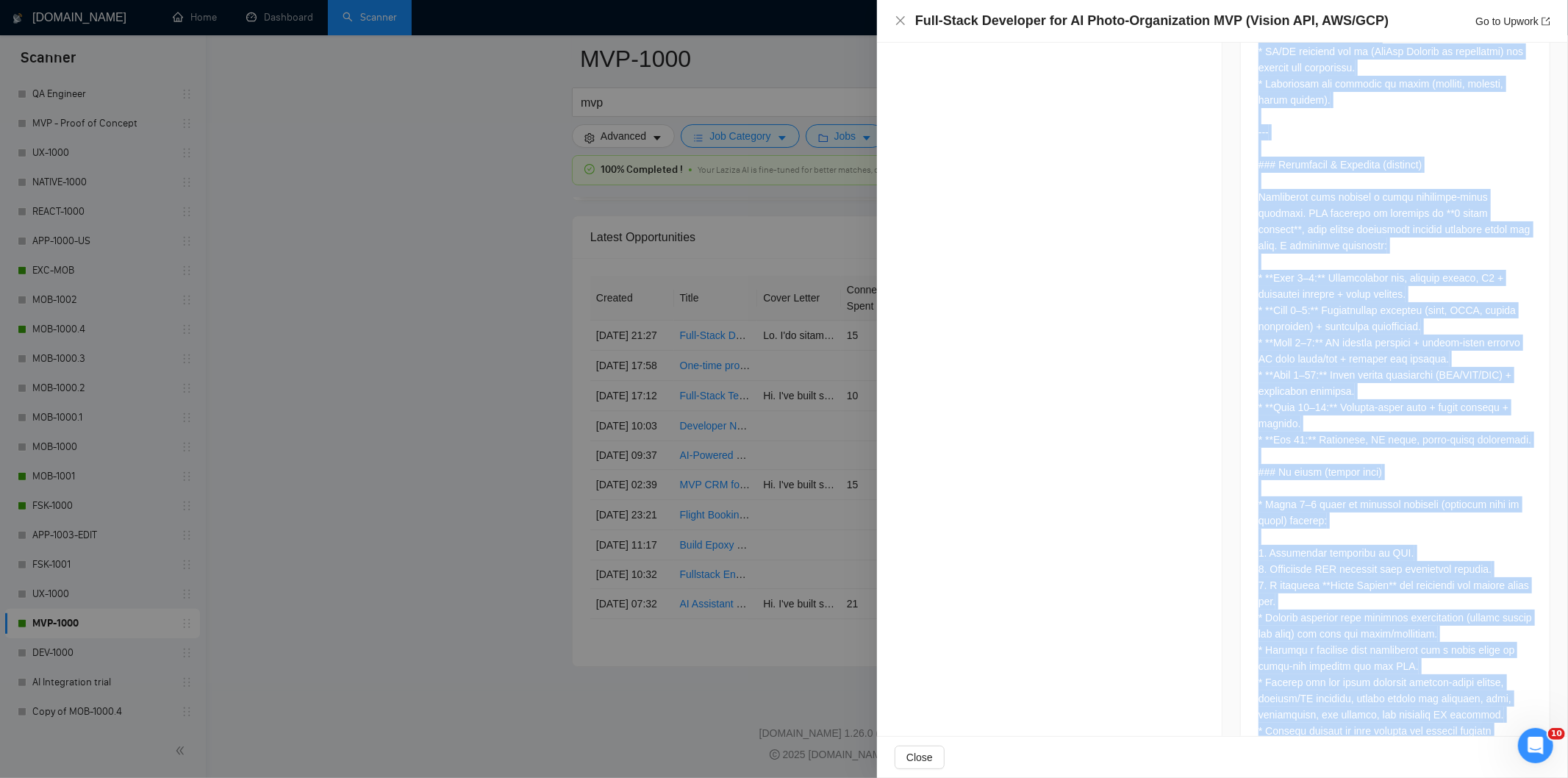
scroll to position [3623, 0]
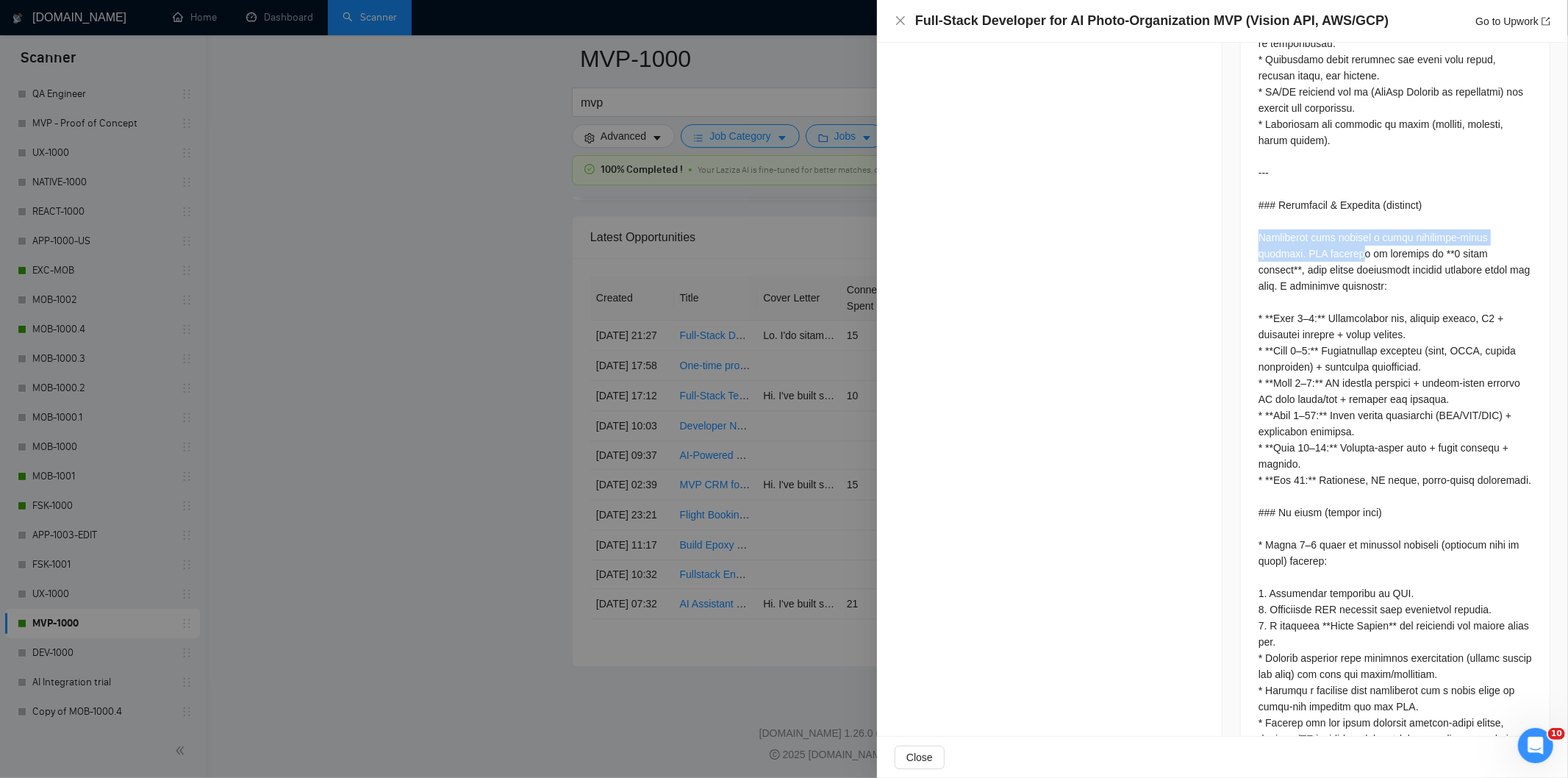
drag, startPoint x: 1248, startPoint y: 217, endPoint x: 1347, endPoint y: 238, distance: 101.2
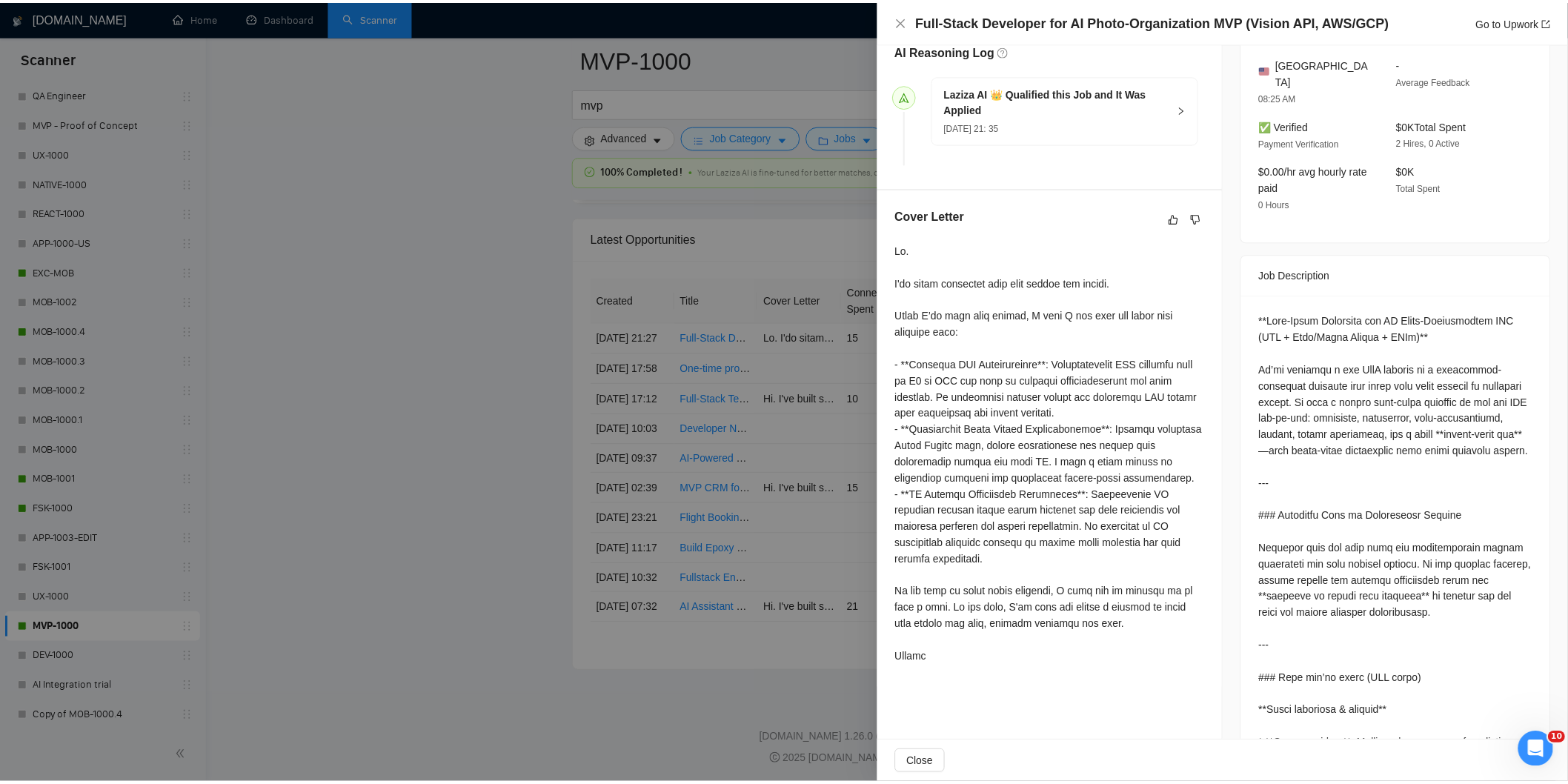
scroll to position [358, 0]
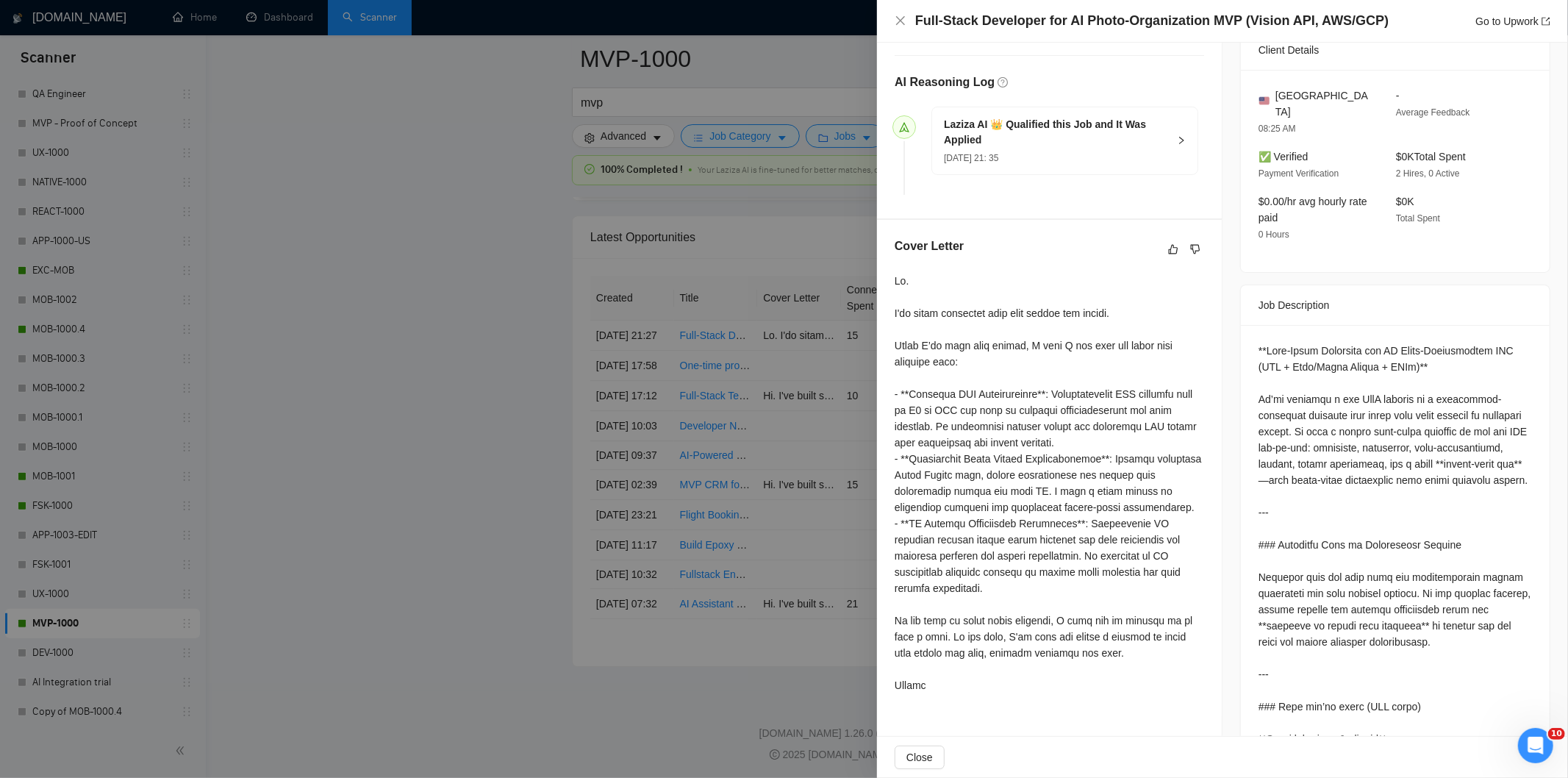
click at [899, 17] on icon "close" at bounding box center [900, 20] width 12 height 12
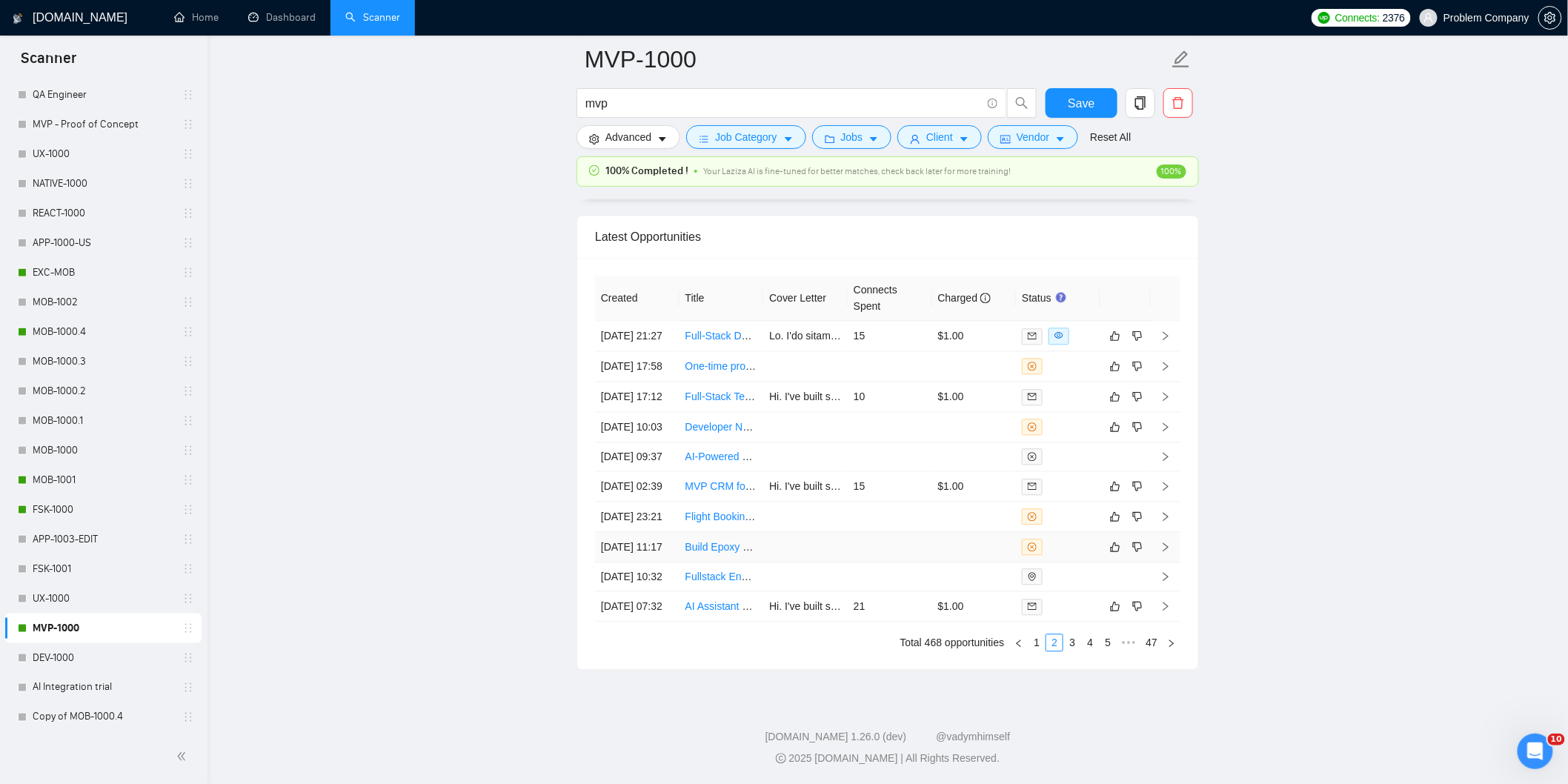
scroll to position [3635, 0]
click at [661, 622] on td "[DATE] 07:32" at bounding box center [637, 606] width 85 height 31
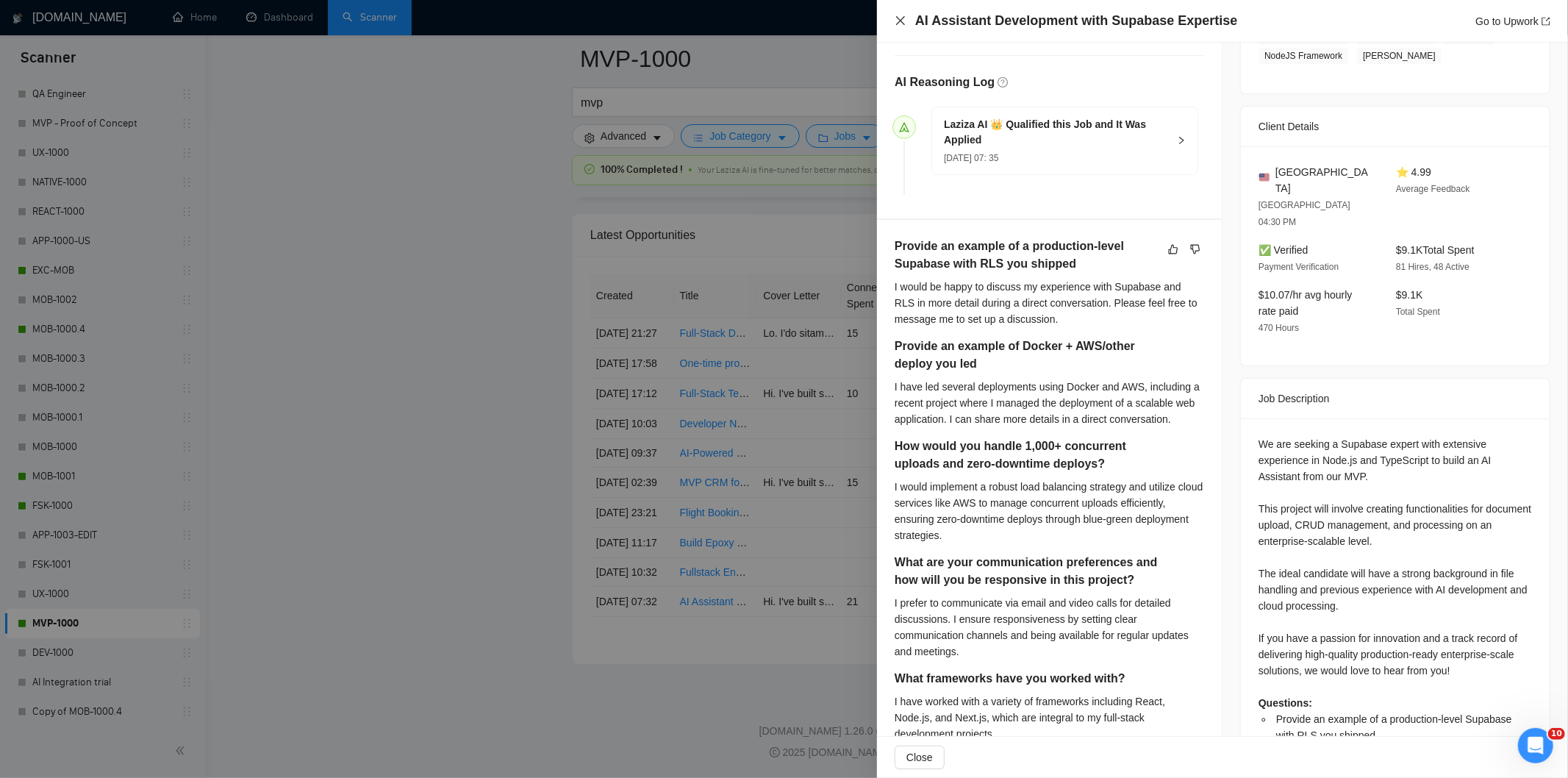
click at [899, 22] on icon "close" at bounding box center [900, 21] width 9 height 9
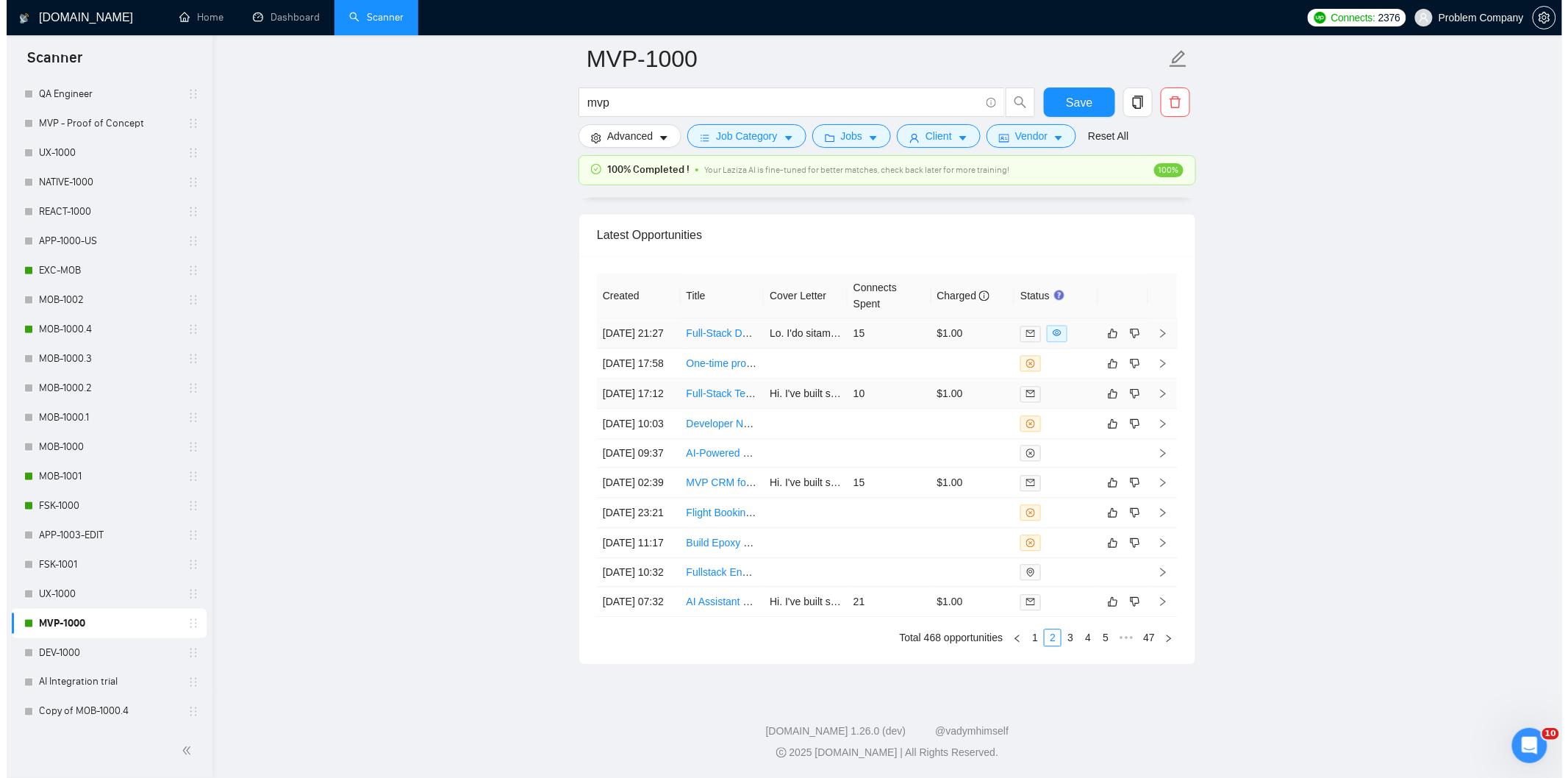
scroll to position [3525, 0]
click at [643, 381] on td "[DATE] 17:58" at bounding box center [632, 366] width 84 height 30
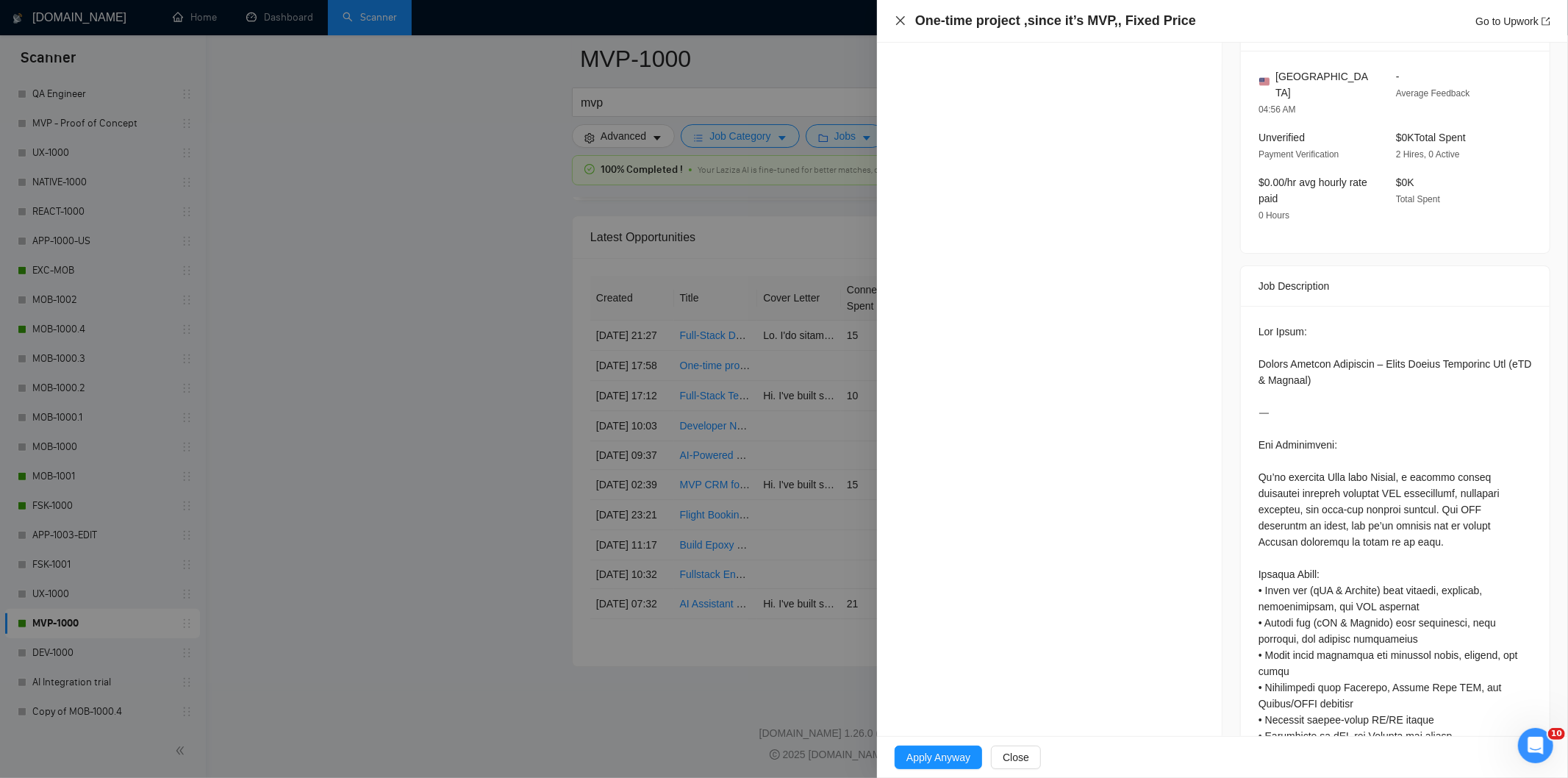
click at [895, 20] on icon "close" at bounding box center [900, 20] width 12 height 12
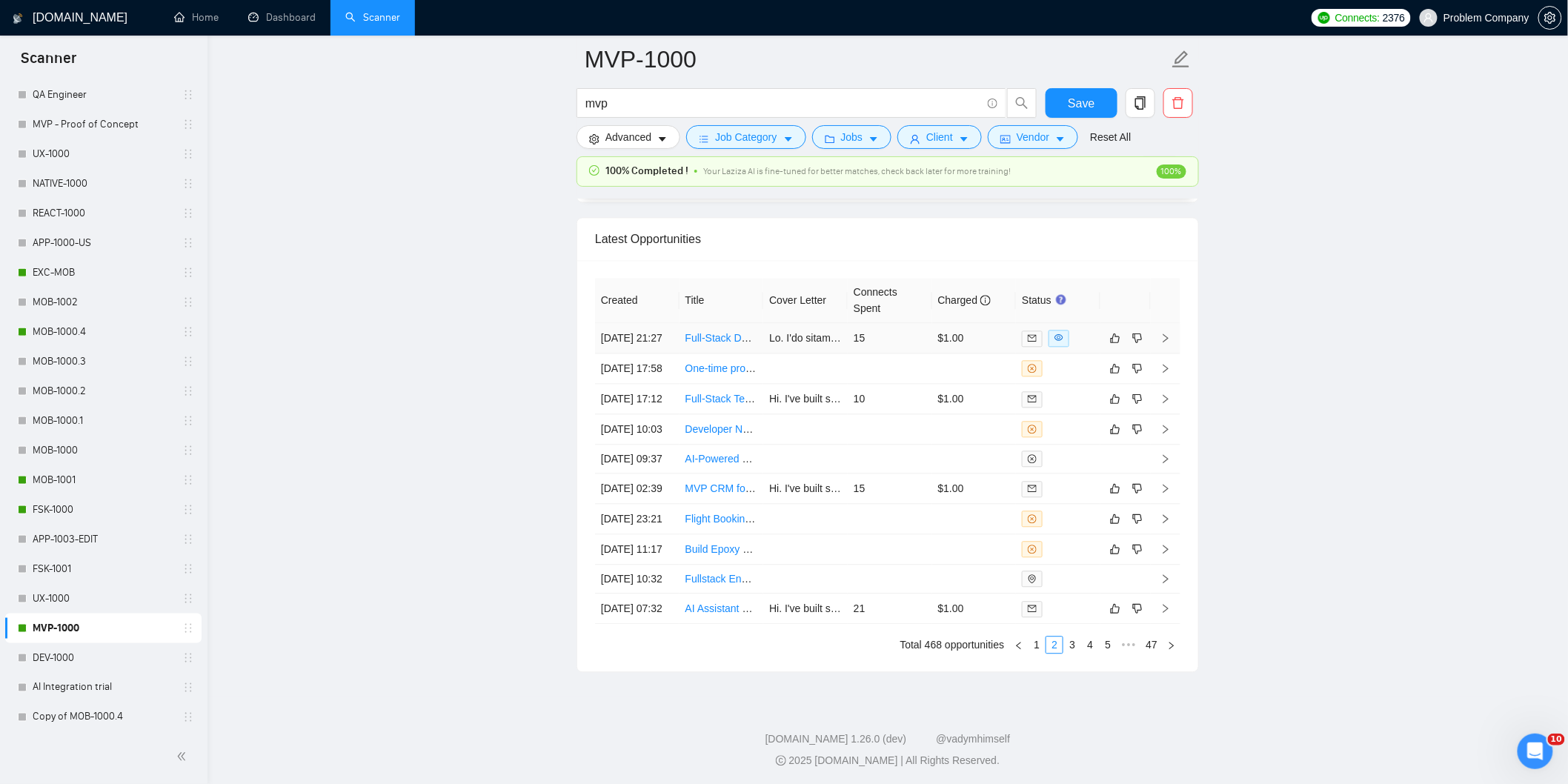
click at [643, 353] on td "[DATE] 21:27" at bounding box center [637, 338] width 85 height 31
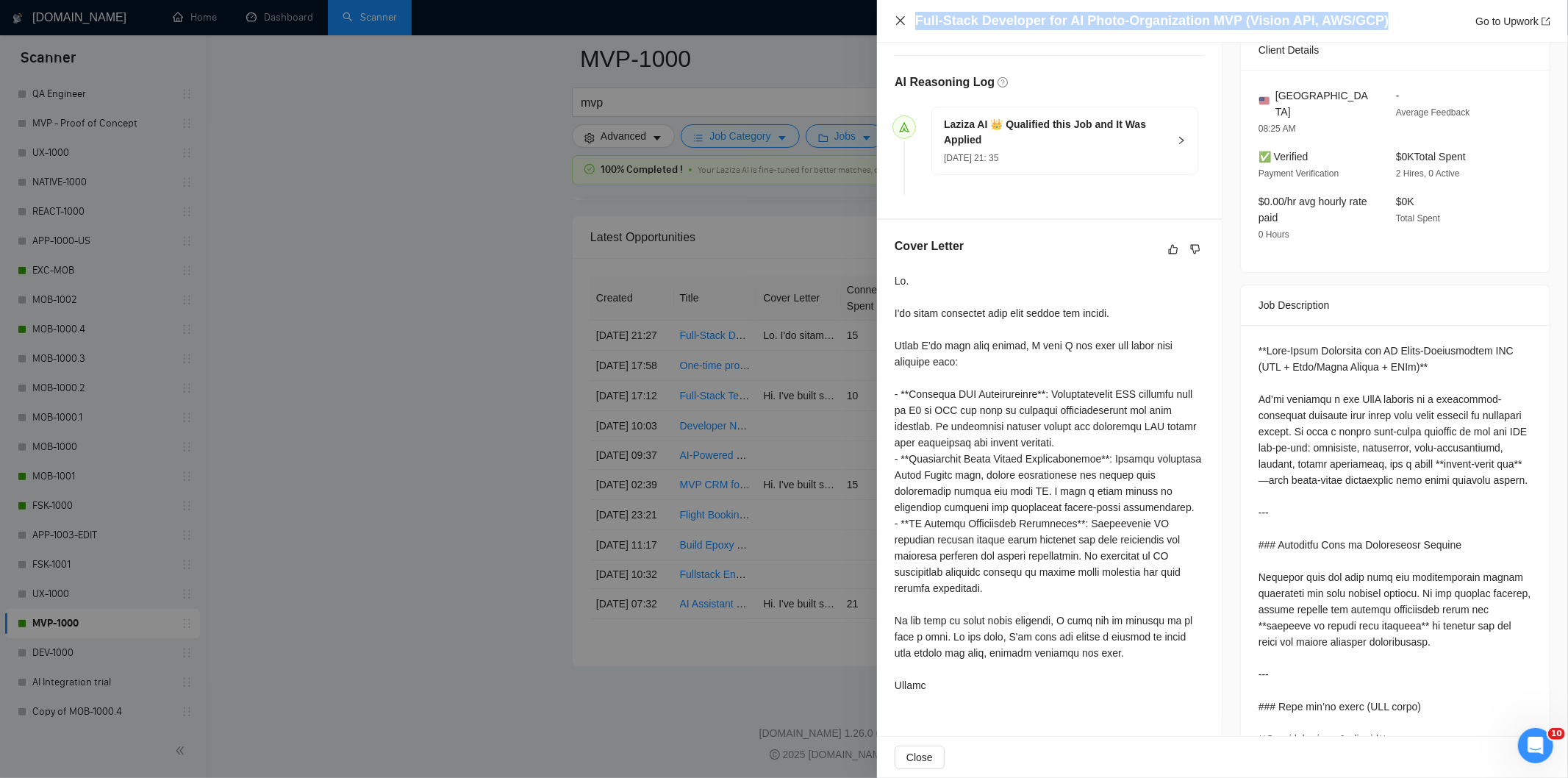
drag, startPoint x: 1400, startPoint y: 22, endPoint x: 895, endPoint y: 25, distance: 505.0
click at [895, 25] on div "Full-Stack Developer for AI Photo-Organization MVP (Vision API, AWS/GCP) Go to …" at bounding box center [1222, 21] width 655 height 19
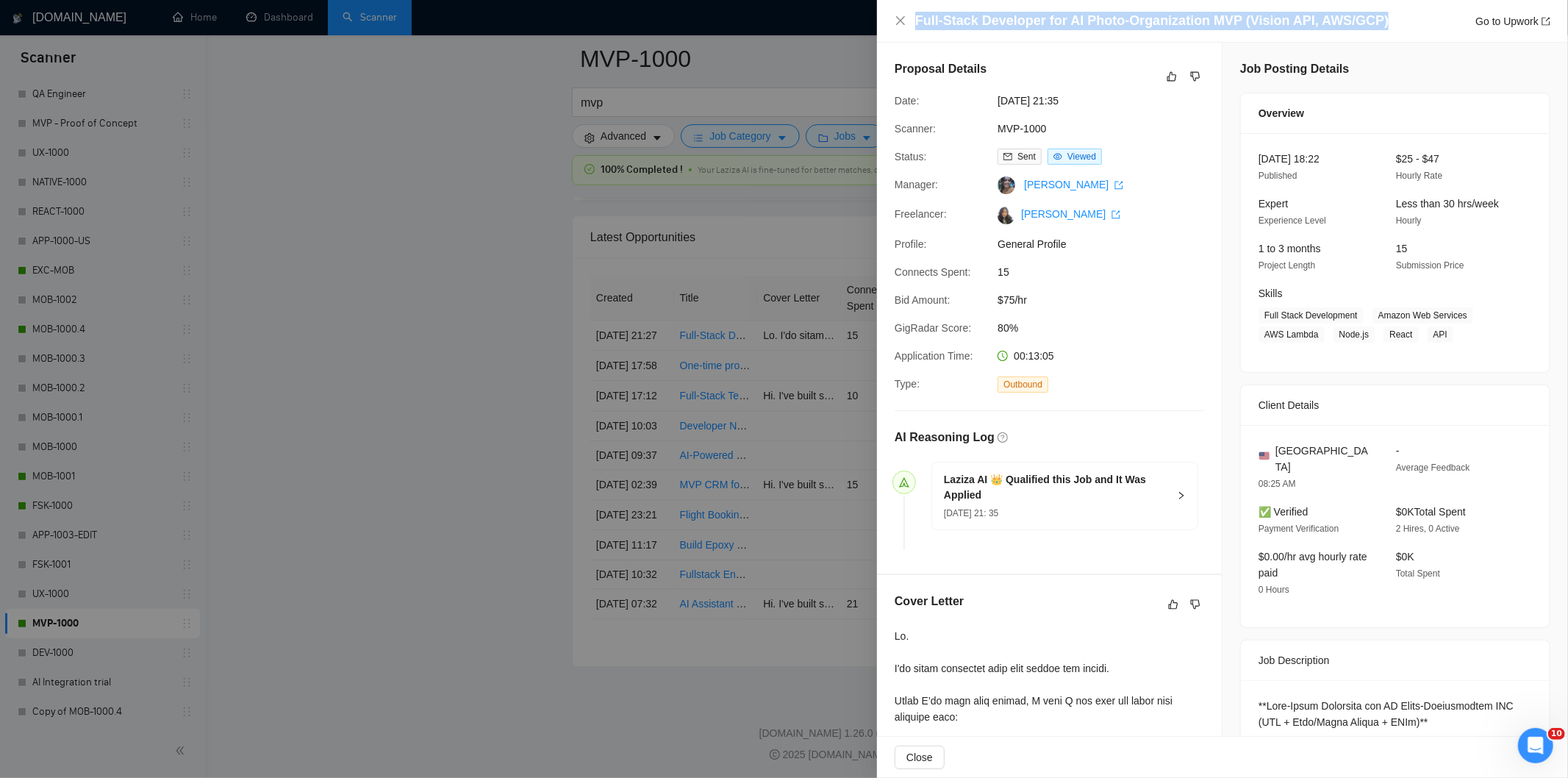
drag, startPoint x: 1092, startPoint y: 100, endPoint x: 994, endPoint y: 96, distance: 98.1
click at [994, 96] on div "[DATE] 21:35" at bounding box center [1068, 101] width 155 height 16
